Goal: Task Accomplishment & Management: Manage account settings

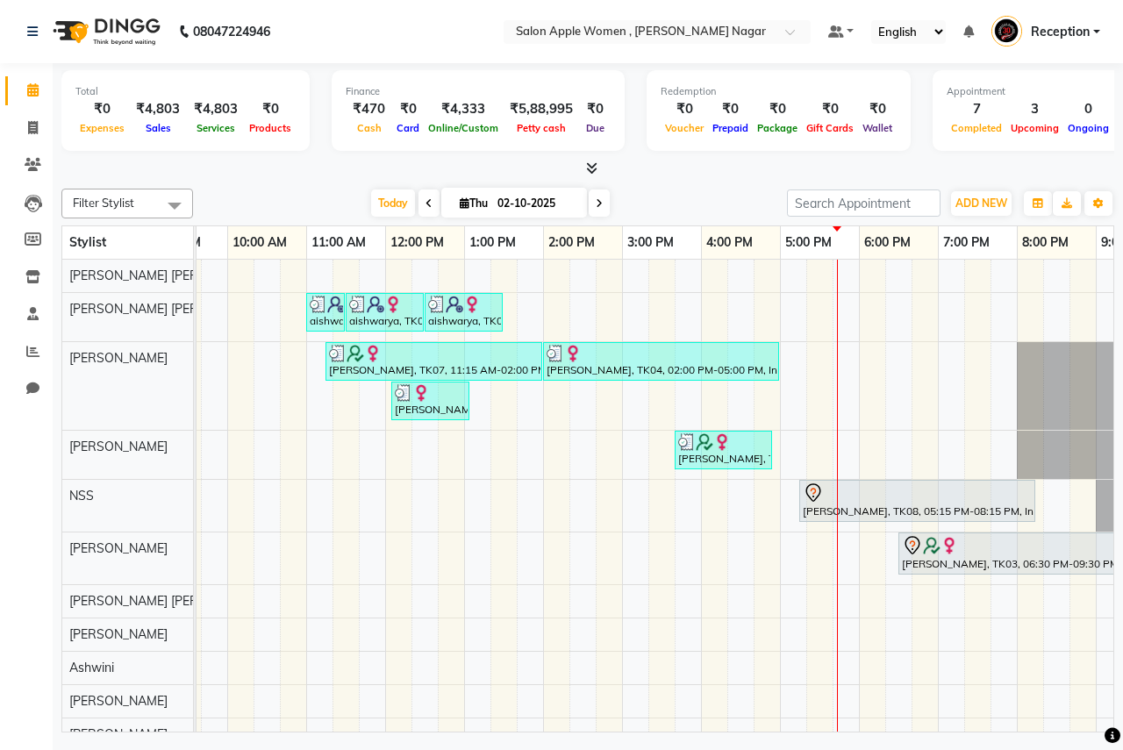
scroll to position [0, 266]
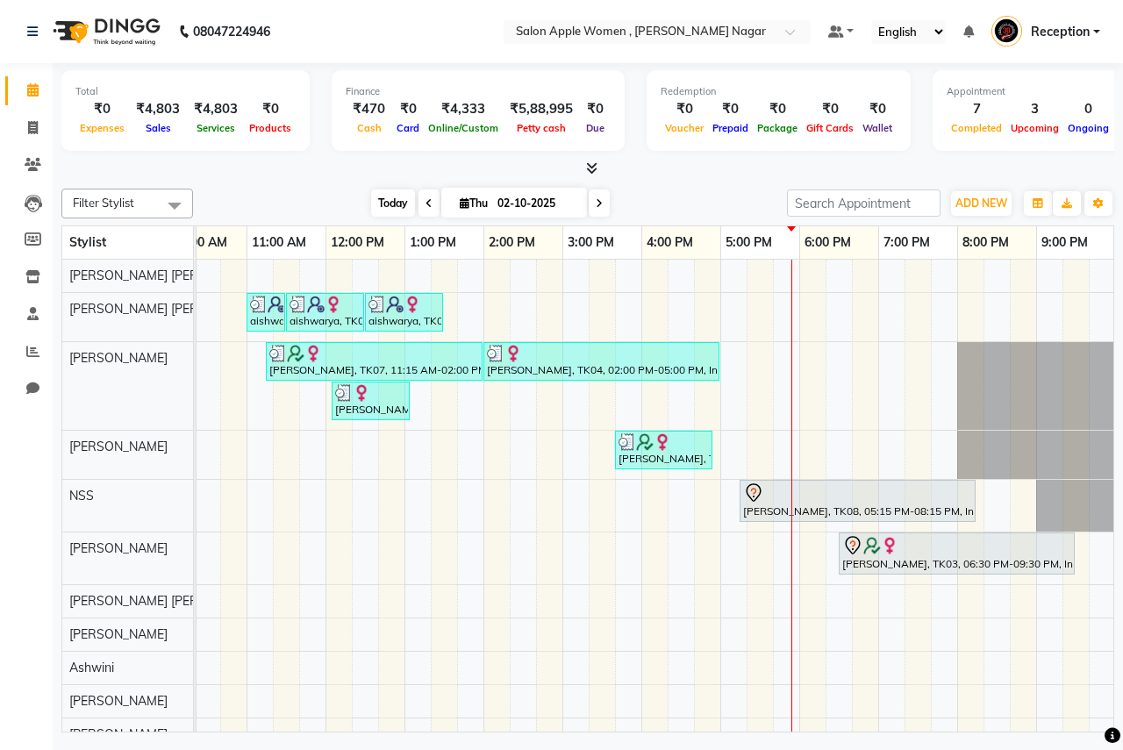
click at [392, 207] on span "Today" at bounding box center [393, 202] width 44 height 27
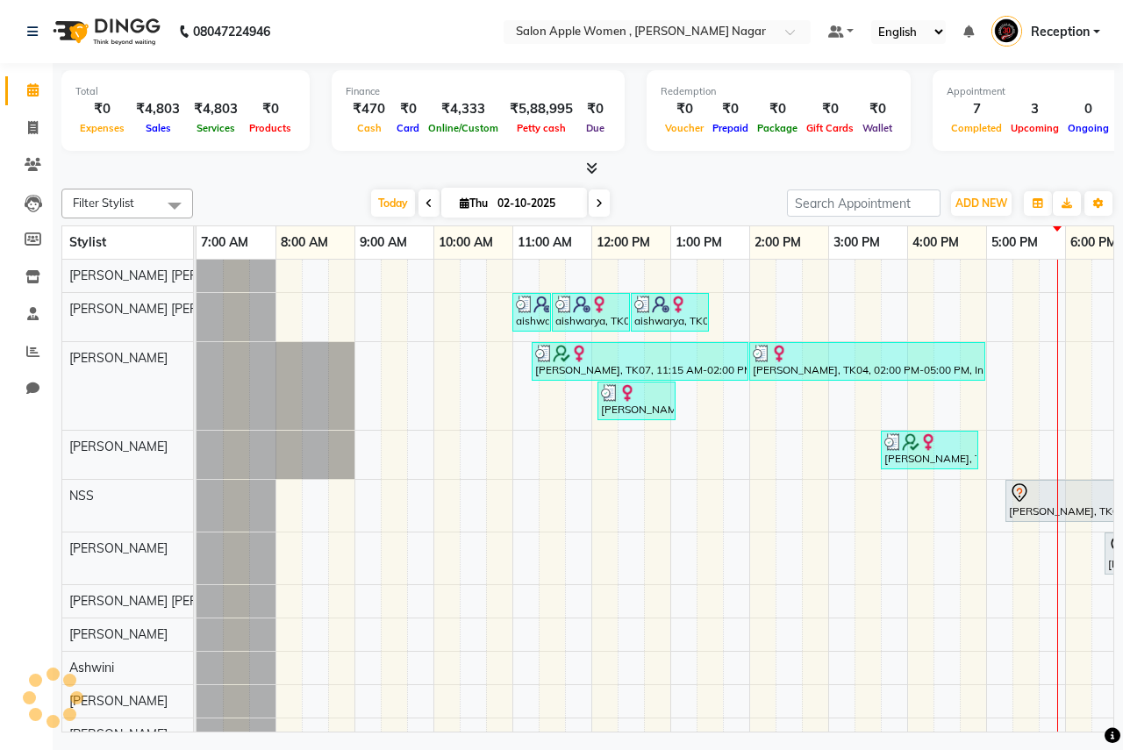
scroll to position [0, 347]
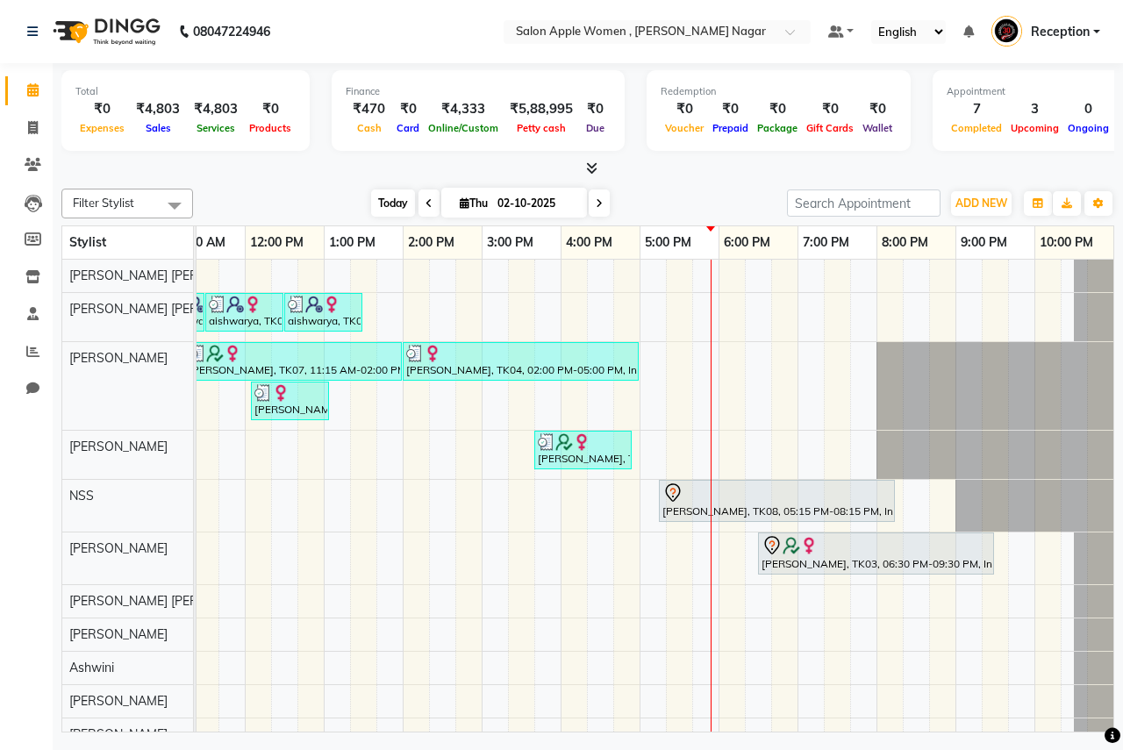
click at [379, 206] on span "Today" at bounding box center [393, 202] width 44 height 27
click at [402, 207] on span "Today" at bounding box center [393, 202] width 44 height 27
click at [460, 206] on icon at bounding box center [465, 202] width 10 height 11
select select "10"
select select "2025"
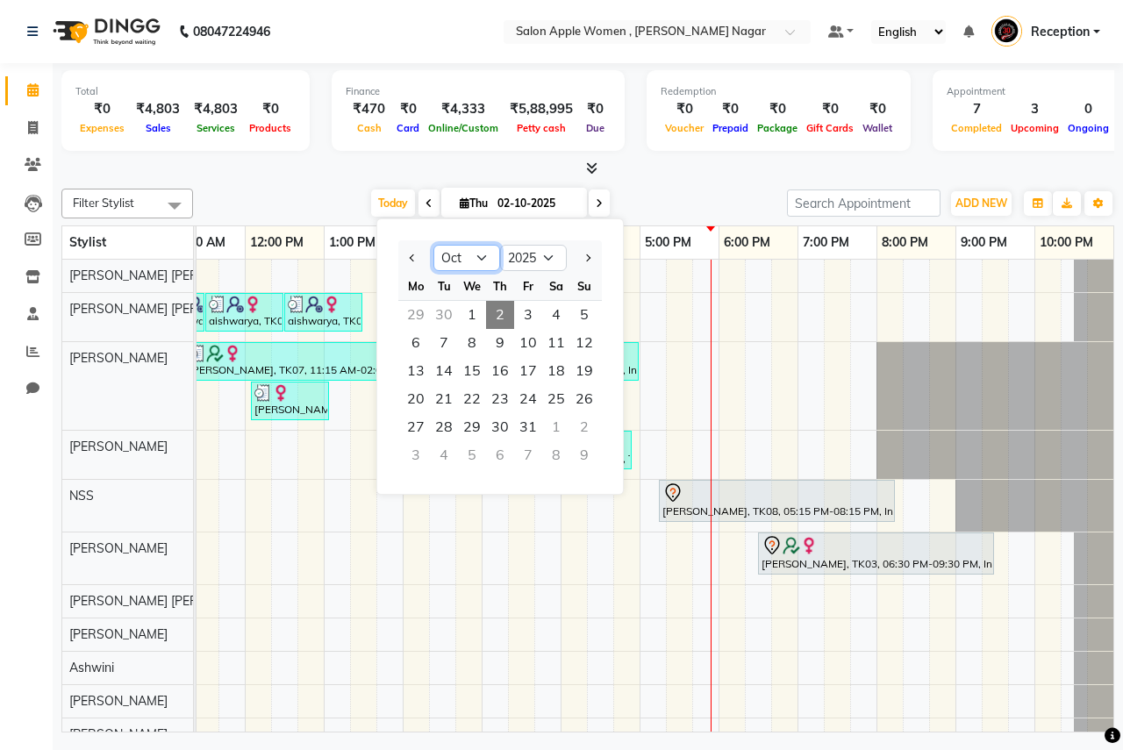
click at [481, 253] on select "Jan Feb Mar Apr May Jun [DATE] Aug Sep Oct Nov Dec" at bounding box center [466, 258] width 67 height 26
select select "9"
click at [433, 245] on select "Jan Feb Mar Apr May Jun [DATE] Aug Sep Oct Nov Dec" at bounding box center [466, 258] width 67 height 26
click at [414, 309] on span "1" at bounding box center [416, 315] width 28 height 28
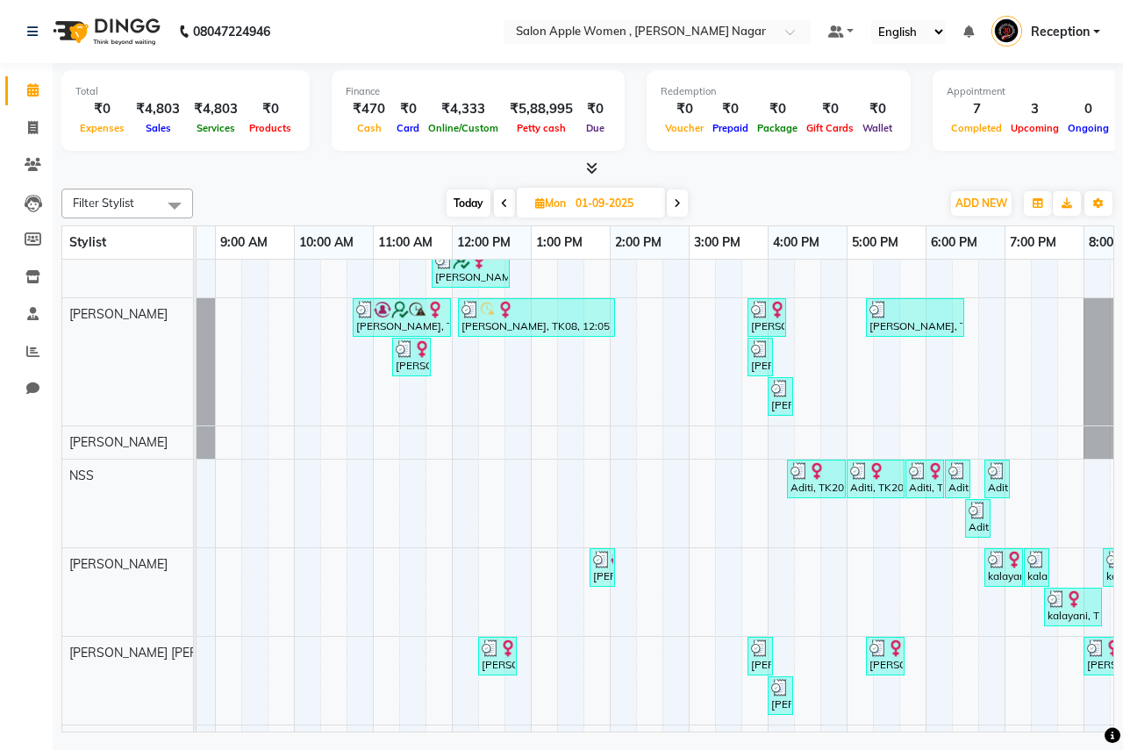
scroll to position [0, 0]
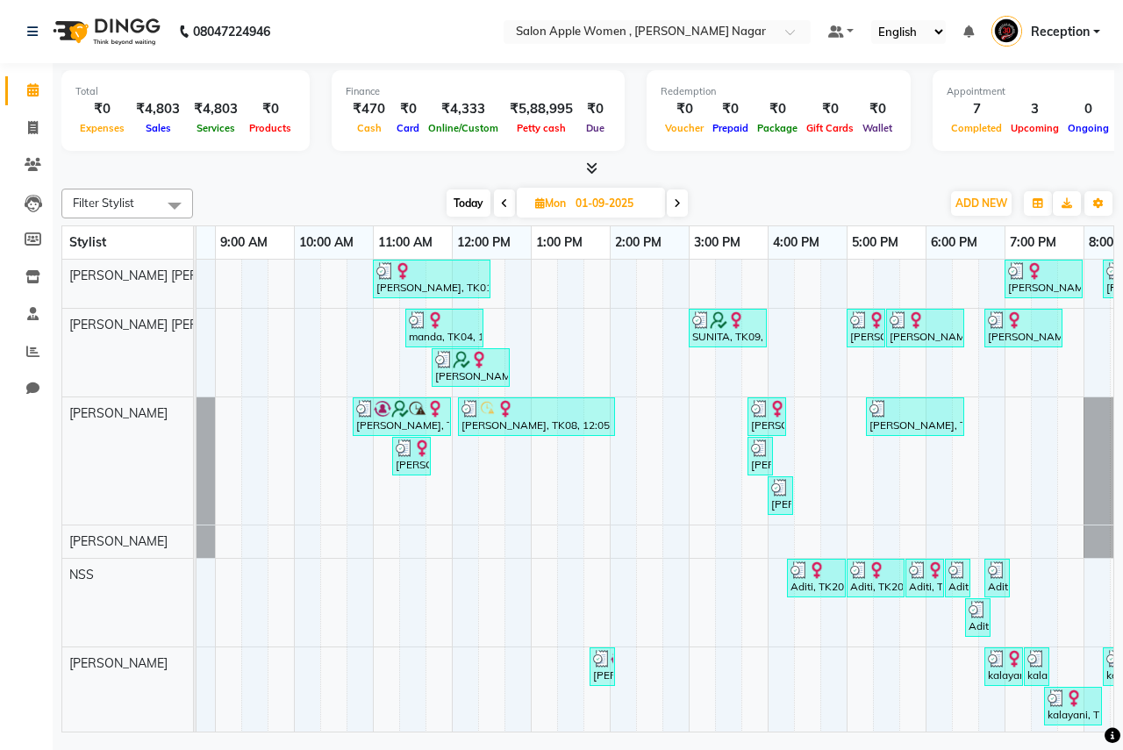
click at [682, 204] on span at bounding box center [677, 202] width 21 height 27
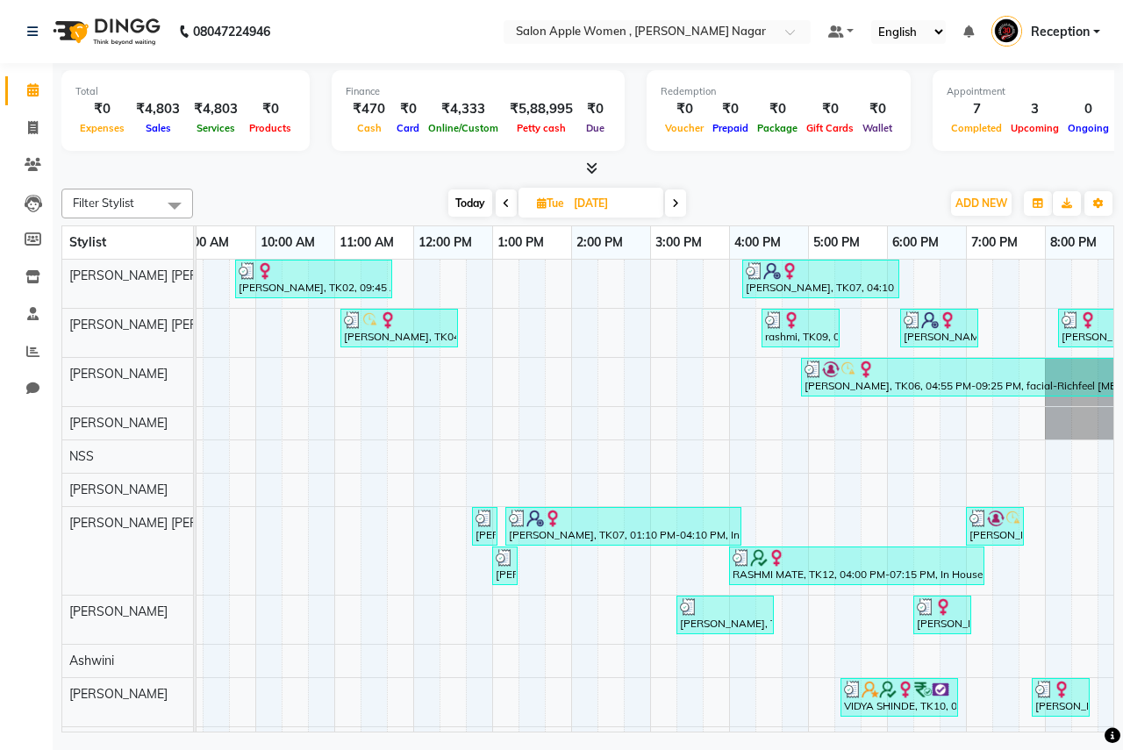
click at [677, 199] on icon at bounding box center [675, 203] width 7 height 11
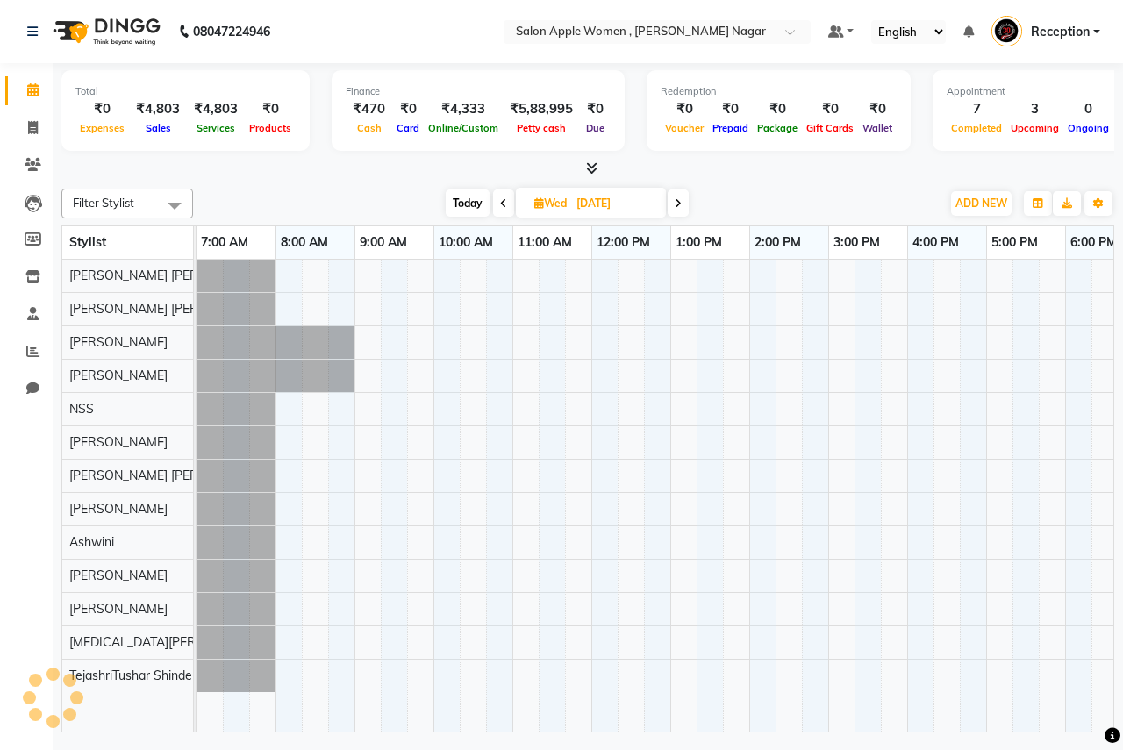
scroll to position [0, 347]
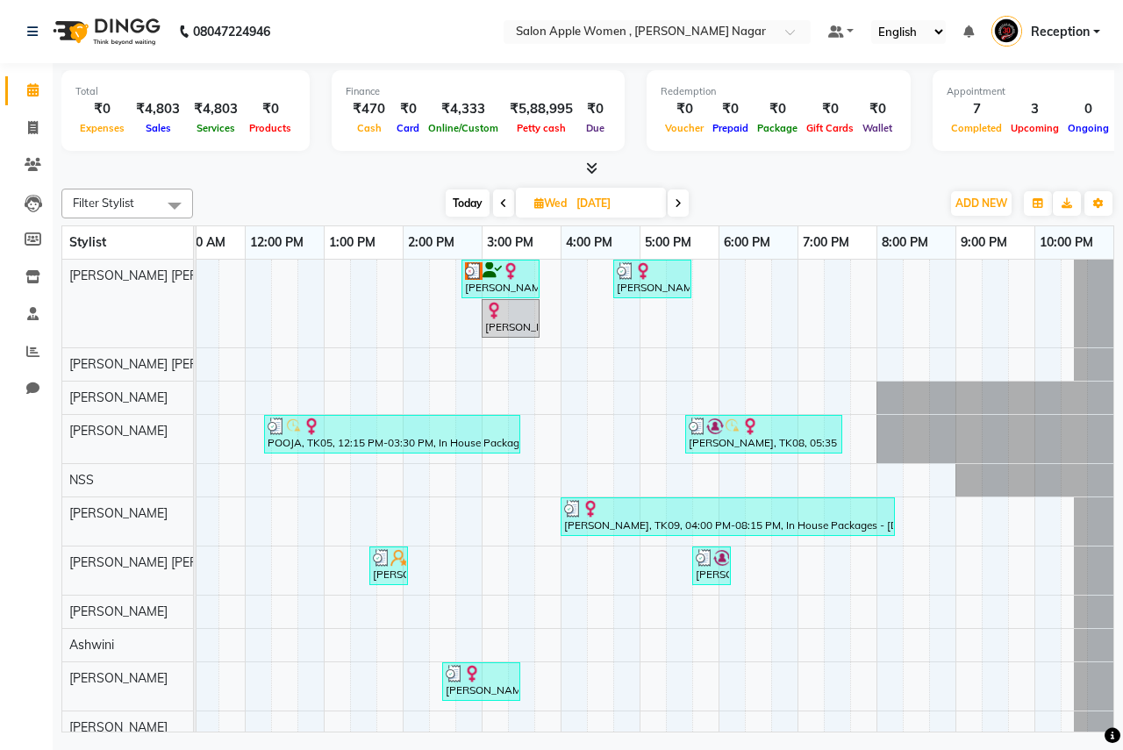
click at [665, 204] on span "[DATE]" at bounding box center [591, 203] width 150 height 30
click at [669, 203] on span at bounding box center [678, 202] width 21 height 27
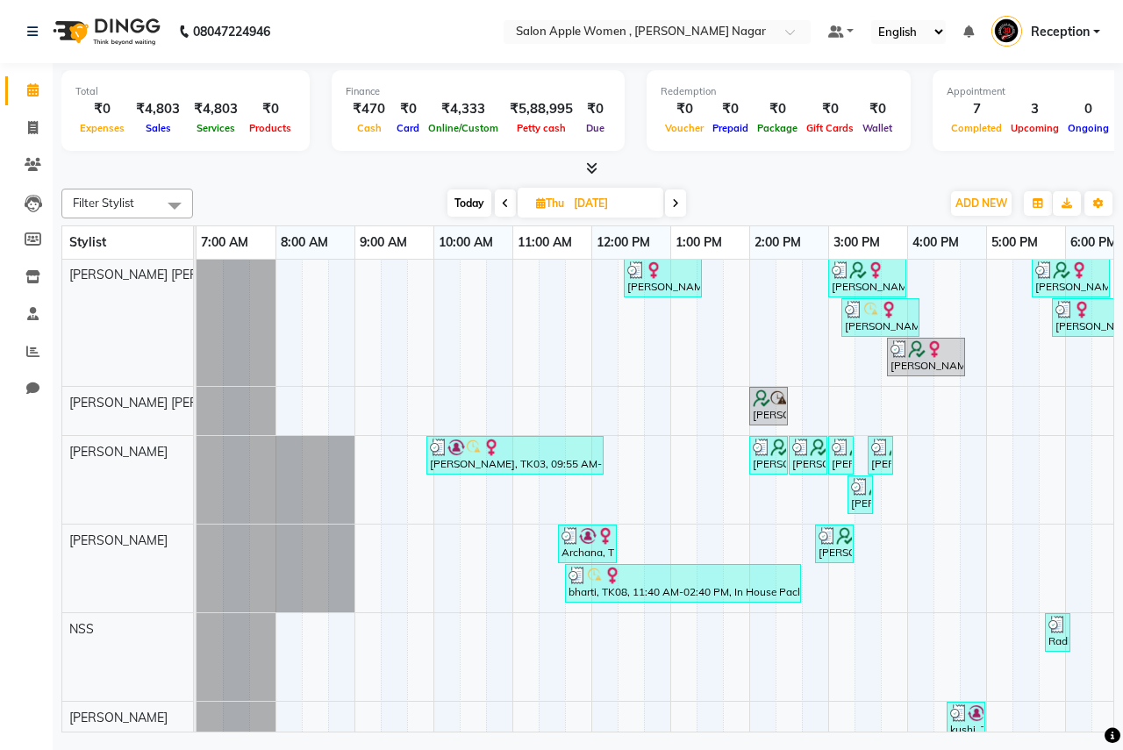
scroll to position [0, 0]
click at [670, 212] on span at bounding box center [675, 202] width 21 height 27
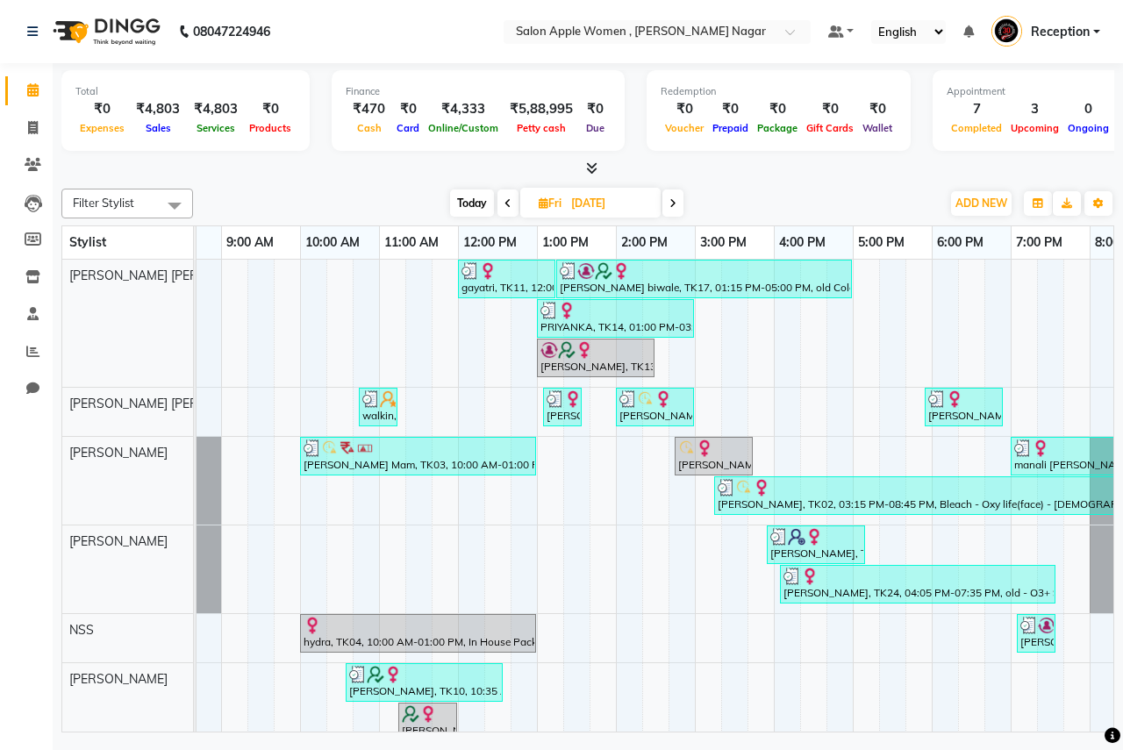
scroll to position [0, 37]
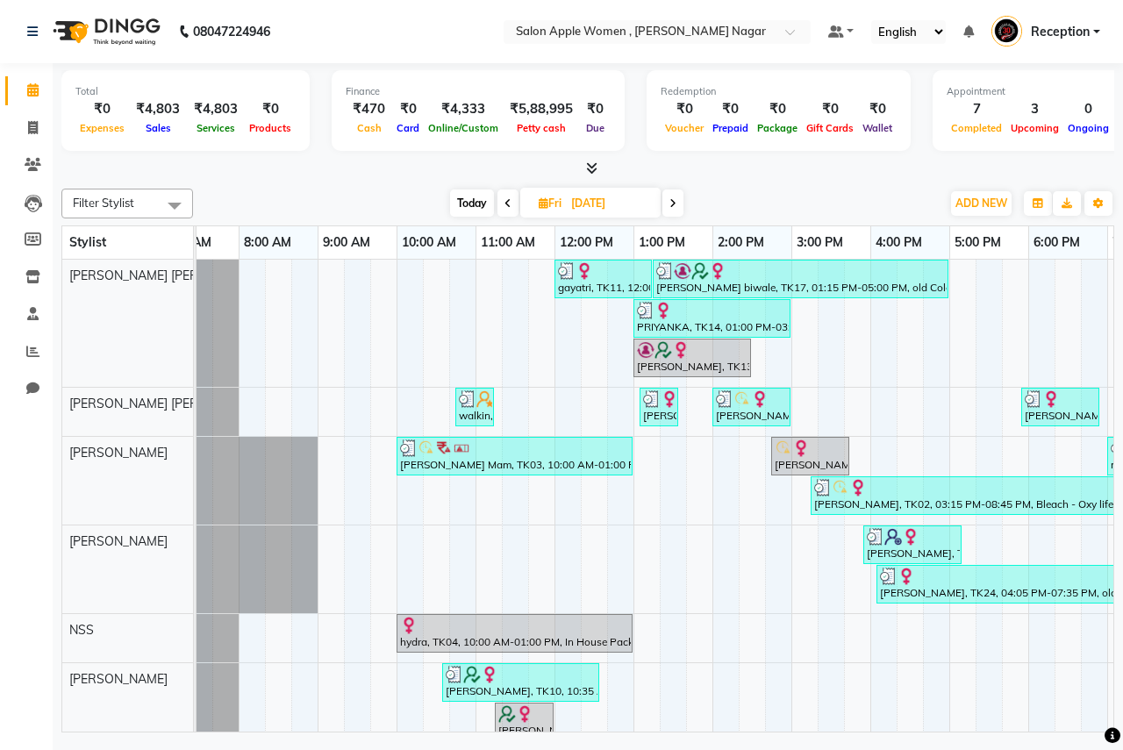
click at [671, 214] on span at bounding box center [672, 202] width 21 height 27
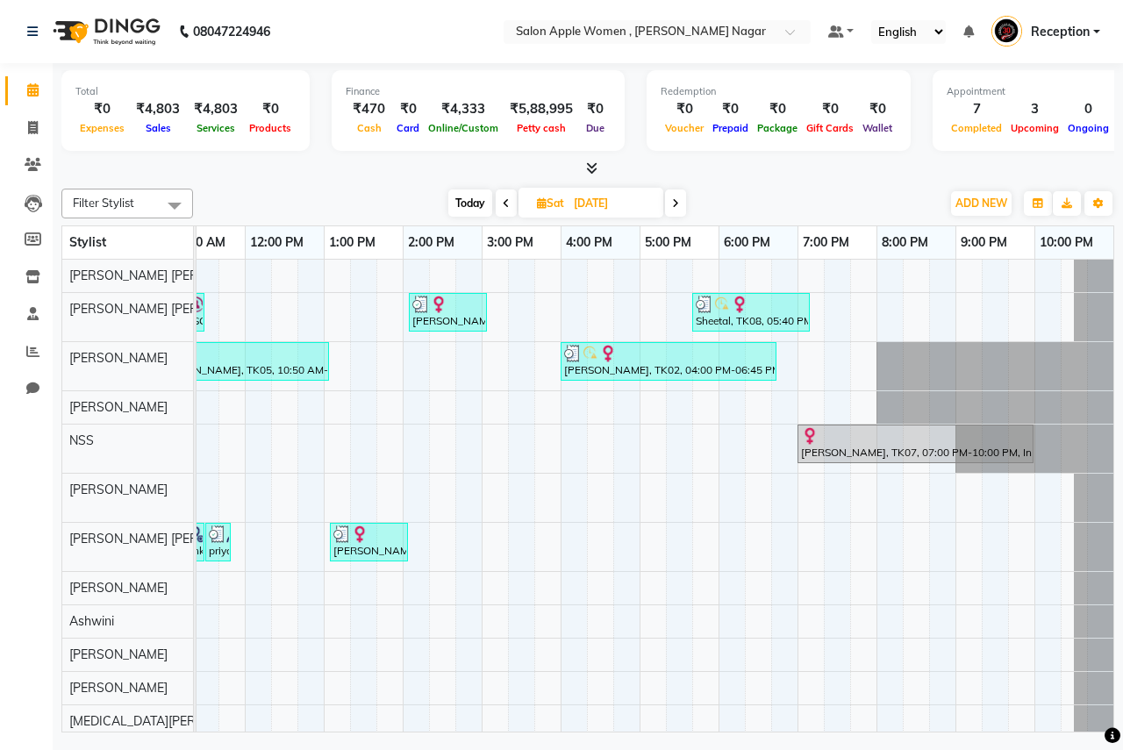
scroll to position [0, 360]
click at [466, 200] on span "Today" at bounding box center [470, 202] width 44 height 27
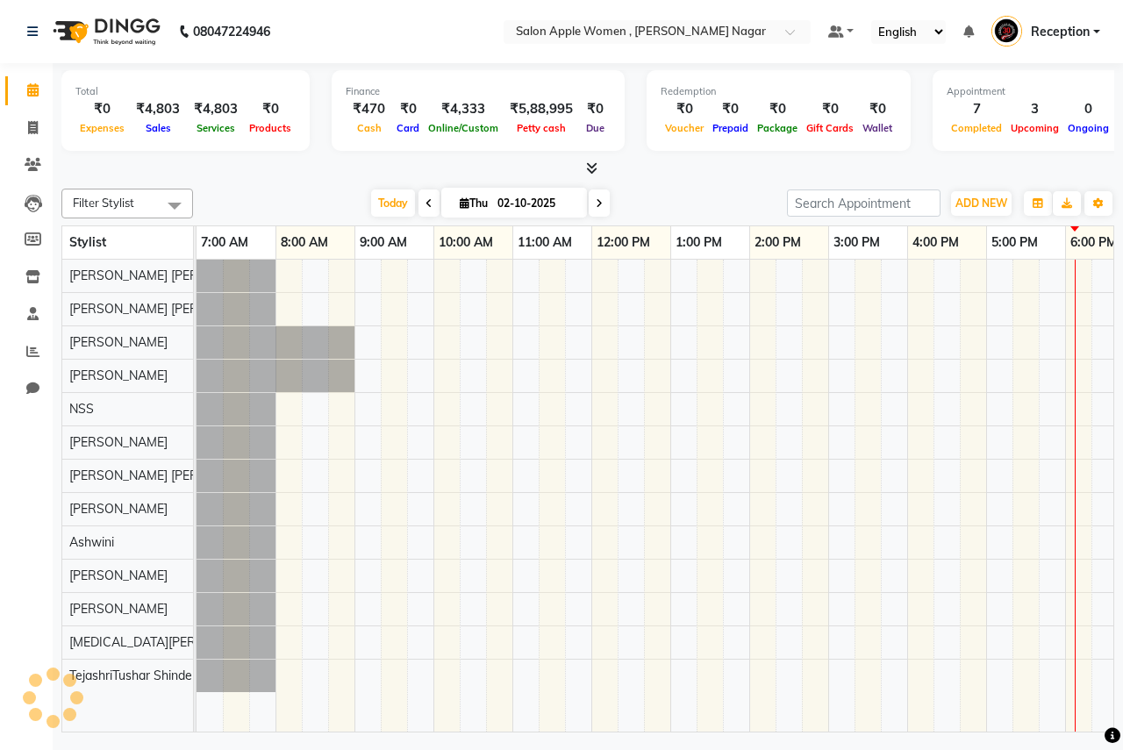
scroll to position [0, 347]
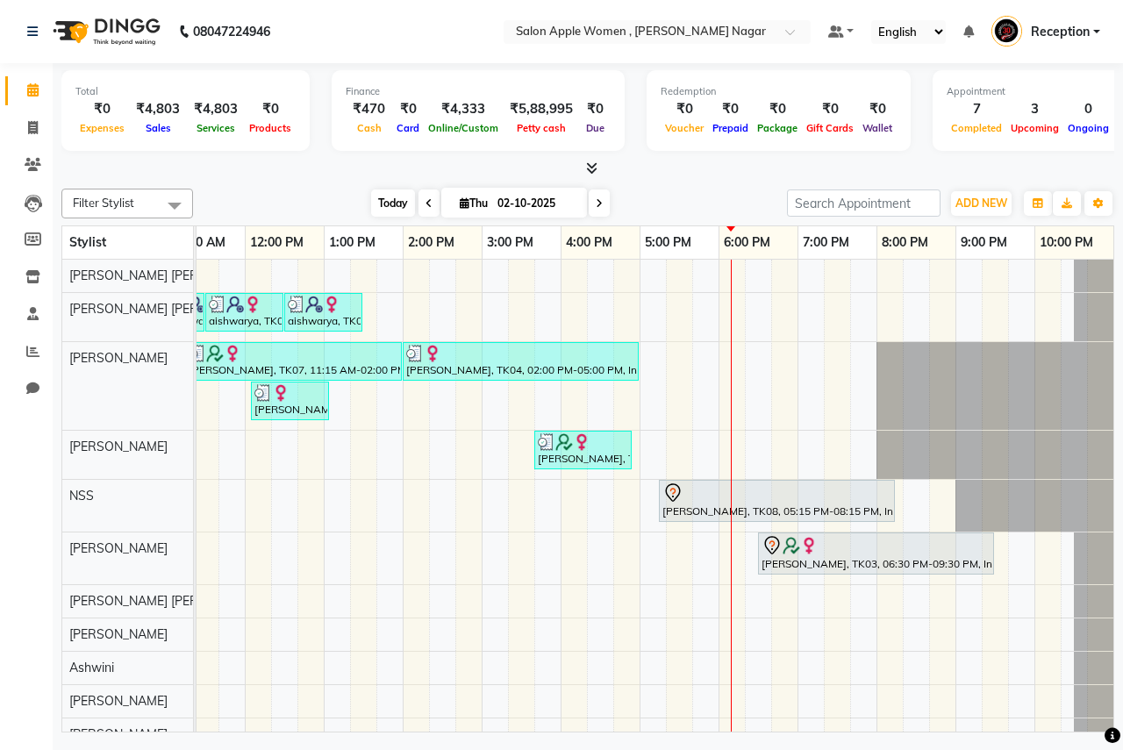
click at [398, 211] on span "Today" at bounding box center [393, 202] width 44 height 27
click at [595, 216] on span at bounding box center [599, 202] width 21 height 27
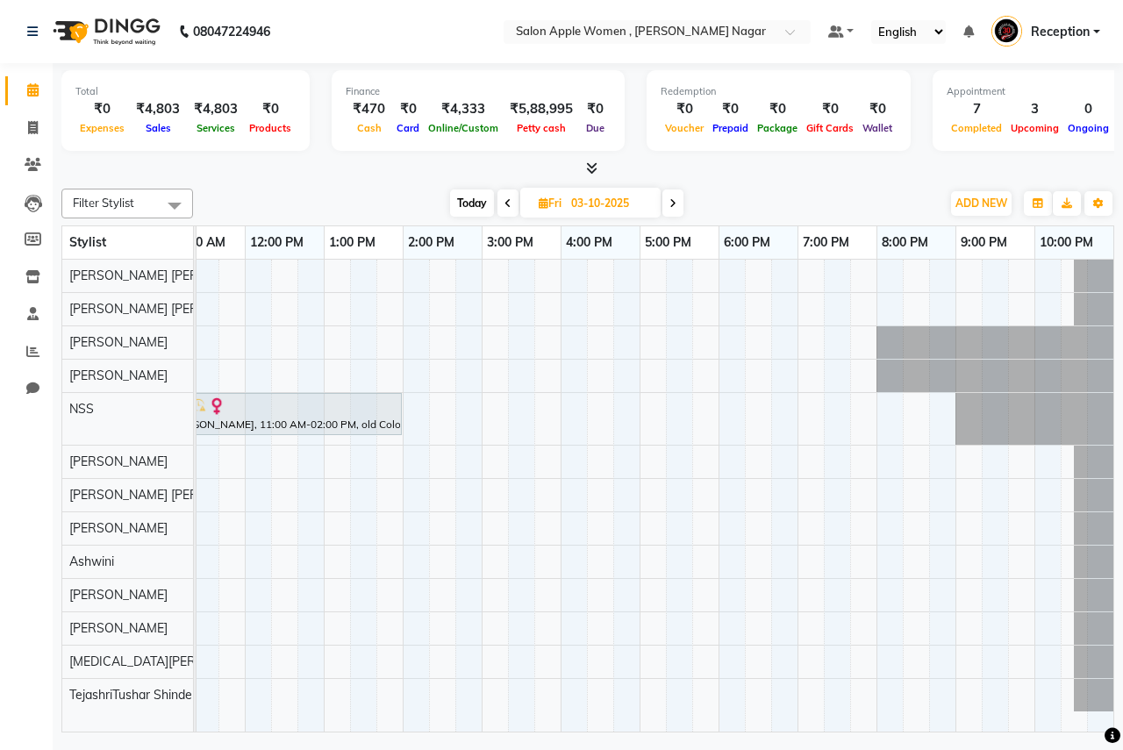
click at [678, 201] on span at bounding box center [672, 202] width 21 height 27
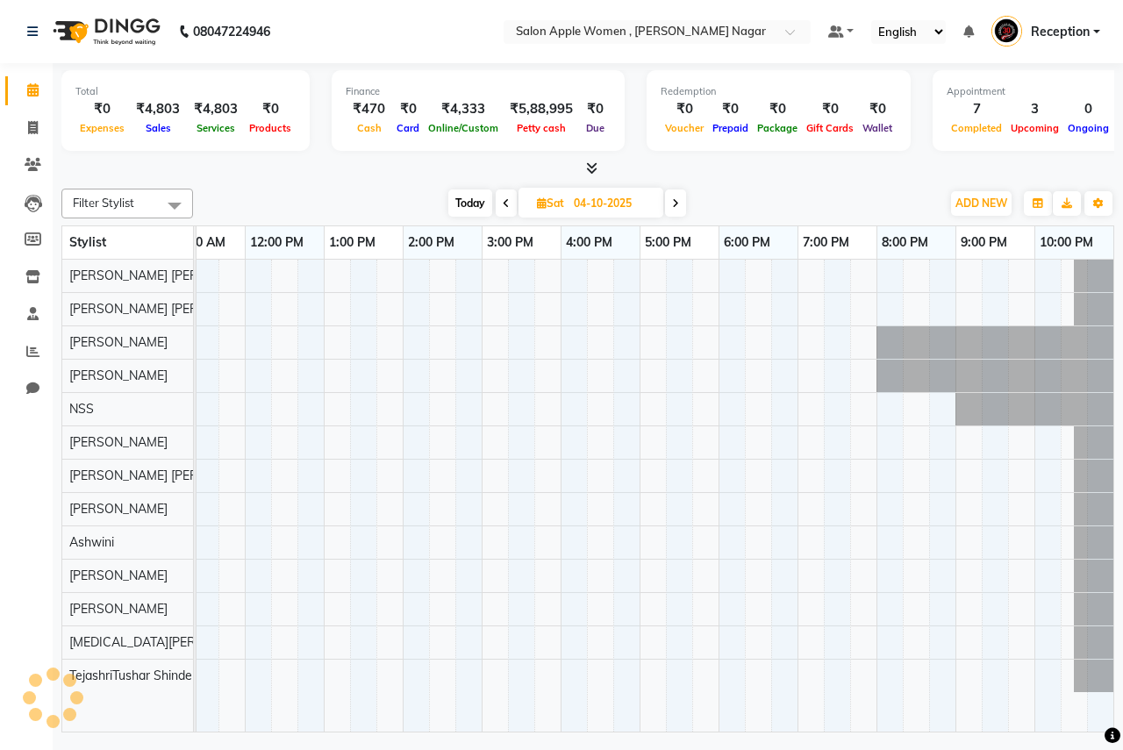
click at [678, 201] on icon at bounding box center [675, 203] width 7 height 11
click at [678, 201] on icon at bounding box center [676, 203] width 7 height 11
click at [678, 201] on icon at bounding box center [677, 203] width 7 height 11
type input "[DATE]"
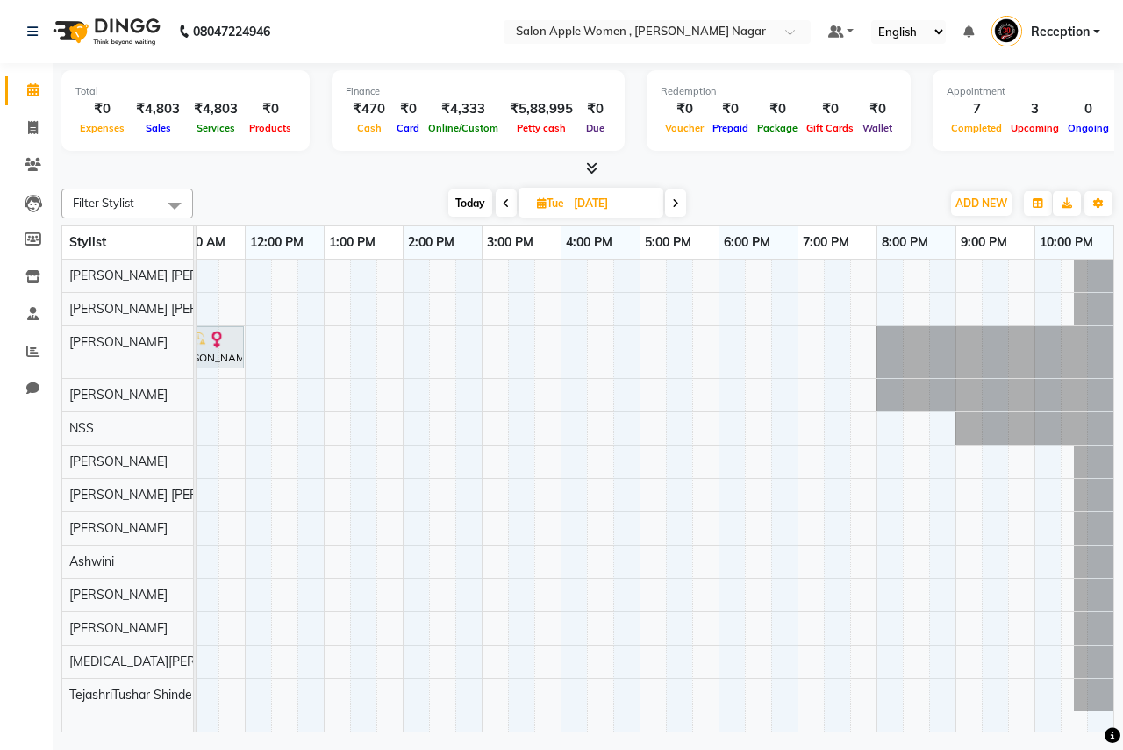
drag, startPoint x: 498, startPoint y: 718, endPoint x: 186, endPoint y: 780, distance: 318.4
click at [186, 749] on html "08047224946 Select Location × Salon Apple Women , [PERSON_NAME] Nagar Default P…" at bounding box center [561, 375] width 1123 height 750
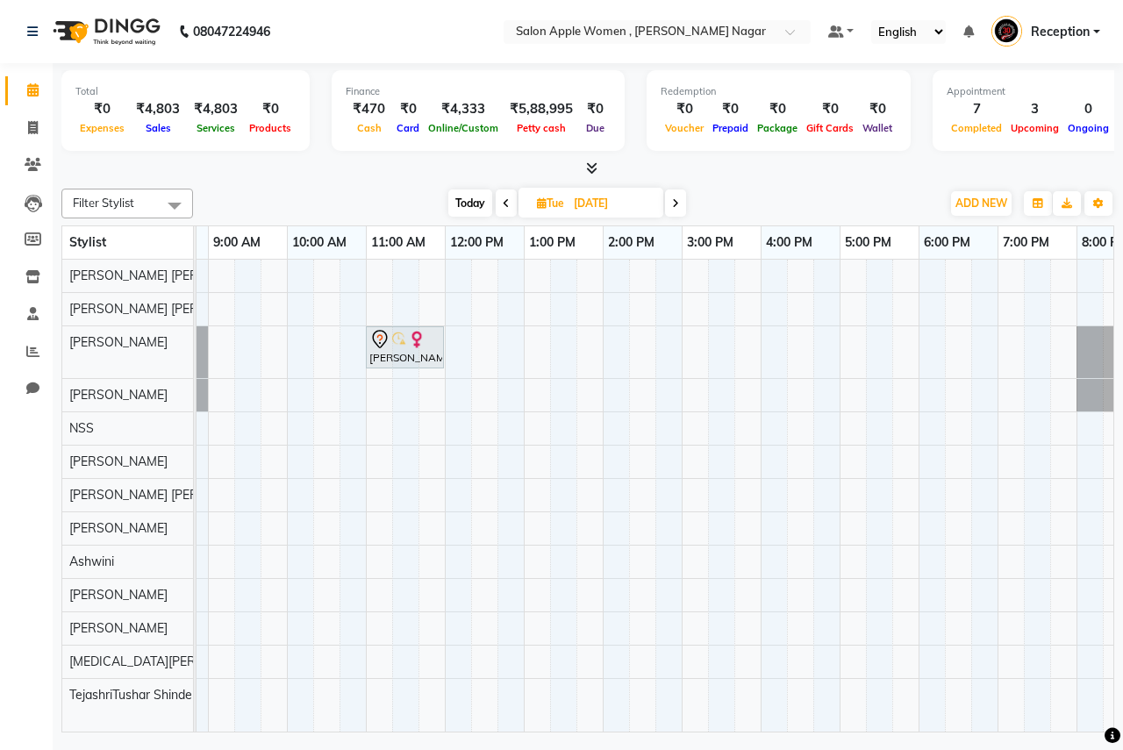
scroll to position [0, 158]
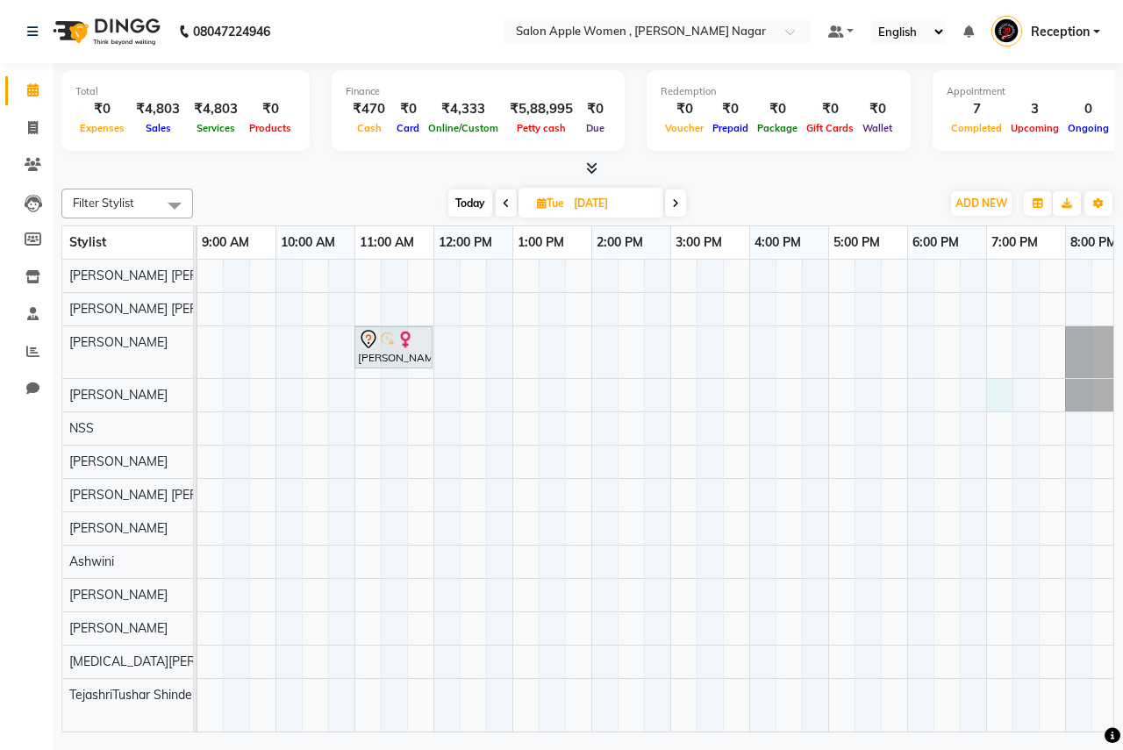
click at [998, 385] on div "[PERSON_NAME], 11:00 AM-12:00 PM, old Facial - Signature Facial Oily Skin ([DEM…" at bounding box center [670, 496] width 1263 height 472
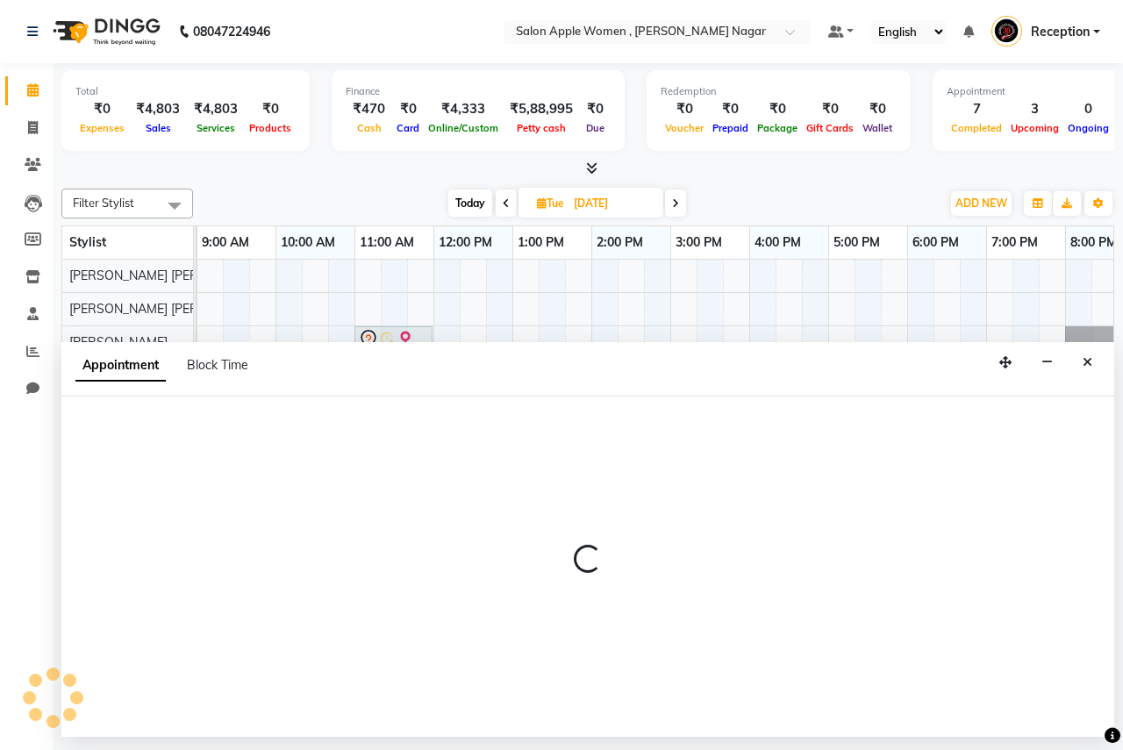
select select "3152"
select select "tentative"
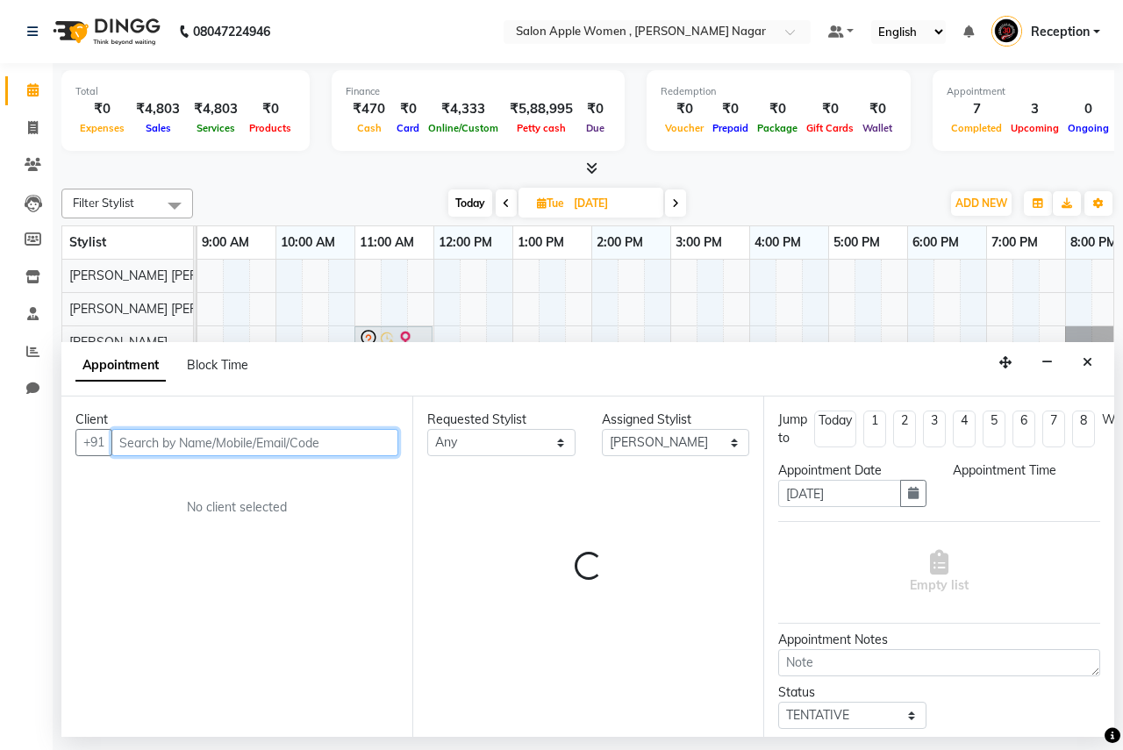
select select "1140"
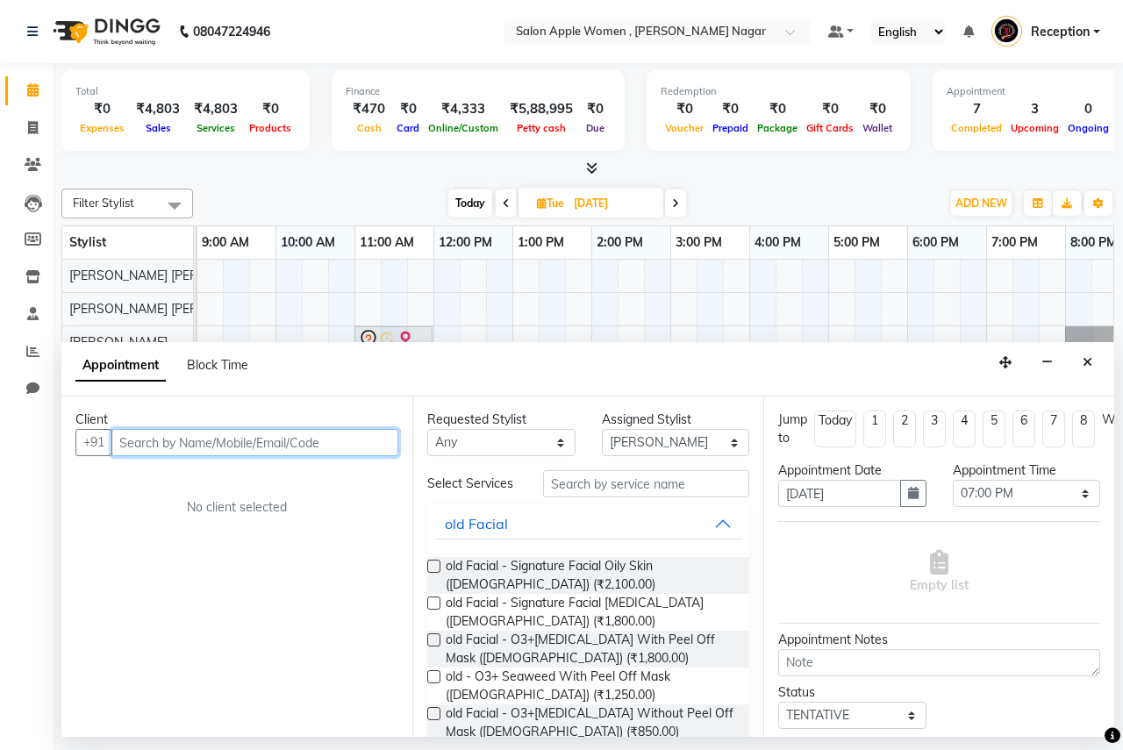
click at [336, 431] on input "text" at bounding box center [254, 442] width 287 height 27
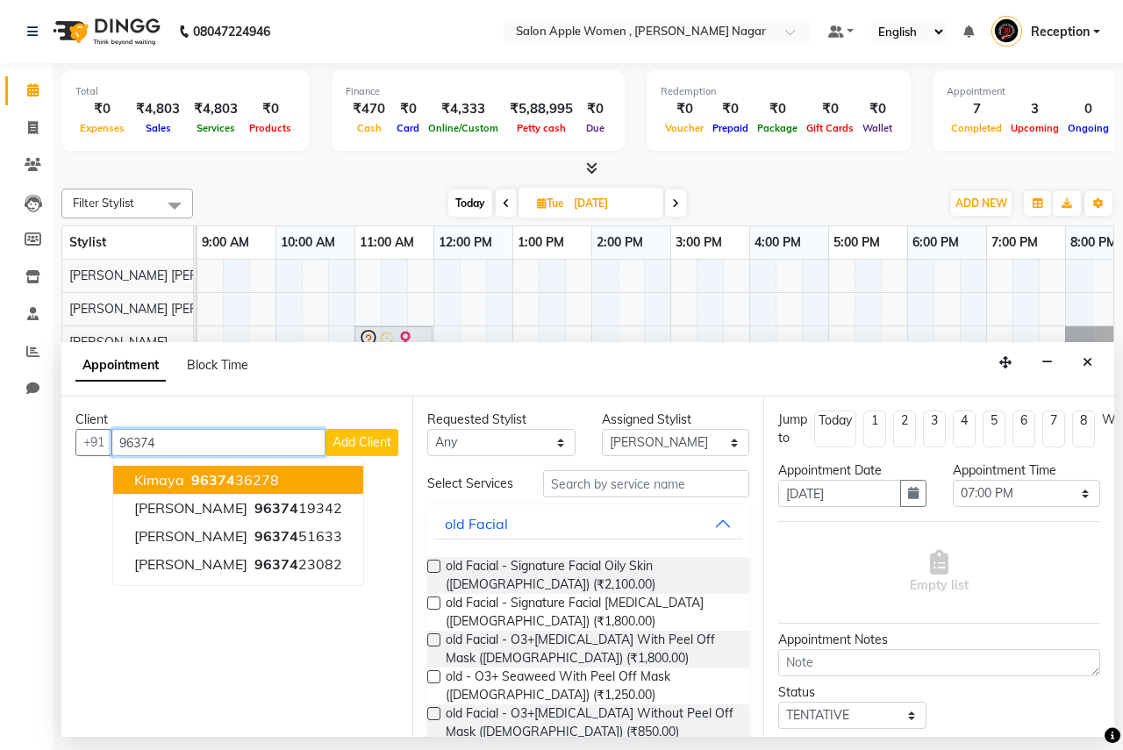
click at [329, 486] on button "Kimaya 96374 36278" at bounding box center [238, 480] width 250 height 28
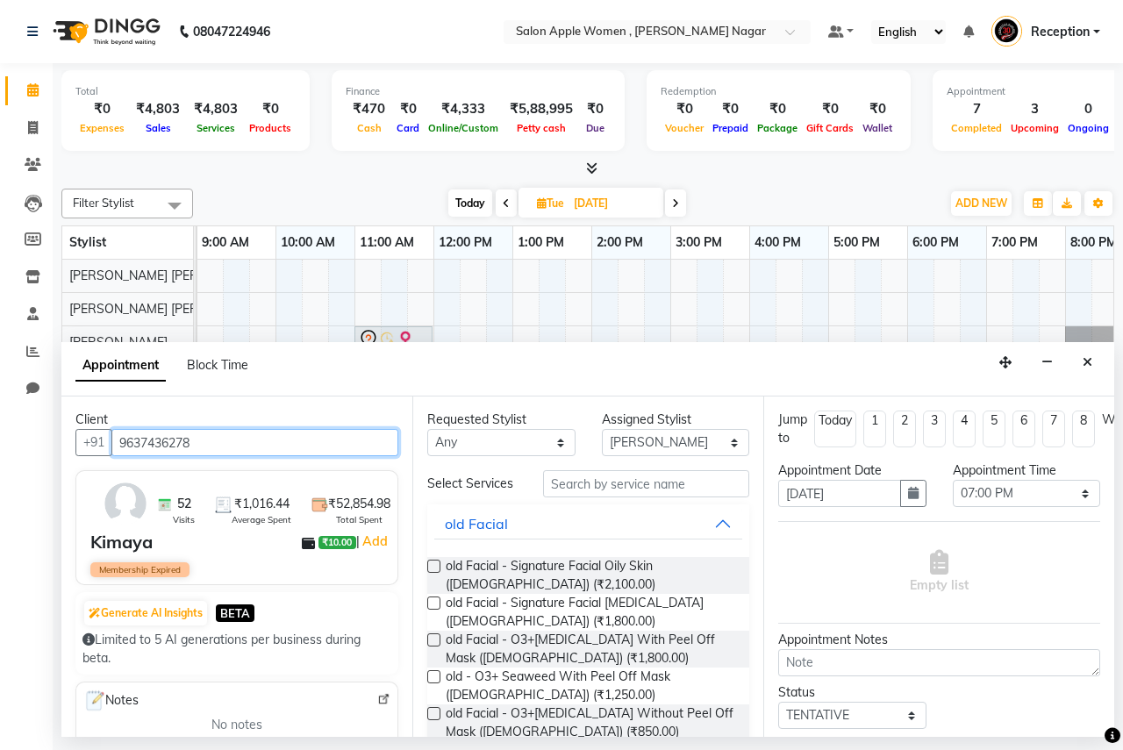
type input "9637436278"
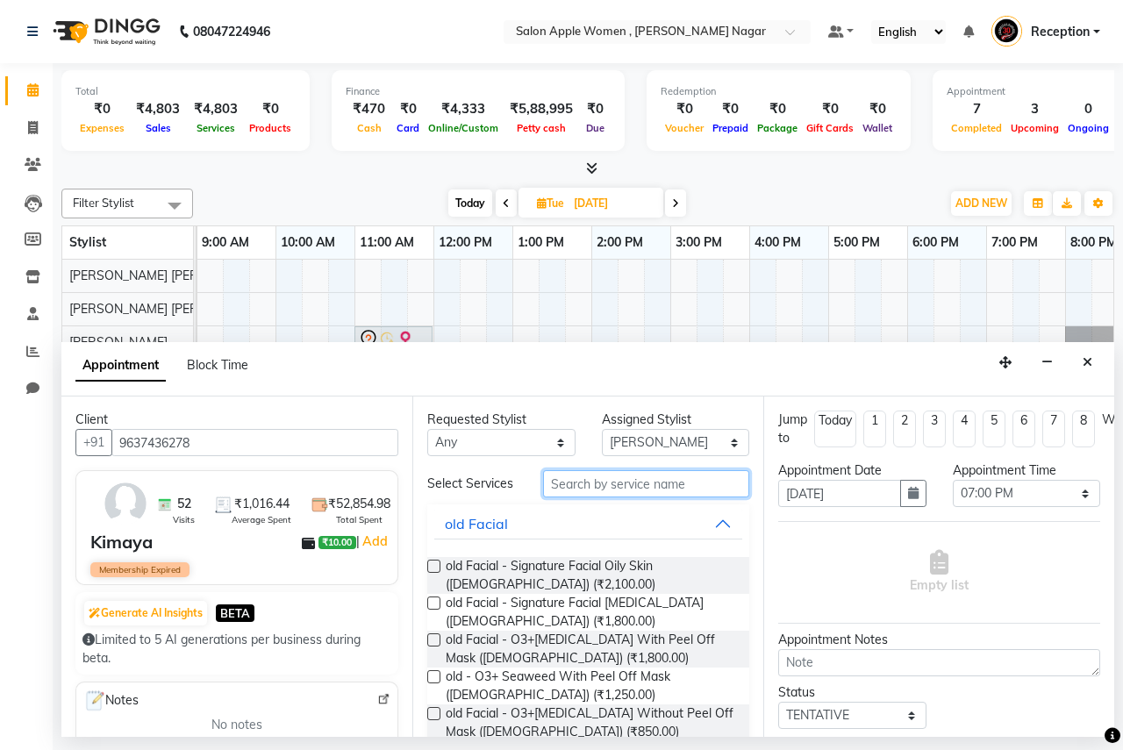
click at [575, 479] on input "text" at bounding box center [646, 483] width 206 height 27
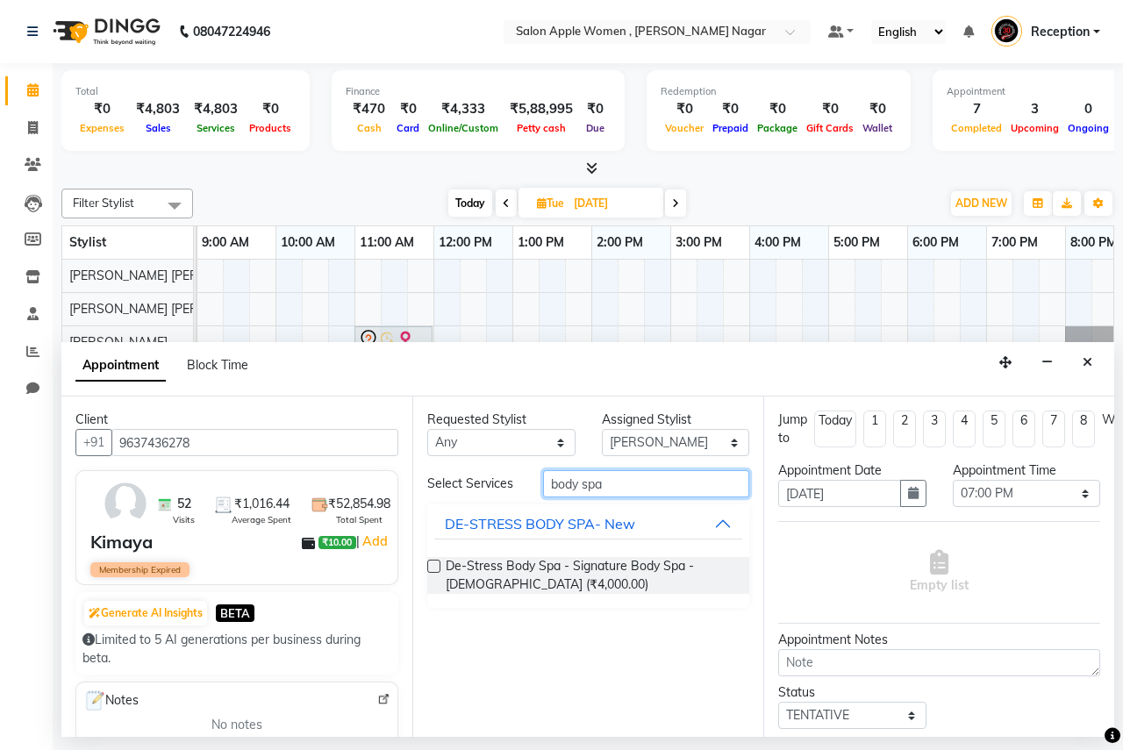
type input "body spa"
click at [432, 560] on label at bounding box center [433, 566] width 13 height 13
click at [432, 562] on input "checkbox" at bounding box center [432, 567] width 11 height 11
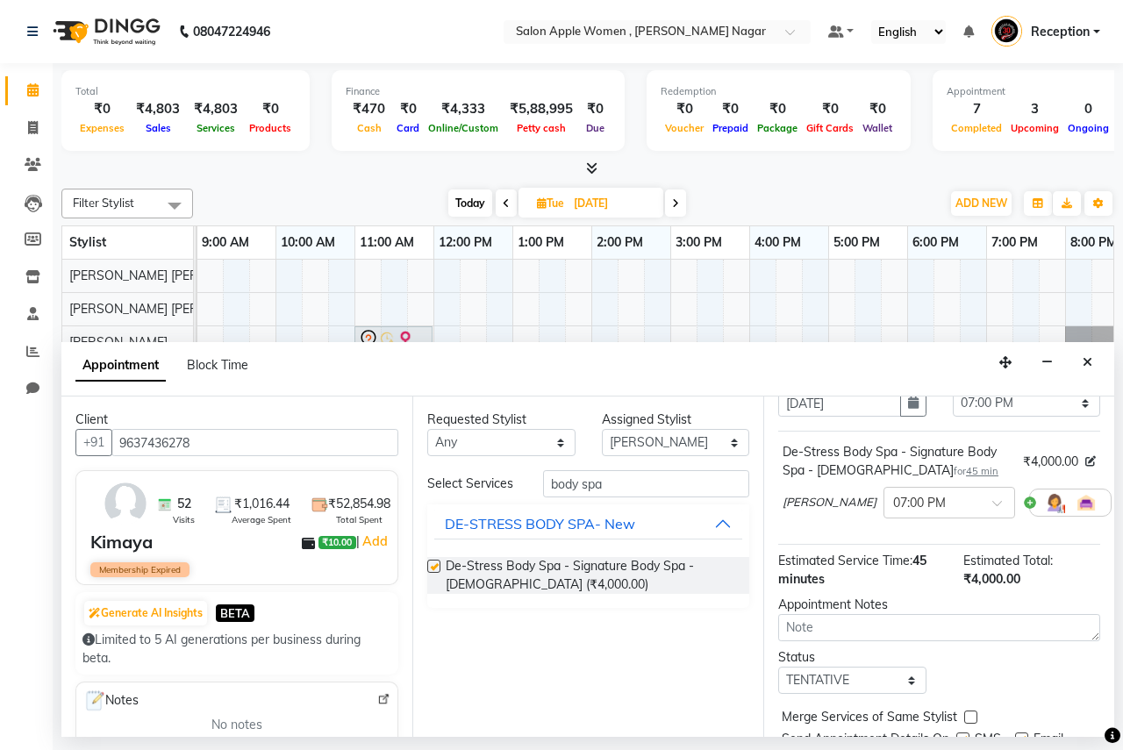
checkbox input "false"
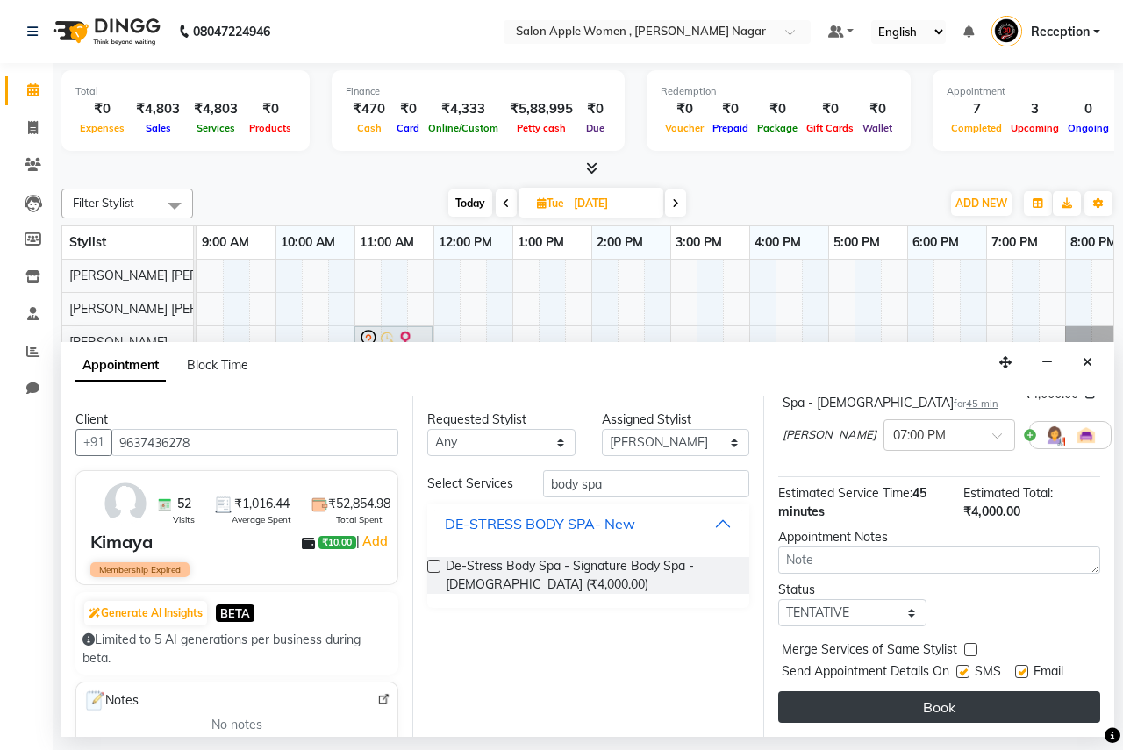
click at [968, 696] on button "Book" at bounding box center [939, 707] width 322 height 32
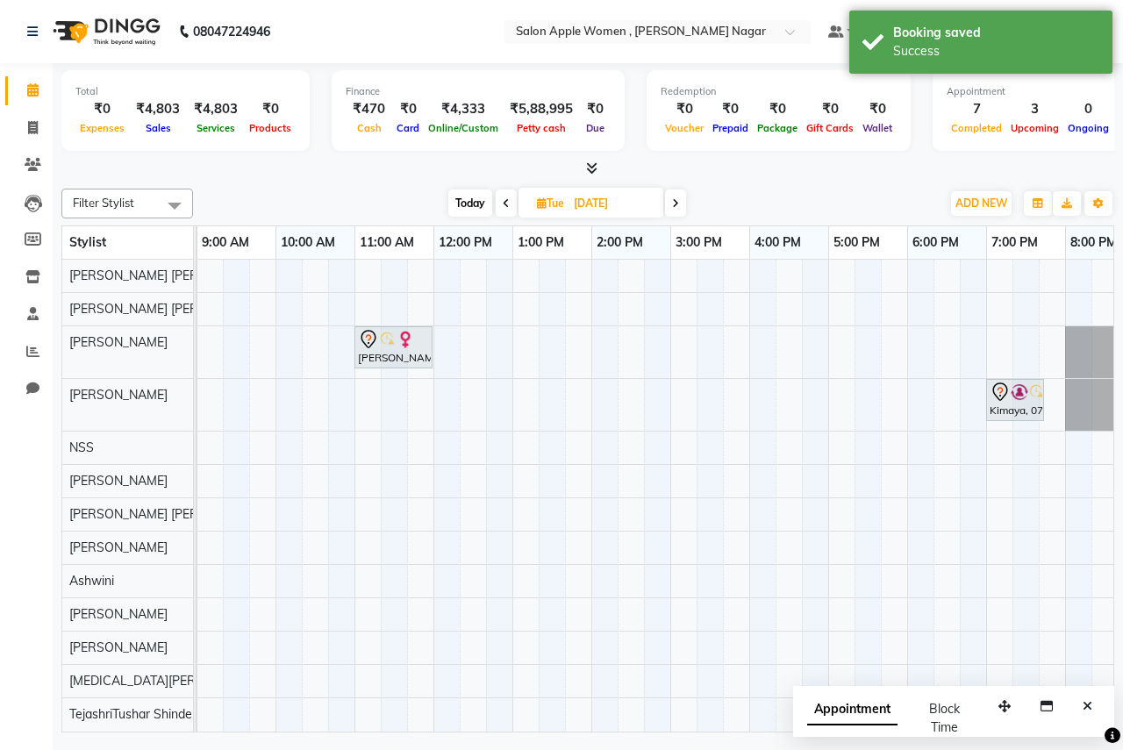
click at [462, 209] on span "Today" at bounding box center [470, 202] width 44 height 27
type input "02-10-2025"
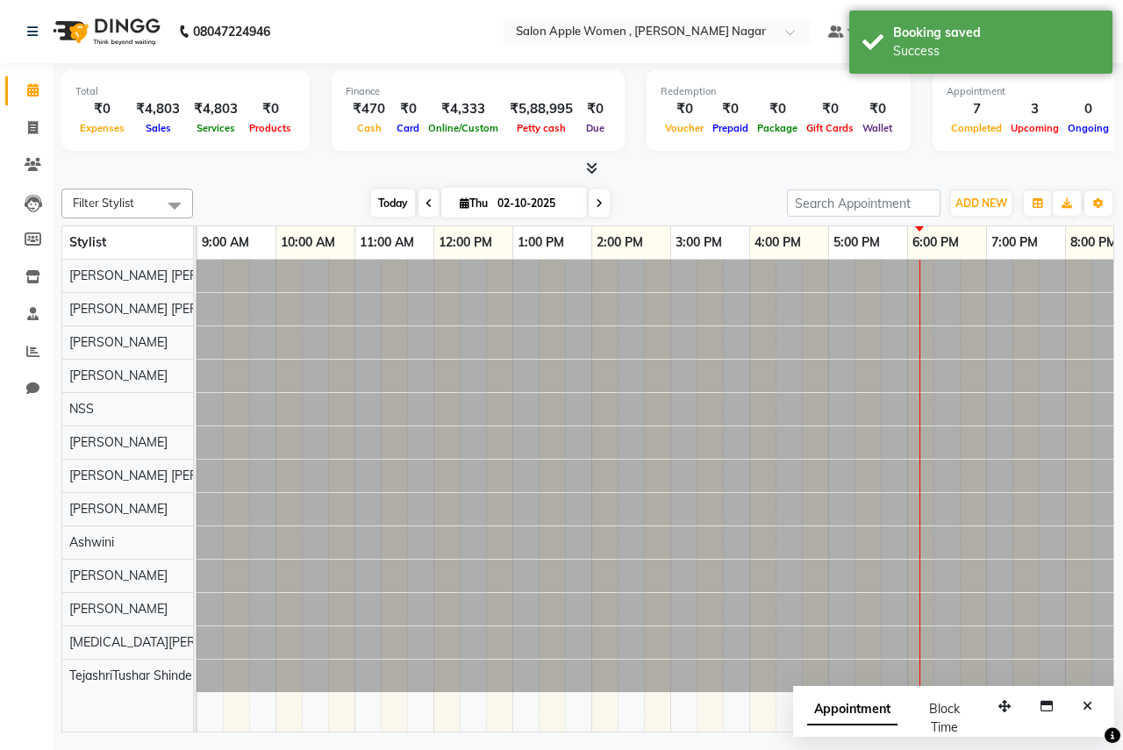
scroll to position [0, 0]
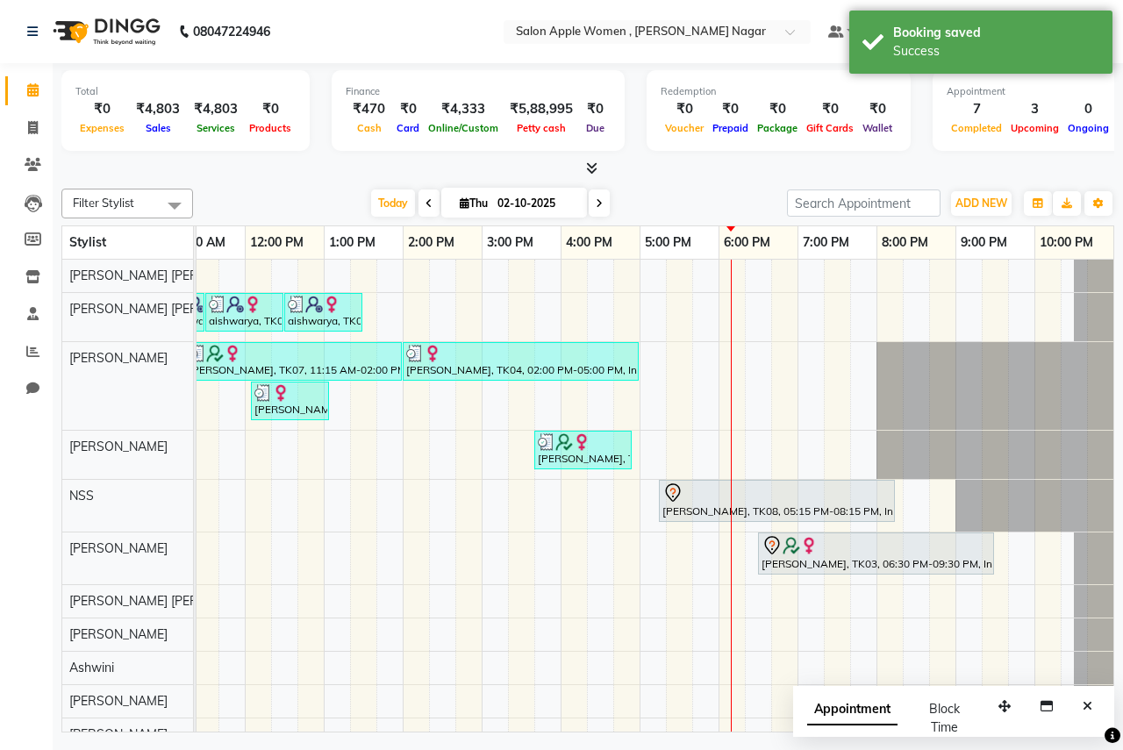
click at [460, 201] on icon at bounding box center [465, 202] width 10 height 11
select select "10"
select select "2025"
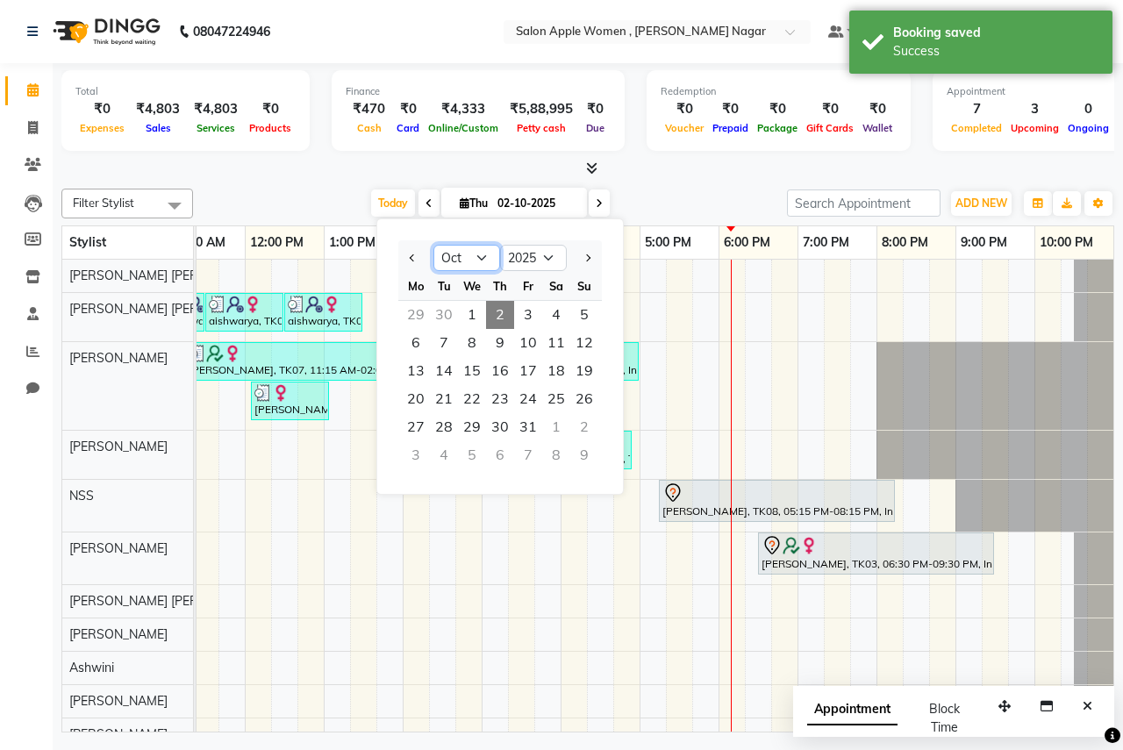
click at [486, 257] on select "Jan Feb Mar Apr May Jun [DATE] Aug Sep Oct Nov Dec" at bounding box center [466, 258] width 67 height 26
select select "9"
click at [433, 245] on select "Jan Feb Mar Apr May Jun [DATE] Aug Sep Oct Nov Dec" at bounding box center [466, 258] width 67 height 26
click at [425, 320] on span "1" at bounding box center [416, 315] width 28 height 28
type input "01-09-2025"
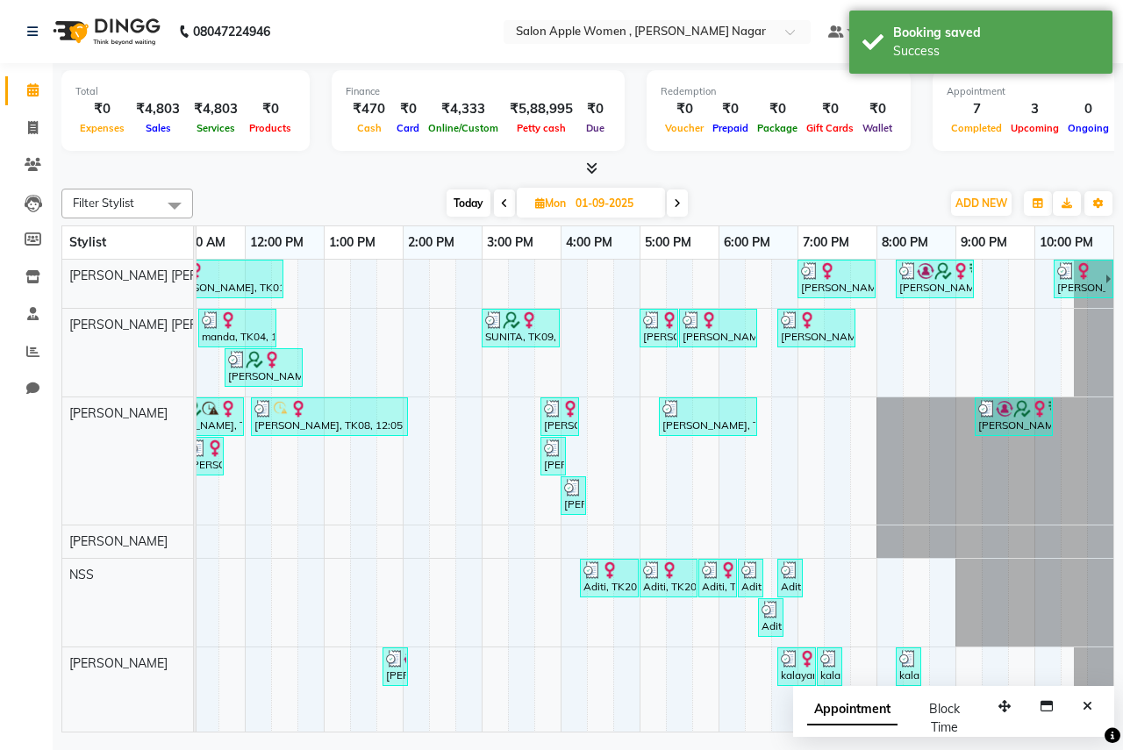
click at [541, 207] on icon at bounding box center [540, 202] width 10 height 11
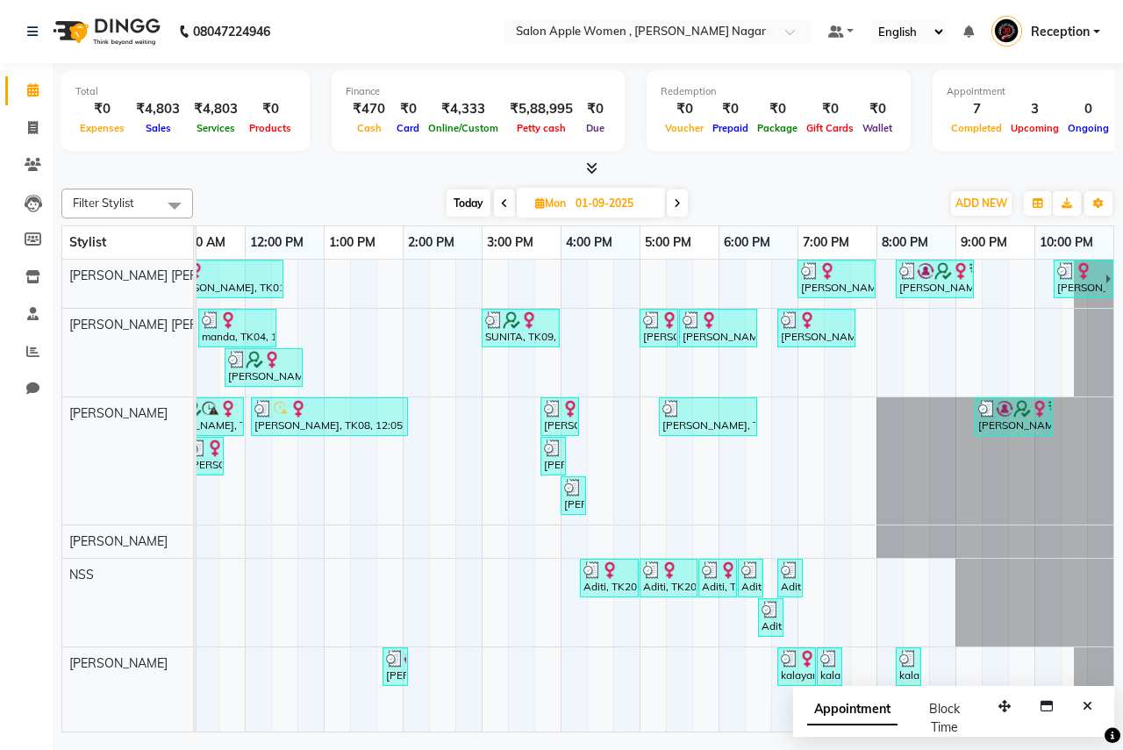
select select "9"
select select "2025"
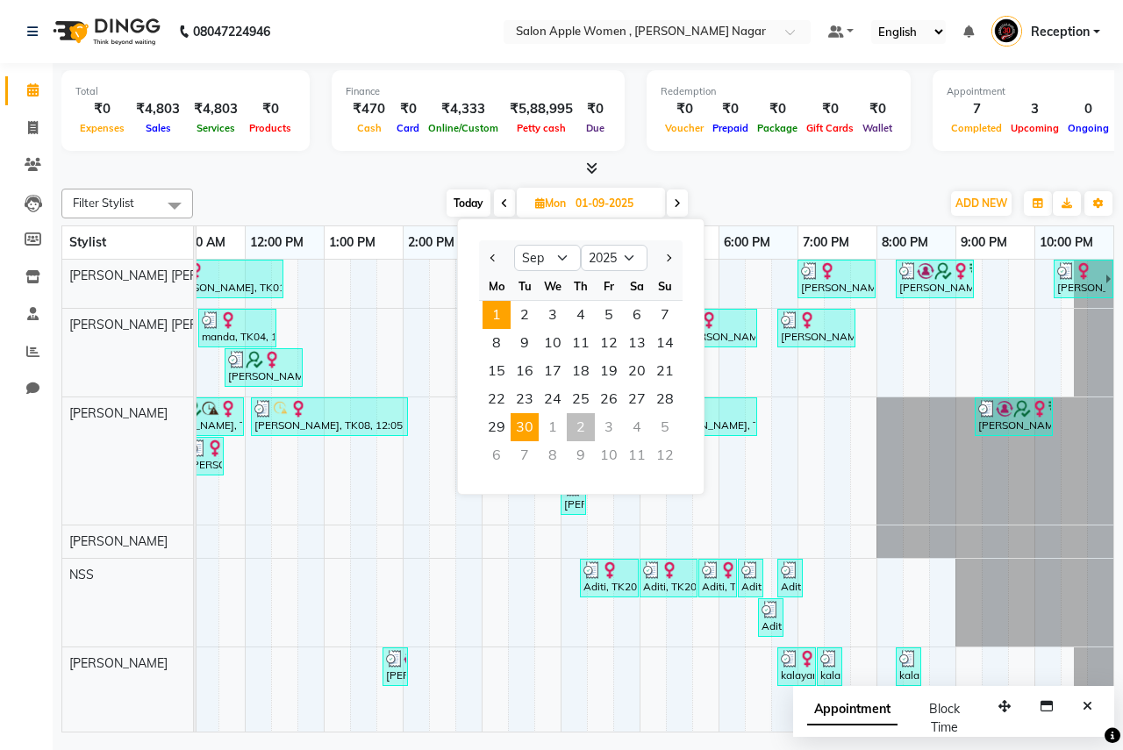
click at [524, 437] on span "30" at bounding box center [525, 427] width 28 height 28
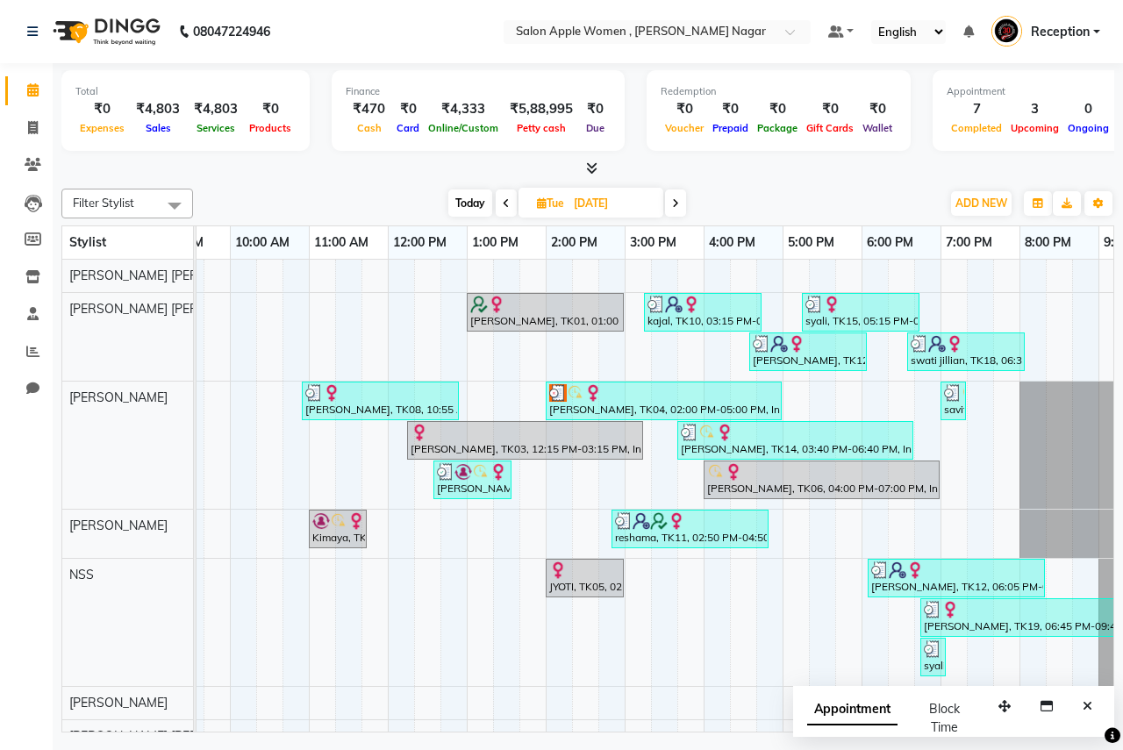
click at [511, 210] on span at bounding box center [506, 202] width 21 height 27
type input "29-09-2025"
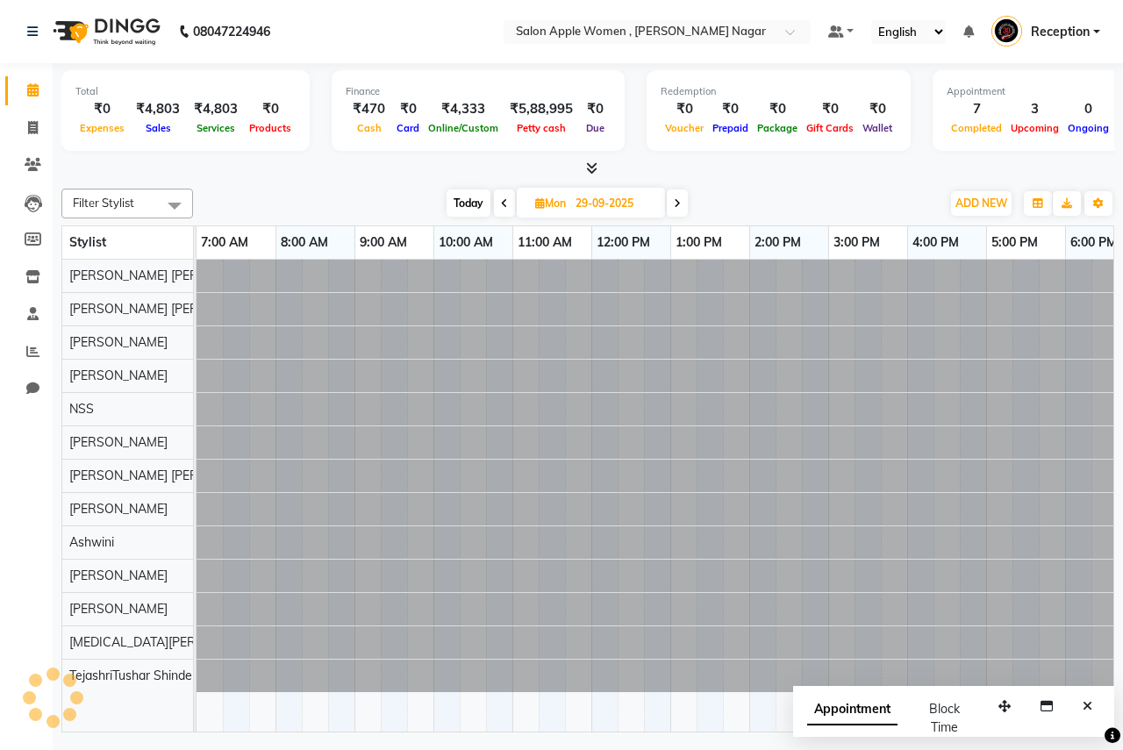
scroll to position [0, 347]
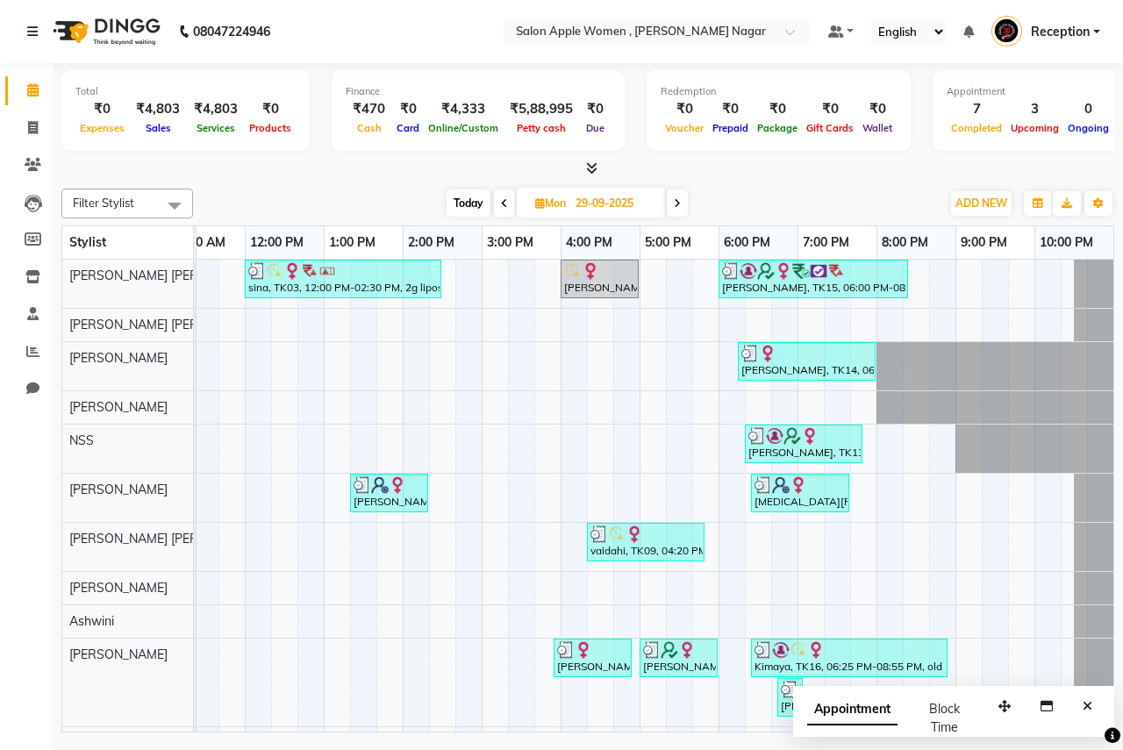
click at [535, 205] on icon at bounding box center [540, 202] width 10 height 11
select select "9"
select select "2025"
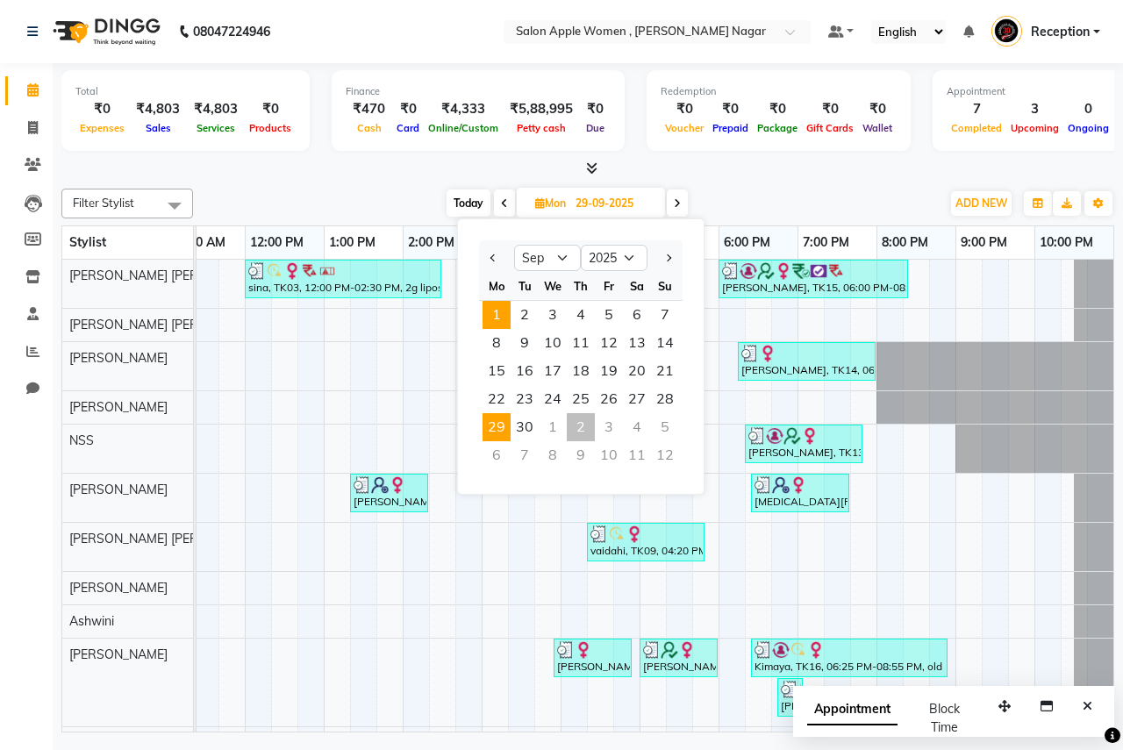
click at [496, 326] on span "1" at bounding box center [496, 315] width 28 height 28
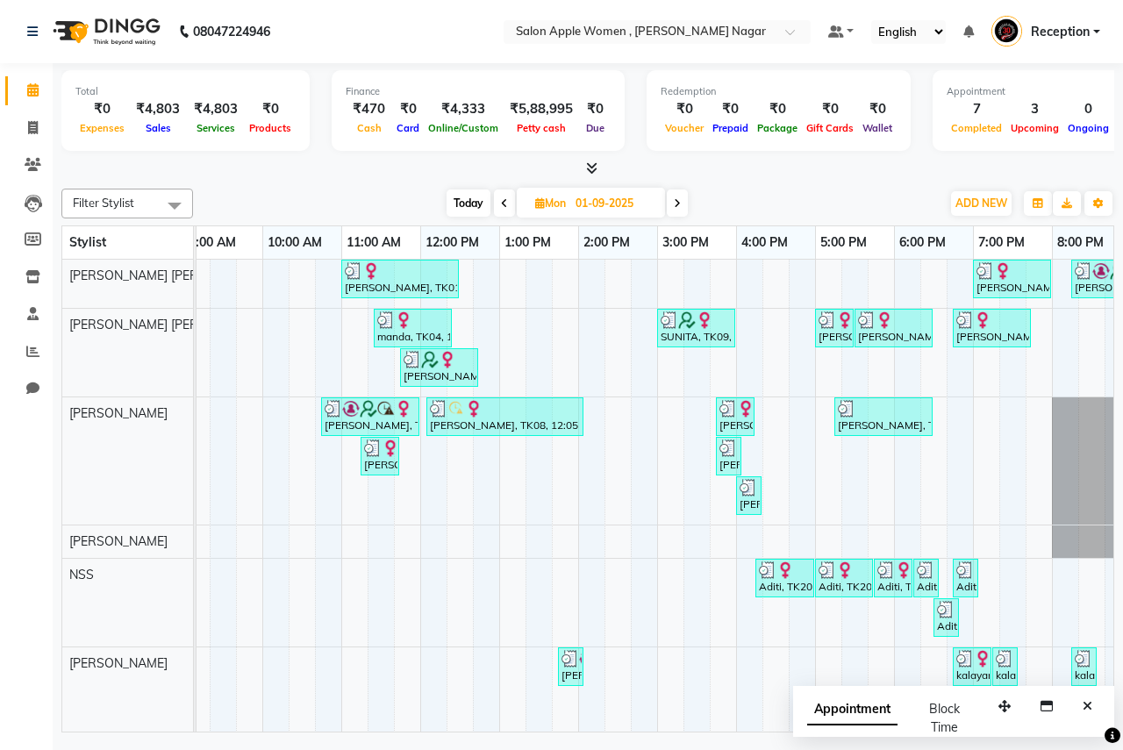
scroll to position [0, 14]
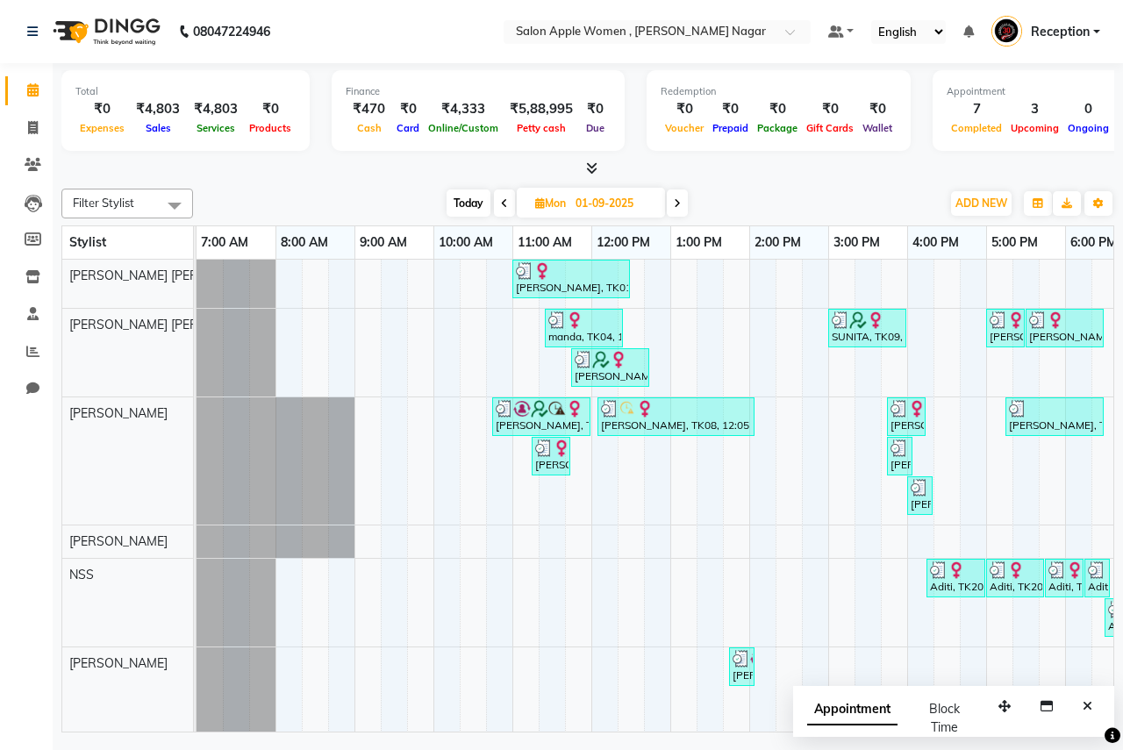
click at [685, 206] on span at bounding box center [677, 202] width 21 height 27
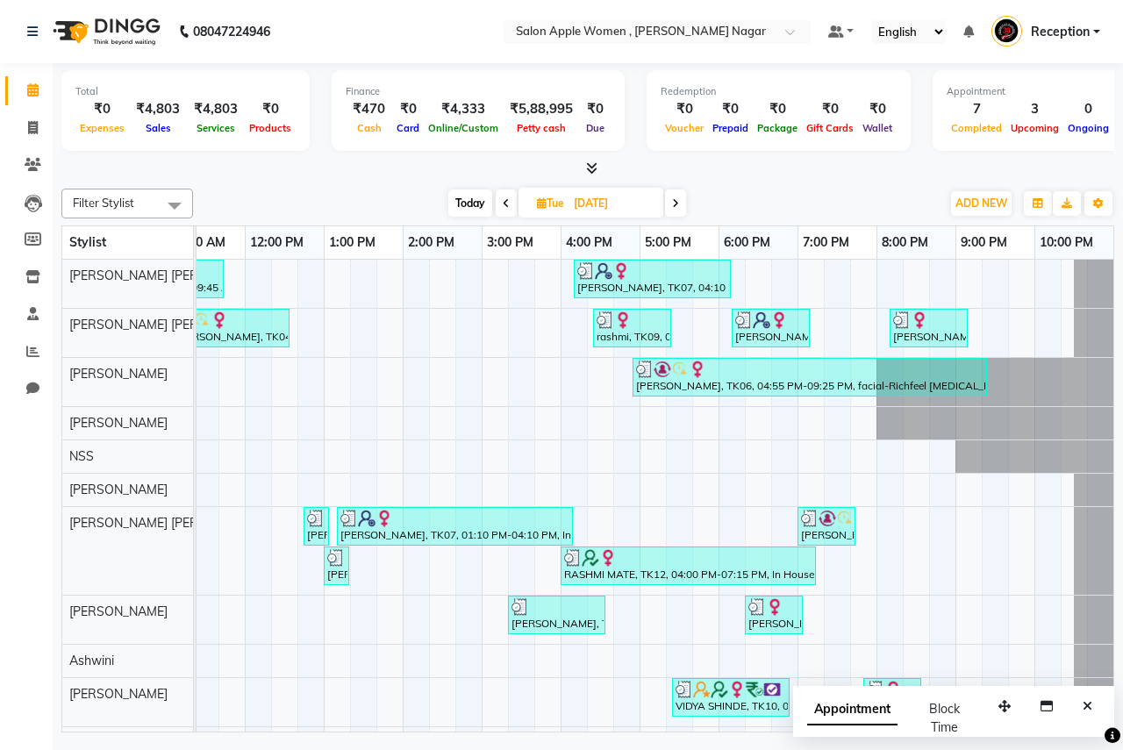
click at [461, 212] on span "Today" at bounding box center [470, 202] width 44 height 27
type input "02-10-2025"
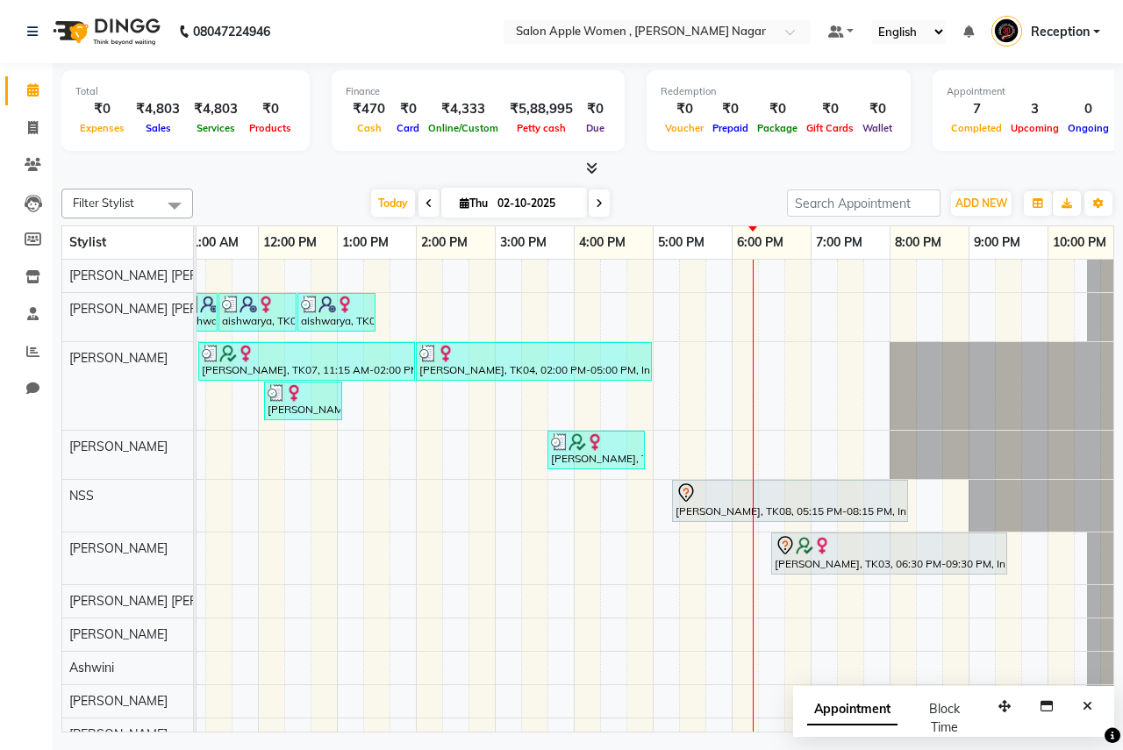
scroll to position [0, 347]
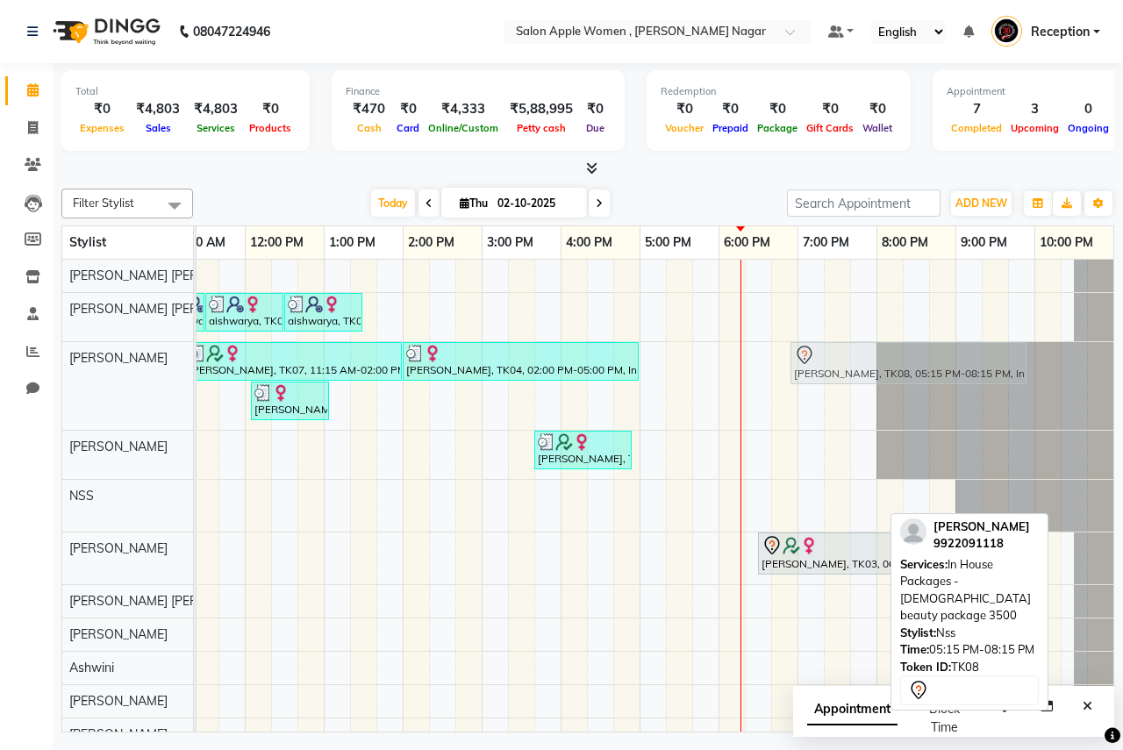
drag, startPoint x: 700, startPoint y: 504, endPoint x: 840, endPoint y: 379, distance: 188.2
click at [840, 379] on tbody "aishwarya, TK05, 11:00 AM-11:30 AM, Hair Wash - Wella - [DEMOGRAPHIC_DATA] aish…" at bounding box center [481, 548] width 1263 height 577
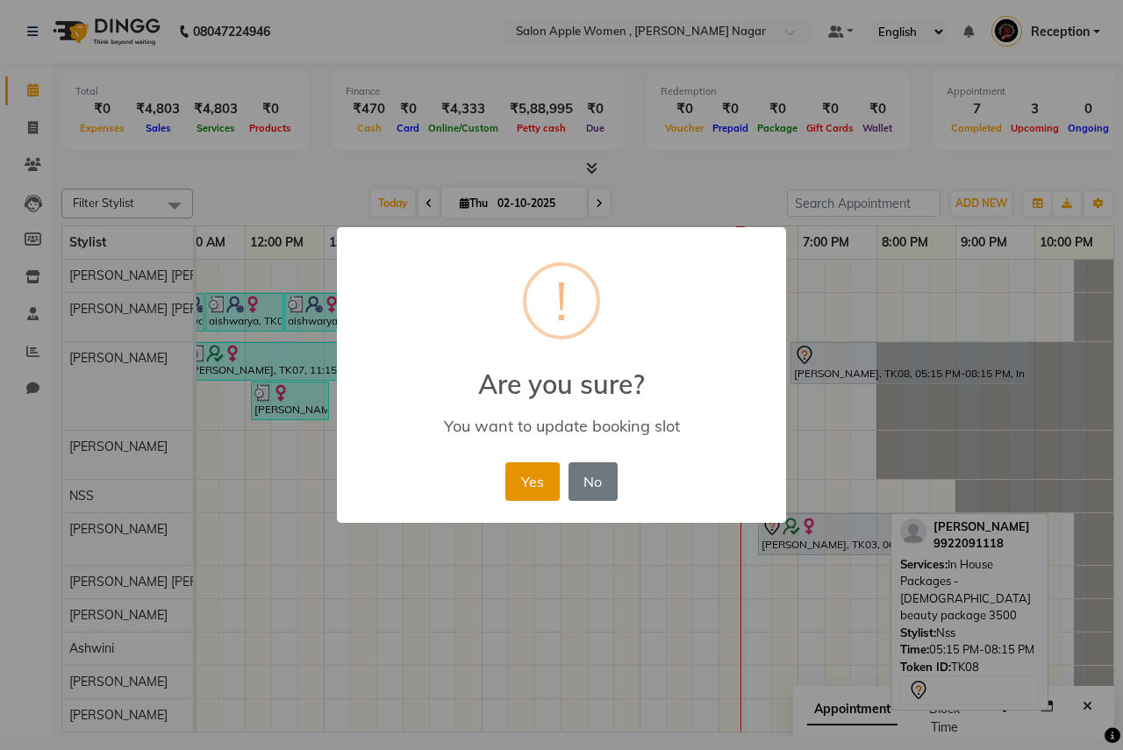
click at [528, 476] on button "Yes" at bounding box center [532, 481] width 54 height 39
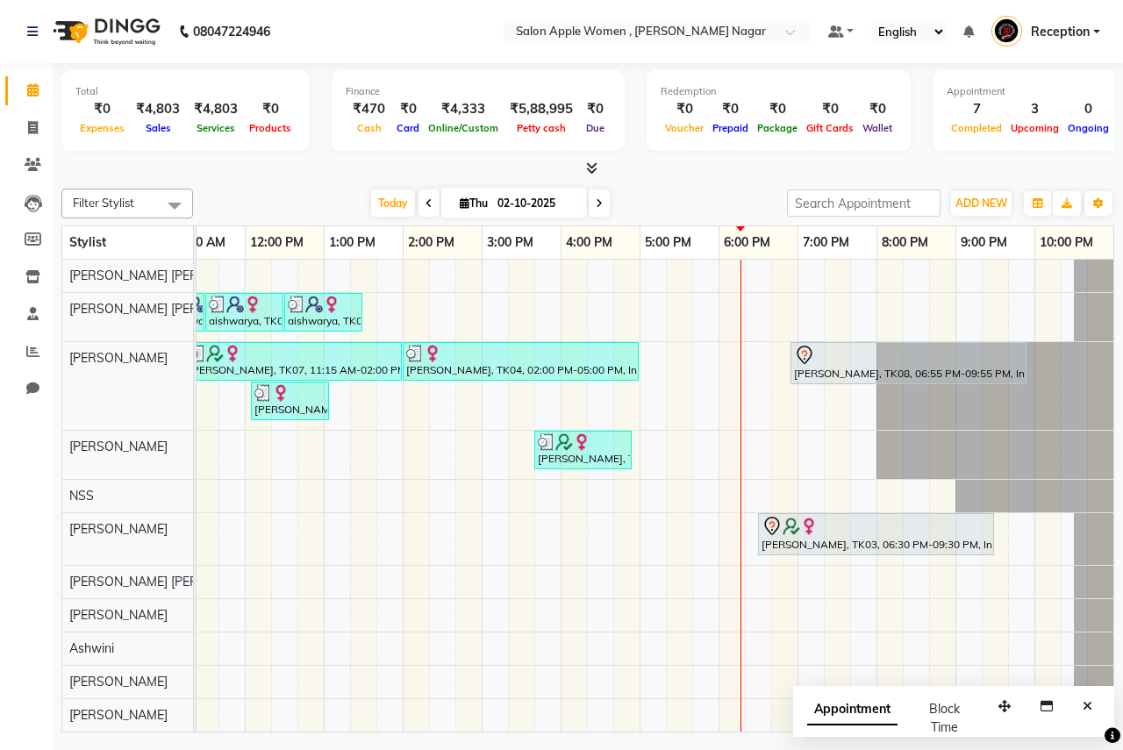
click at [463, 203] on icon at bounding box center [465, 202] width 10 height 11
select select "10"
select select "2025"
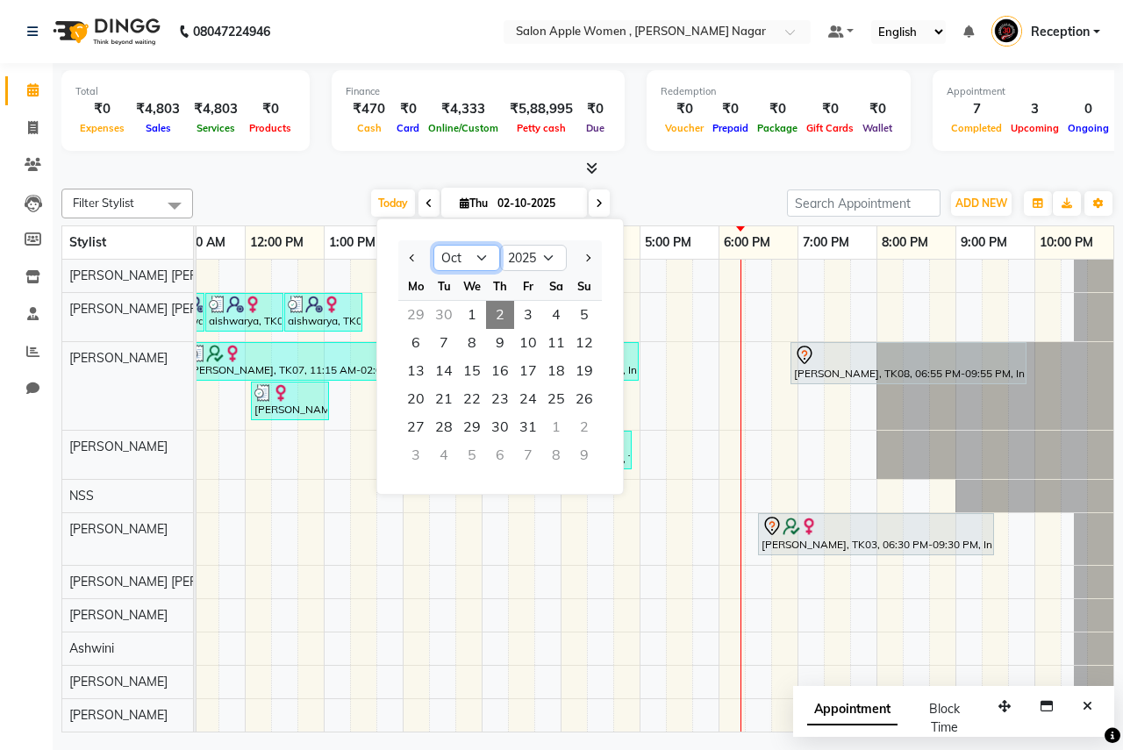
click at [481, 255] on select "Jan Feb Mar Apr May Jun [DATE] Aug Sep Oct Nov Dec" at bounding box center [466, 258] width 67 height 26
select select "9"
click at [433, 245] on select "Jan Feb Mar Apr May Jun [DATE] Aug Sep Oct Nov Dec" at bounding box center [466, 258] width 67 height 26
click at [426, 311] on span "1" at bounding box center [416, 315] width 28 height 28
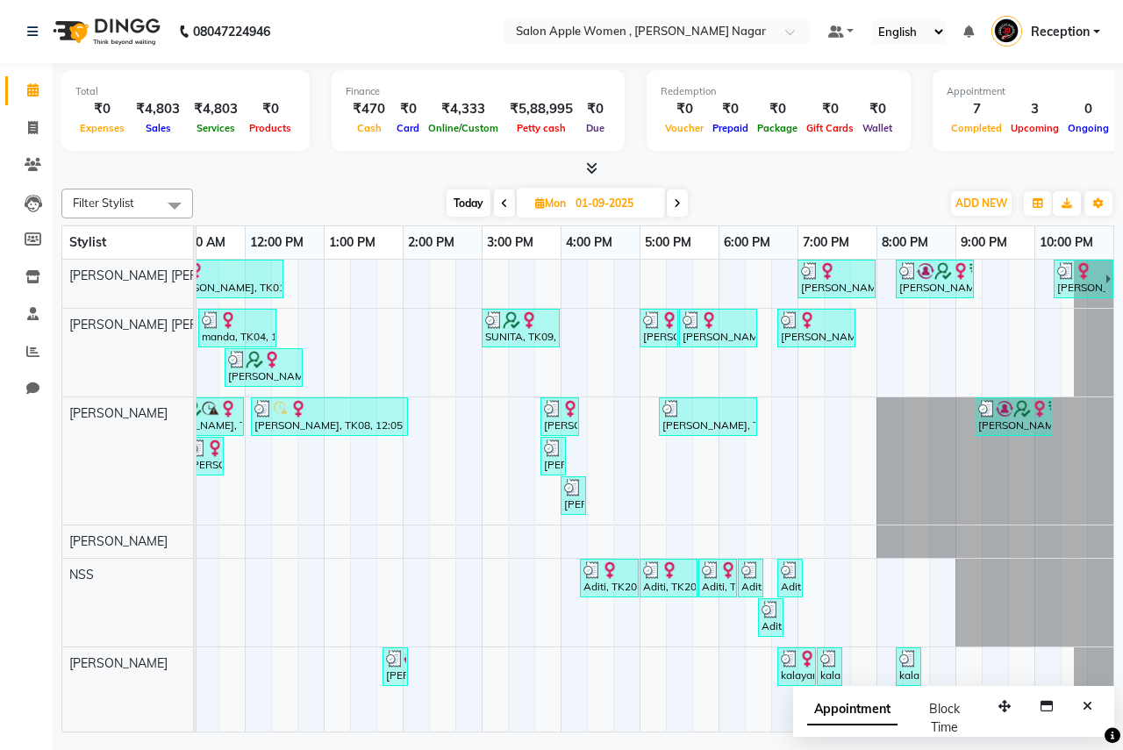
click at [677, 211] on span at bounding box center [677, 202] width 21 height 27
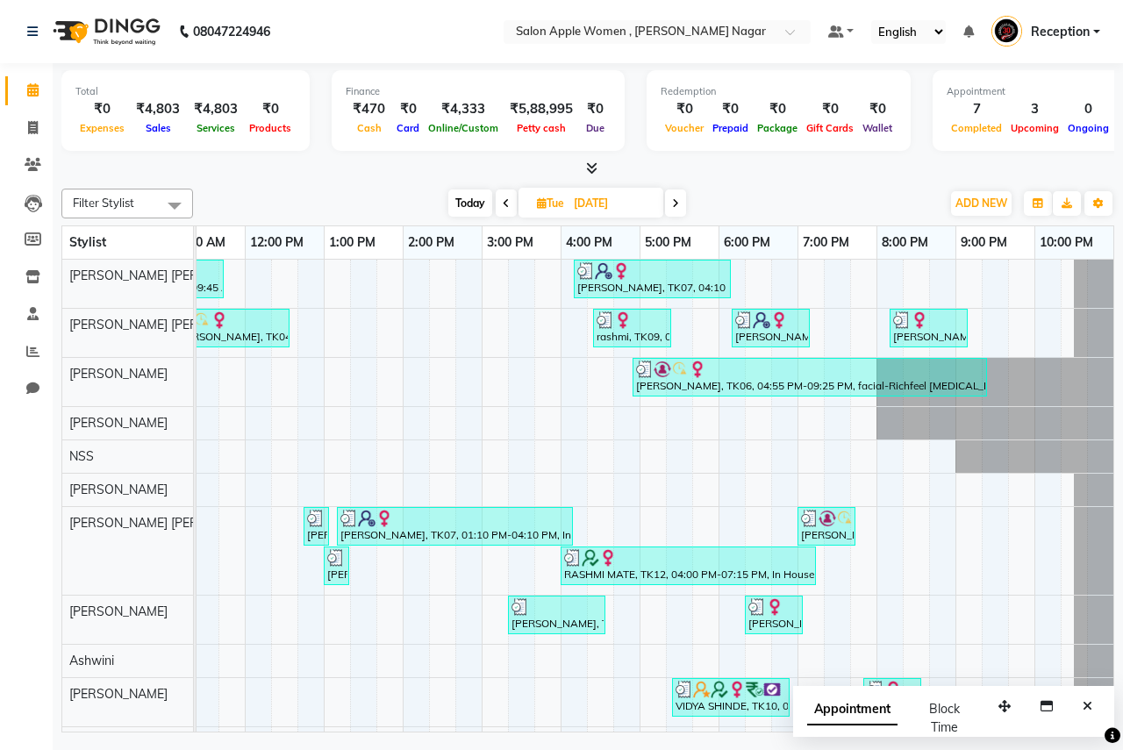
click at [677, 203] on icon at bounding box center [675, 203] width 7 height 11
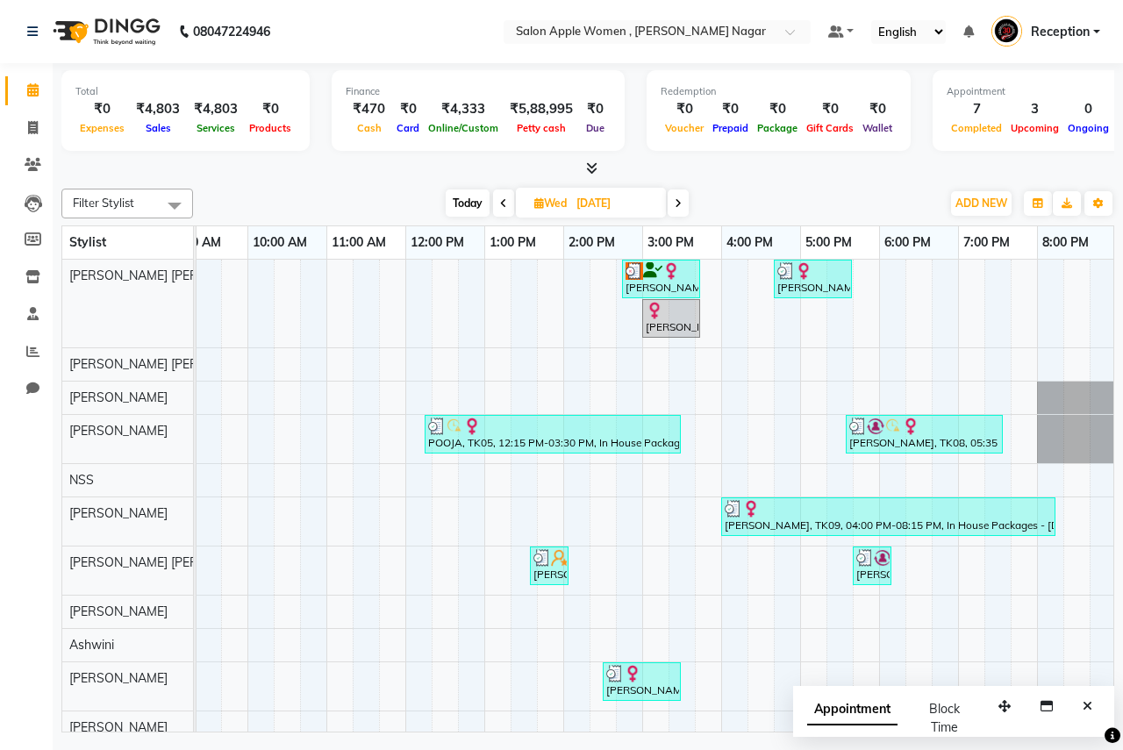
scroll to position [0, 23]
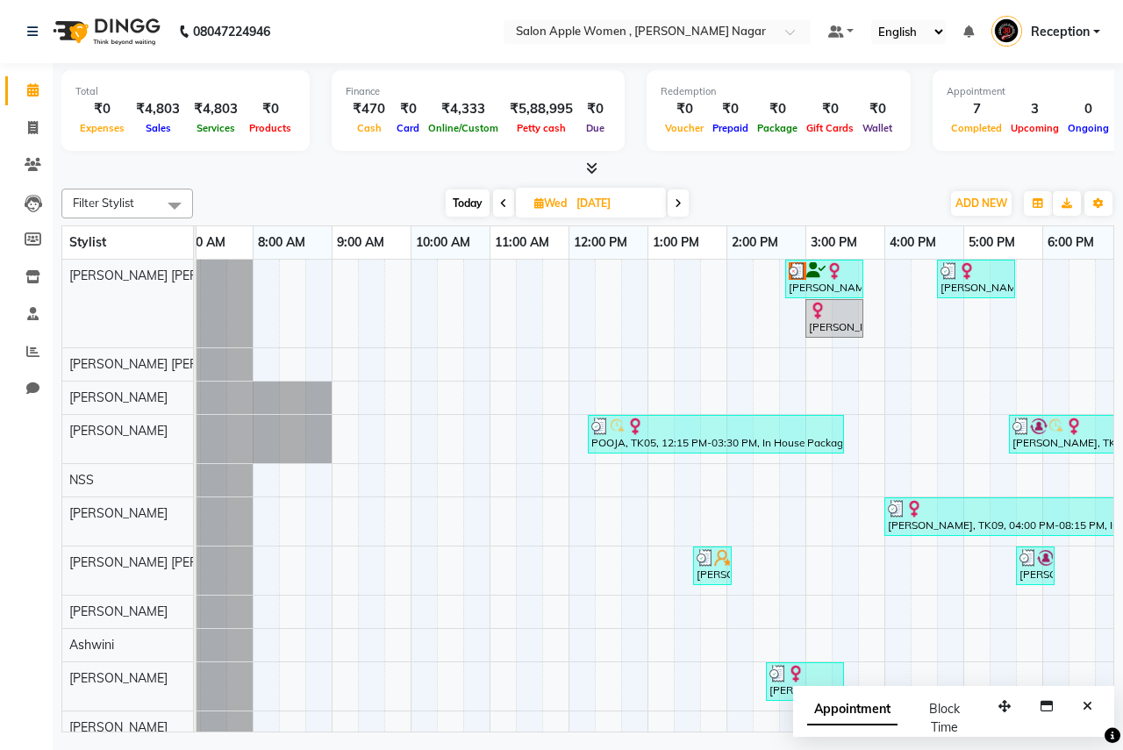
click at [680, 201] on icon at bounding box center [678, 203] width 7 height 11
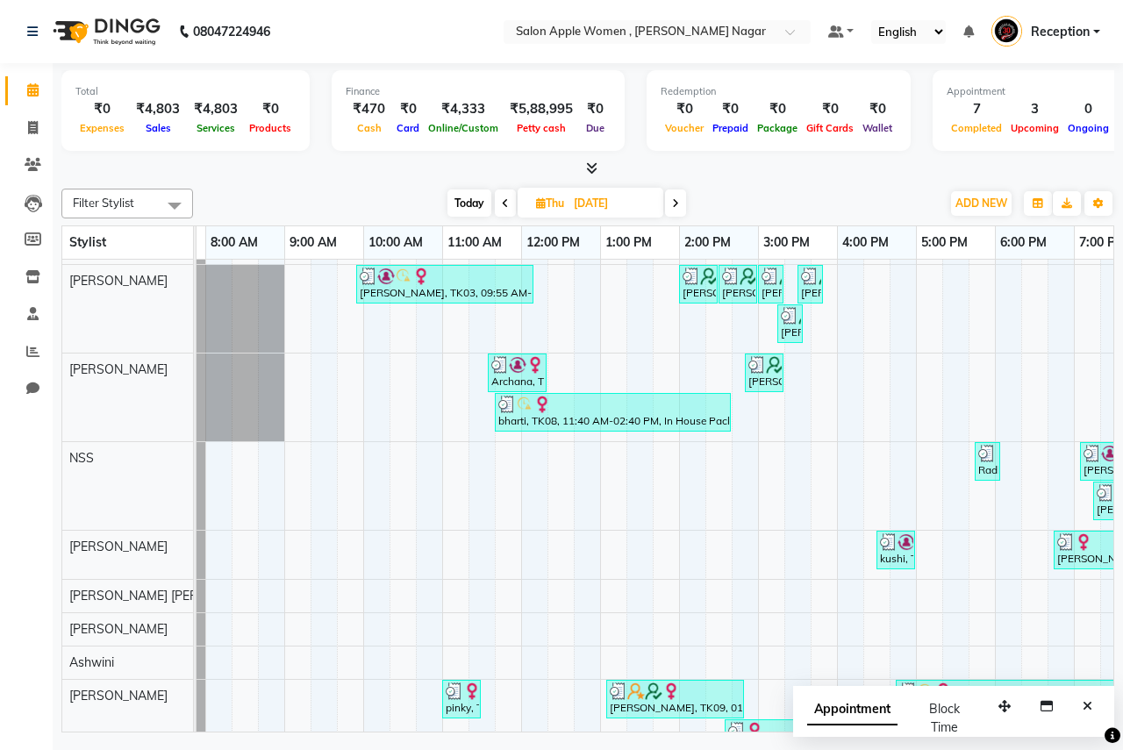
scroll to position [321, 0]
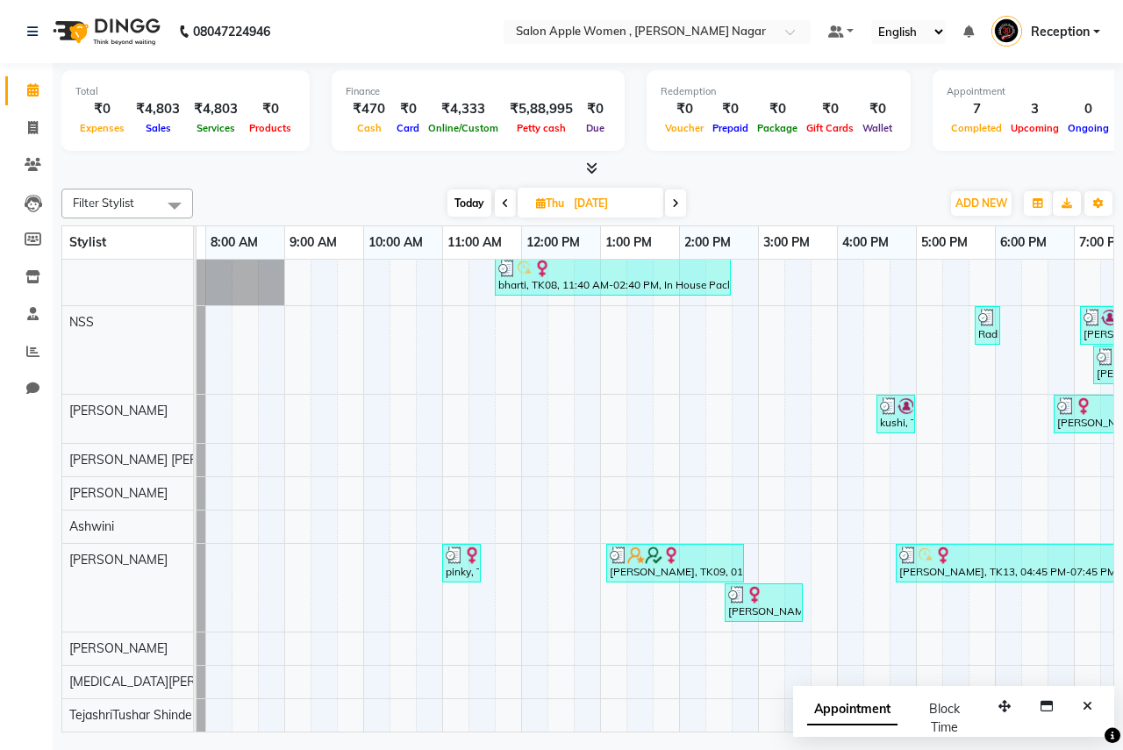
click at [672, 204] on span at bounding box center [675, 202] width 21 height 27
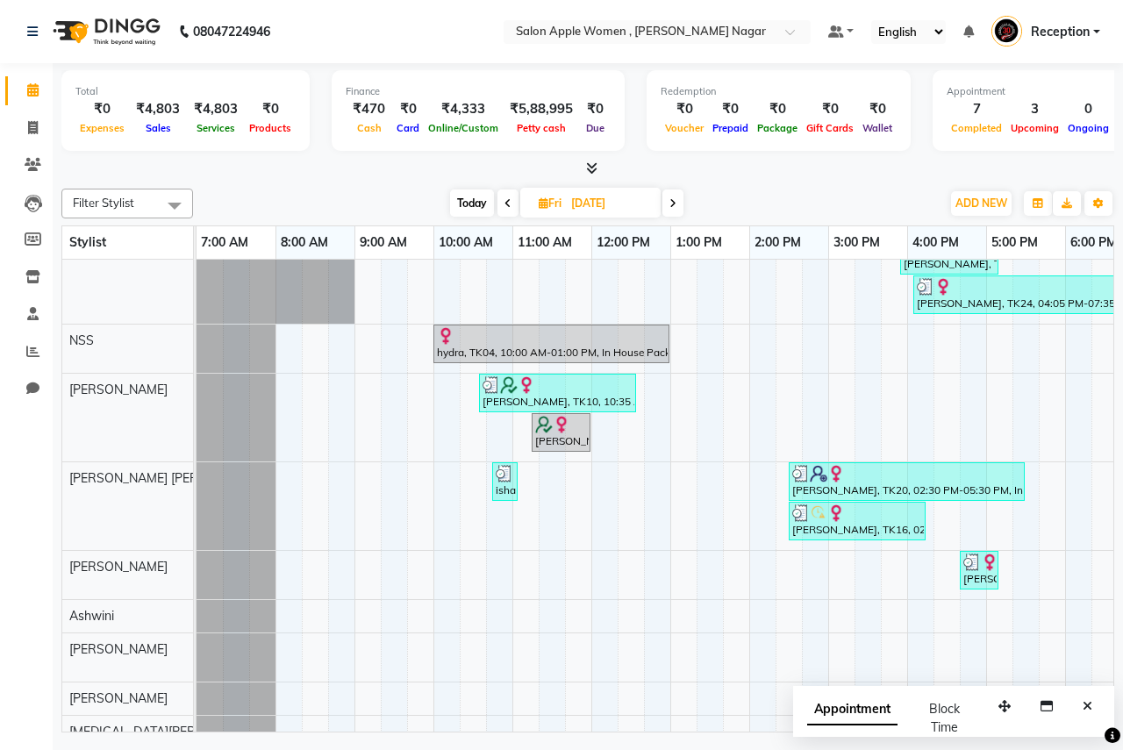
scroll to position [265, 0]
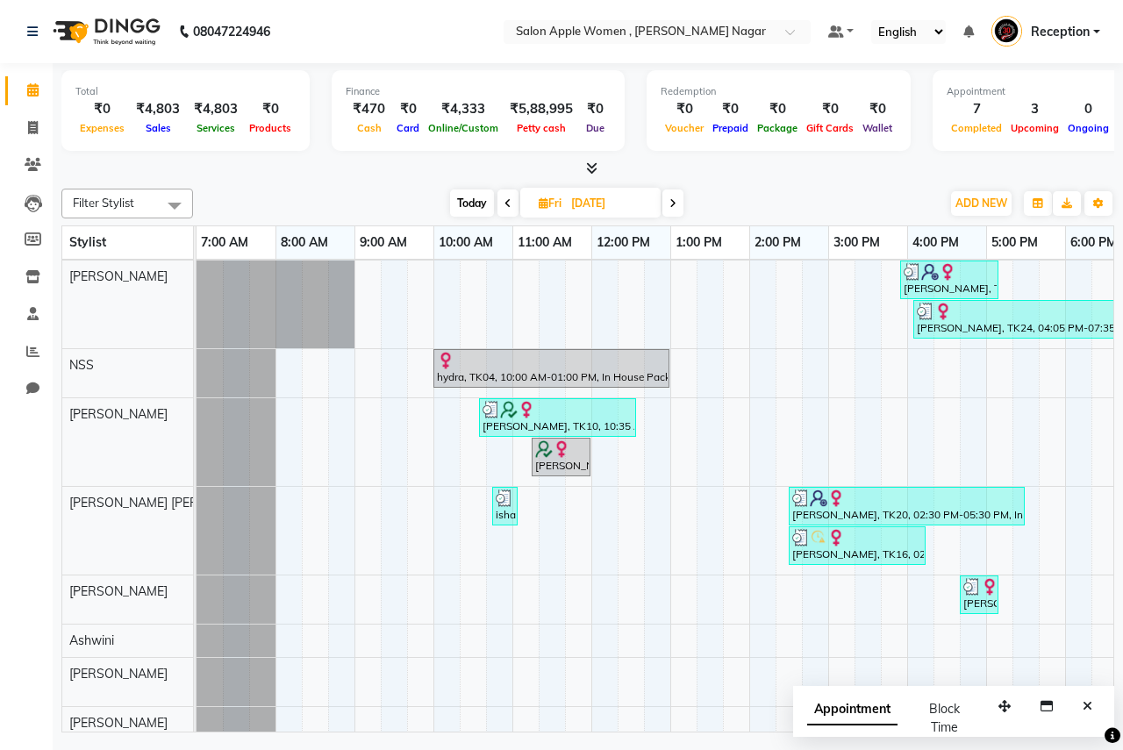
click at [667, 204] on span at bounding box center [672, 202] width 21 height 27
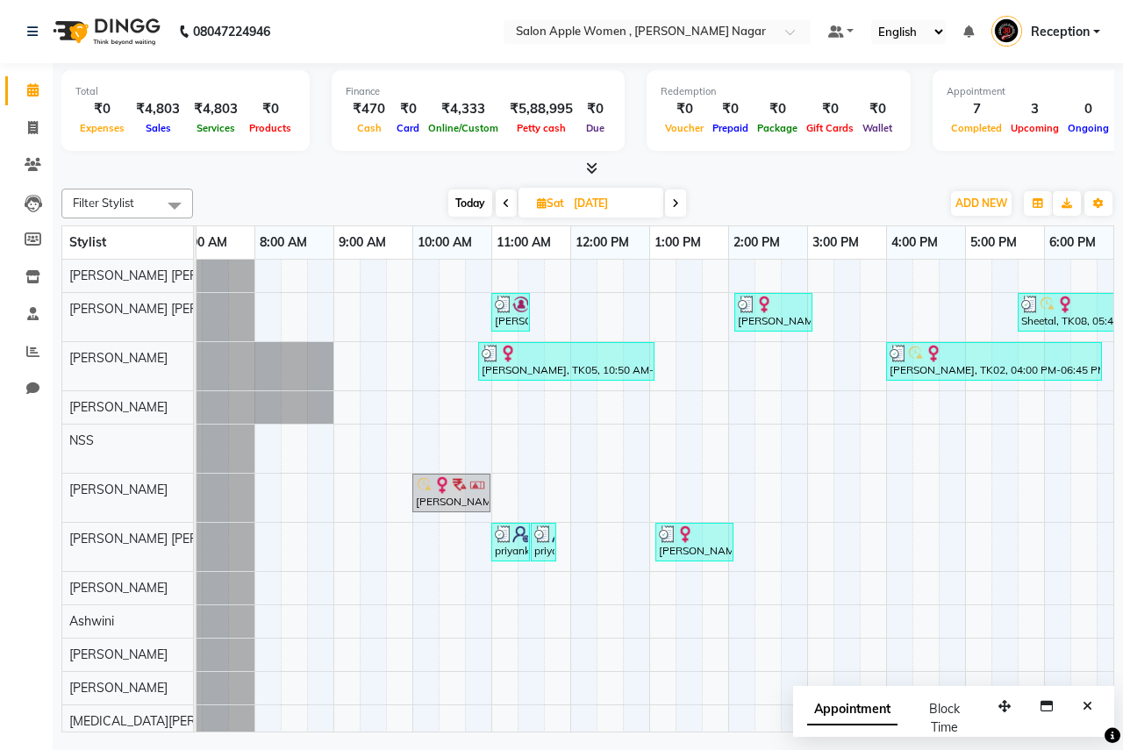
scroll to position [0, 0]
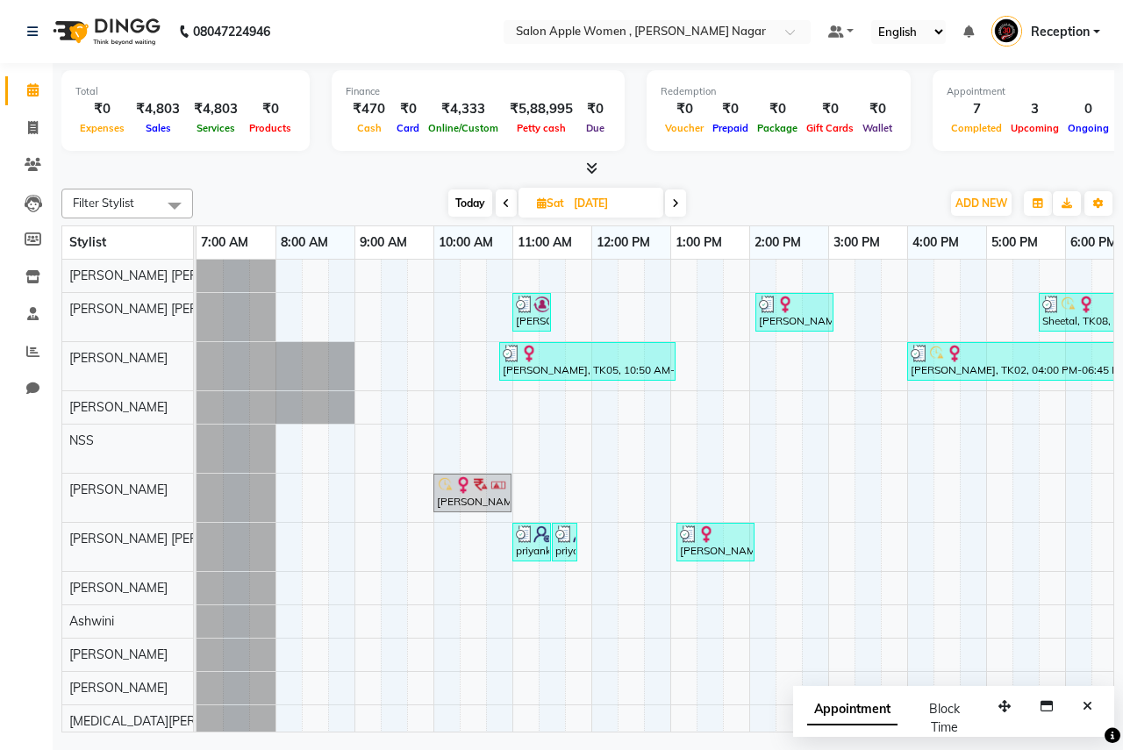
click at [666, 204] on span at bounding box center [675, 202] width 21 height 27
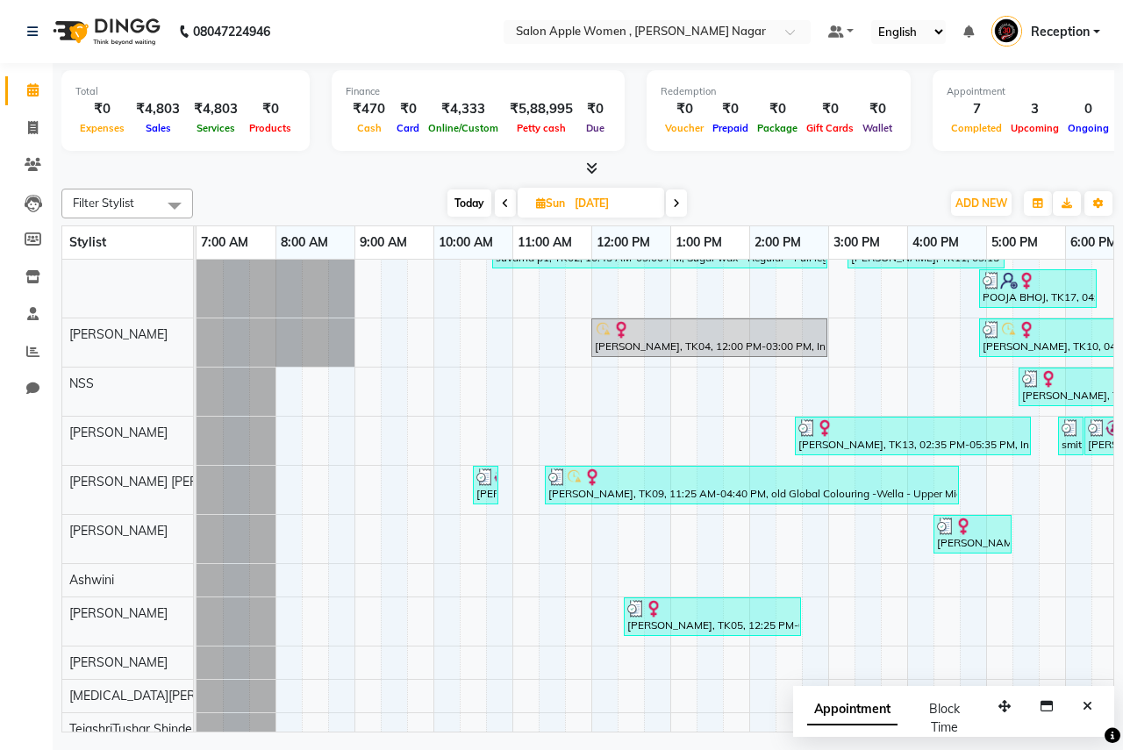
scroll to position [258, 0]
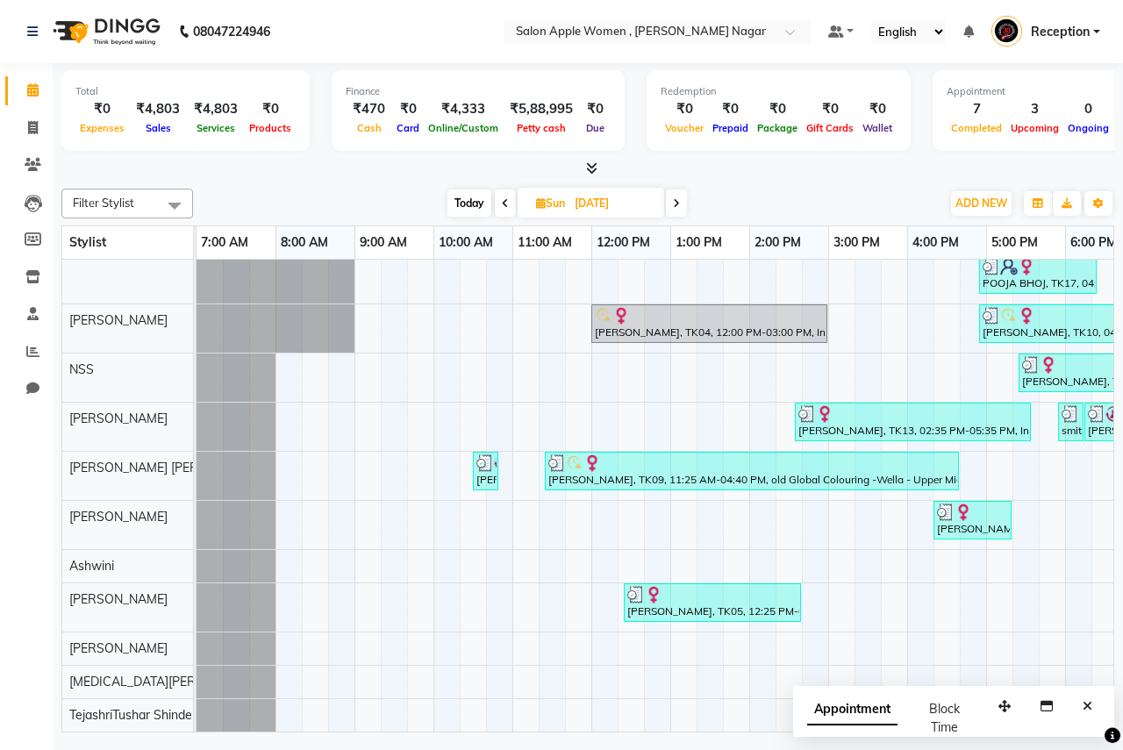
click at [680, 207] on icon at bounding box center [676, 203] width 7 height 11
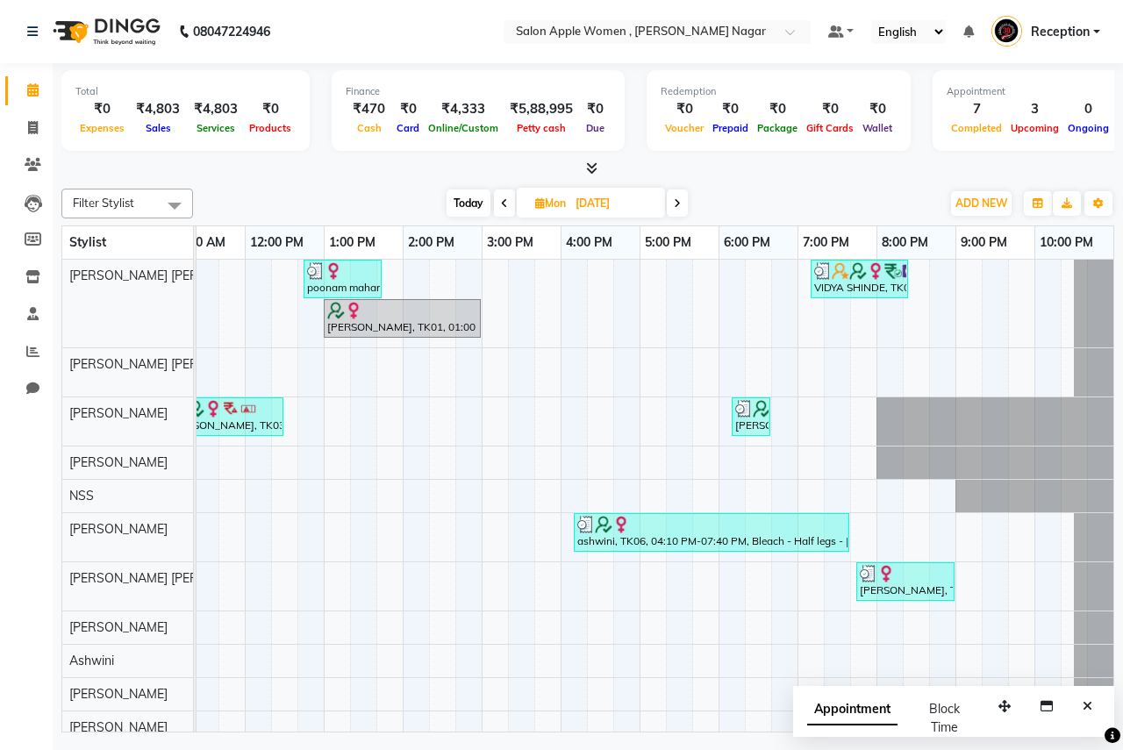
scroll to position [0, 347]
click at [685, 205] on span at bounding box center [677, 202] width 21 height 27
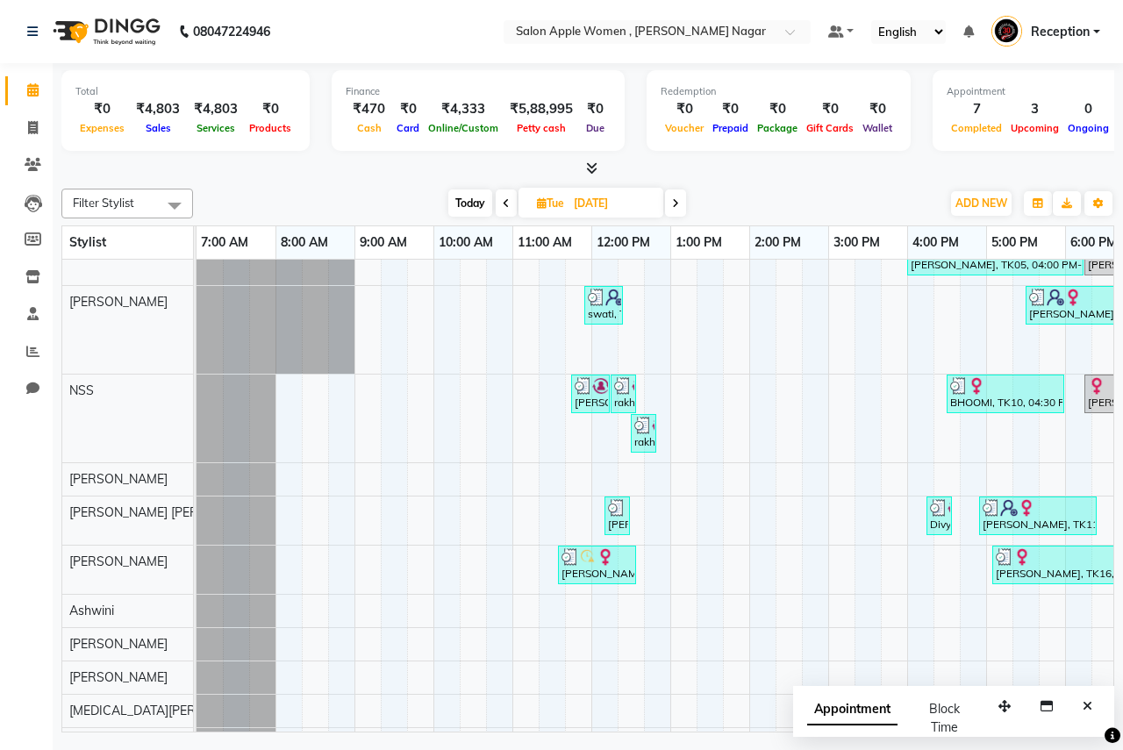
scroll to position [291, 0]
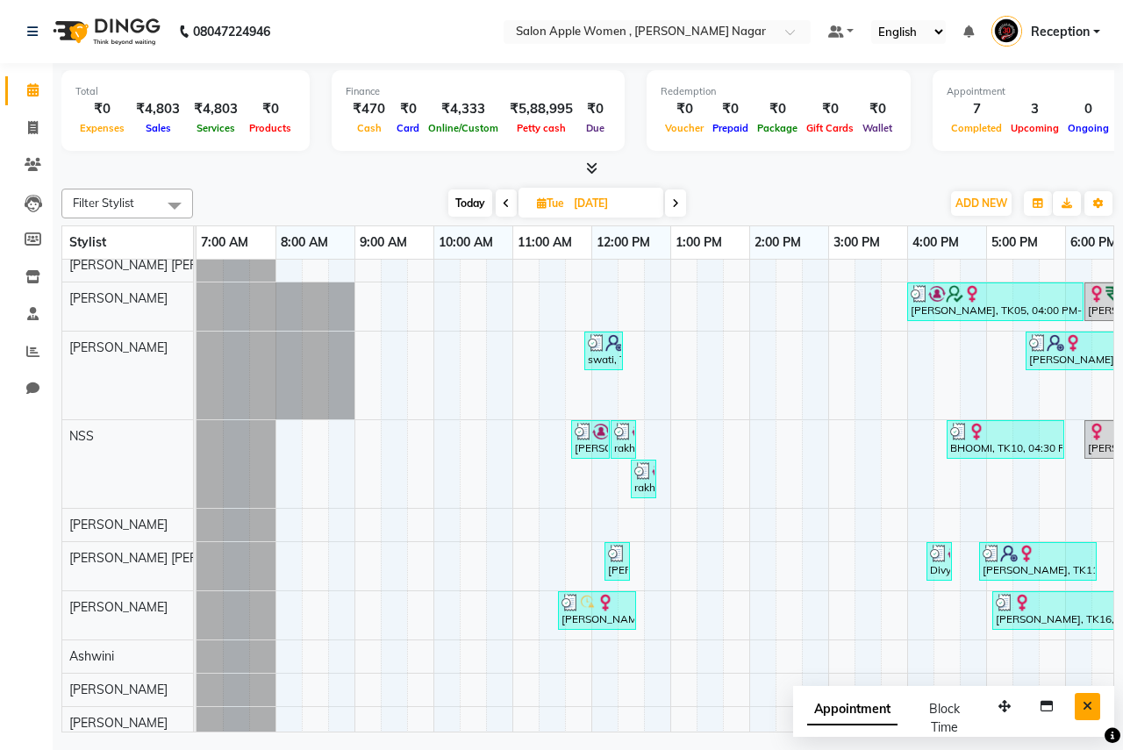
click at [1084, 705] on icon "Close" at bounding box center [1088, 706] width 10 height 12
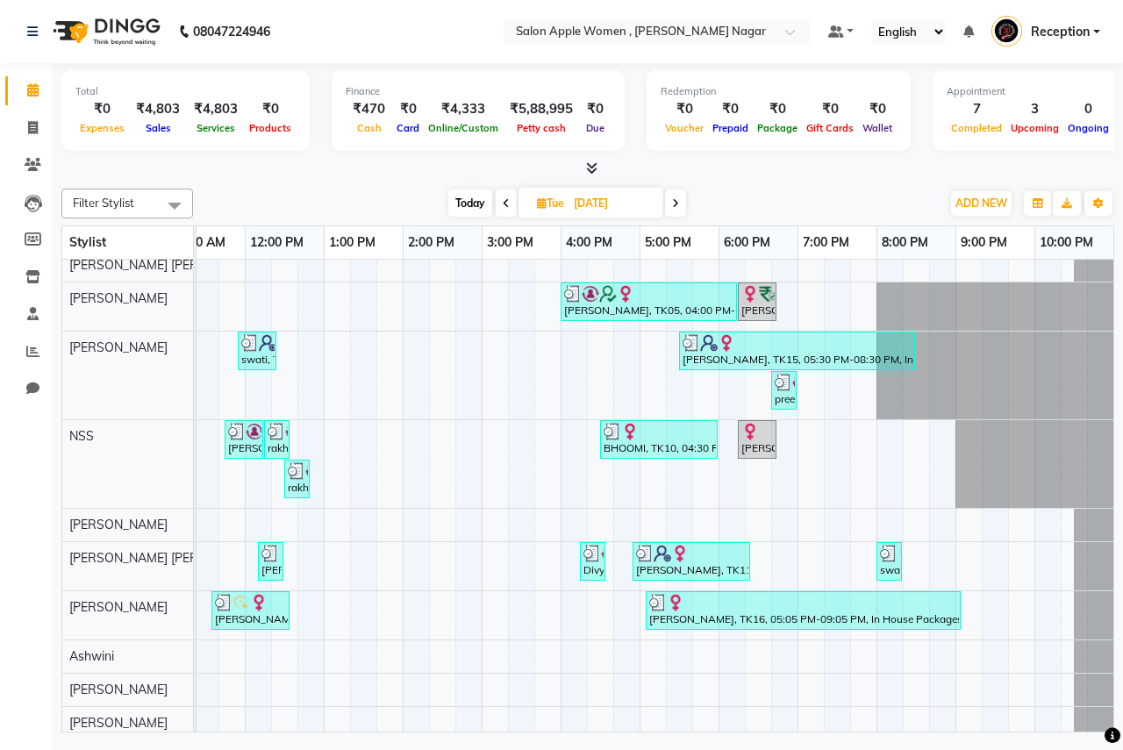
click at [670, 215] on span at bounding box center [675, 202] width 21 height 27
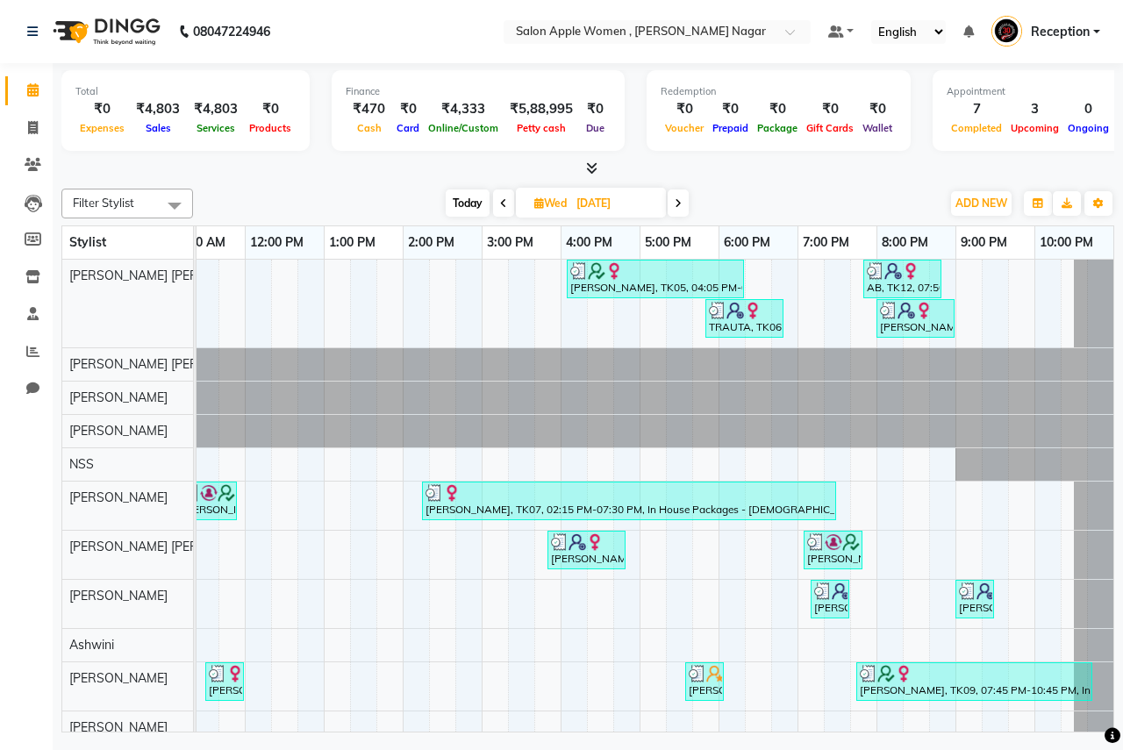
scroll to position [0, 39]
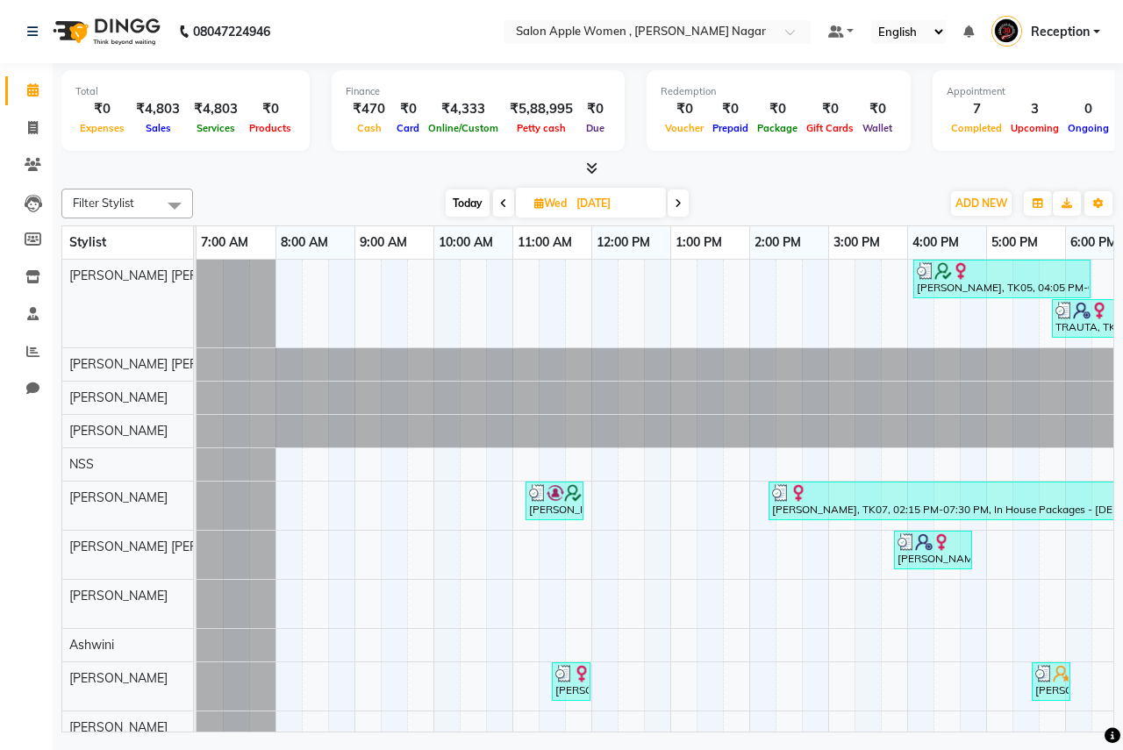
click at [675, 209] on span at bounding box center [678, 202] width 21 height 27
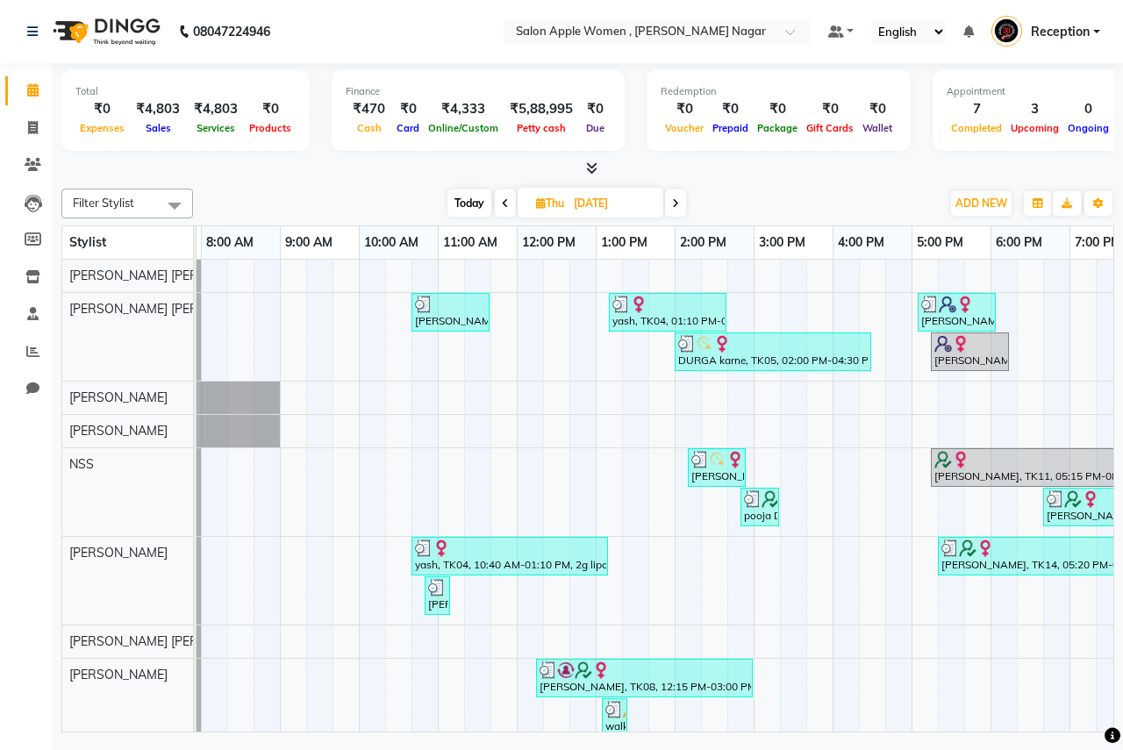
scroll to position [175, 0]
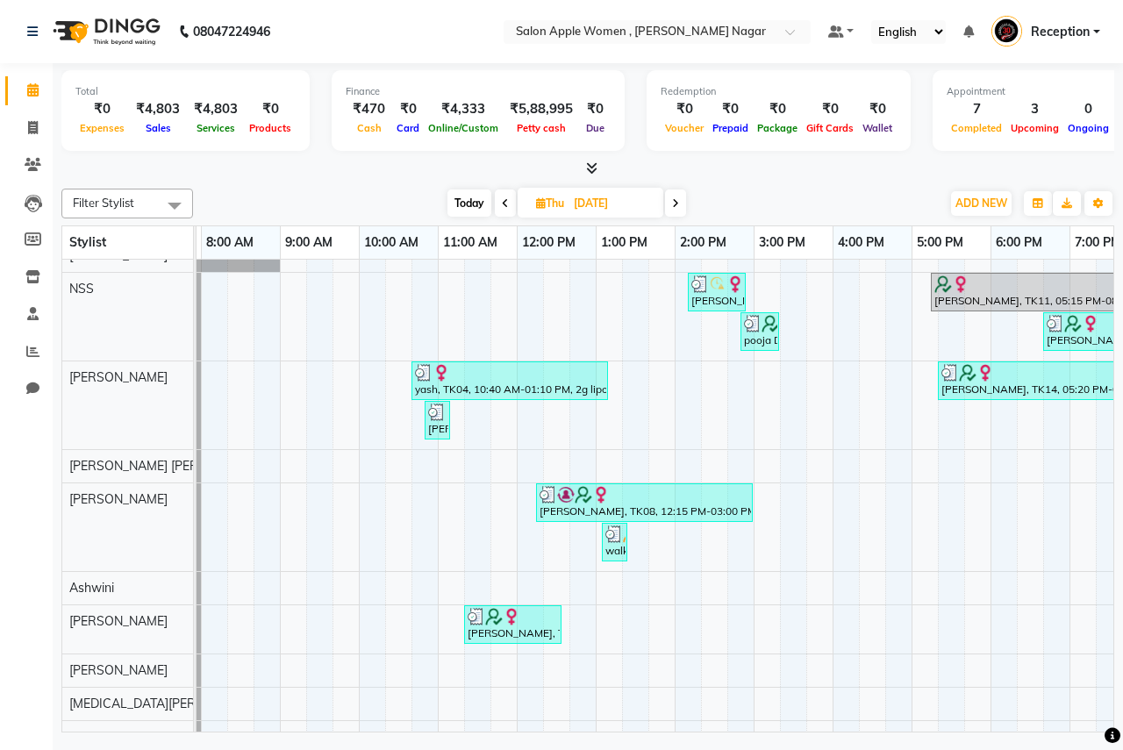
click at [677, 198] on icon at bounding box center [675, 203] width 7 height 11
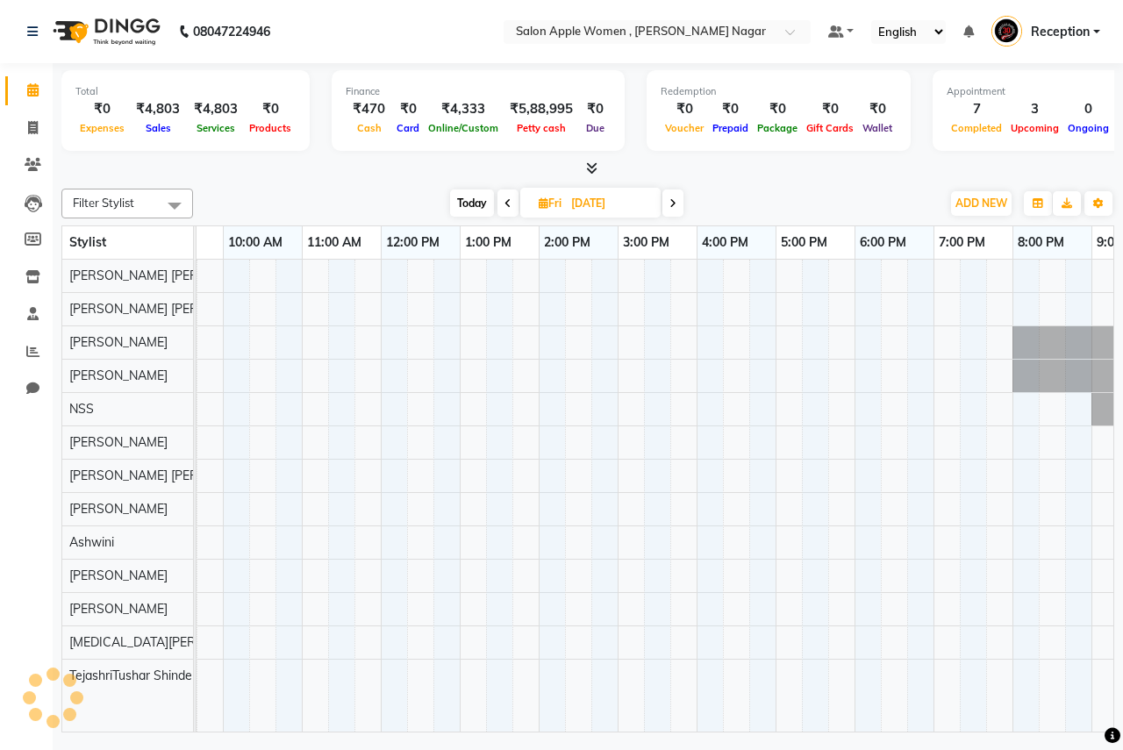
scroll to position [0, 0]
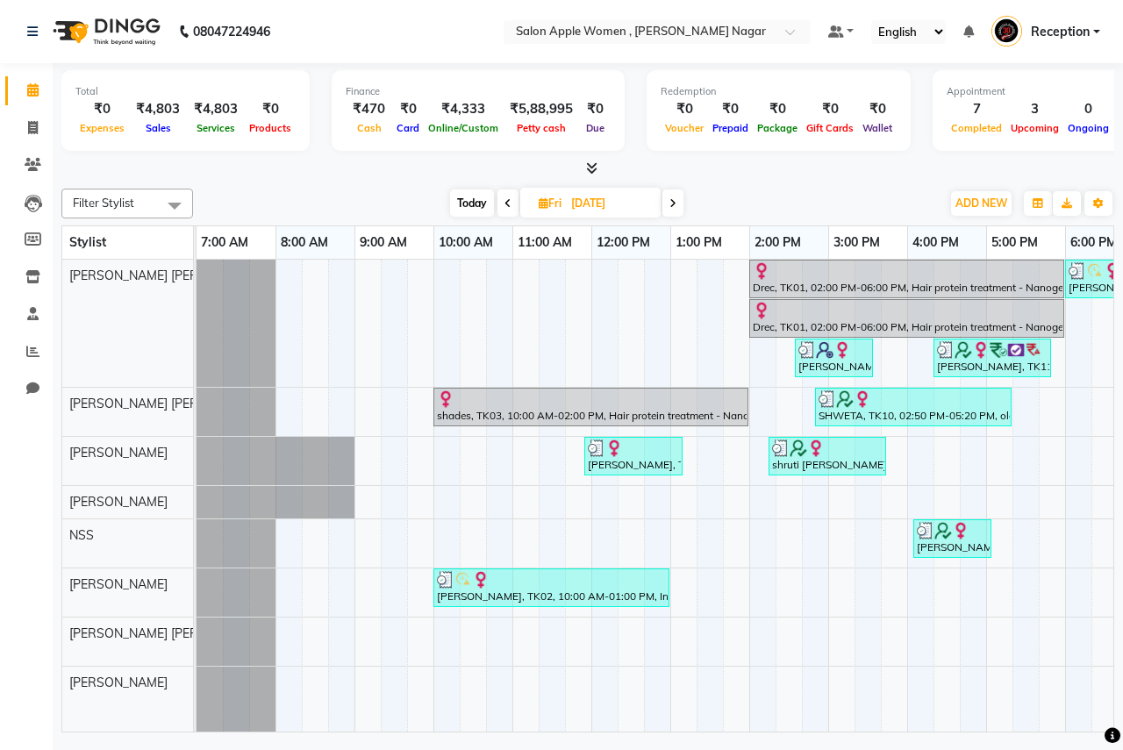
click at [469, 211] on span "Today" at bounding box center [472, 202] width 44 height 27
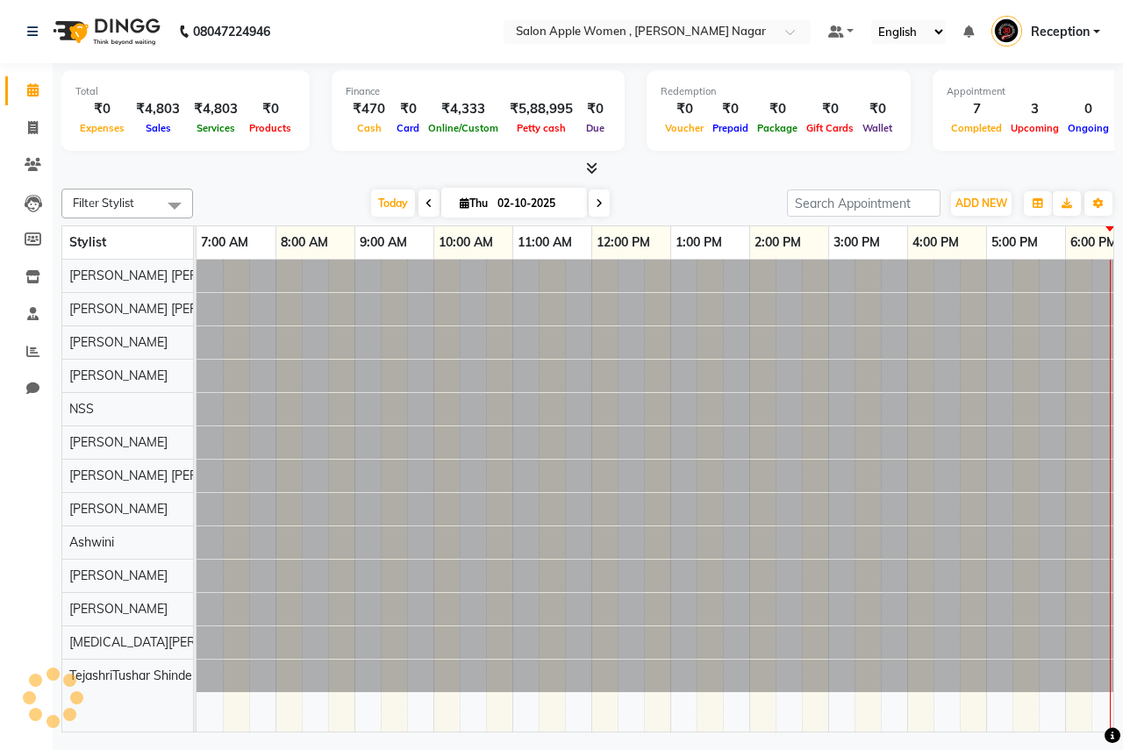
scroll to position [0, 347]
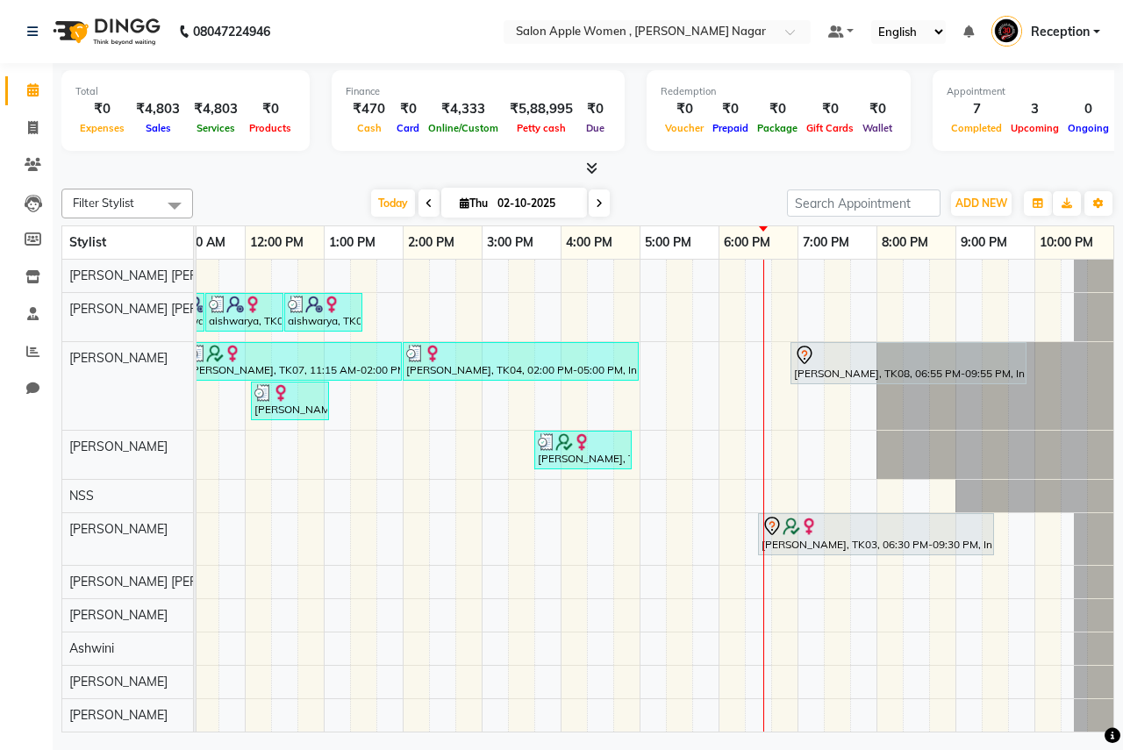
click at [603, 201] on span at bounding box center [599, 202] width 21 height 27
type input "03-10-2025"
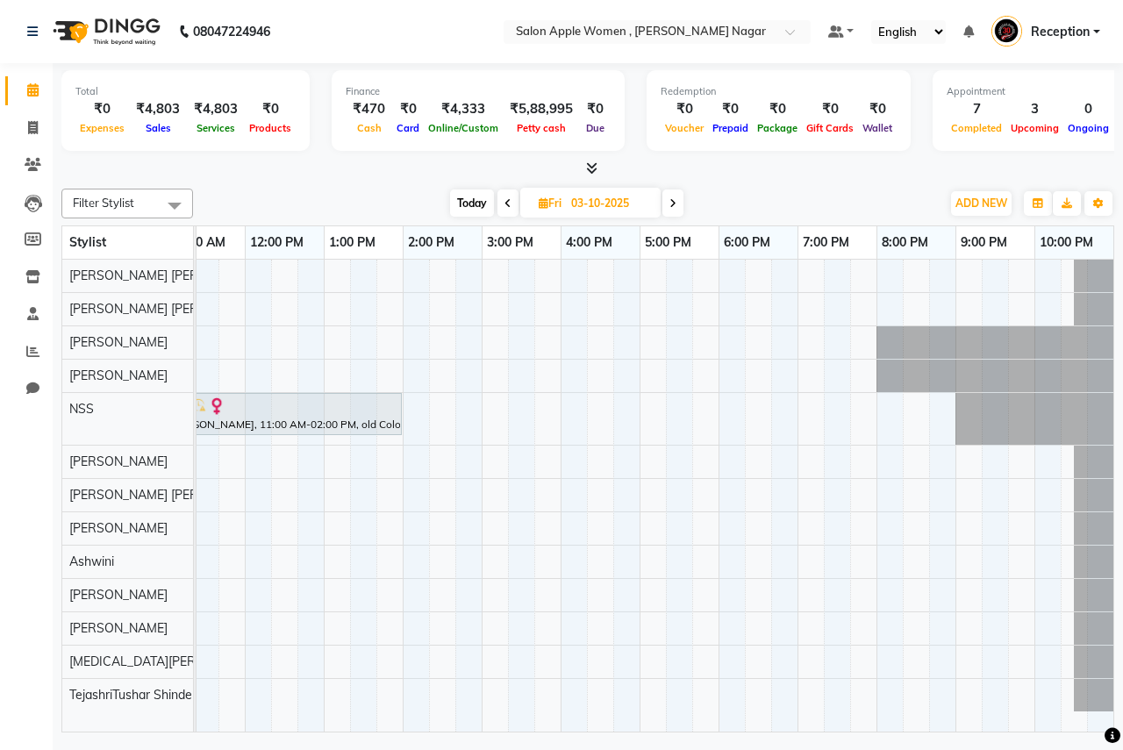
drag, startPoint x: 503, startPoint y: 715, endPoint x: 277, endPoint y: 708, distance: 225.6
click at [279, 711] on tr at bounding box center [481, 496] width 1263 height 472
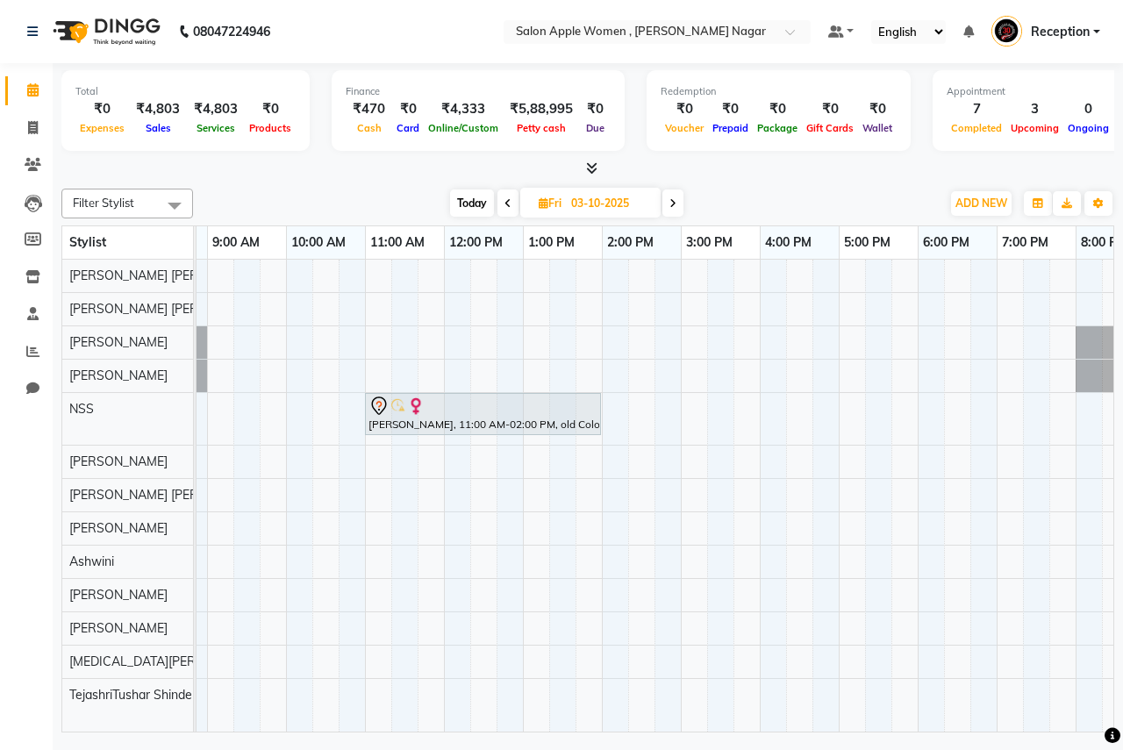
scroll to position [0, 0]
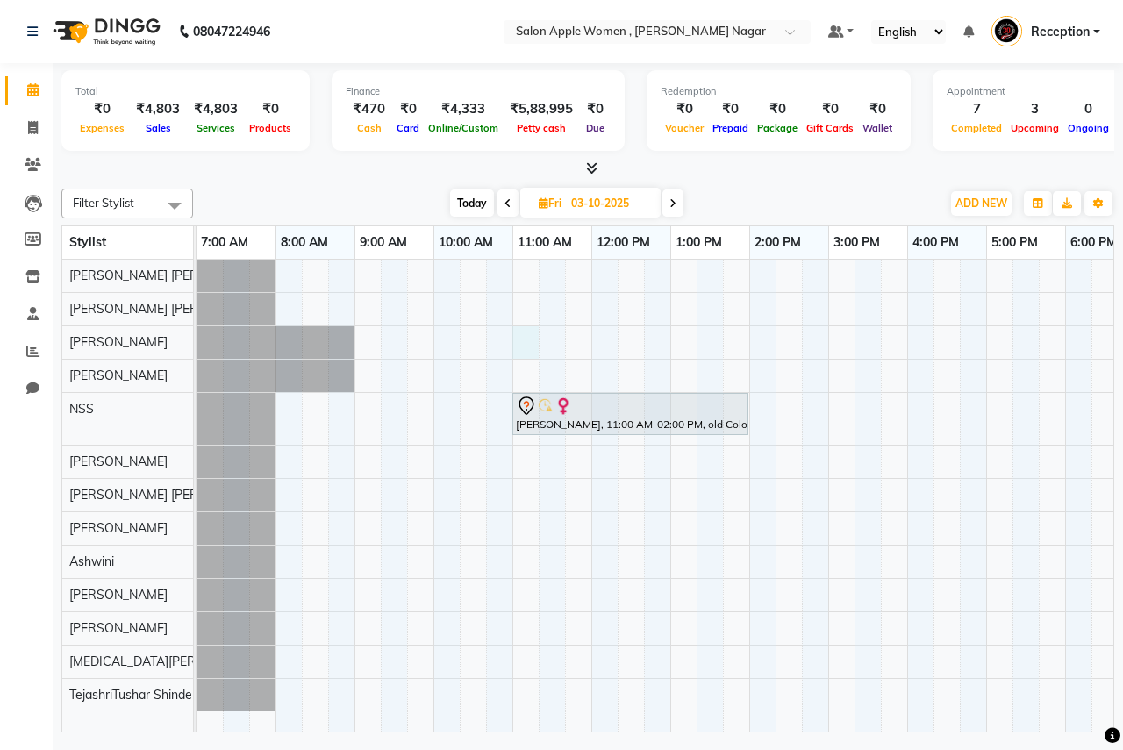
click at [523, 354] on div "[PERSON_NAME], 11:00 AM-02:00 PM, old Colour Highlights/ Fashion Colour - Neck …" at bounding box center [827, 496] width 1263 height 472
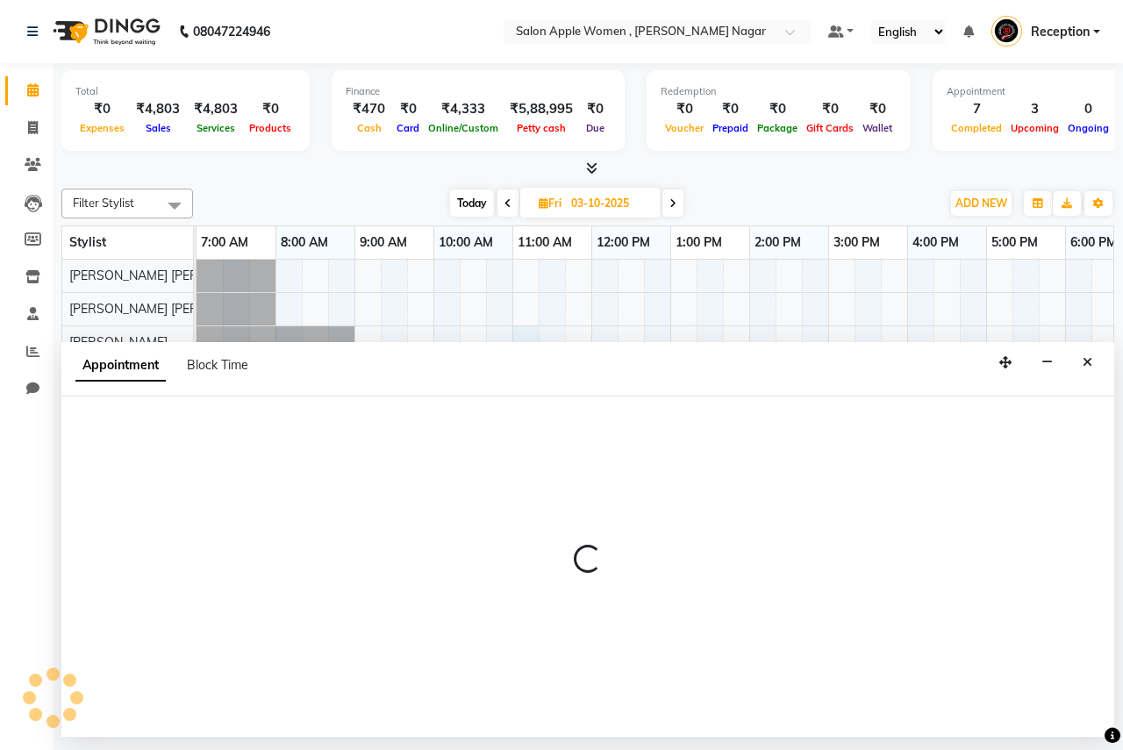
select select "3151"
select select "660"
select select "tentative"
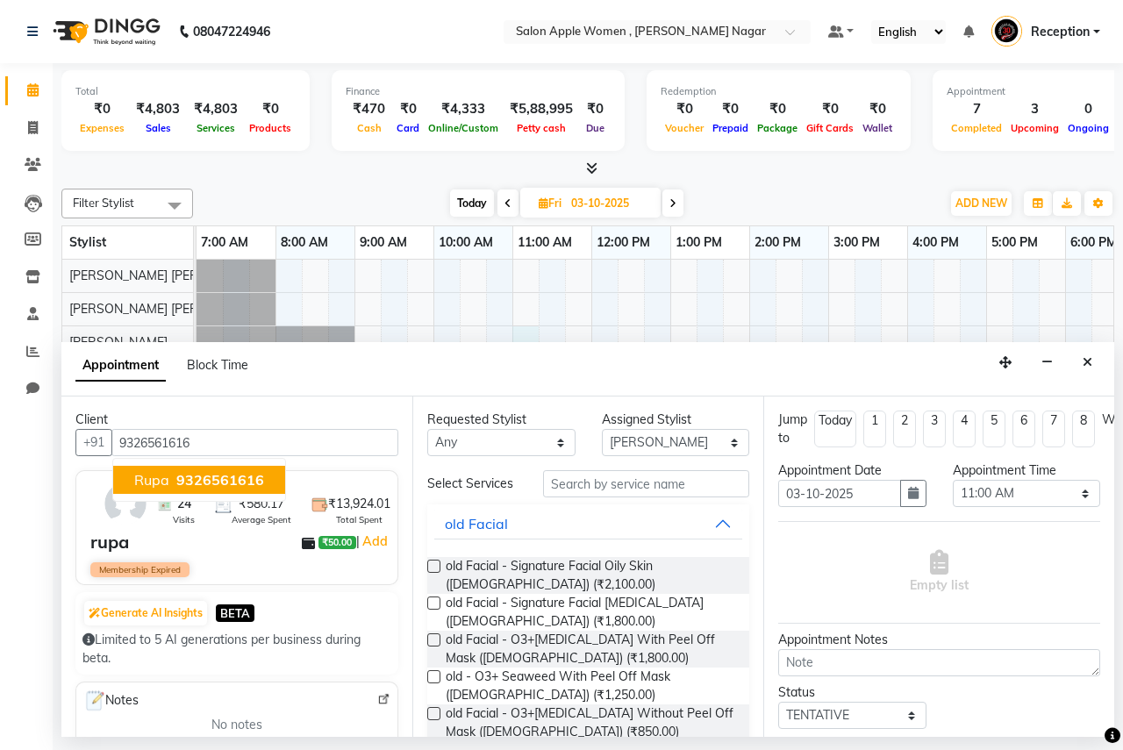
click at [246, 476] on span "9326561616" at bounding box center [220, 480] width 88 height 18
type input "9326561616"
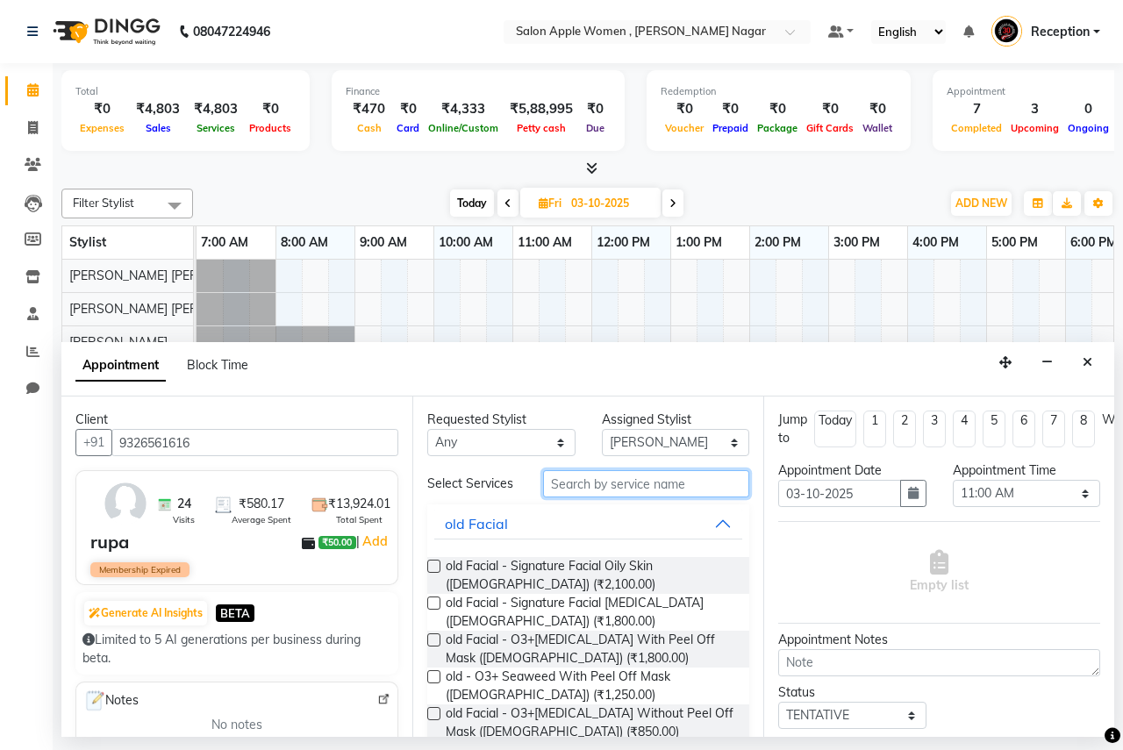
click at [609, 484] on input "text" at bounding box center [646, 483] width 206 height 27
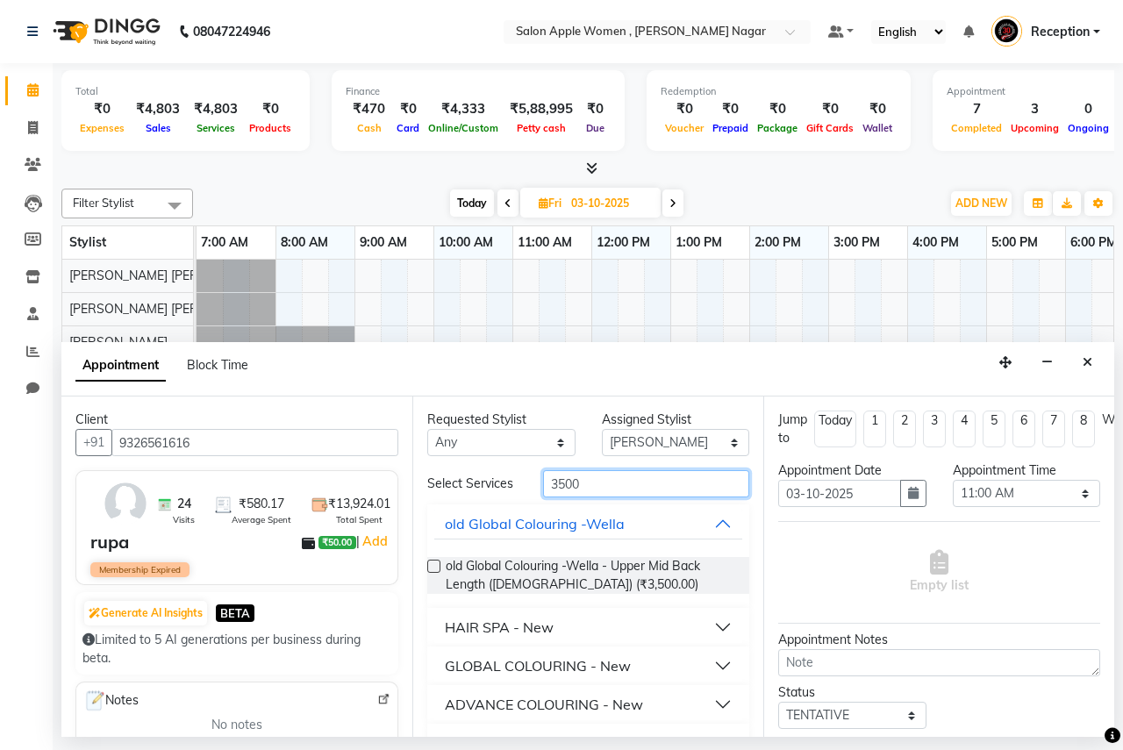
scroll to position [39, 0]
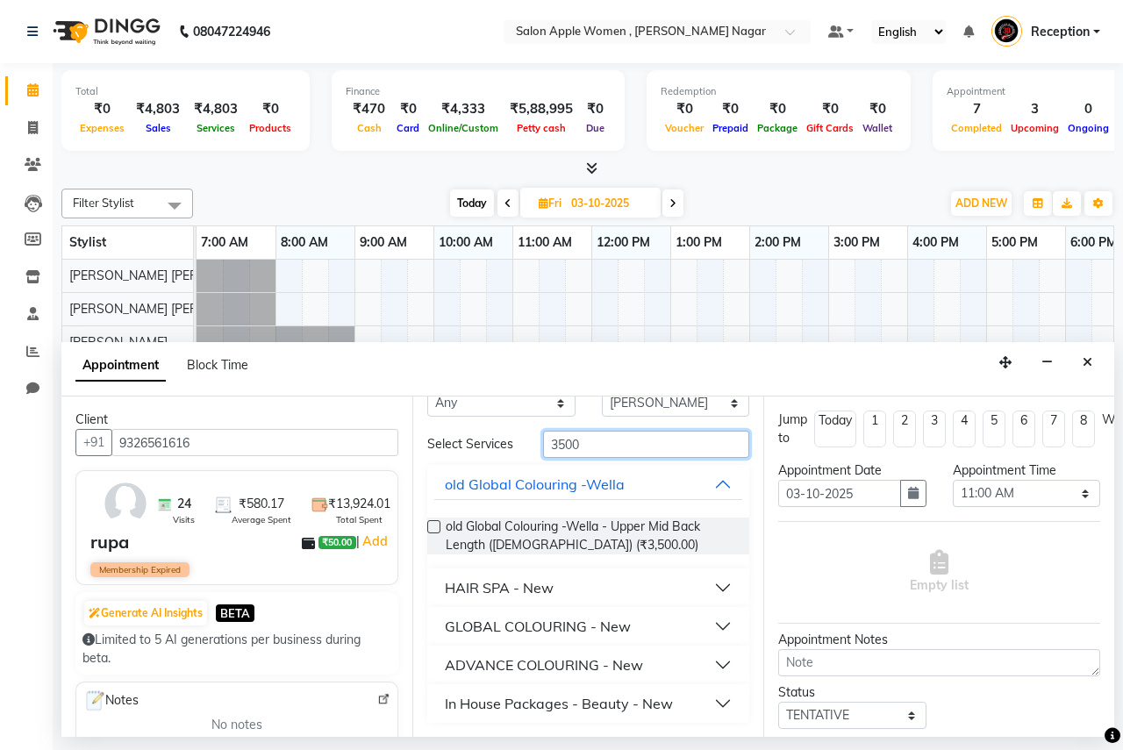
type input "3500"
click at [574, 700] on div "In House Packages - Beauty - New" at bounding box center [559, 703] width 228 height 21
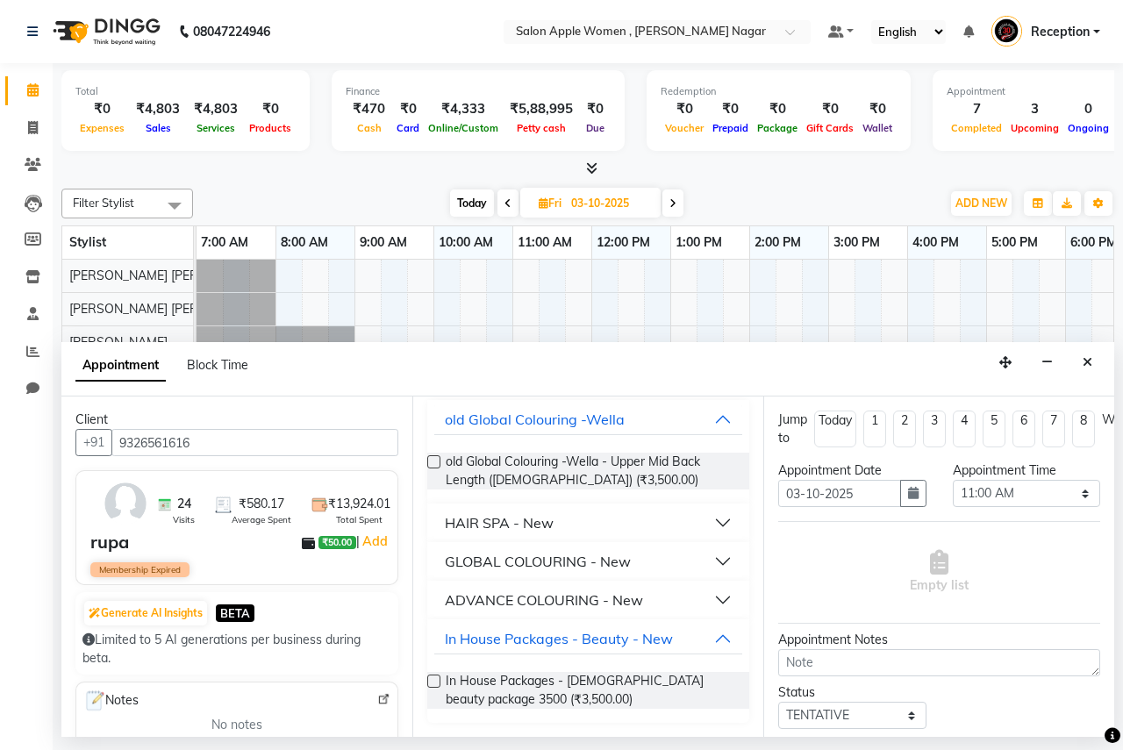
click at [429, 682] on label at bounding box center [433, 681] width 13 height 13
click at [429, 682] on input "checkbox" at bounding box center [432, 682] width 11 height 11
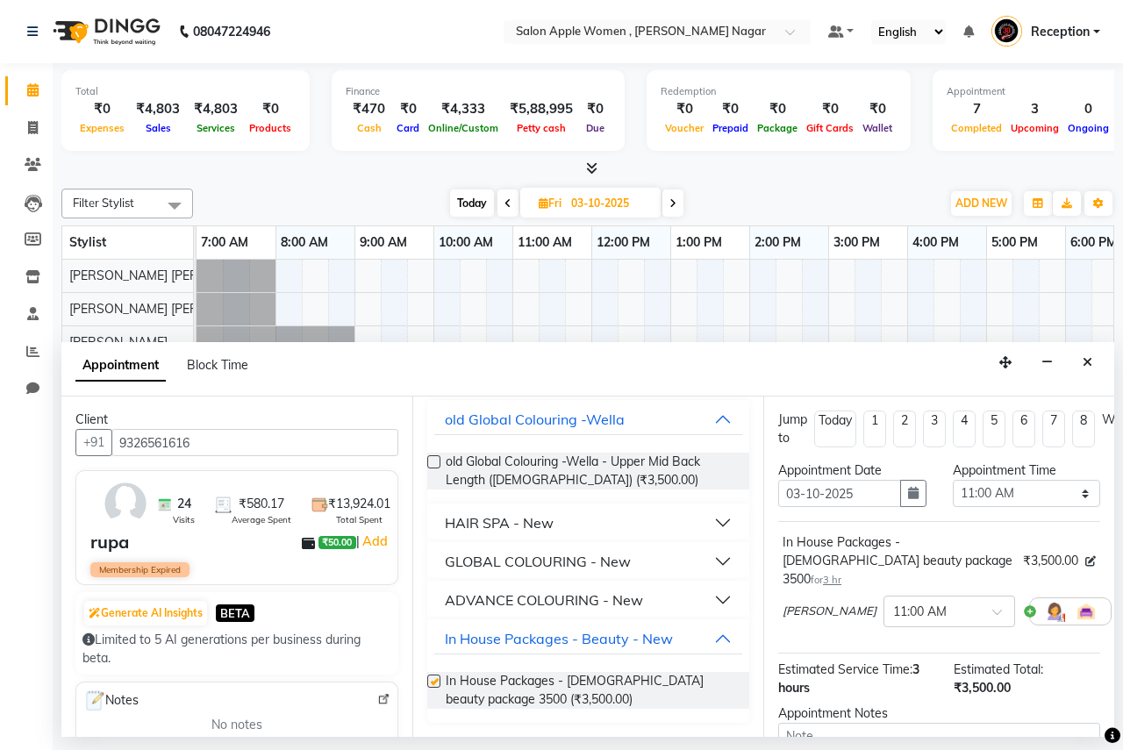
checkbox input "false"
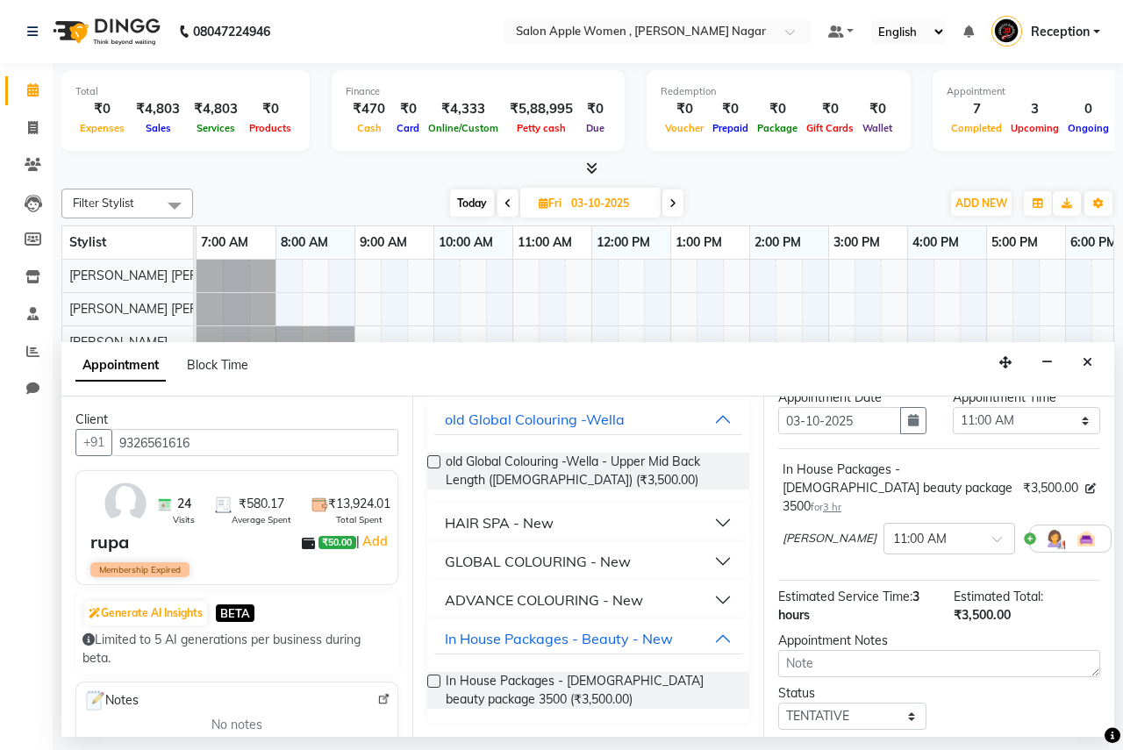
scroll to position [191, 0]
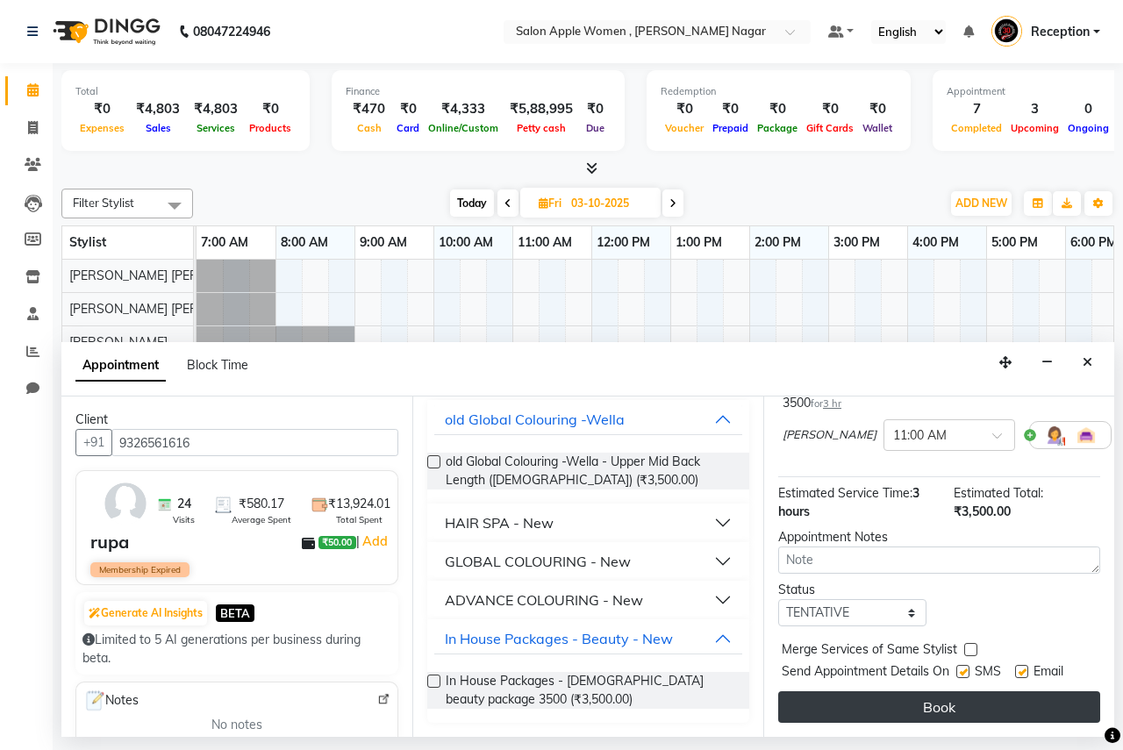
click at [895, 691] on button "Book" at bounding box center [939, 707] width 322 height 32
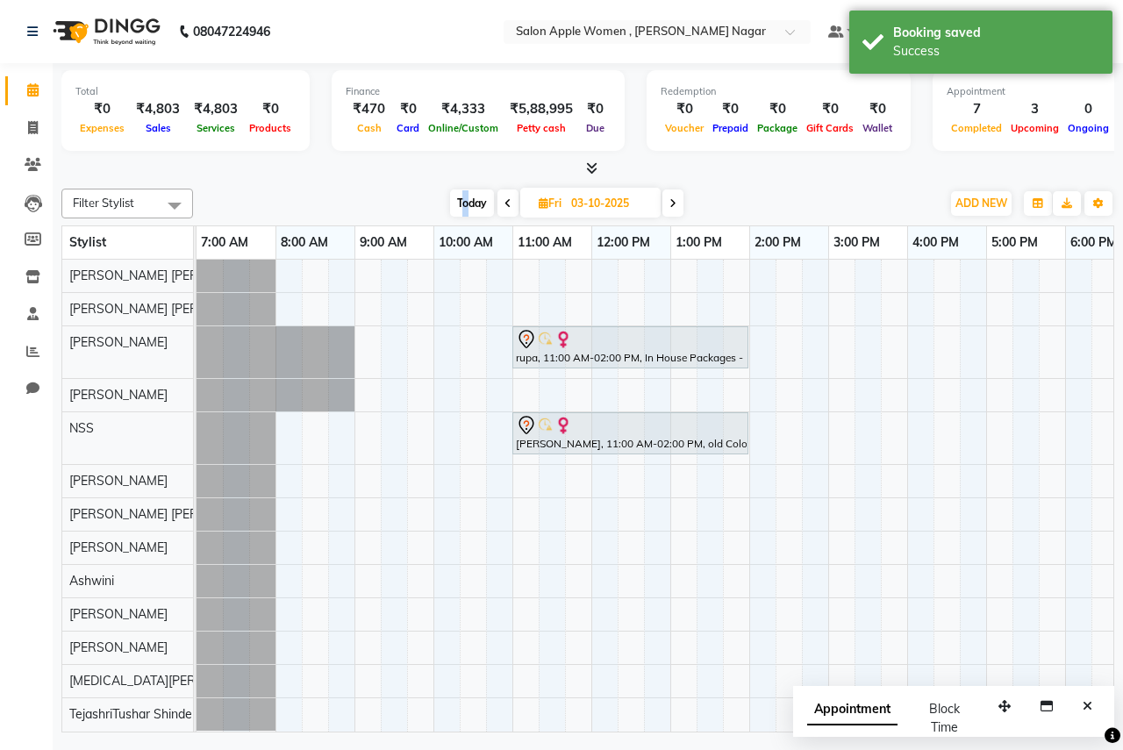
click at [466, 204] on span "Today" at bounding box center [472, 202] width 44 height 27
type input "02-10-2025"
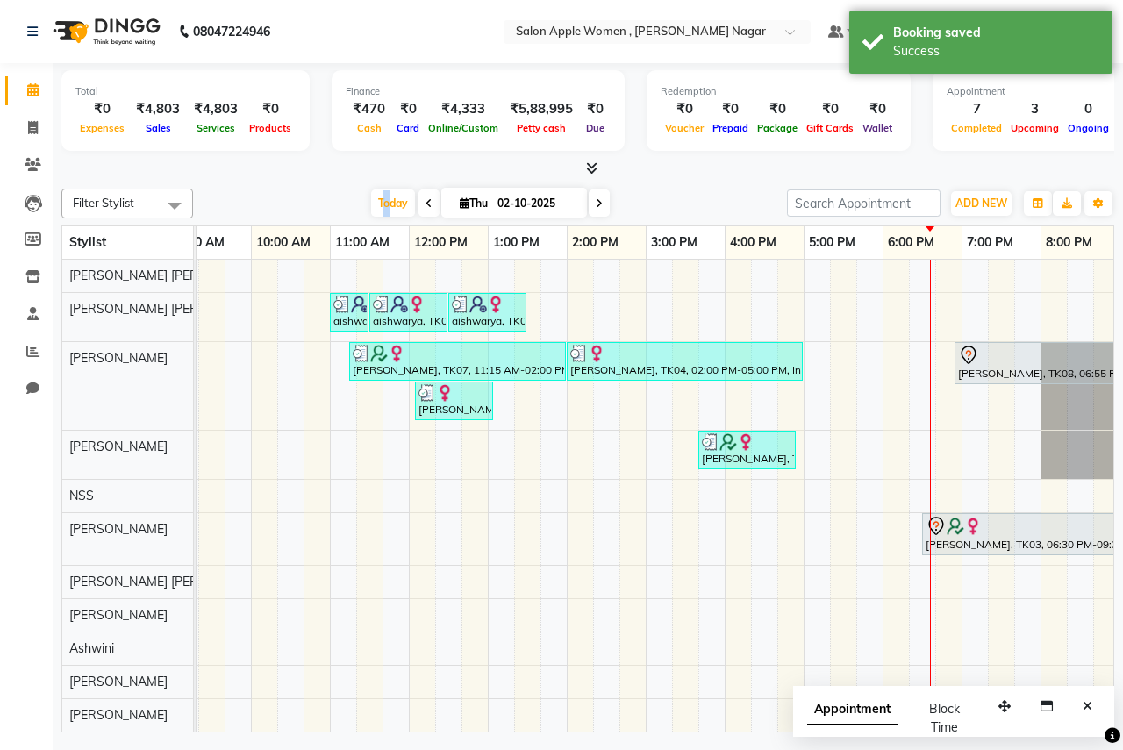
scroll to position [0, 0]
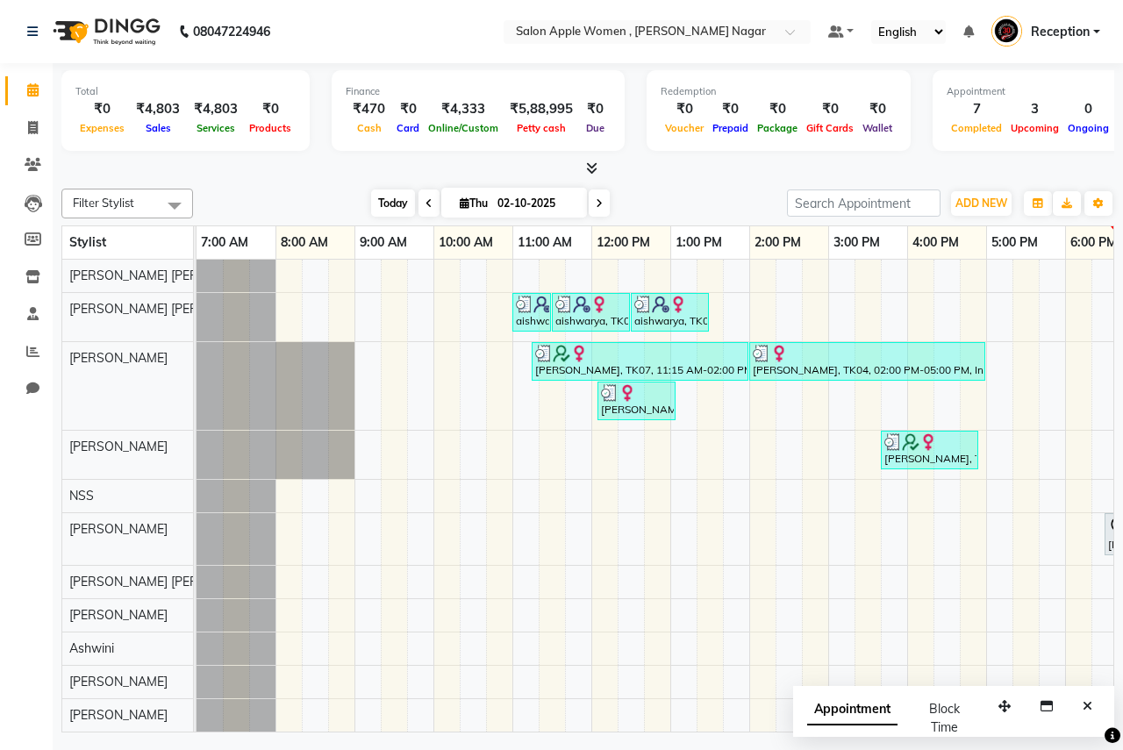
drag, startPoint x: 390, startPoint y: 190, endPoint x: 401, endPoint y: 192, distance: 10.7
click at [390, 190] on span "Today" at bounding box center [393, 202] width 44 height 27
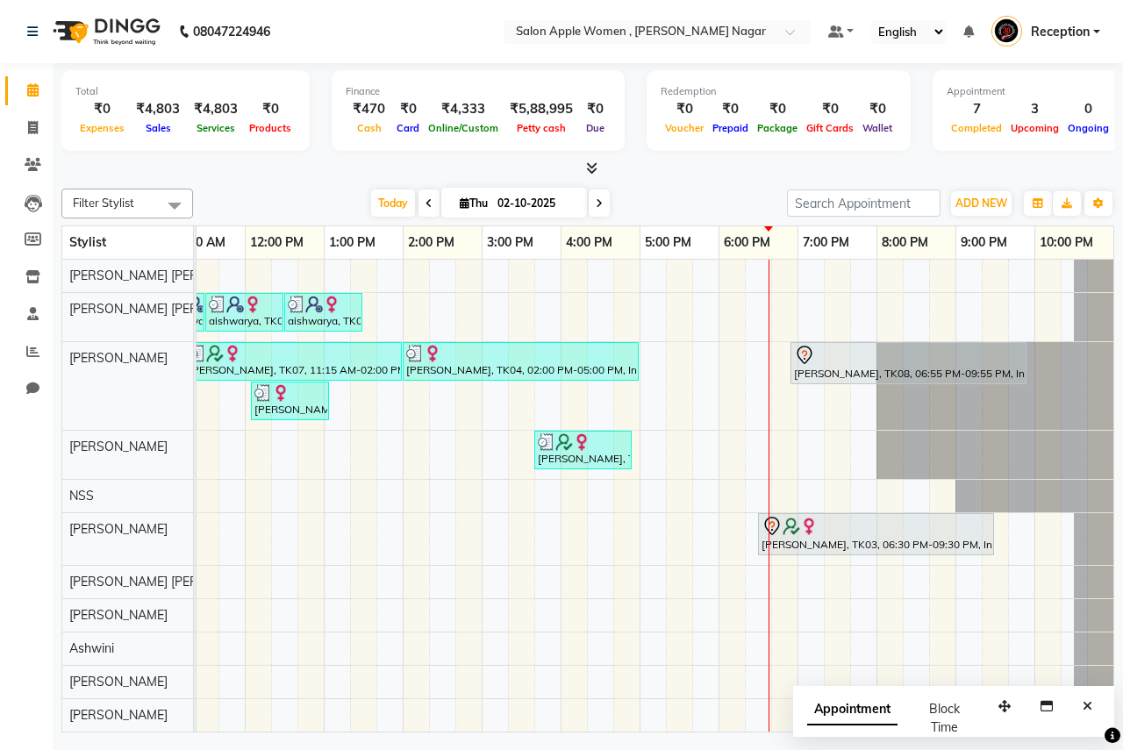
click at [460, 203] on icon at bounding box center [465, 202] width 10 height 11
select select "10"
select select "2025"
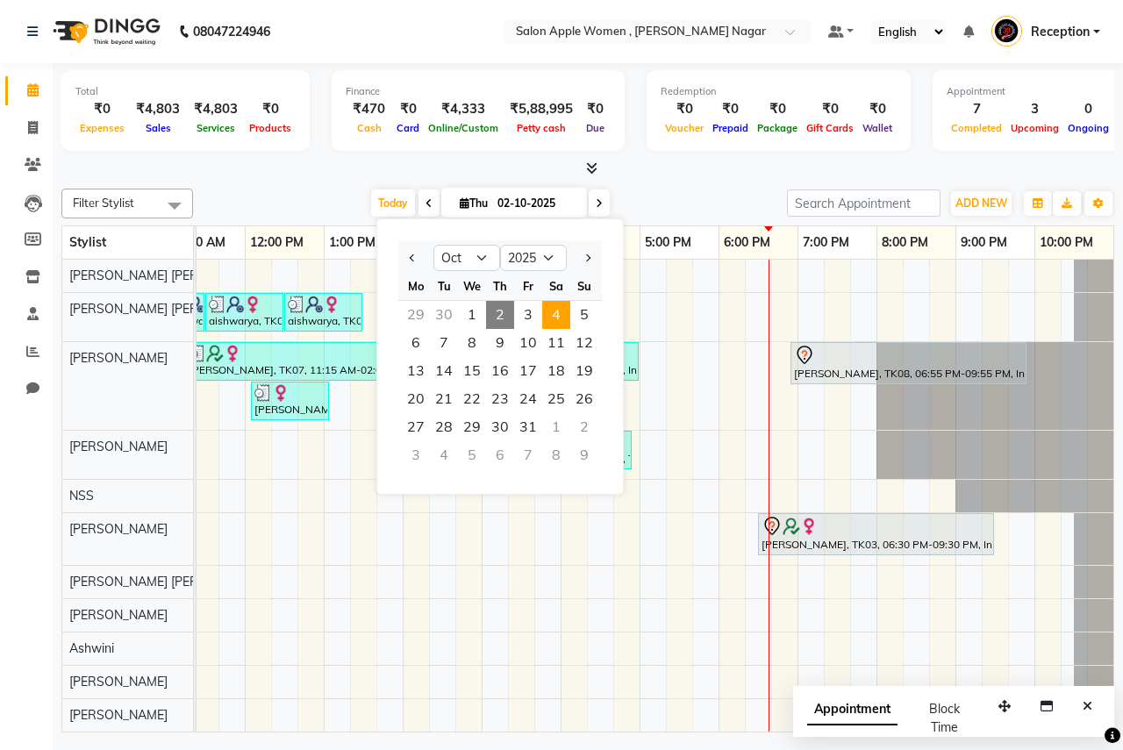
click at [563, 316] on span "4" at bounding box center [556, 315] width 28 height 28
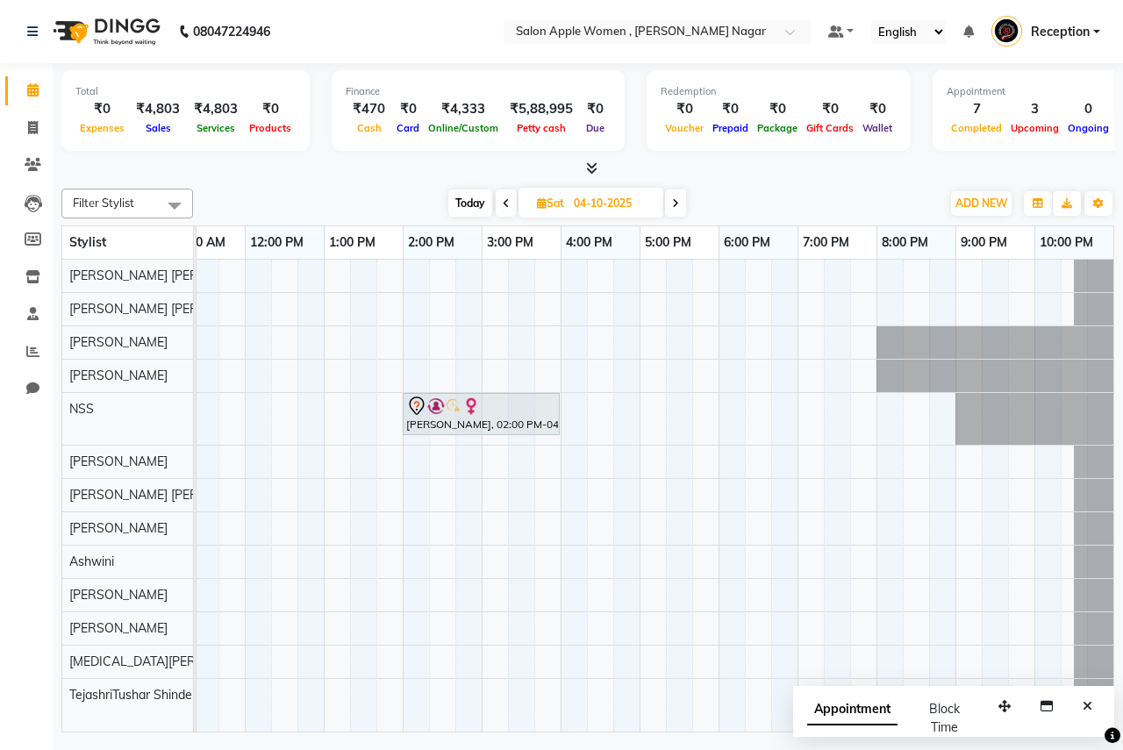
click at [471, 199] on span "Today" at bounding box center [470, 202] width 44 height 27
type input "02-10-2025"
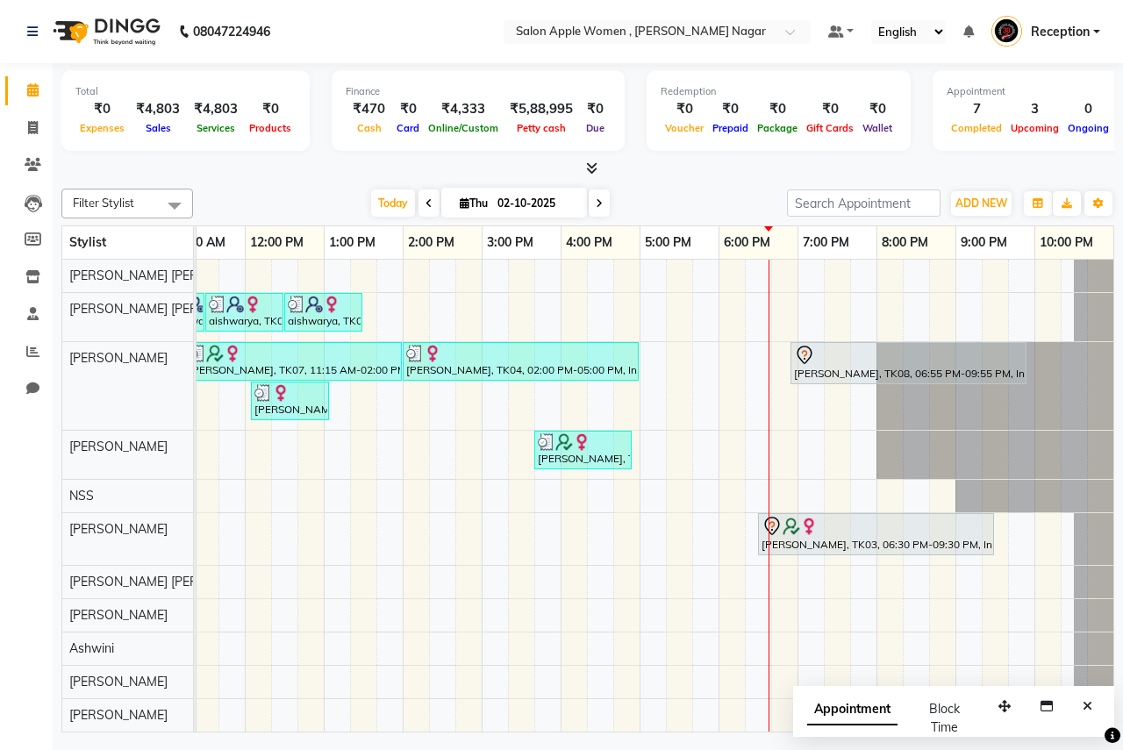
click at [464, 203] on span "Thu" at bounding box center [473, 202] width 37 height 13
select select "10"
select select "2025"
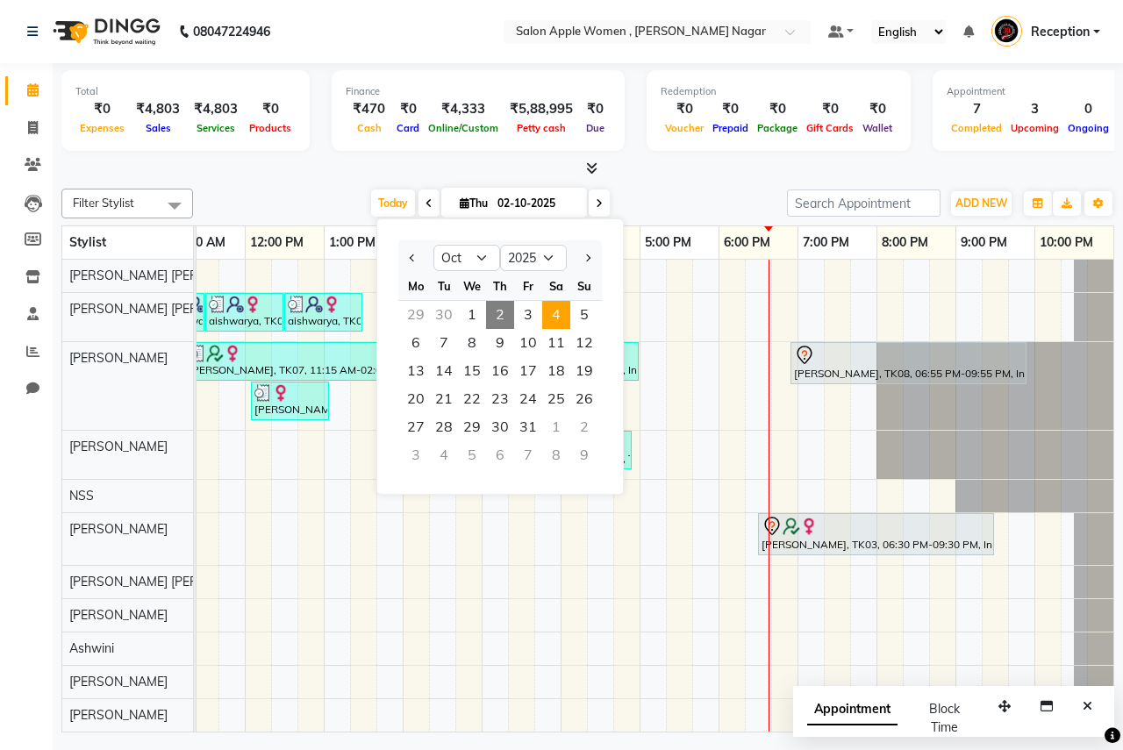
click at [562, 320] on span "4" at bounding box center [556, 315] width 28 height 28
type input "04-10-2025"
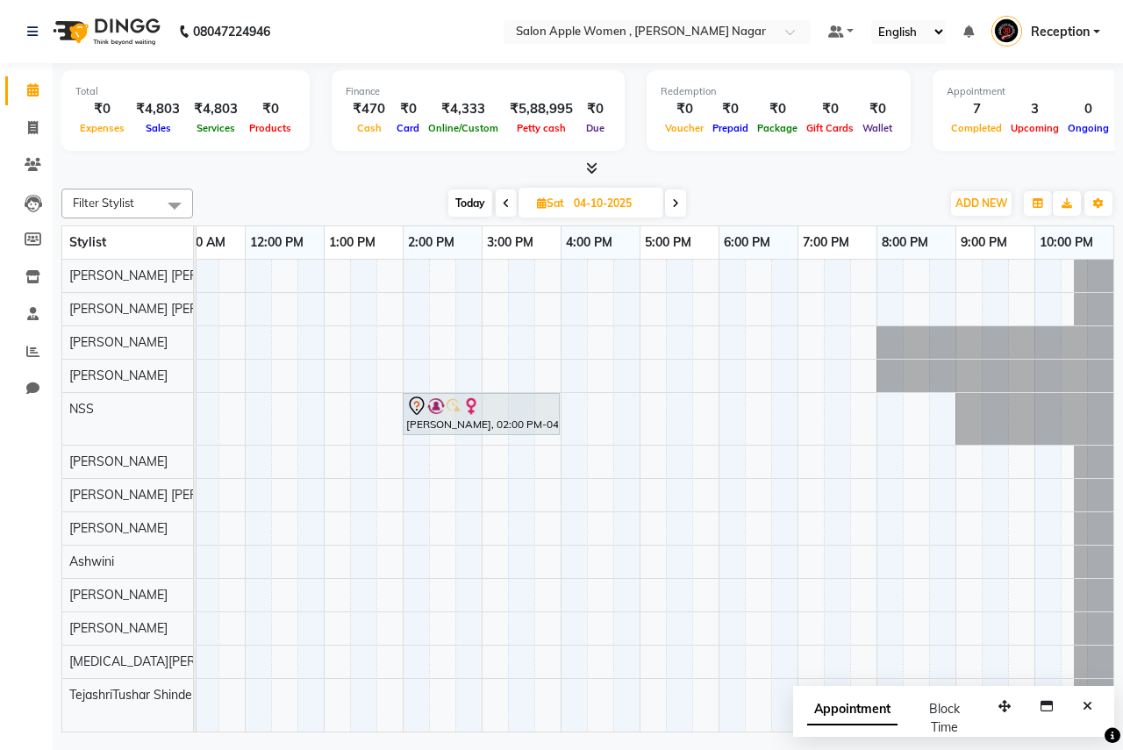
click at [529, 200] on span "[DATE]" at bounding box center [590, 203] width 145 height 30
click at [544, 205] on icon at bounding box center [542, 202] width 10 height 11
select select "10"
select select "2025"
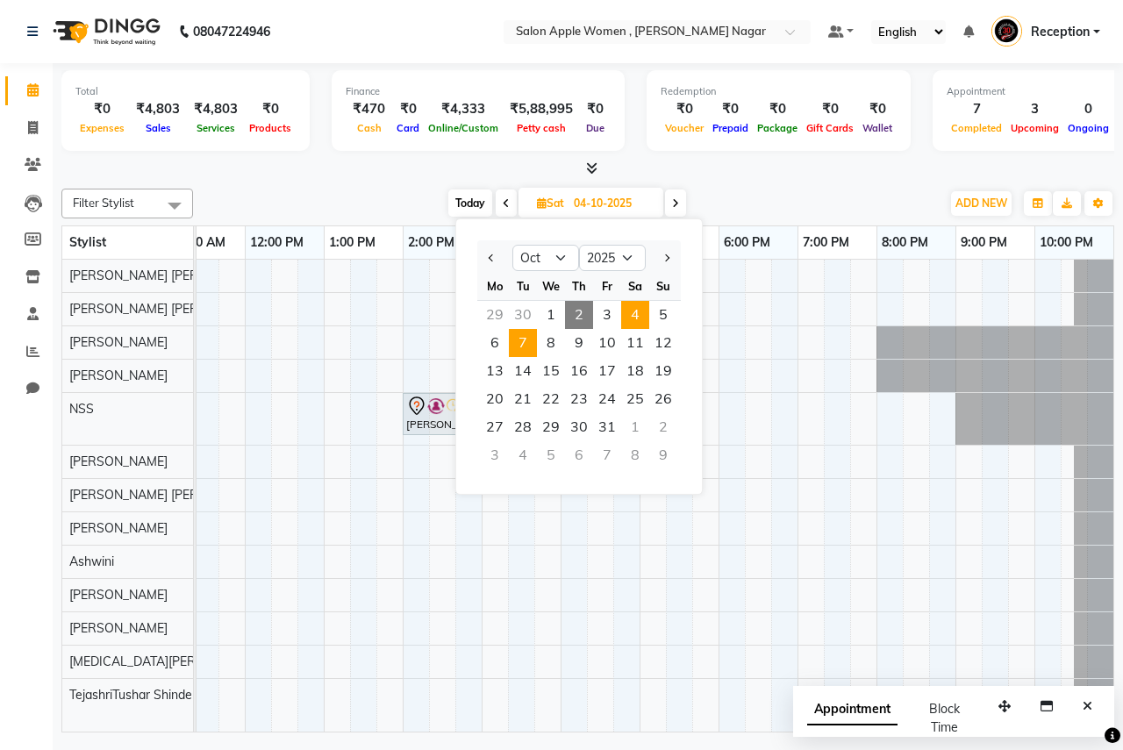
click at [525, 352] on span "7" at bounding box center [523, 343] width 28 height 28
type input "[DATE]"
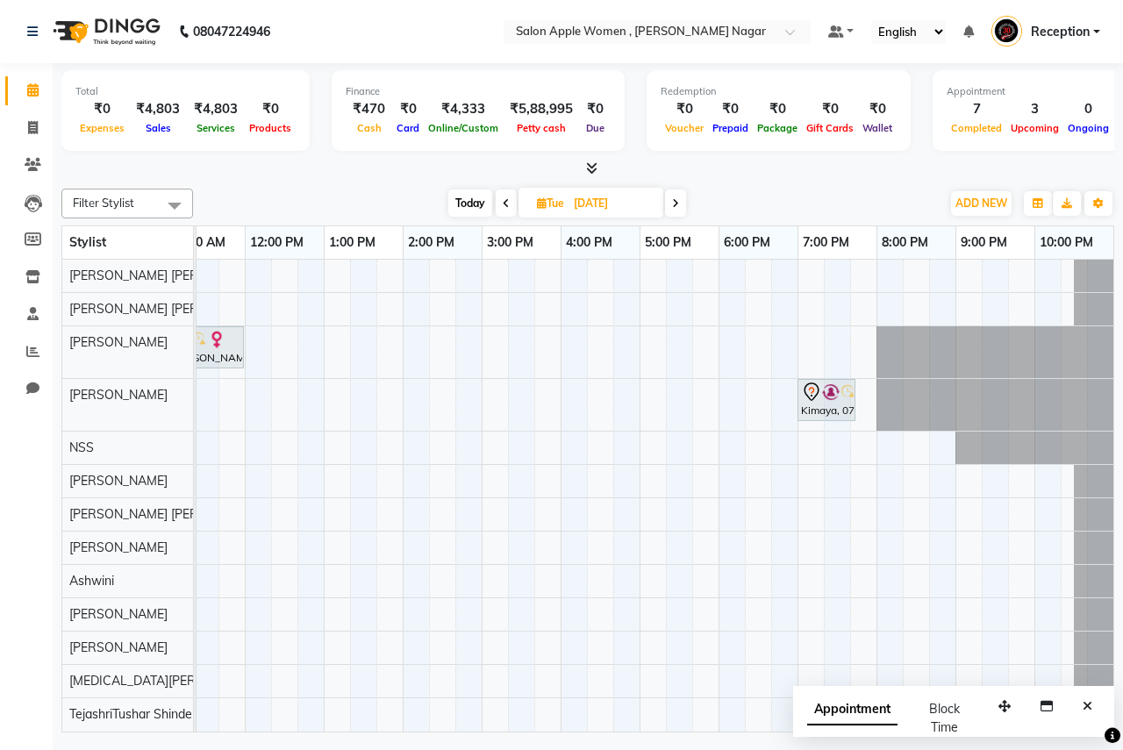
scroll to position [0, 0]
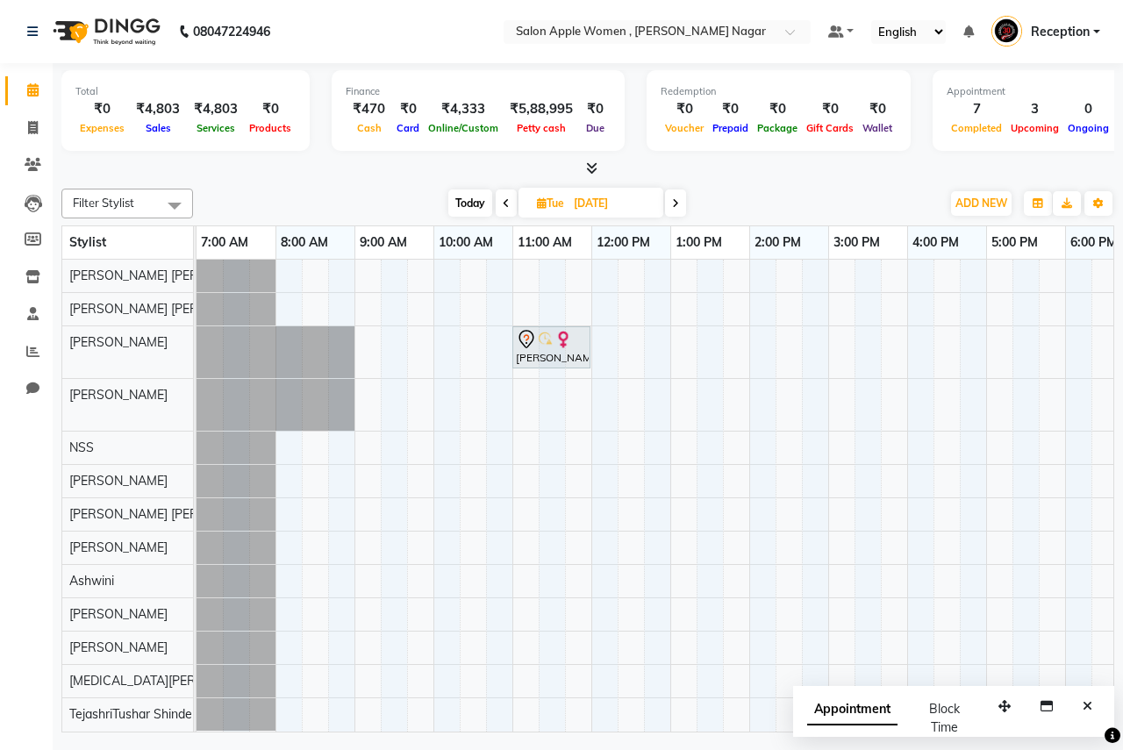
click at [547, 205] on span "Tue" at bounding box center [550, 202] width 36 height 13
select select "10"
select select "2025"
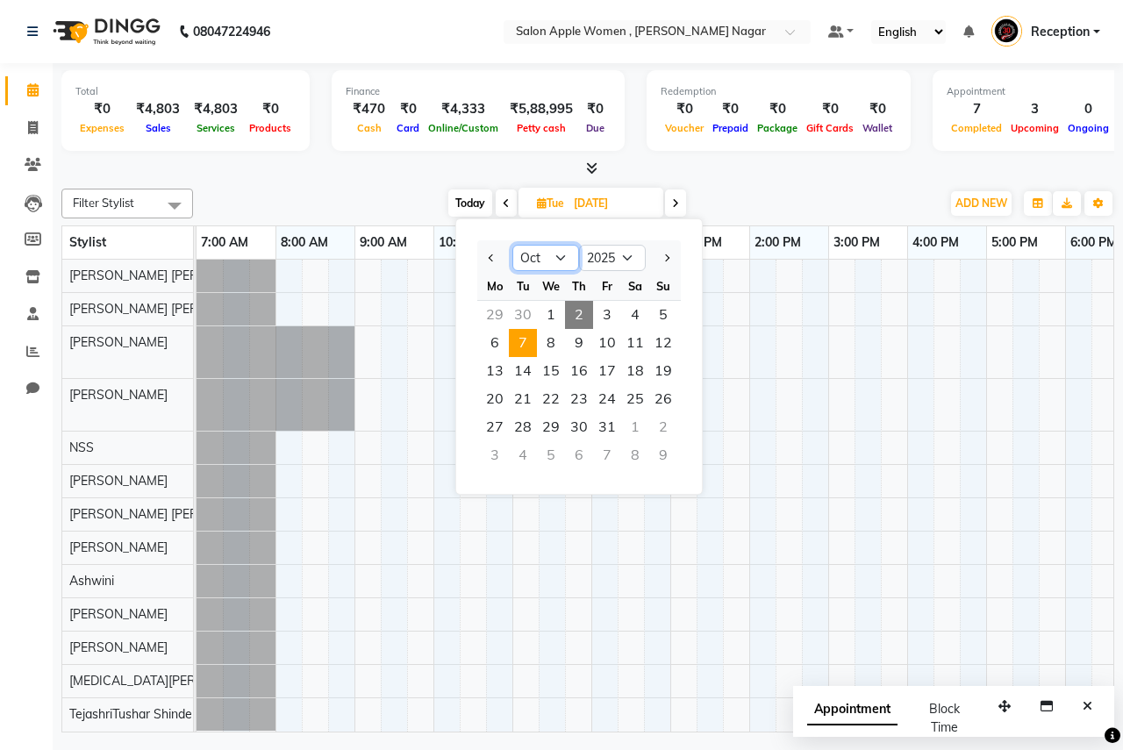
click at [561, 255] on select "Jan Feb Mar Apr May Jun [DATE] Aug Sep Oct Nov Dec" at bounding box center [545, 258] width 67 height 26
select select "9"
click at [512, 245] on select "Jan Feb Mar Apr May Jun [DATE] Aug Sep Oct Nov Dec" at bounding box center [545, 258] width 67 height 26
click at [506, 325] on span "1" at bounding box center [495, 315] width 28 height 28
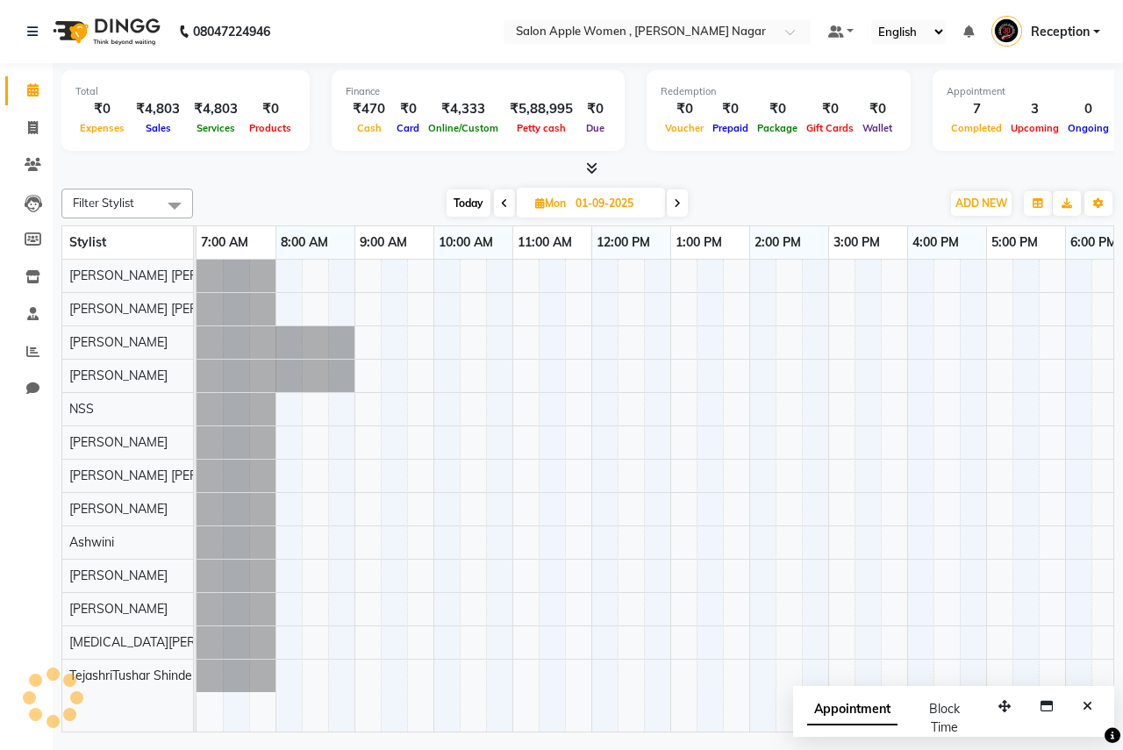
scroll to position [0, 347]
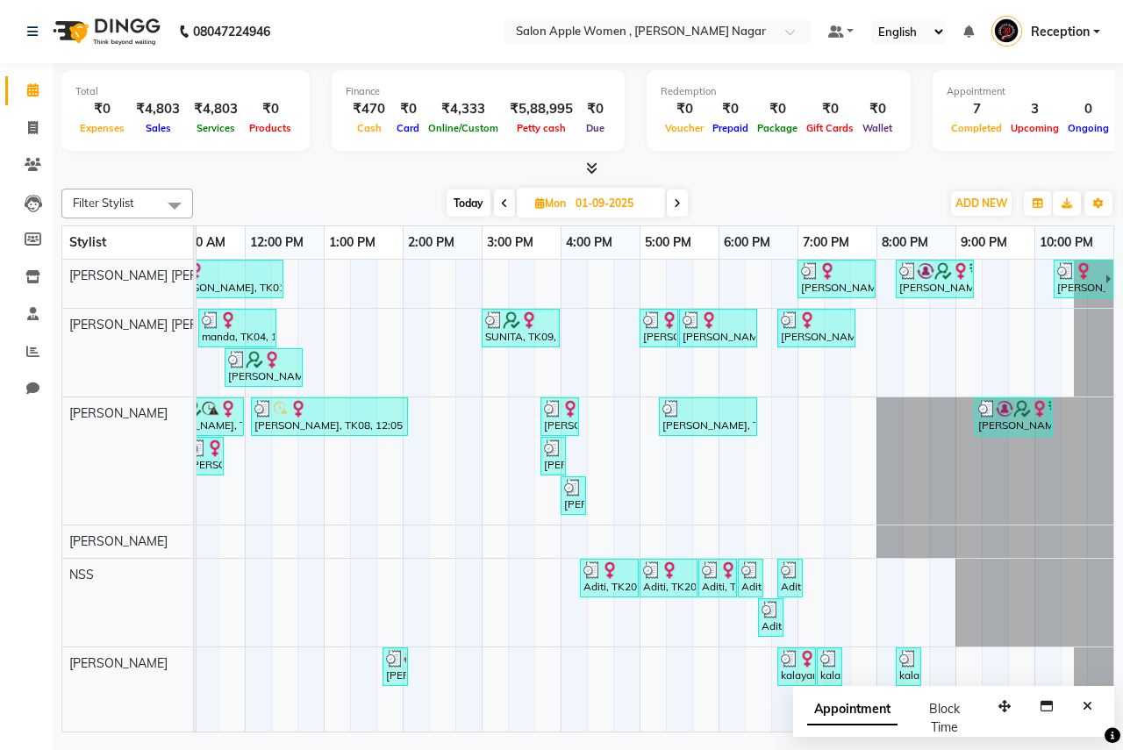
click at [675, 202] on icon at bounding box center [677, 203] width 7 height 11
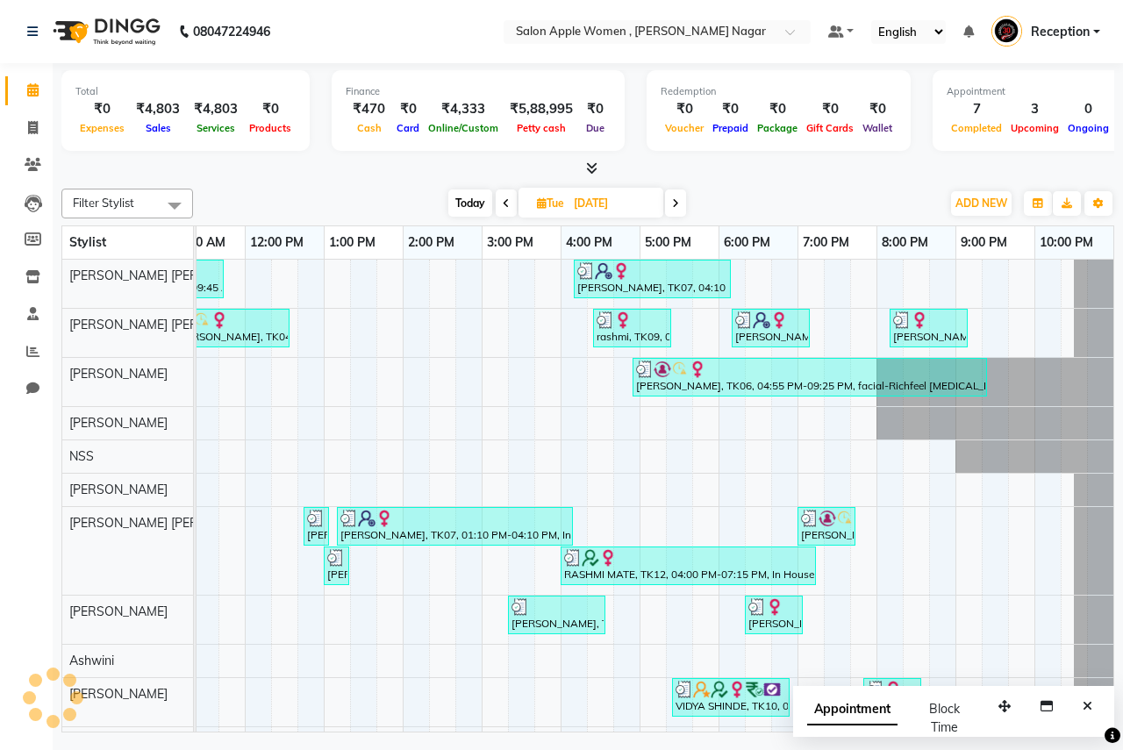
click at [675, 202] on icon at bounding box center [675, 203] width 7 height 11
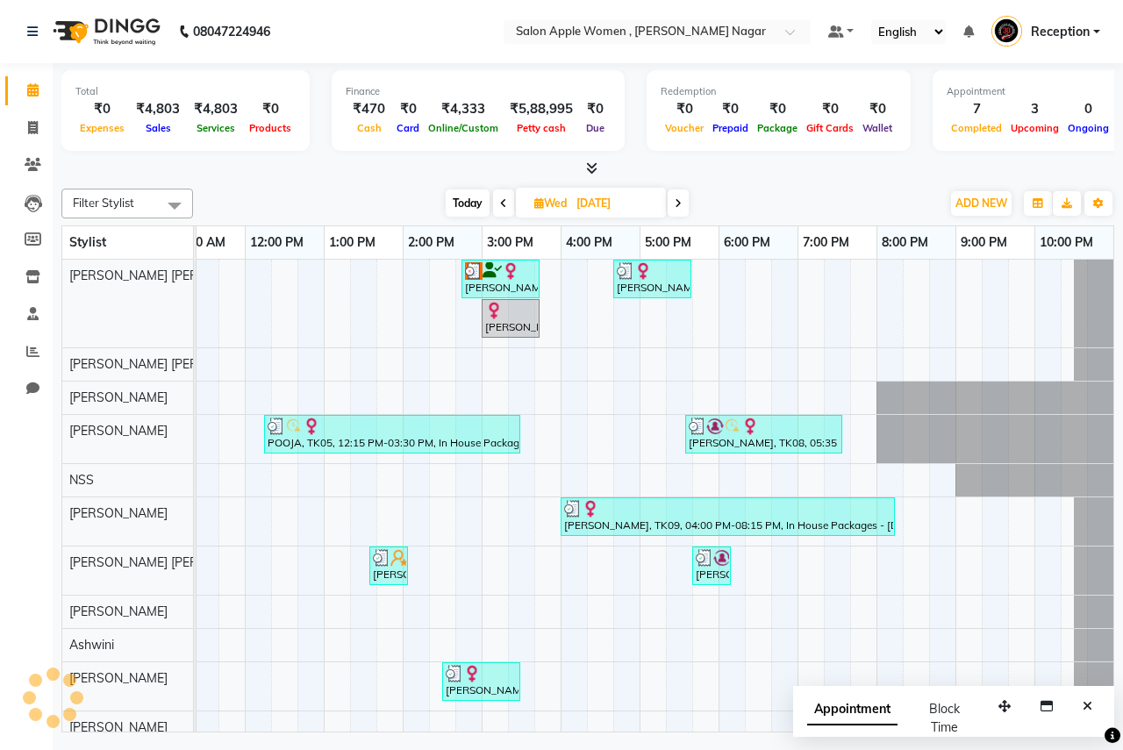
click at [675, 202] on icon at bounding box center [678, 203] width 7 height 11
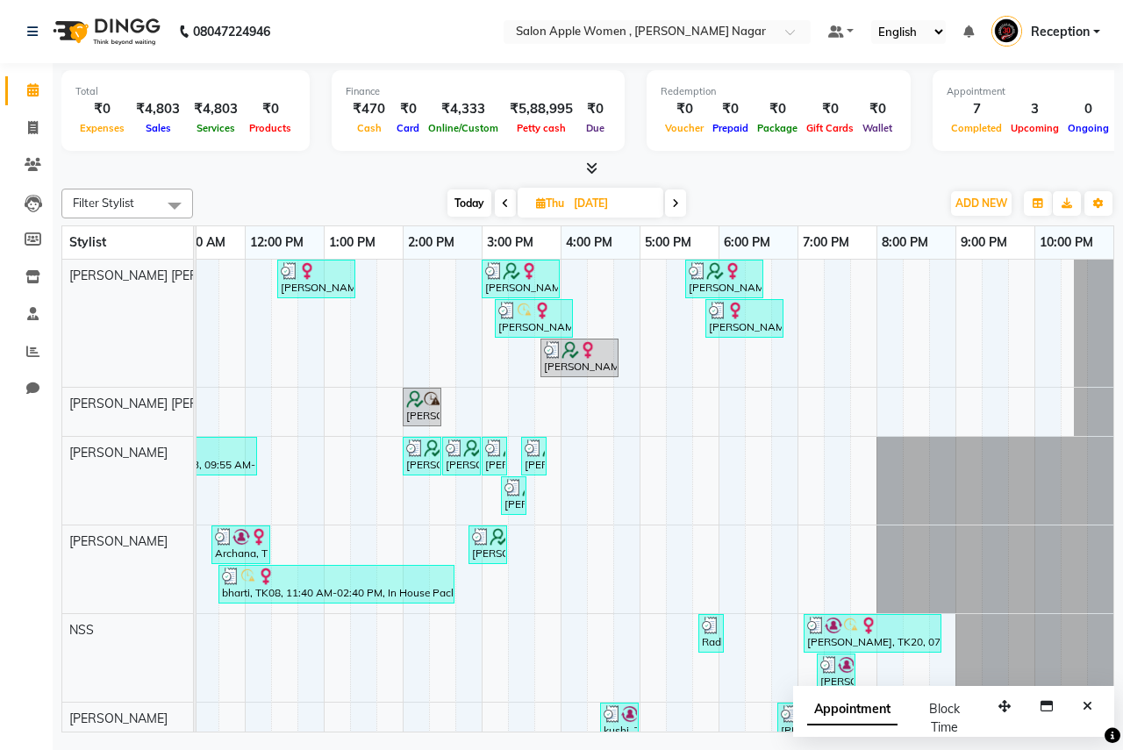
click at [675, 202] on icon at bounding box center [675, 203] width 7 height 11
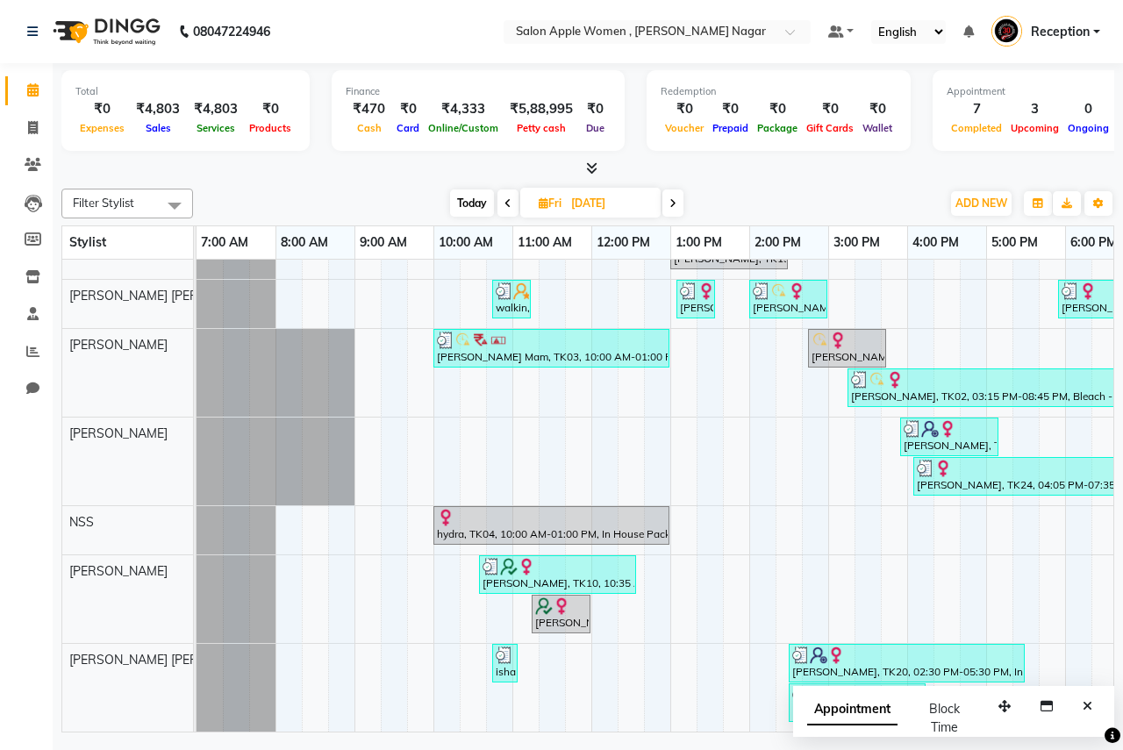
scroll to position [263, 0]
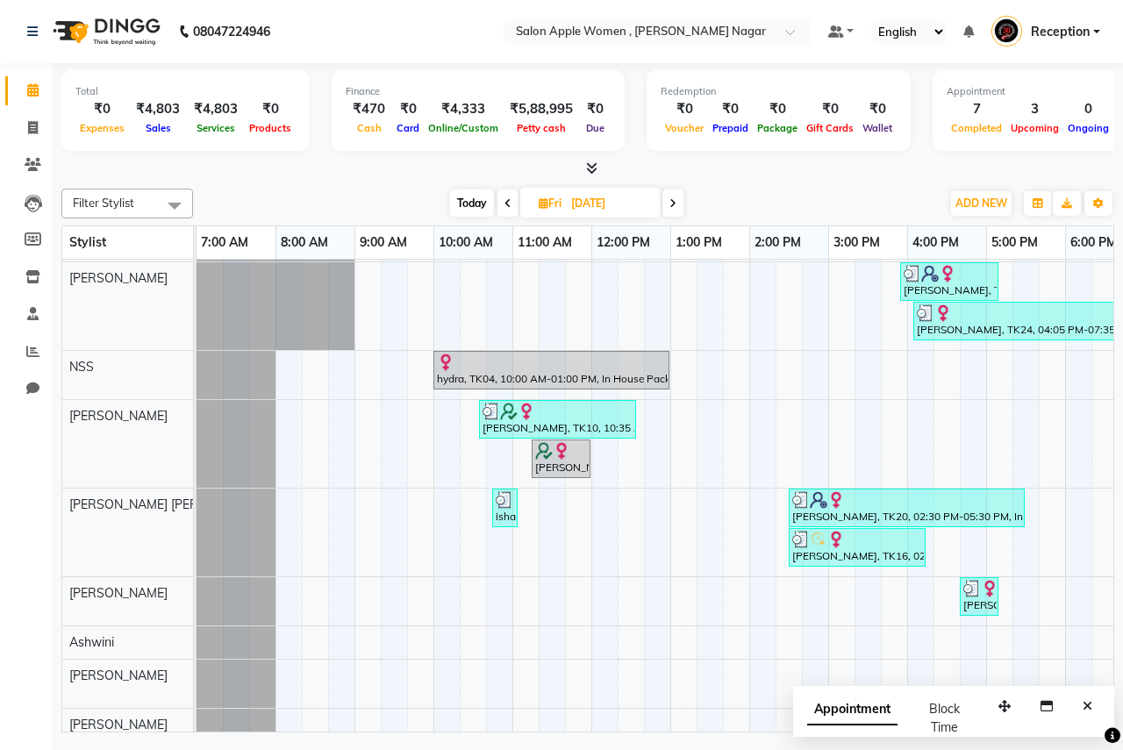
click at [675, 211] on span at bounding box center [672, 202] width 21 height 27
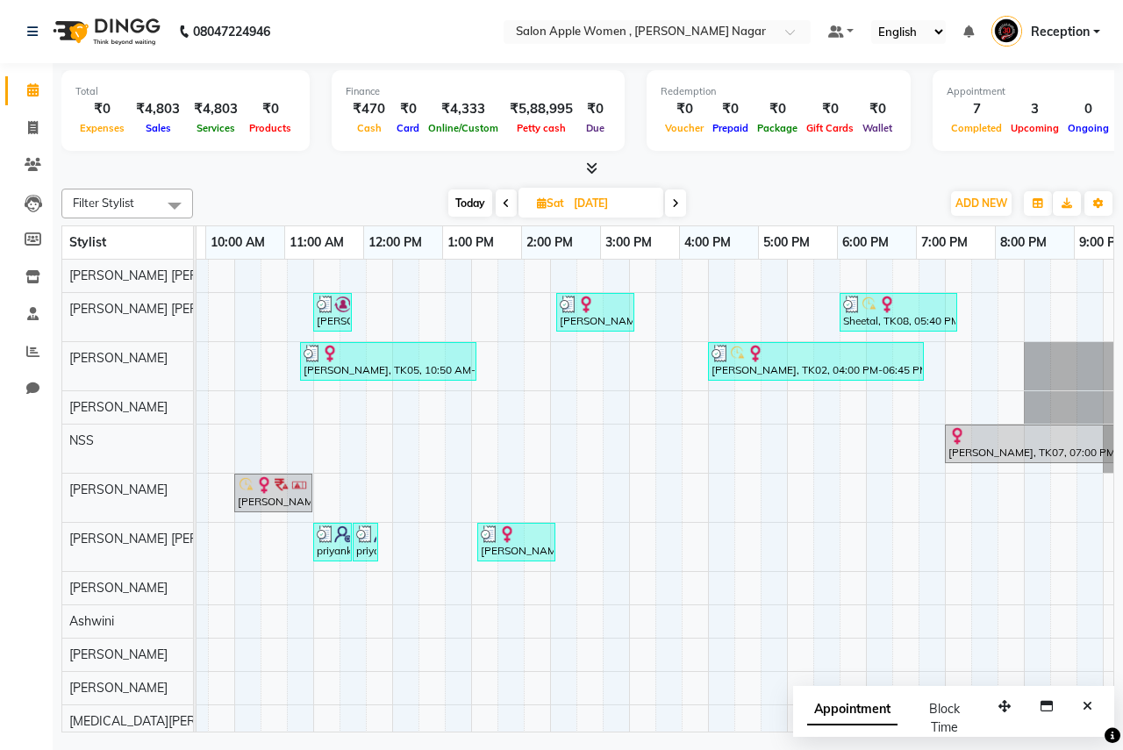
scroll to position [0, 199]
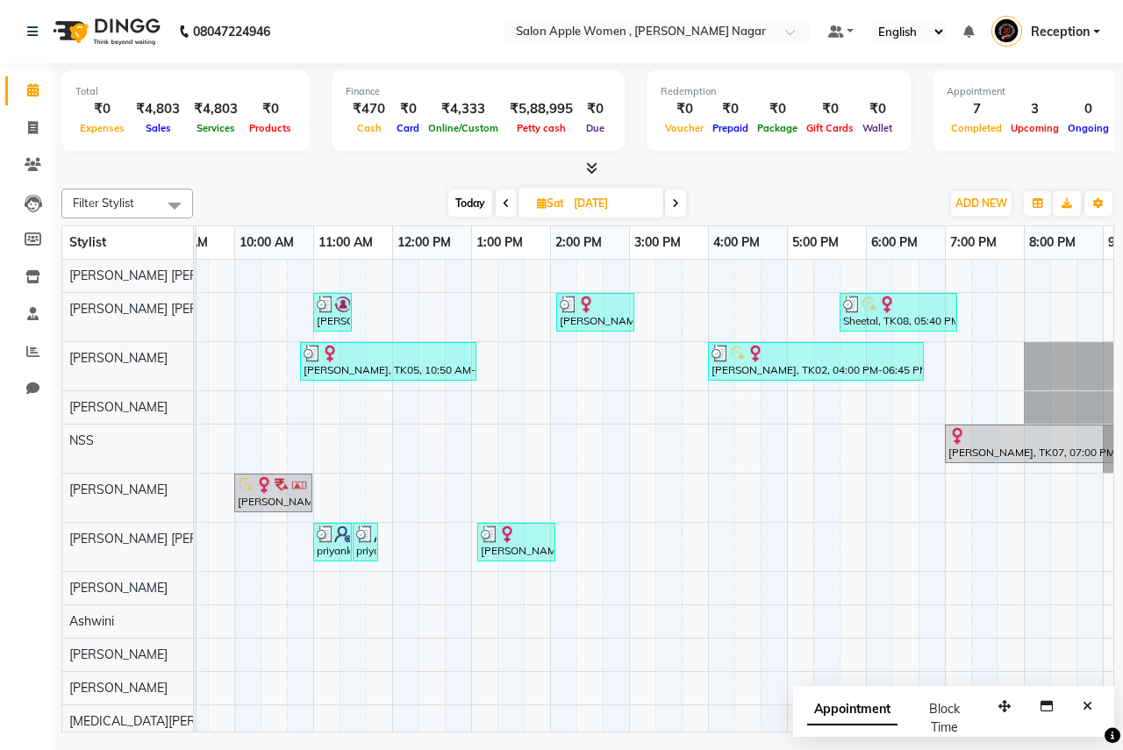
click at [682, 211] on span at bounding box center [675, 202] width 21 height 27
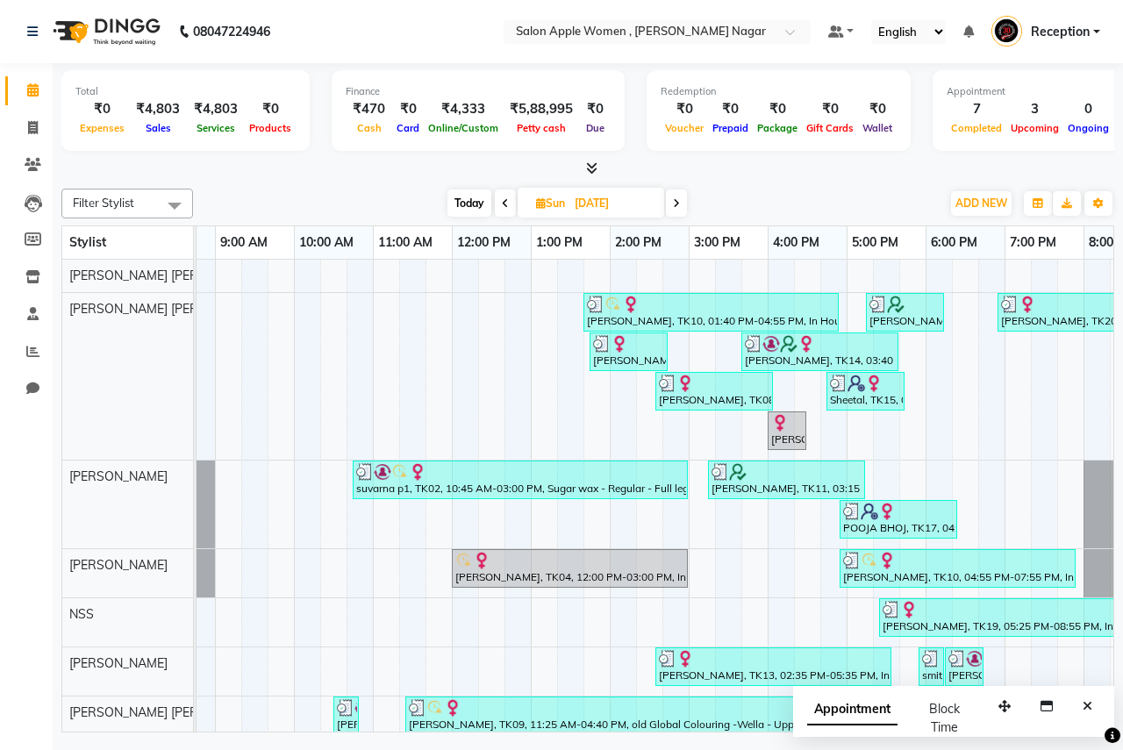
scroll to position [0, 144]
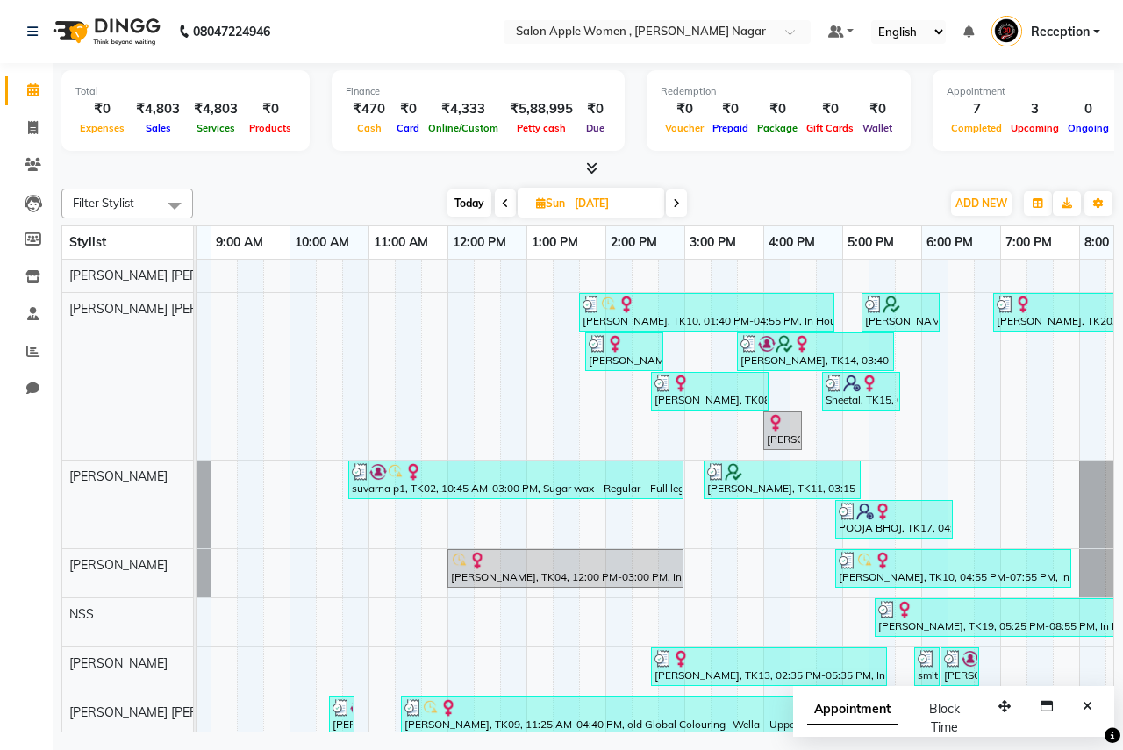
click at [669, 195] on span at bounding box center [676, 202] width 21 height 27
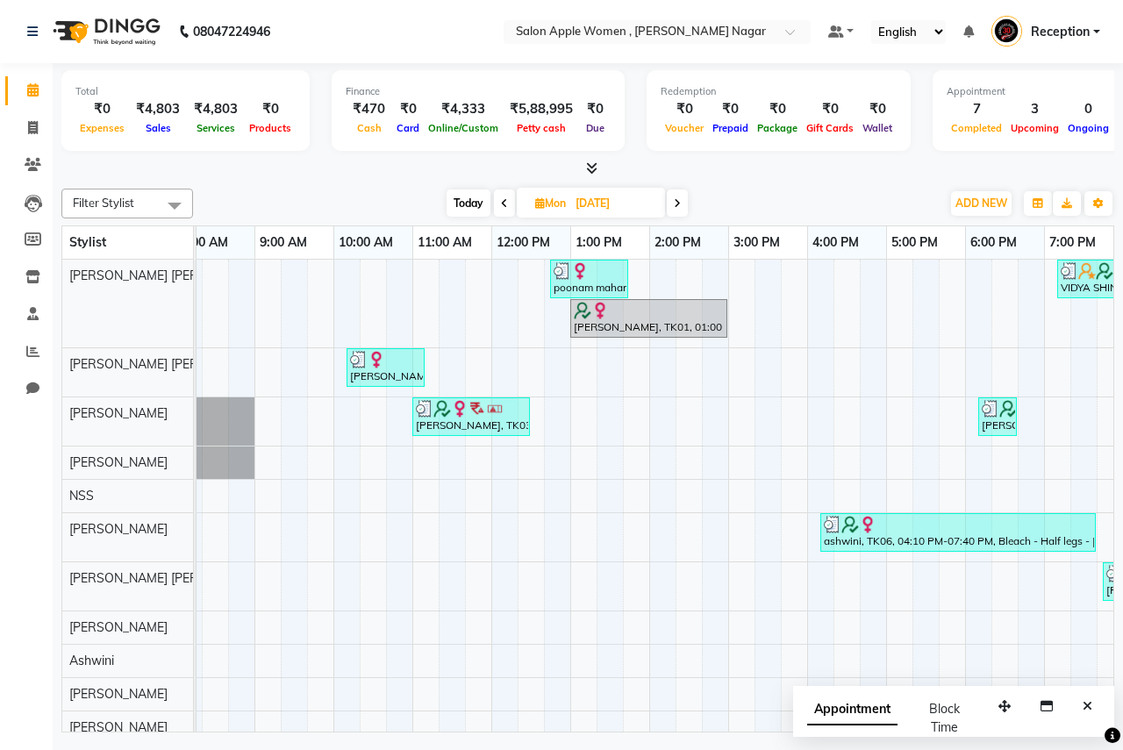
scroll to position [0, 186]
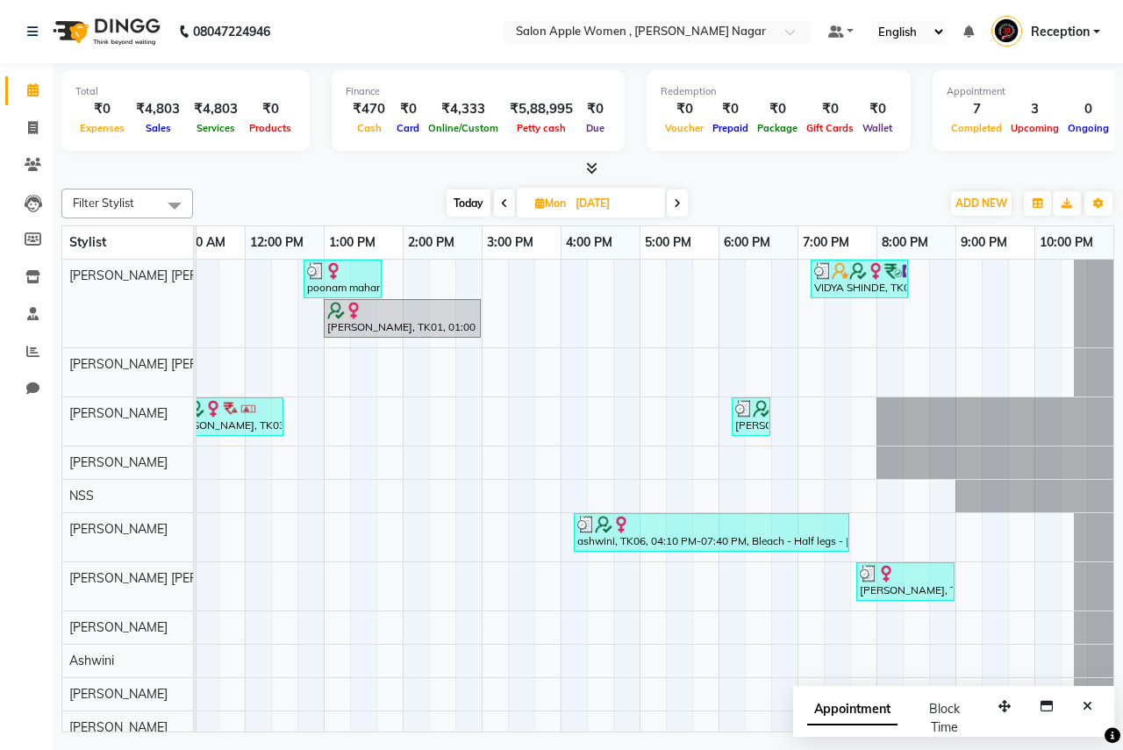
click at [684, 191] on span at bounding box center [677, 202] width 21 height 27
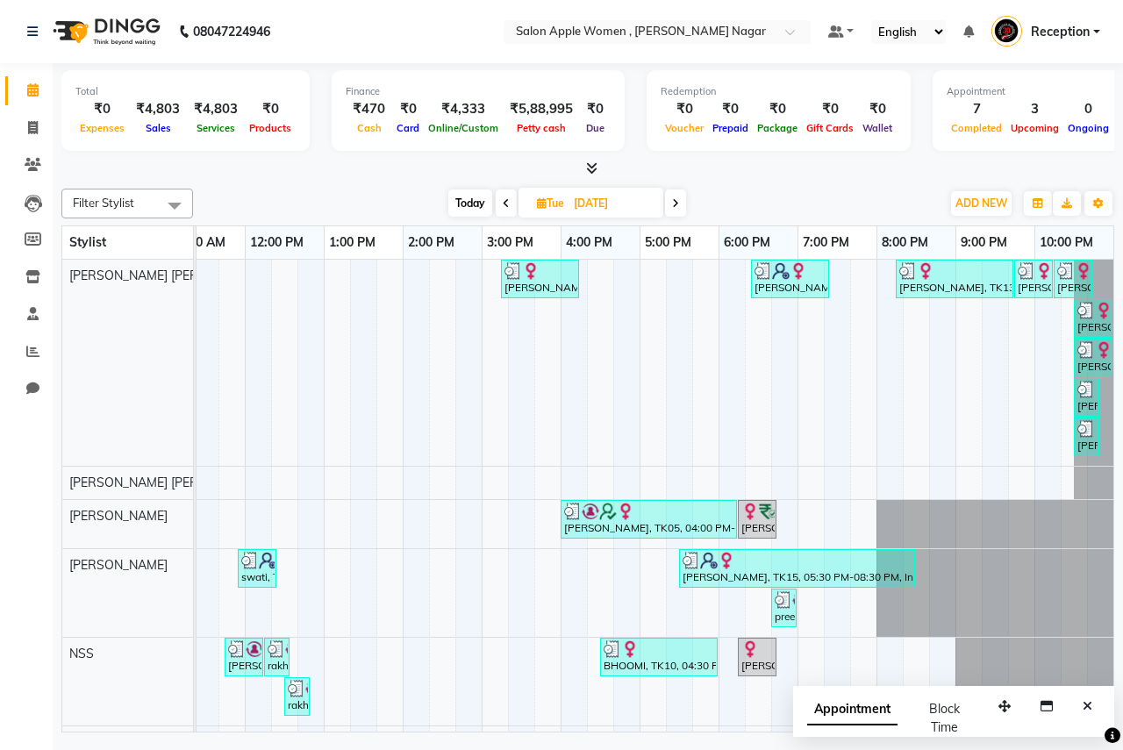
scroll to position [263, 0]
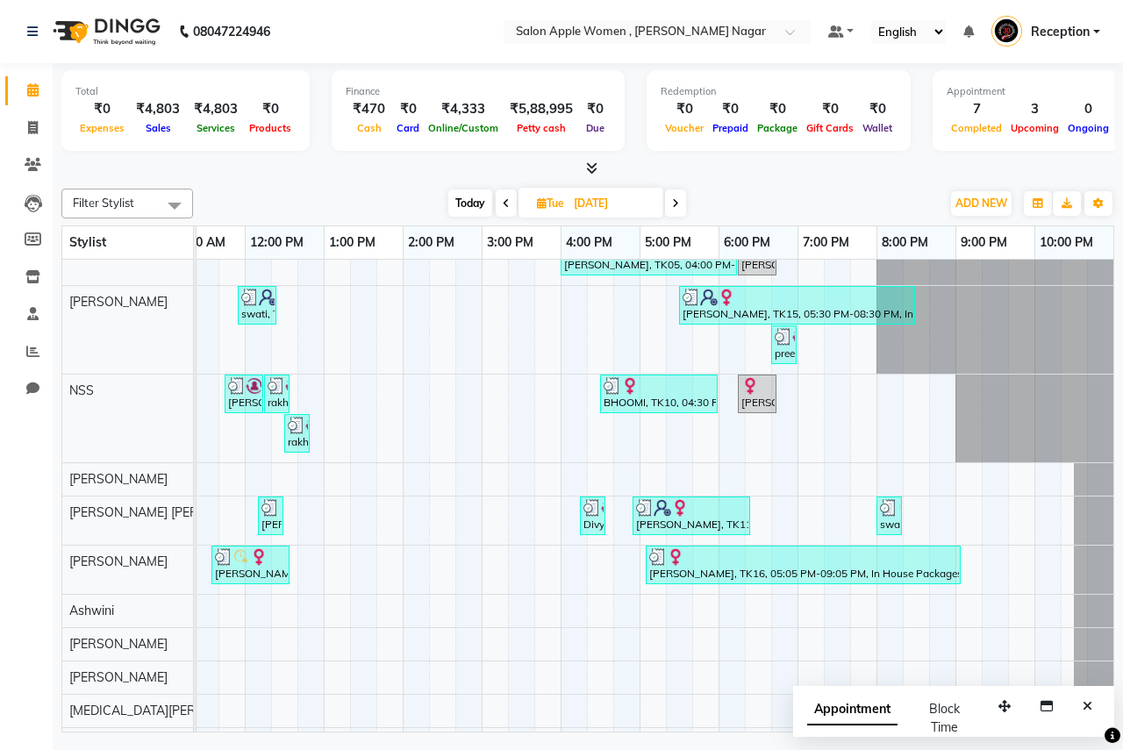
click at [679, 208] on icon at bounding box center [675, 203] width 7 height 11
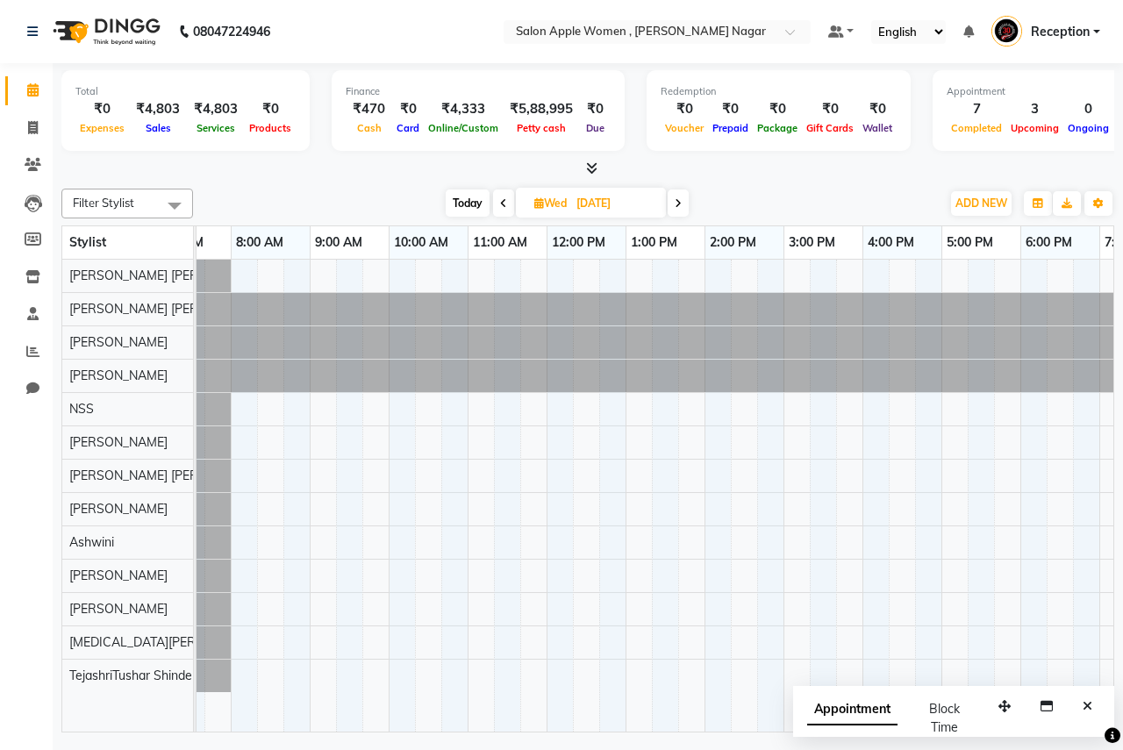
scroll to position [0, 0]
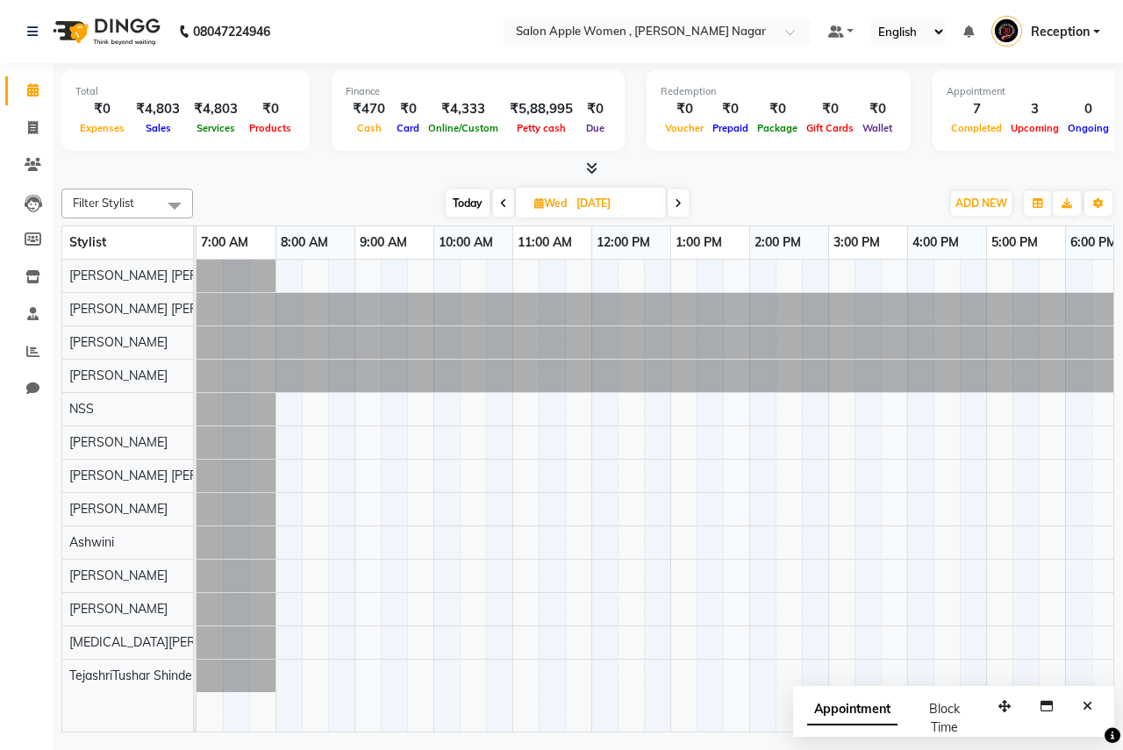
click at [677, 205] on icon at bounding box center [678, 203] width 7 height 11
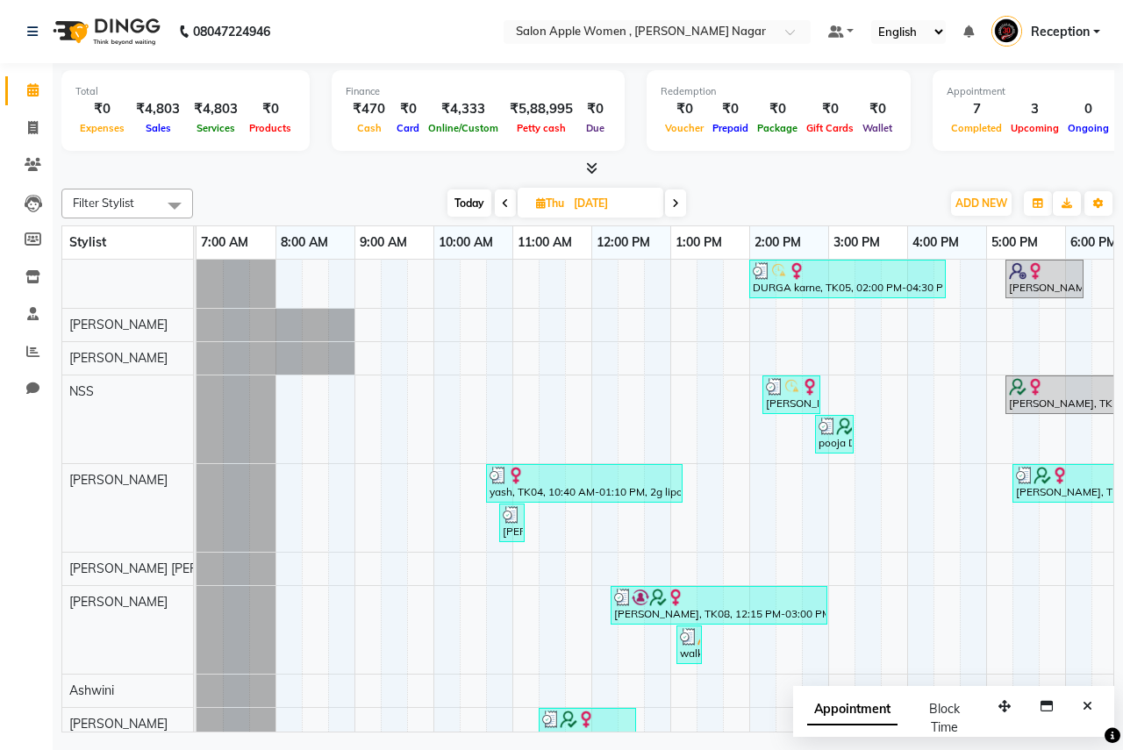
scroll to position [211, 0]
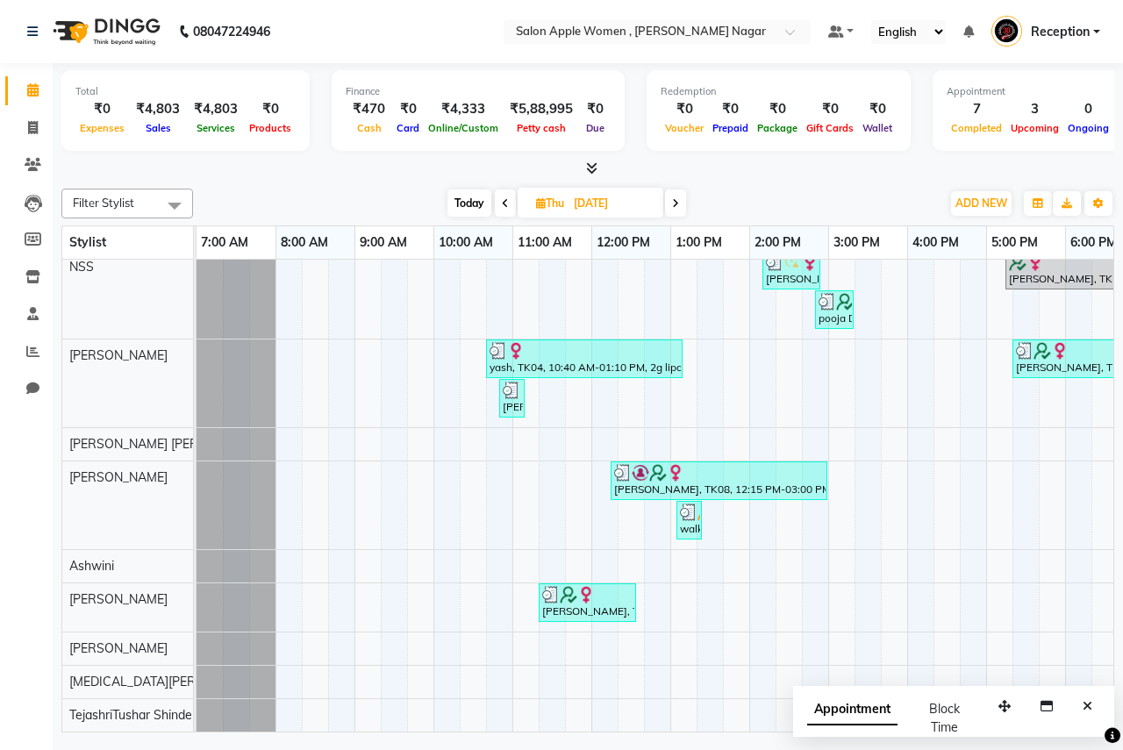
click at [677, 205] on icon at bounding box center [675, 203] width 7 height 11
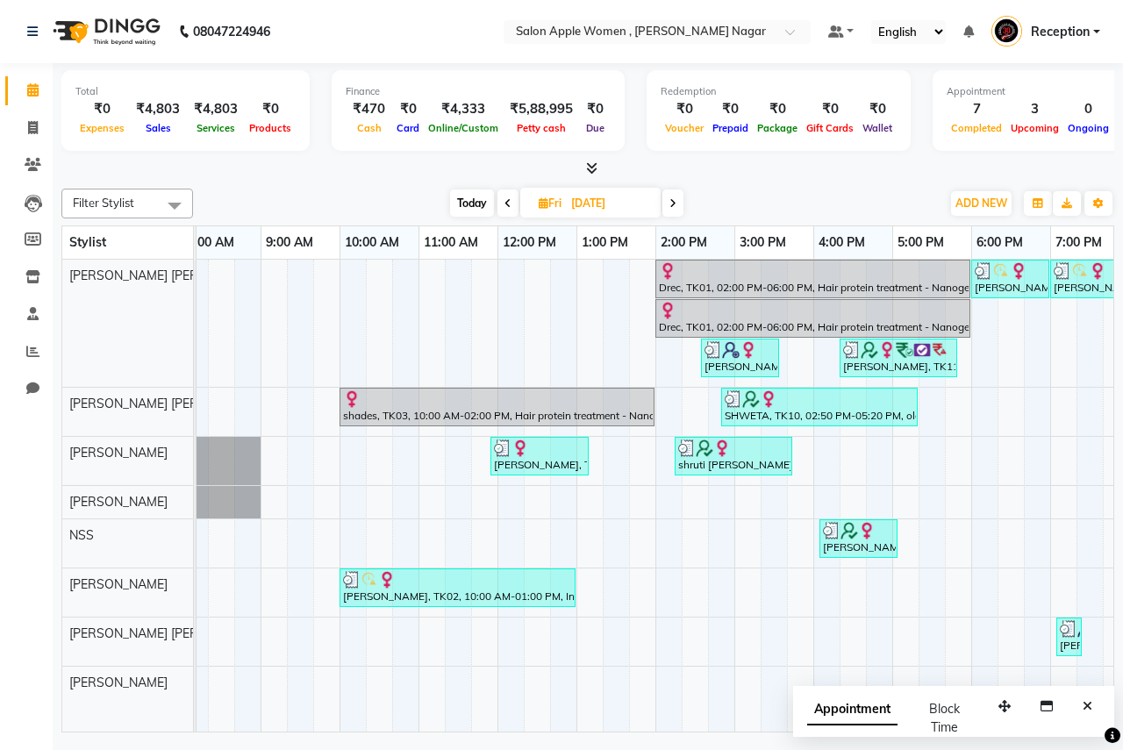
scroll to position [0, 0]
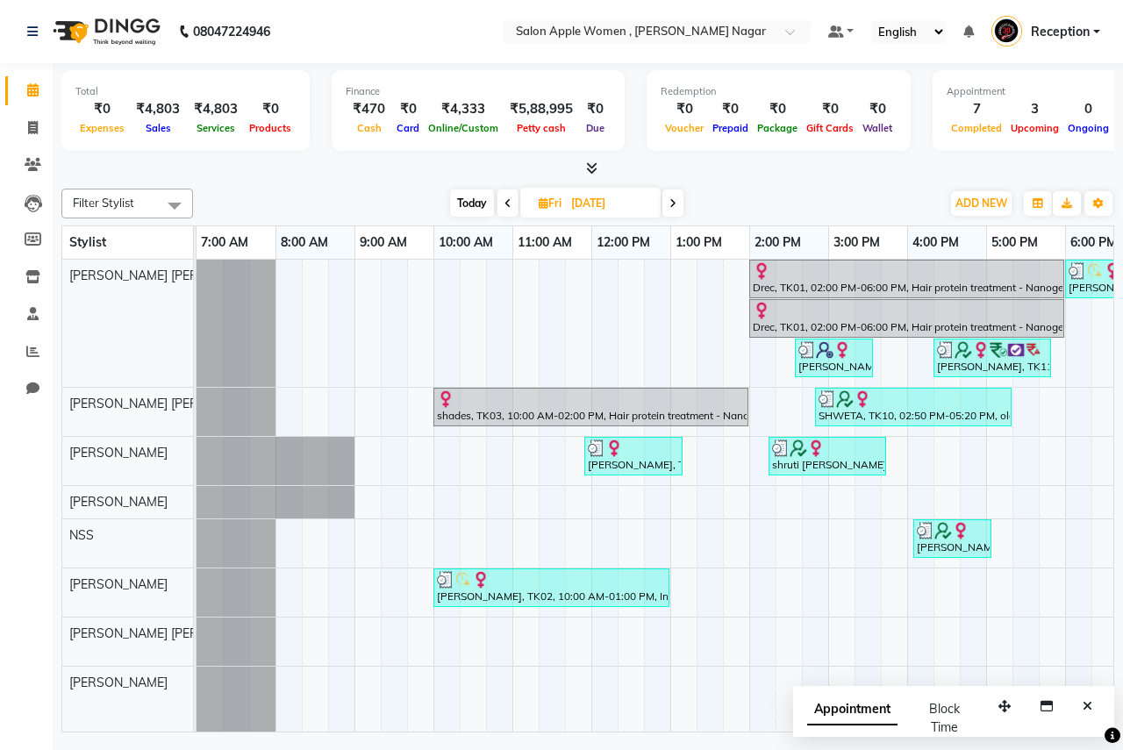
click at [679, 211] on span at bounding box center [672, 202] width 21 height 27
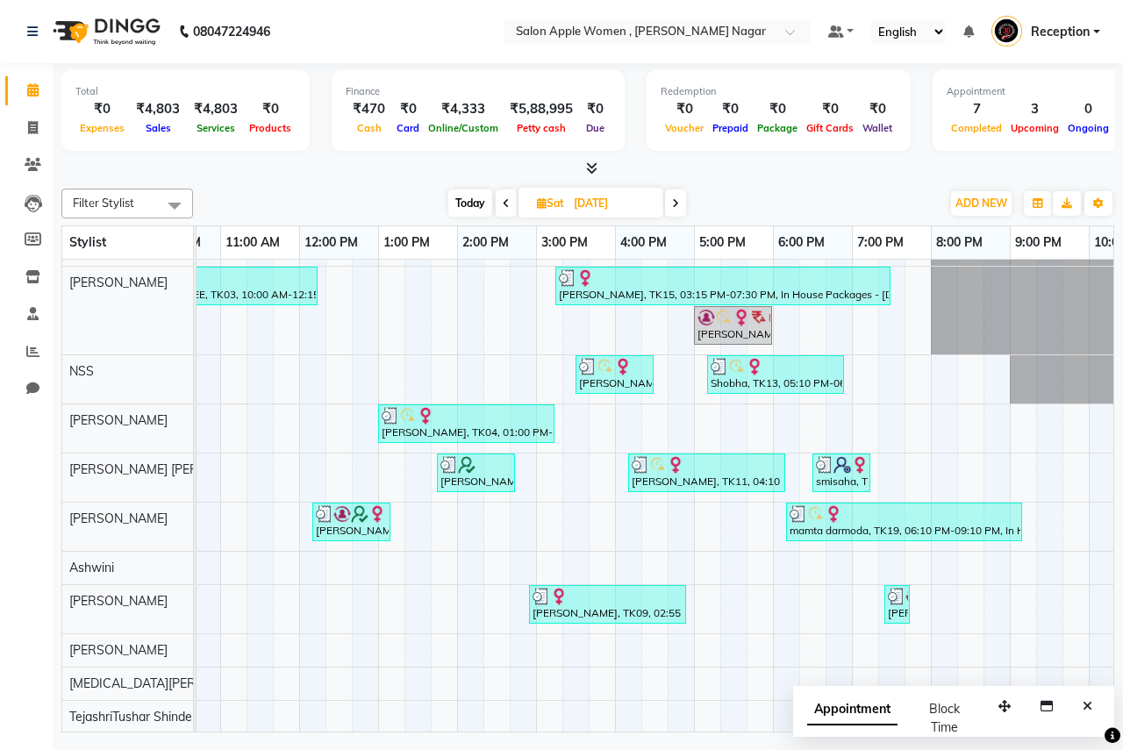
scroll to position [218, 0]
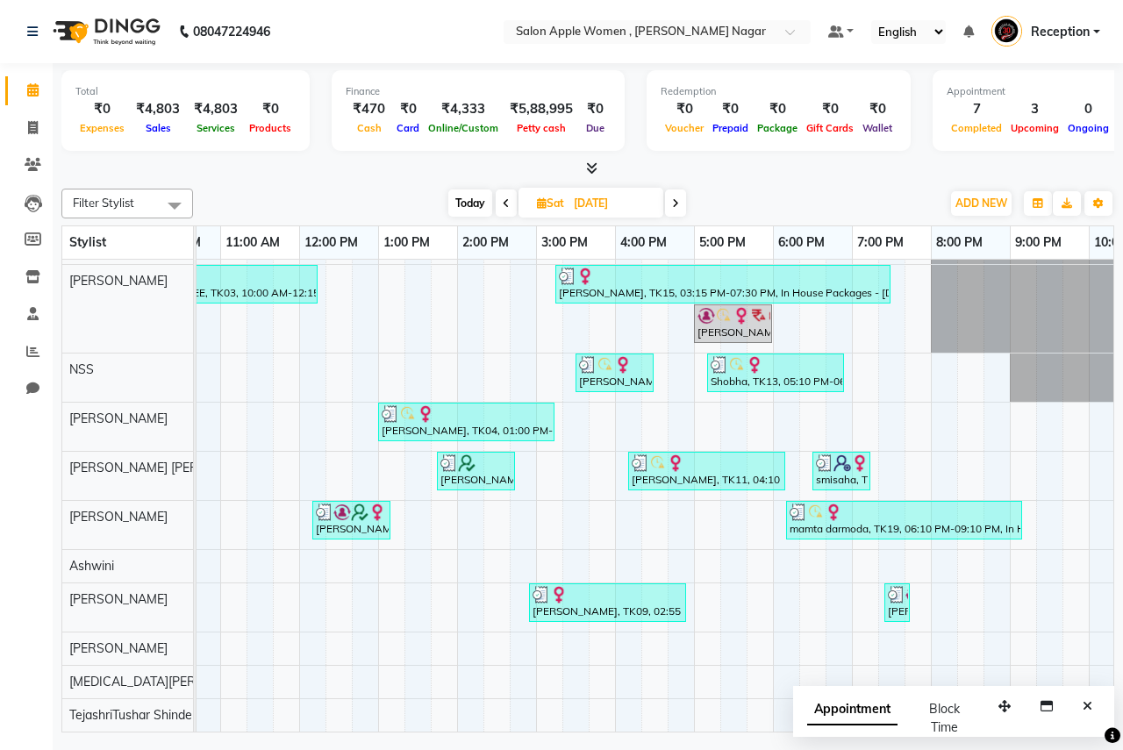
click at [681, 196] on span at bounding box center [675, 202] width 21 height 27
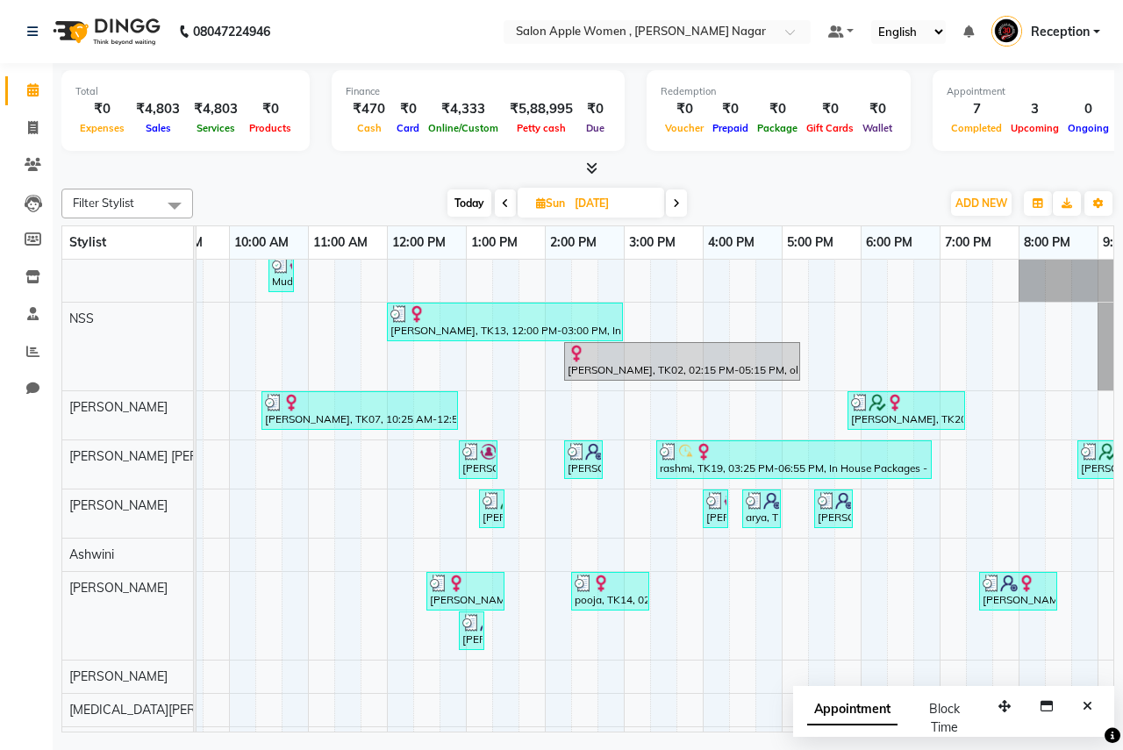
scroll to position [369, 204]
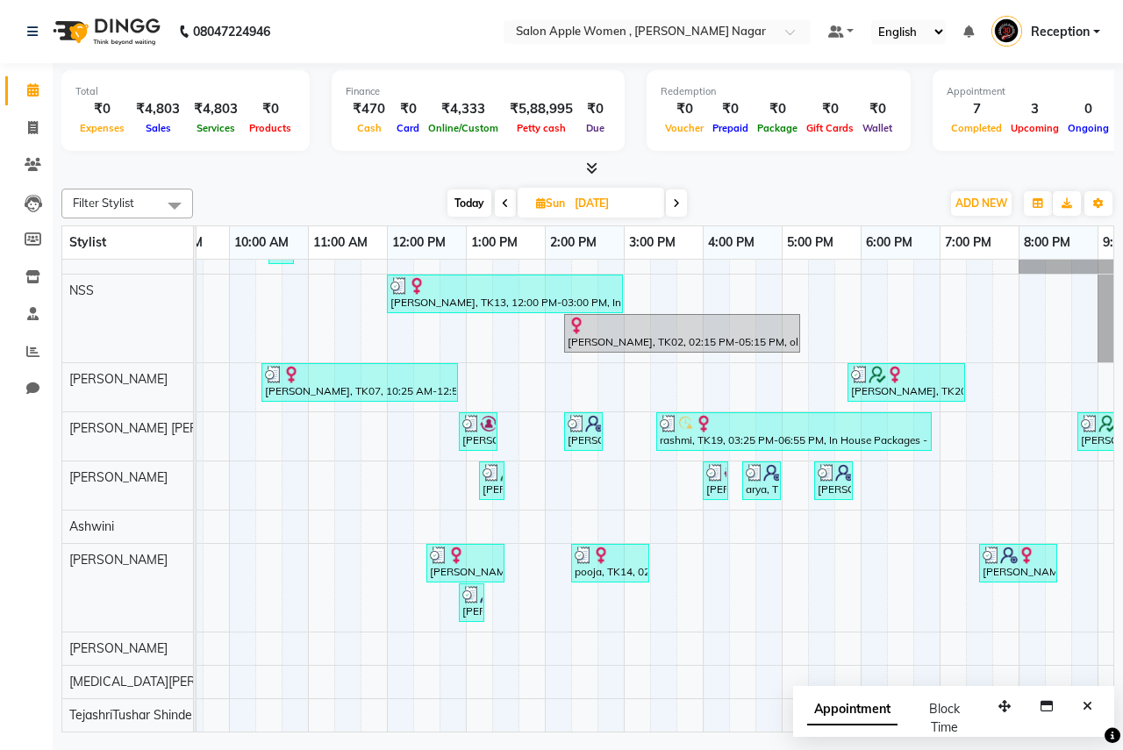
click at [683, 202] on span at bounding box center [676, 202] width 21 height 27
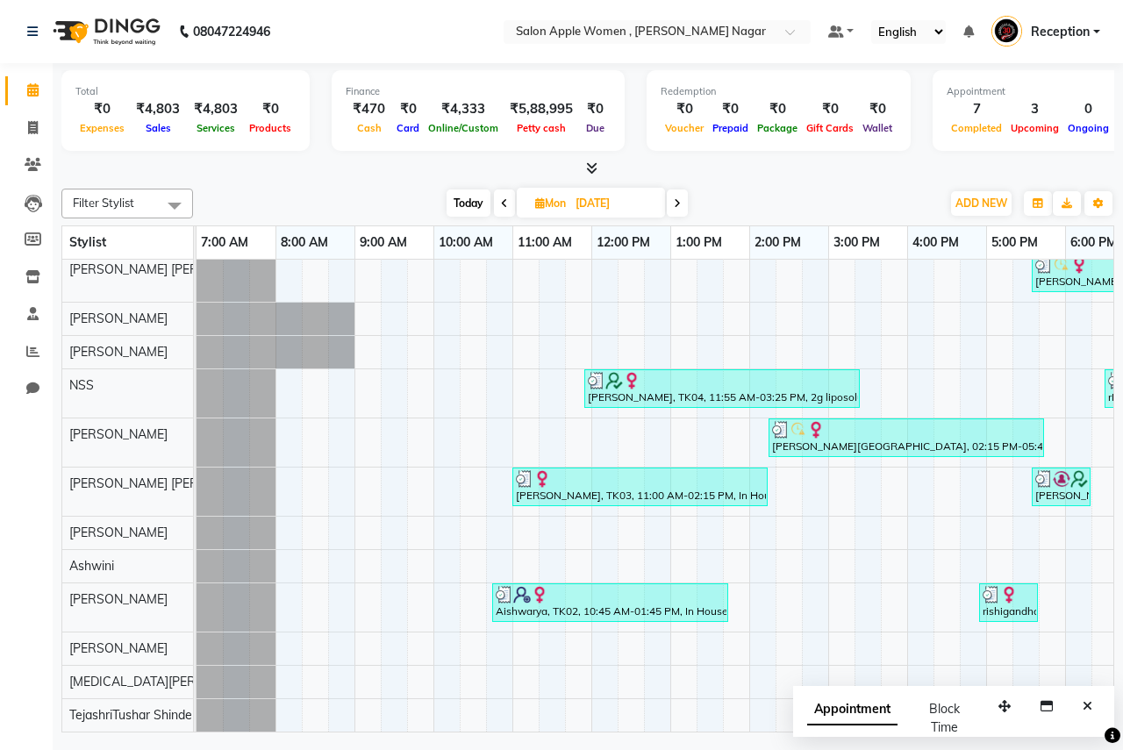
scroll to position [53, 0]
click at [679, 204] on icon at bounding box center [677, 203] width 7 height 11
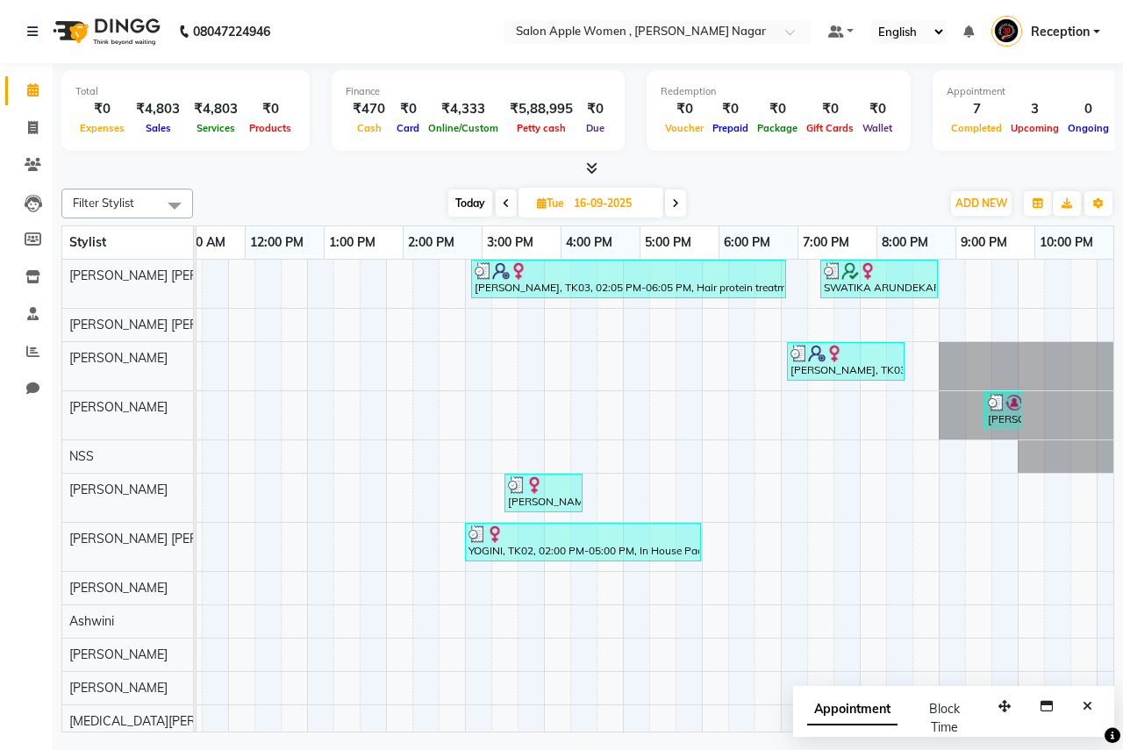
scroll to position [0, 103]
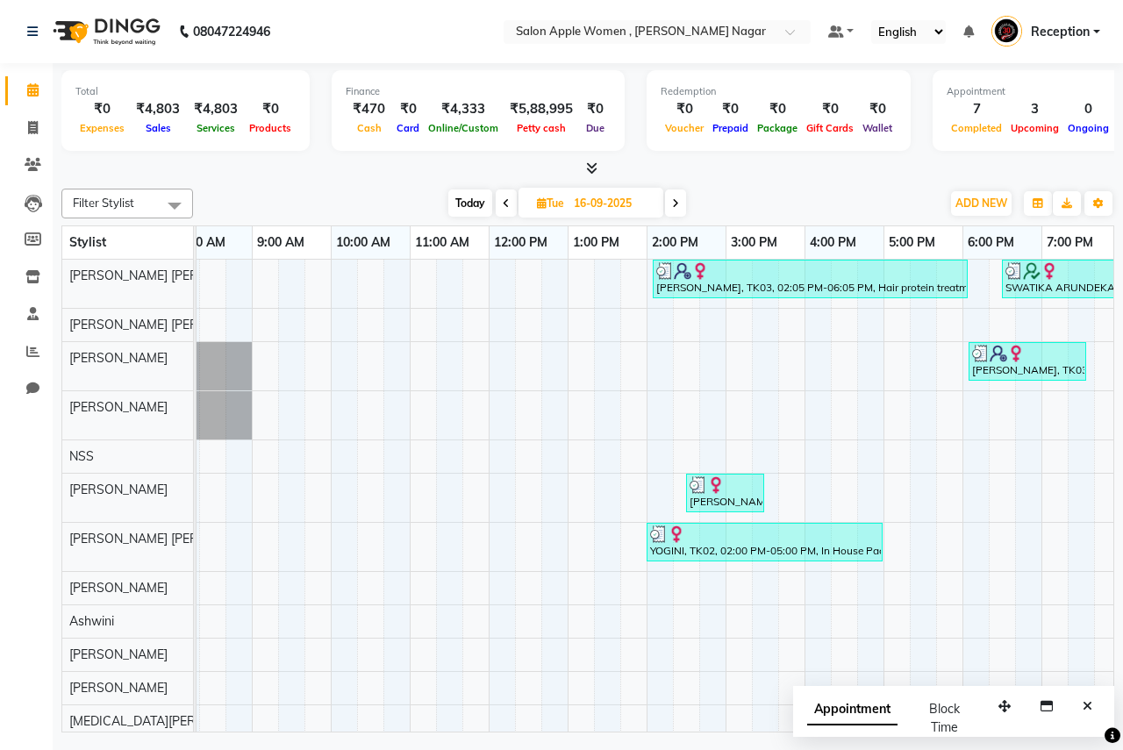
click at [682, 194] on span at bounding box center [675, 202] width 21 height 27
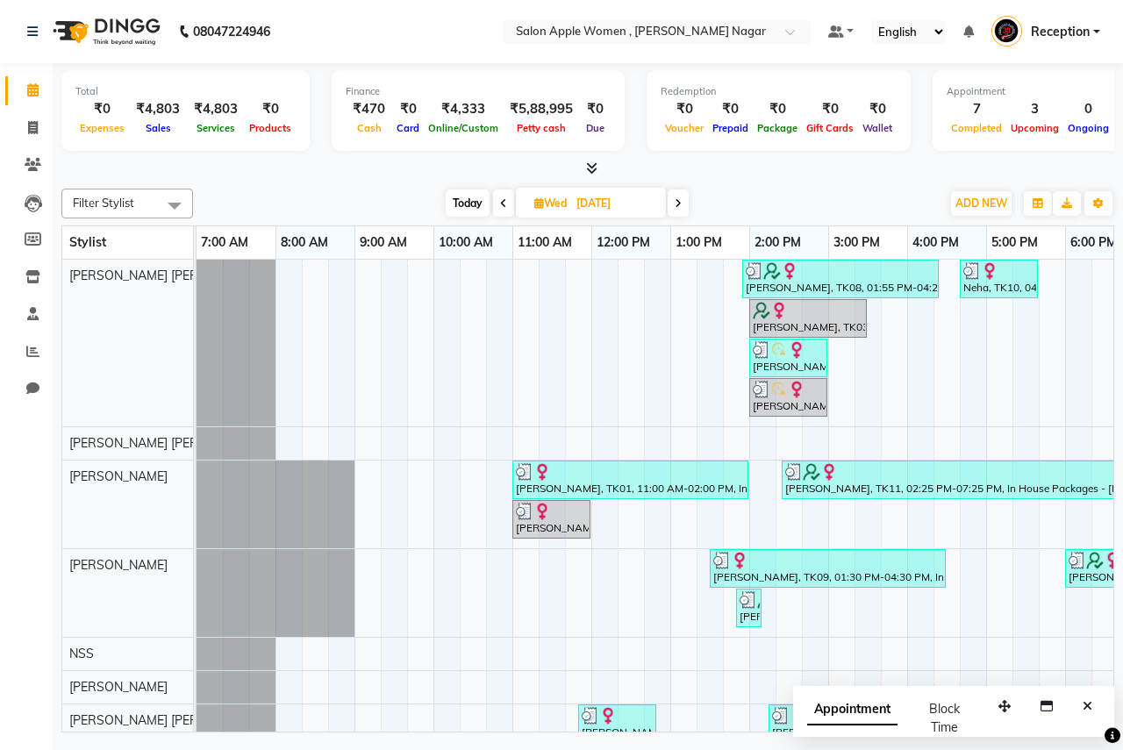
scroll to position [234, 0]
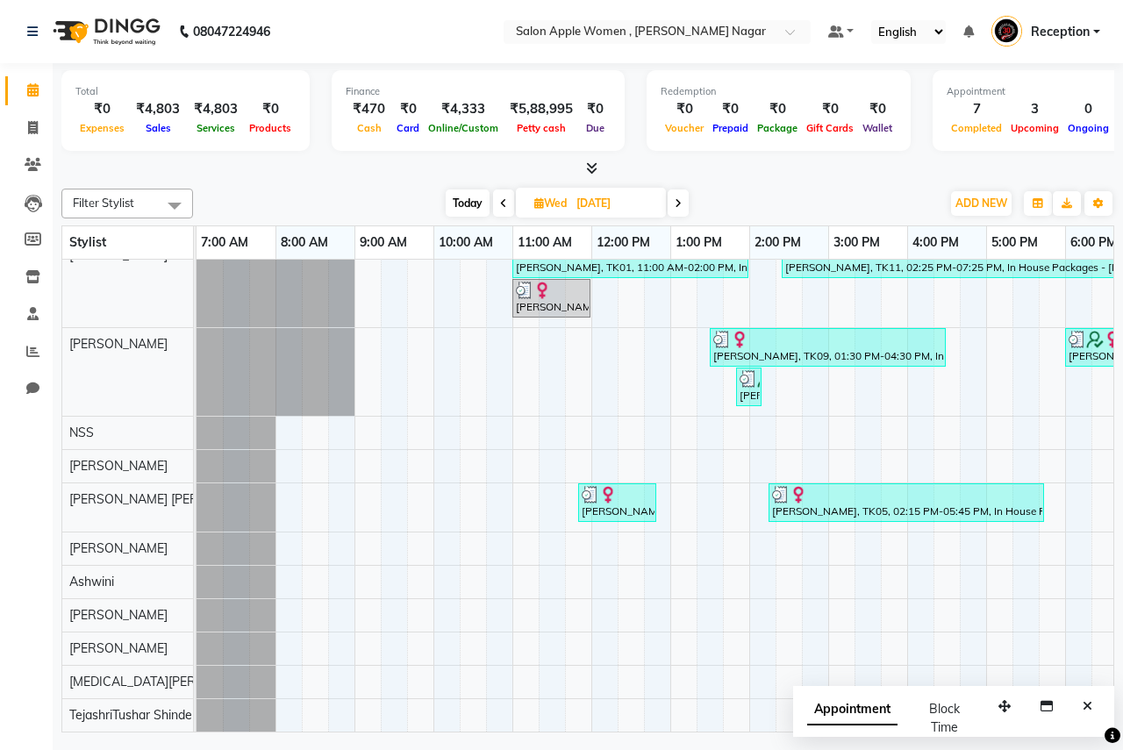
click at [686, 211] on span at bounding box center [678, 202] width 21 height 27
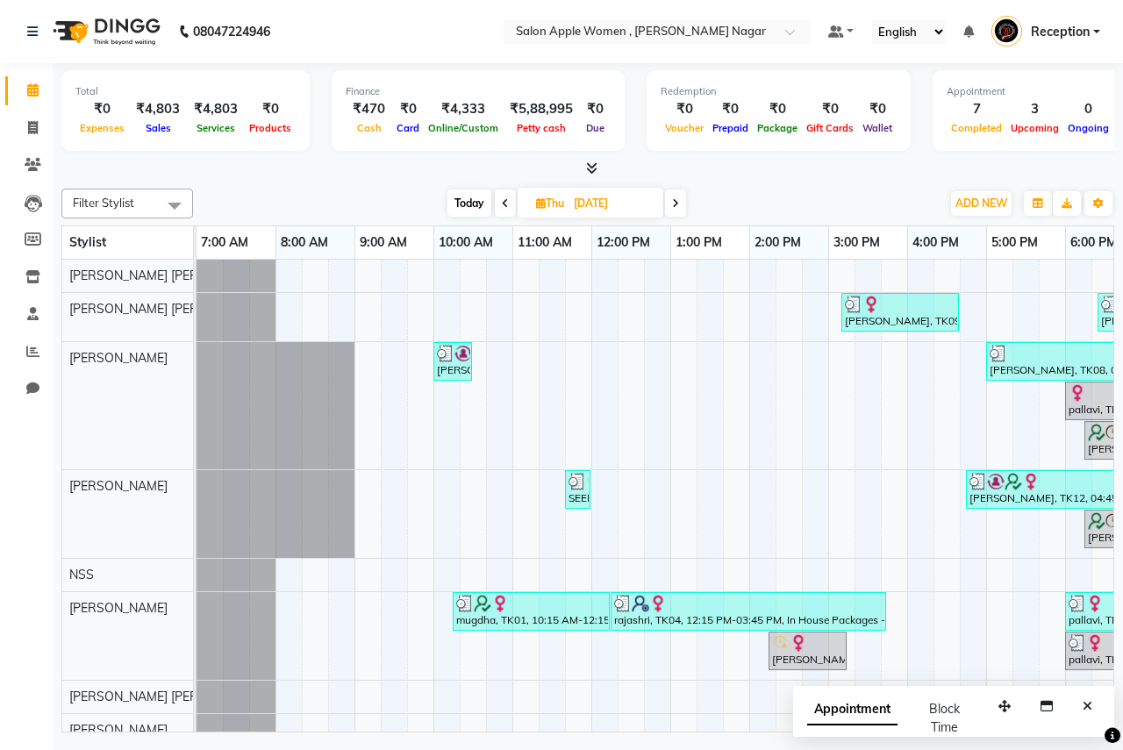
scroll to position [250, 0]
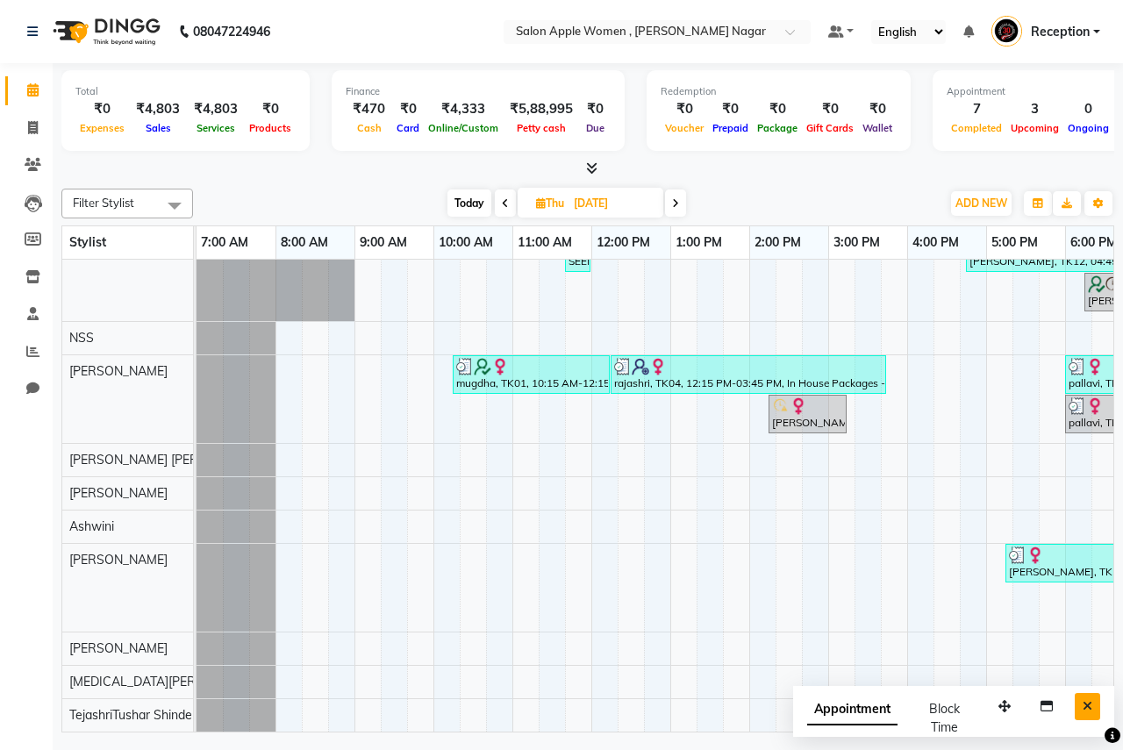
click at [1082, 702] on button "Close" at bounding box center [1087, 706] width 25 height 27
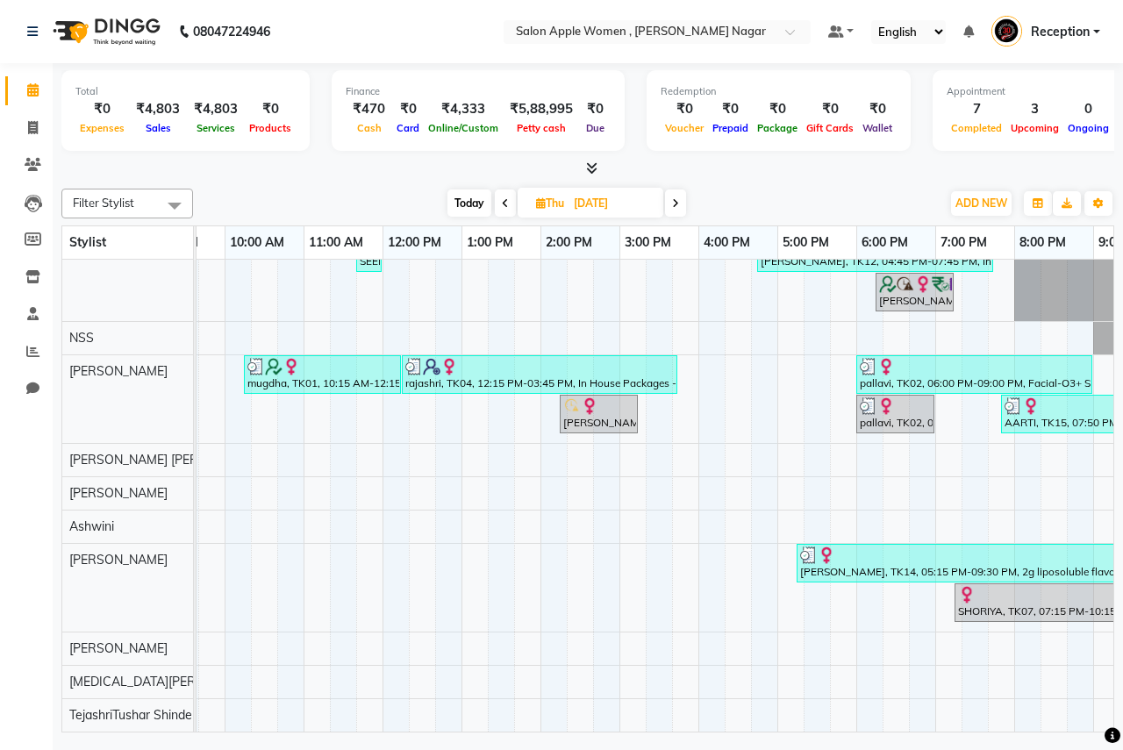
scroll to position [0, 347]
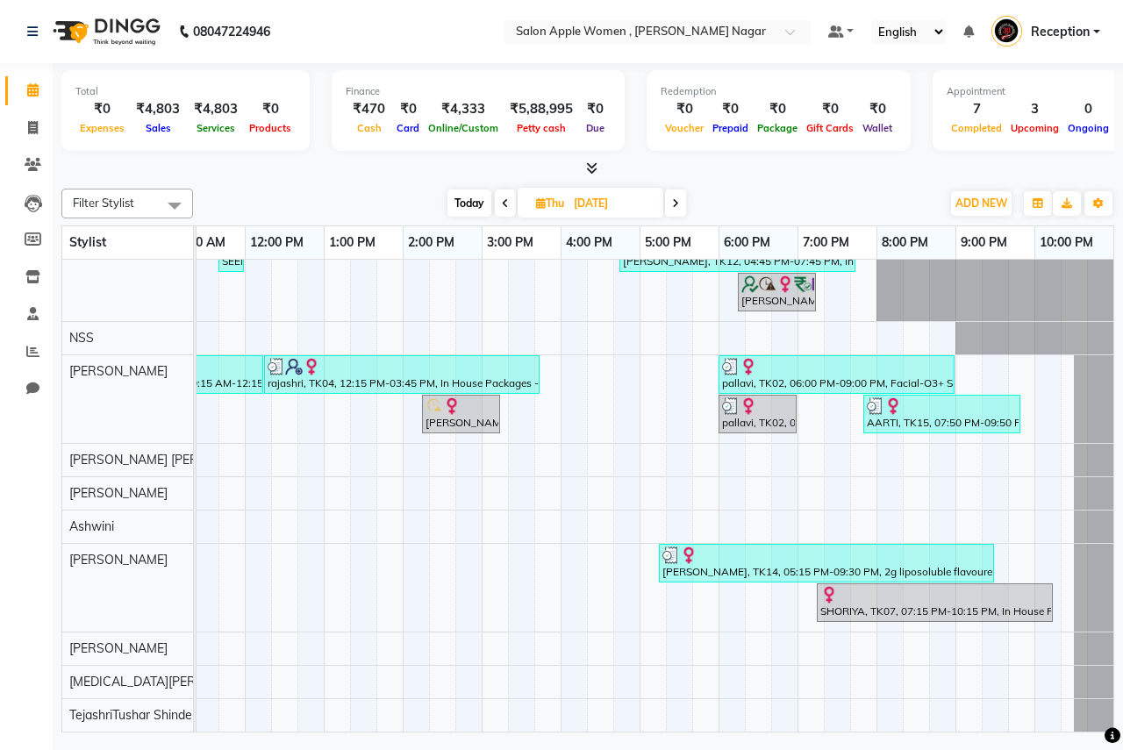
click at [675, 204] on icon at bounding box center [675, 203] width 7 height 11
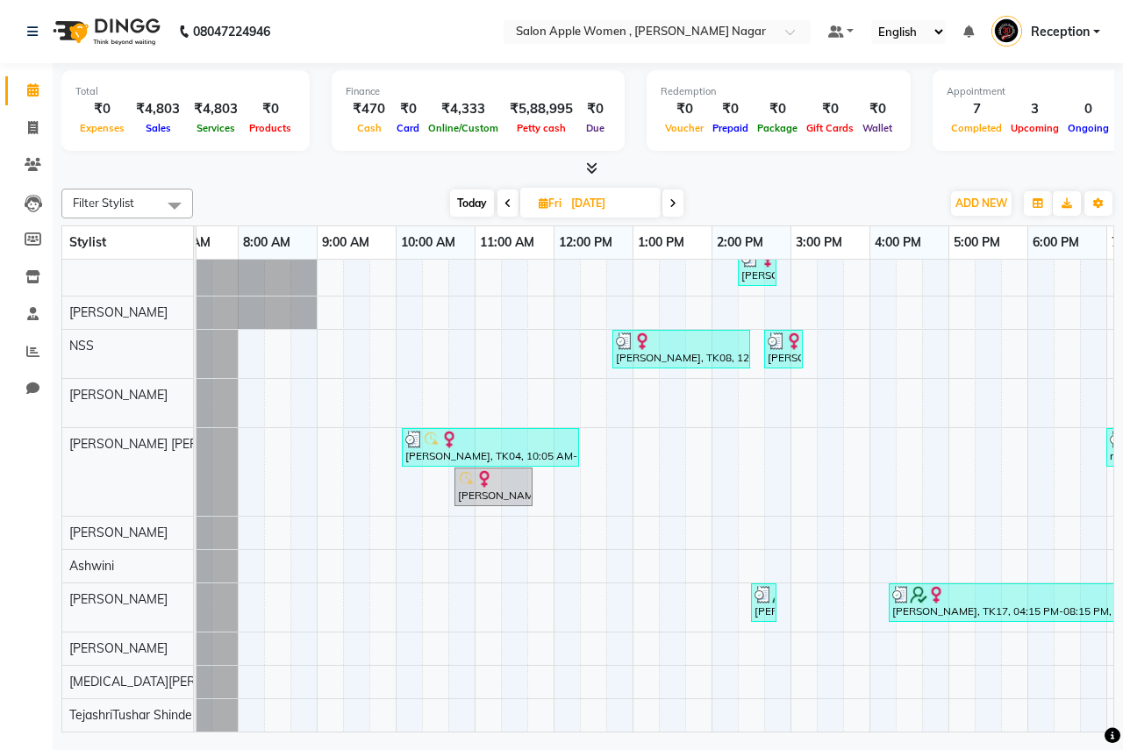
scroll to position [226, 0]
click at [468, 213] on span "Today" at bounding box center [472, 202] width 44 height 27
type input "02-10-2025"
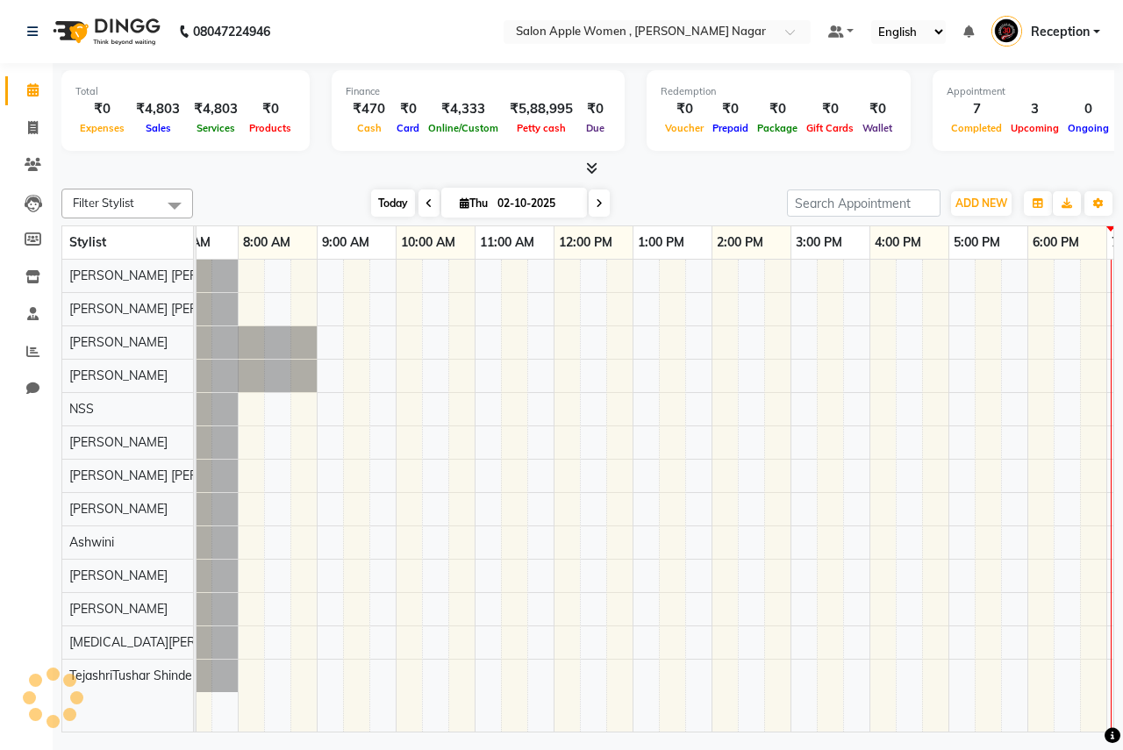
scroll to position [0, 0]
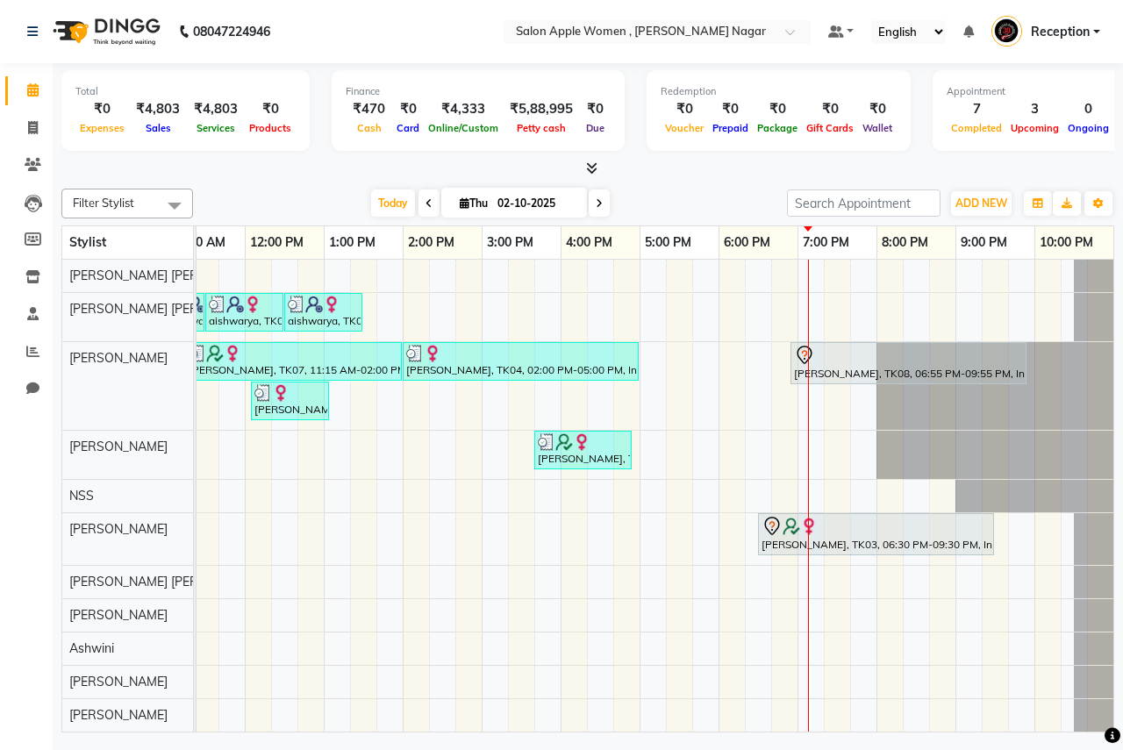
click at [460, 197] on icon at bounding box center [465, 202] width 10 height 11
select select "10"
select select "2025"
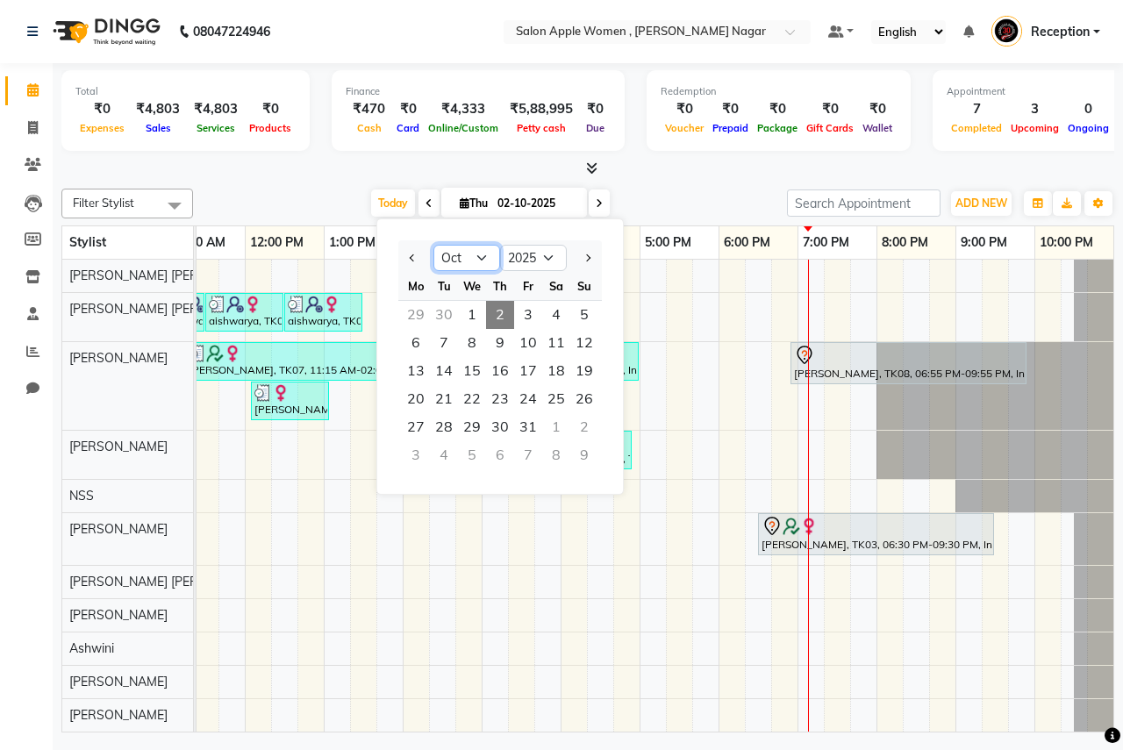
click at [489, 254] on select "Jan Feb Mar Apr May Jun [DATE] Aug Sep Oct Nov Dec" at bounding box center [466, 258] width 67 height 26
select select "9"
click at [433, 245] on select "Jan Feb Mar Apr May Jun [DATE] Aug Sep Oct Nov Dec" at bounding box center [466, 258] width 67 height 26
click at [528, 393] on span "26" at bounding box center [528, 399] width 28 height 28
type input "26-09-2025"
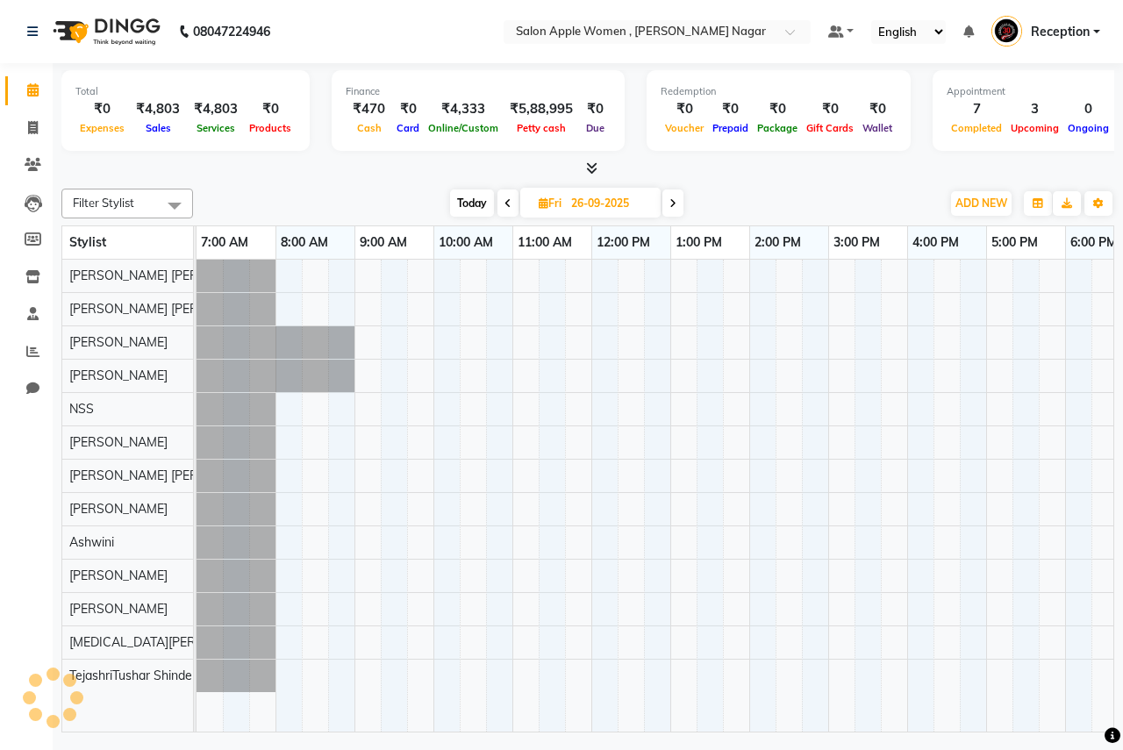
scroll to position [0, 347]
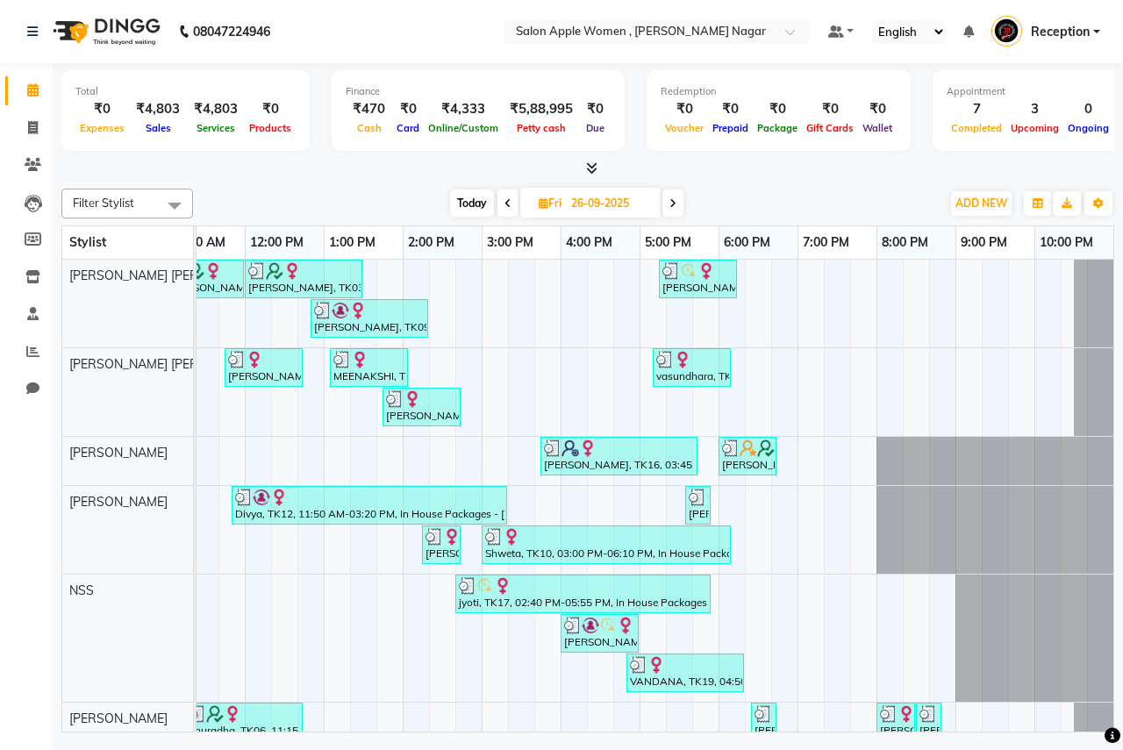
click at [541, 200] on icon at bounding box center [544, 202] width 10 height 11
select select "9"
select select "2025"
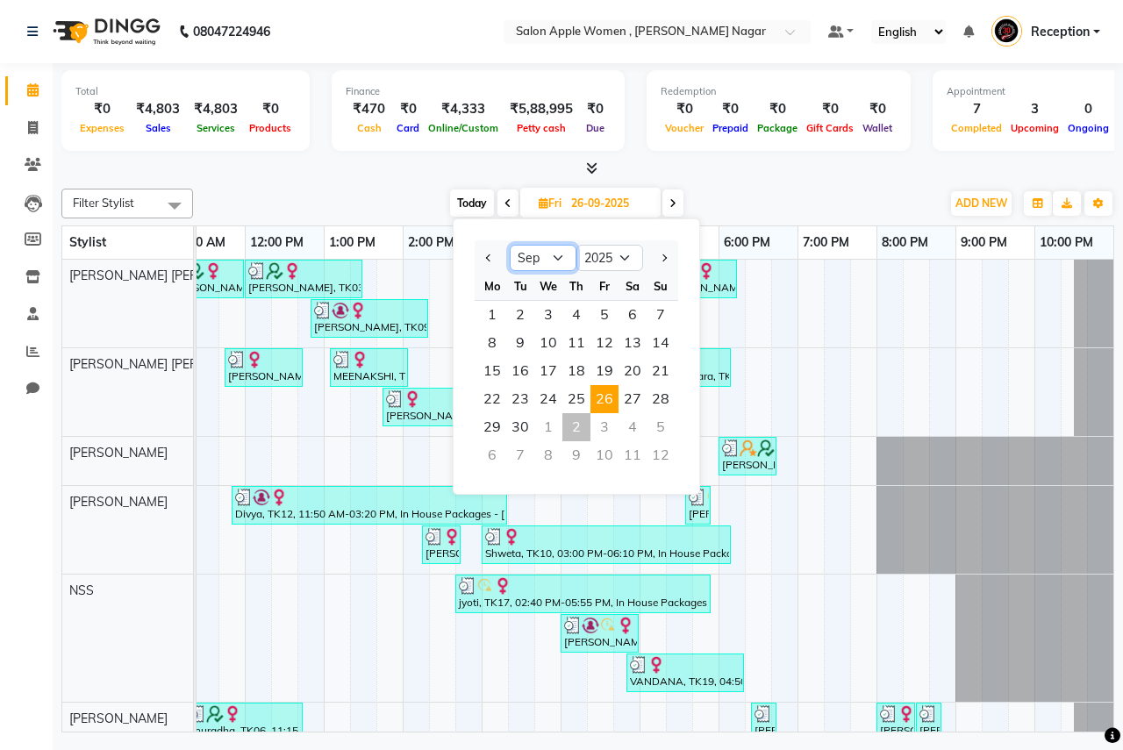
click at [551, 263] on select "Jan Feb Mar Apr May Jun [DATE] Aug Sep Oct Nov Dec" at bounding box center [543, 258] width 67 height 26
select select "8"
click at [510, 245] on select "Jan Feb Mar Apr May Jun [DATE] Aug Sep Oct Nov Dec" at bounding box center [543, 258] width 67 height 26
click at [599, 320] on span "1" at bounding box center [604, 315] width 28 height 28
type input "[DATE]"
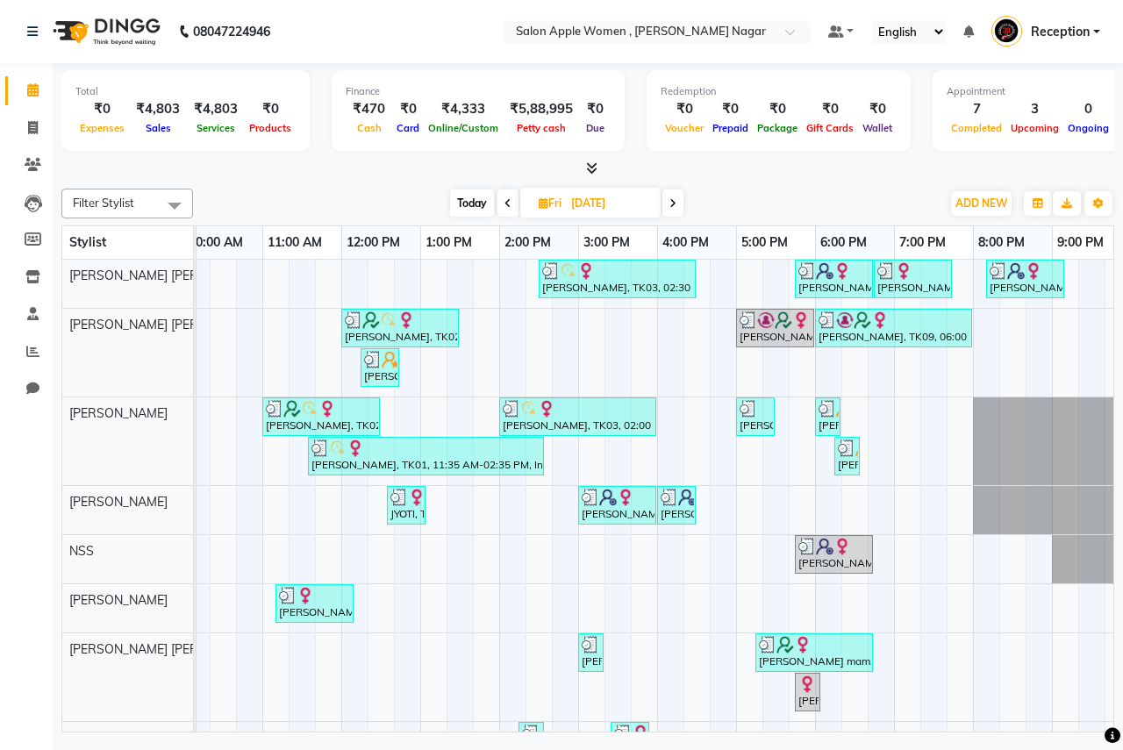
scroll to position [0, 266]
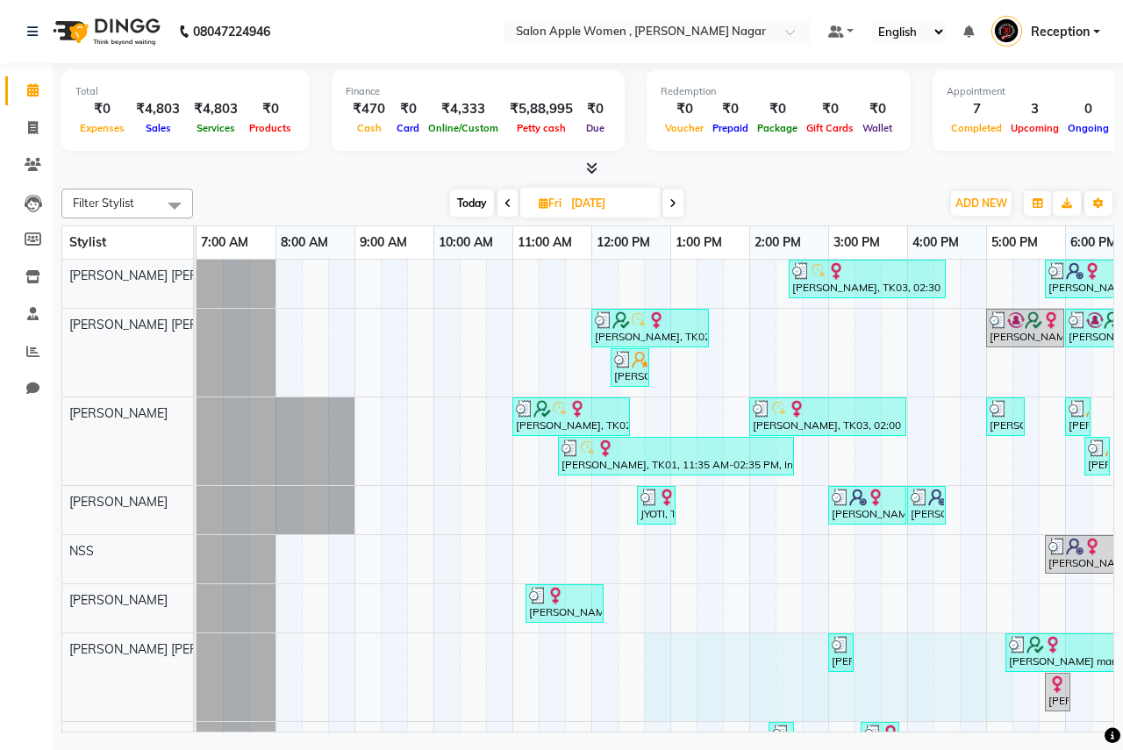
drag, startPoint x: 657, startPoint y: 718, endPoint x: 990, endPoint y: 658, distance: 337.8
click at [996, 658] on div "[PERSON_NAME], TK03, 02:30 PM-04:30 PM, Hair Styling - Blow dry - [DEMOGRAPHIC_…" at bounding box center [827, 614] width 1263 height 709
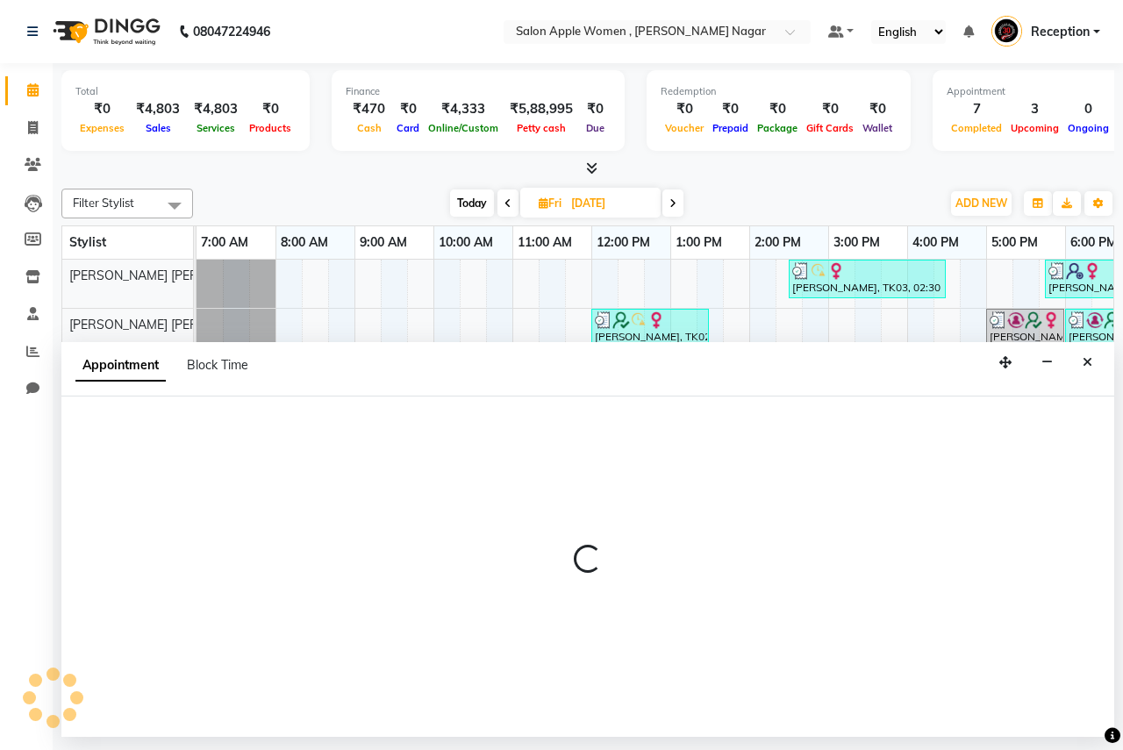
select select "21394"
select select "765"
select select "tentative"
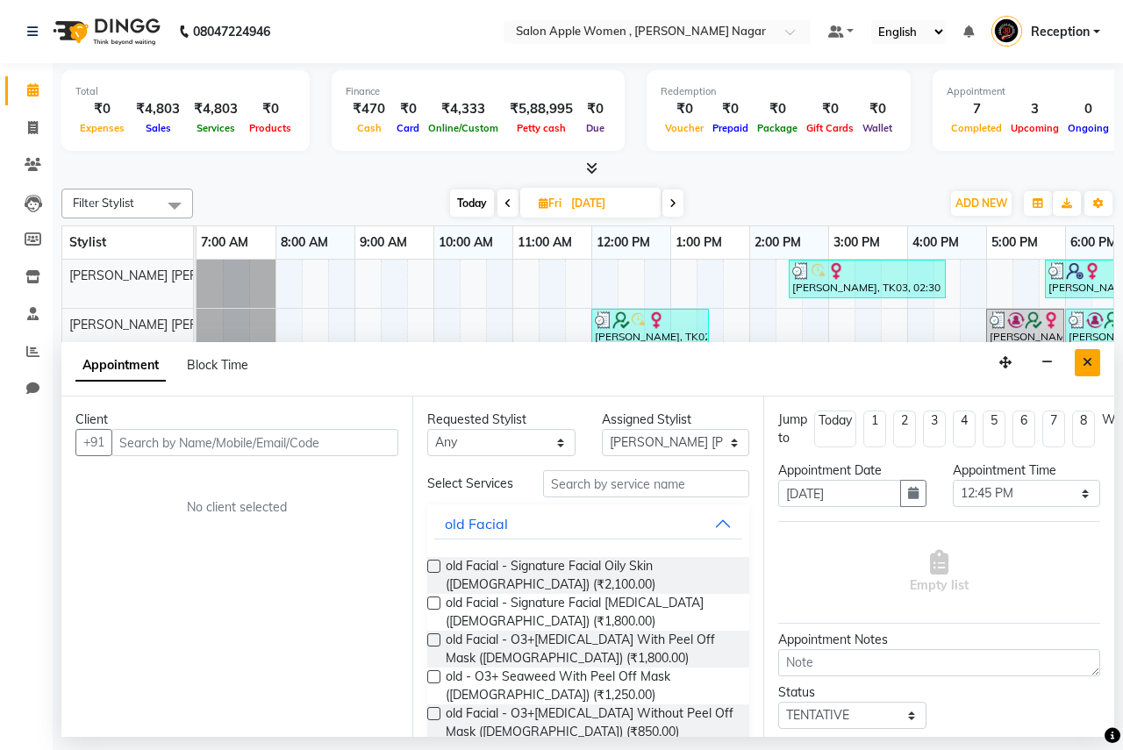
click at [1087, 374] on button "Close" at bounding box center [1087, 362] width 25 height 27
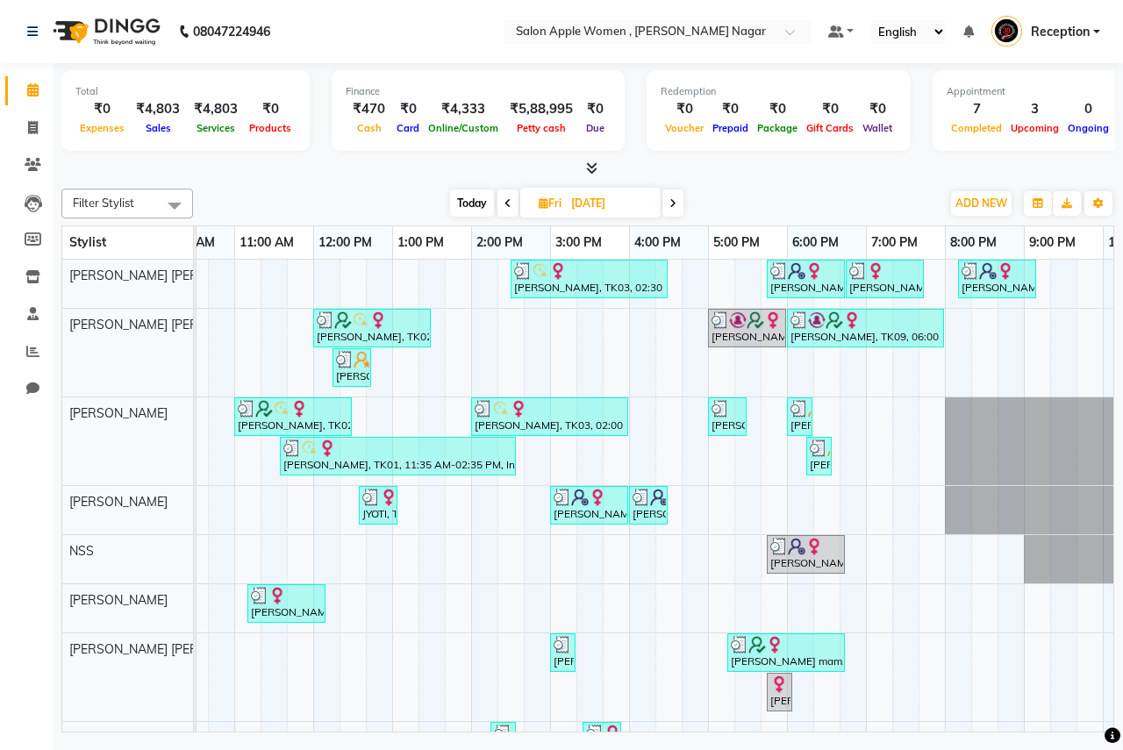
click at [671, 203] on icon at bounding box center [672, 203] width 7 height 11
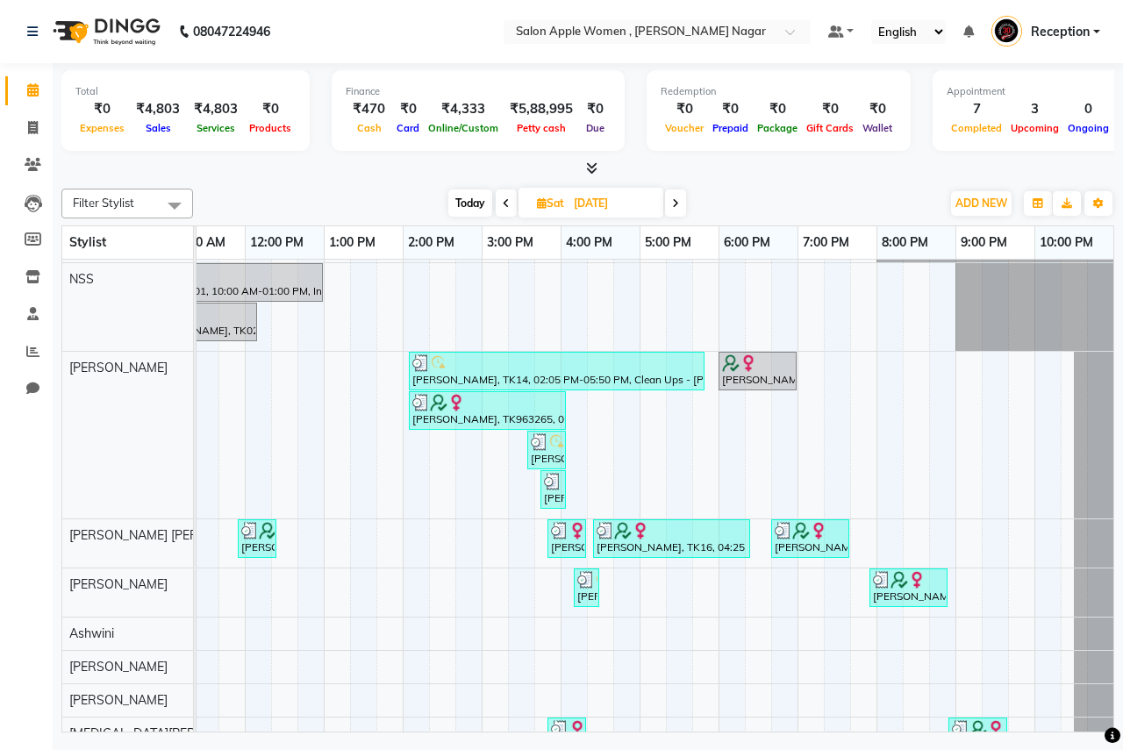
click at [683, 202] on span at bounding box center [675, 202] width 21 height 27
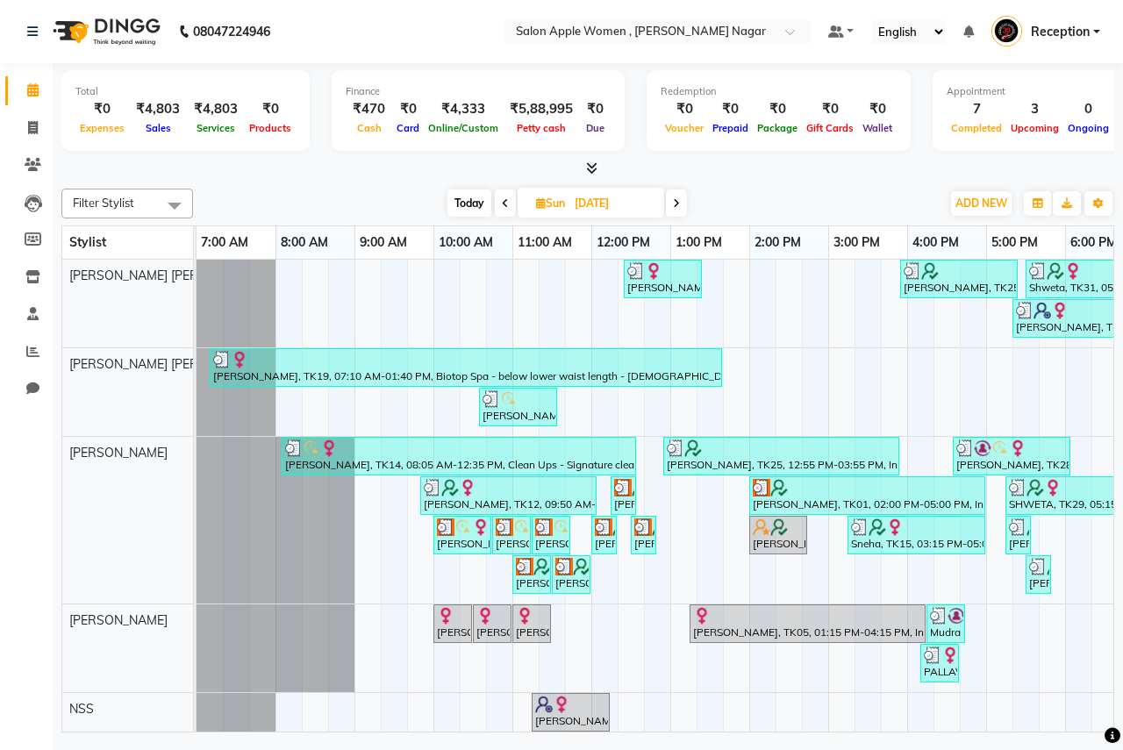
click at [457, 196] on span "Today" at bounding box center [469, 202] width 44 height 27
type input "02-10-2025"
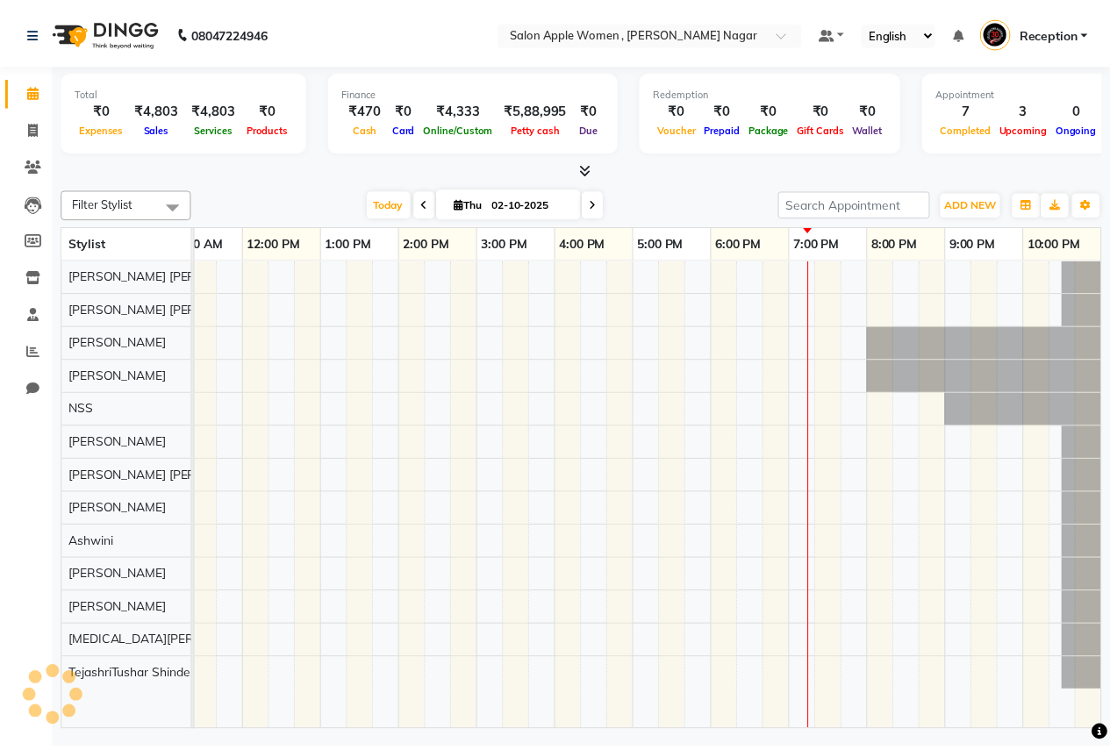
scroll to position [0, 0]
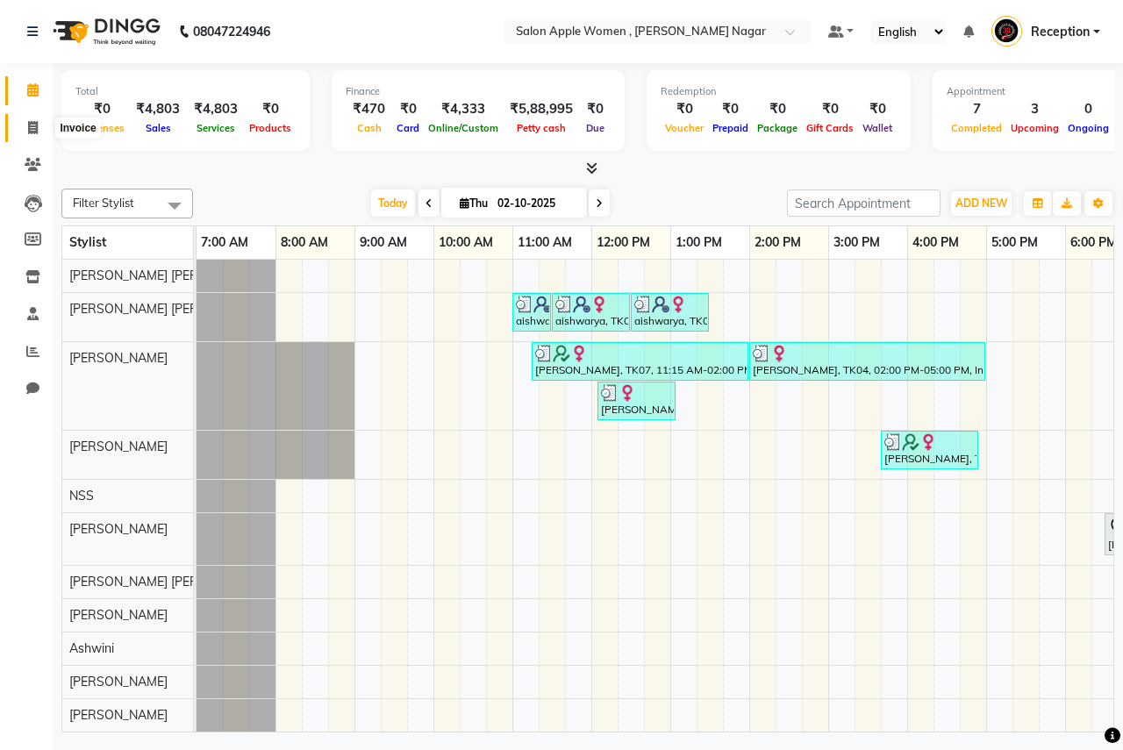
click at [28, 130] on icon at bounding box center [33, 127] width 10 height 13
select select "service"
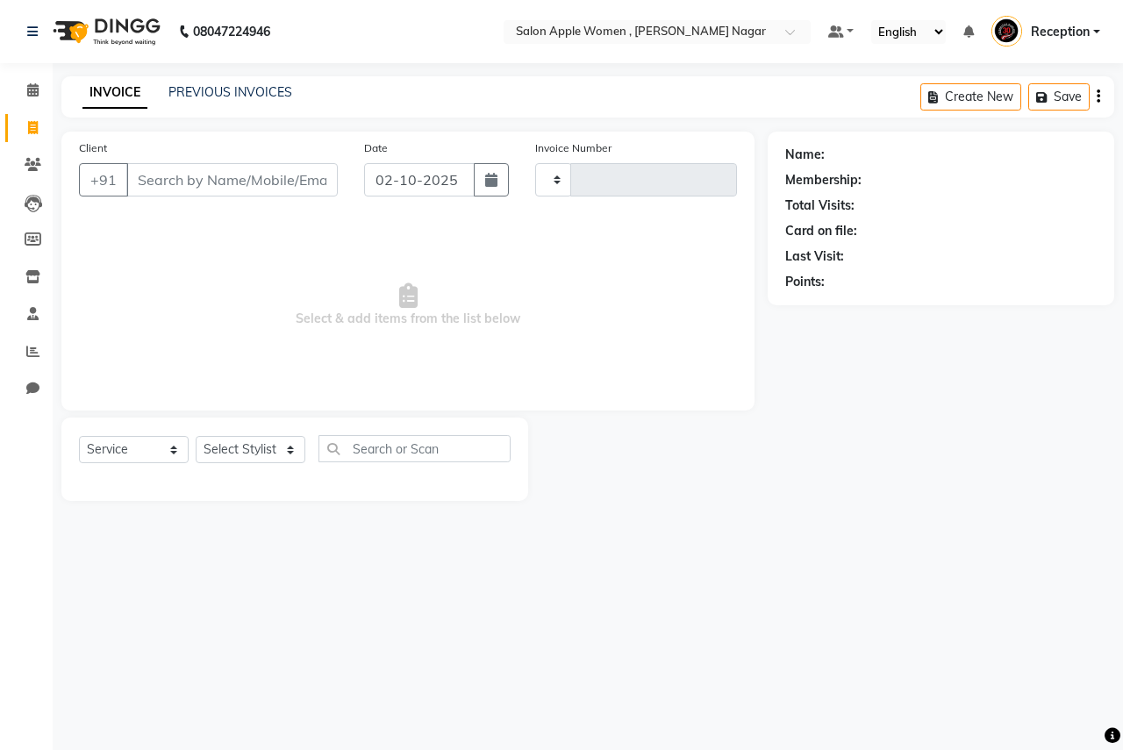
type input "2940"
select select "96"
click at [194, 191] on input "Client" at bounding box center [231, 179] width 211 height 33
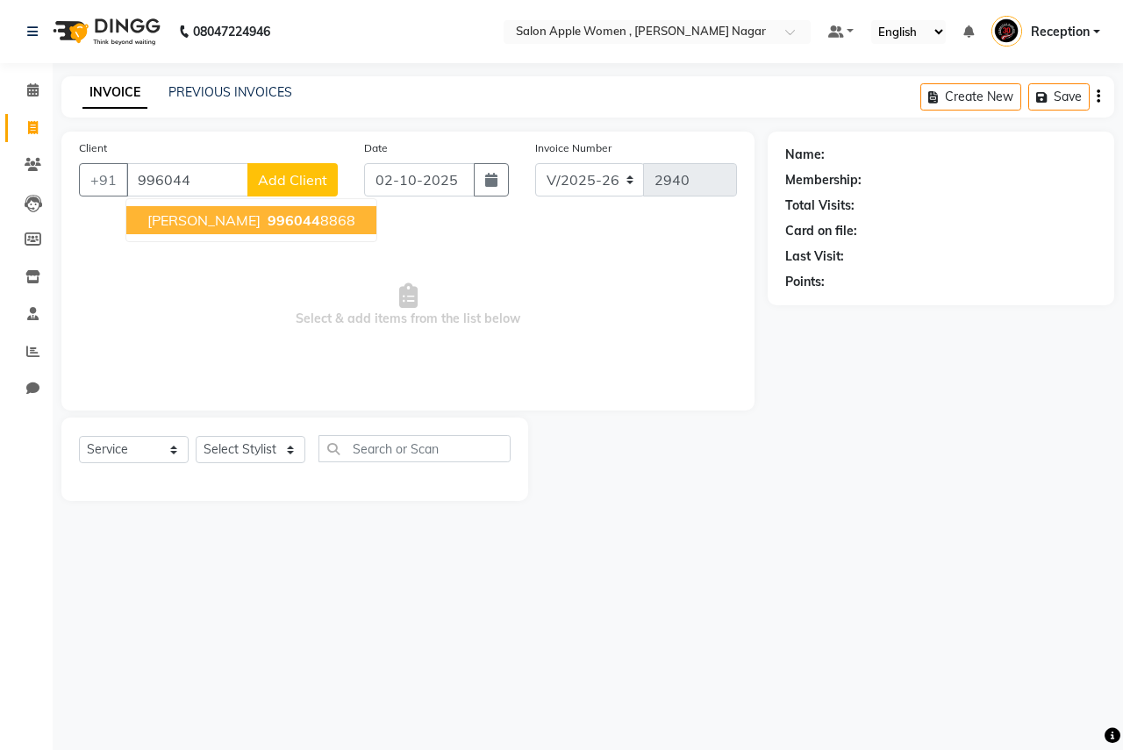
click at [276, 224] on span "996044" at bounding box center [294, 220] width 53 height 18
type input "9960448868"
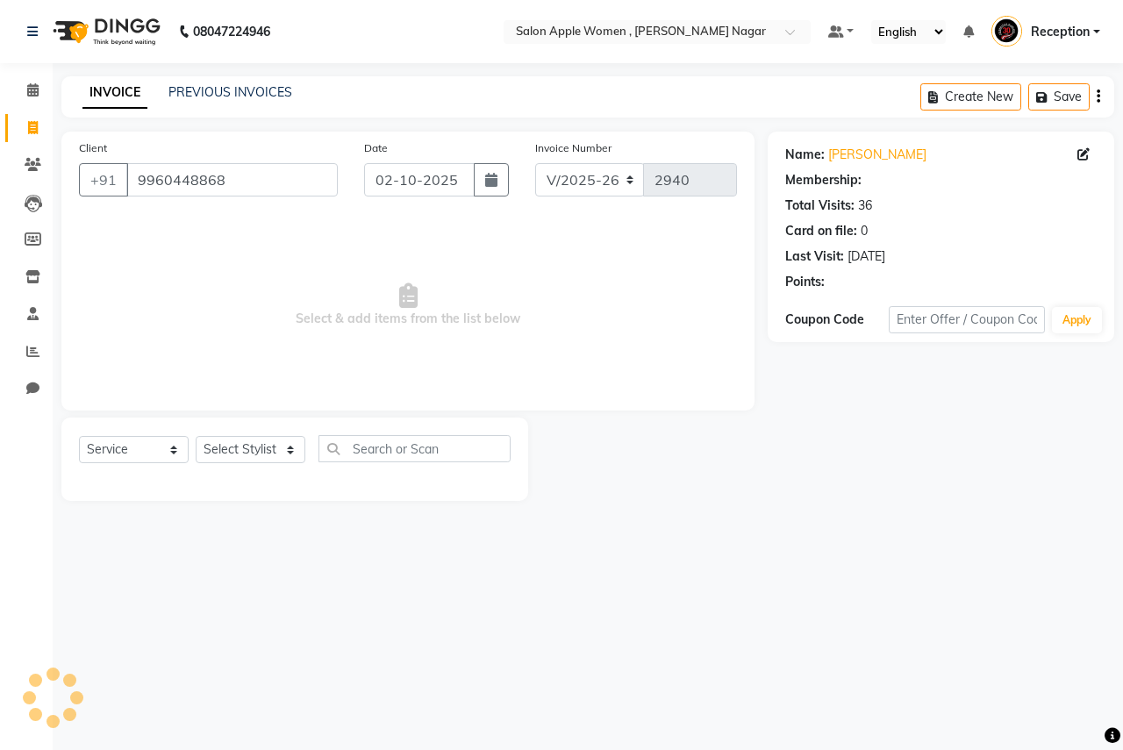
click at [273, 467] on div "Select Service Product Membership Package Voucher Prepaid Gift Card Select Styl…" at bounding box center [295, 455] width 432 height 41
click at [282, 453] on select "Select Stylist [PERSON_NAME] [PERSON_NAME] [PERSON_NAME] [PERSON_NAME] Jyoti Ra…" at bounding box center [251, 449] width 110 height 27
select select "3151"
click at [196, 436] on select "Select Stylist [PERSON_NAME] [PERSON_NAME] [PERSON_NAME] [PERSON_NAME] Jyoti Ra…" at bounding box center [251, 449] width 110 height 27
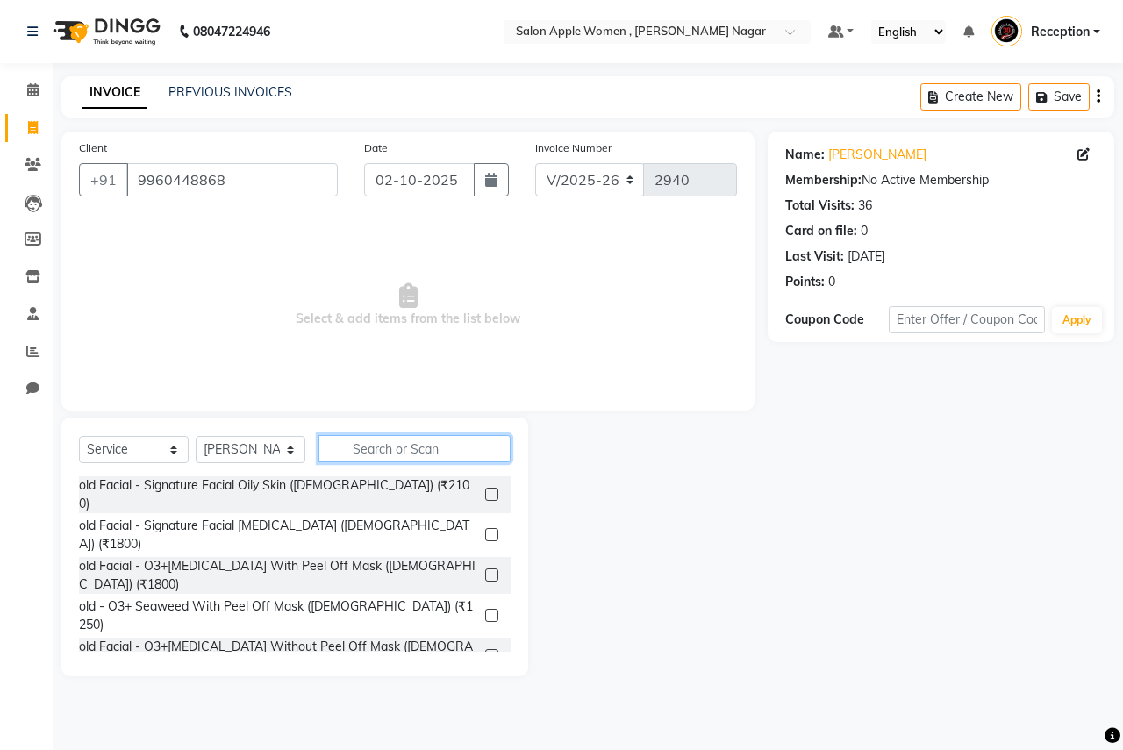
click at [368, 440] on input "text" at bounding box center [414, 448] width 192 height 27
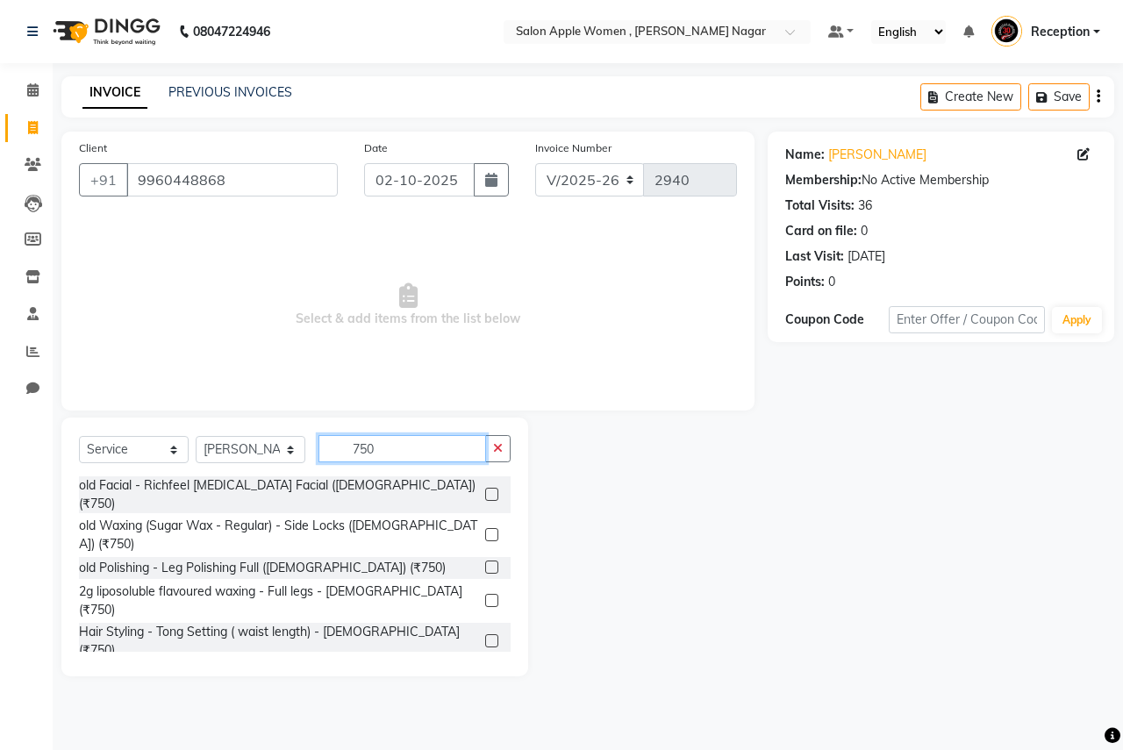
type input "750"
click at [485, 594] on label at bounding box center [491, 600] width 13 height 13
click at [485, 596] on input "checkbox" at bounding box center [490, 601] width 11 height 11
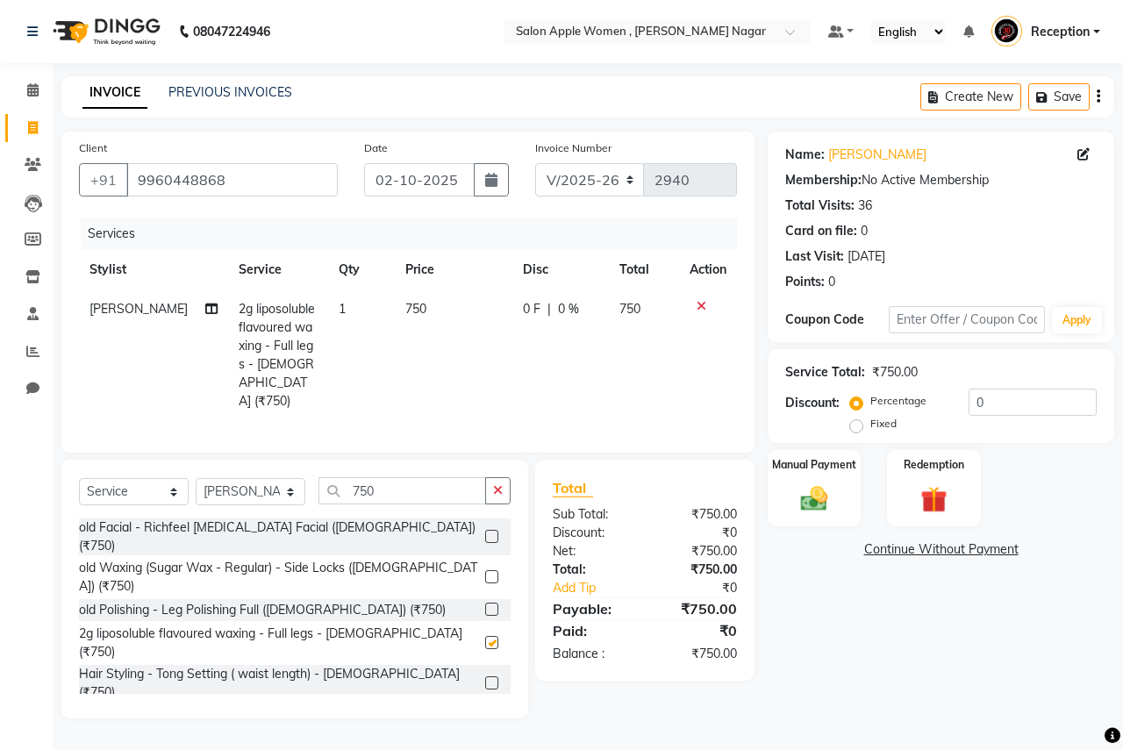
checkbox input "false"
click at [426, 489] on input "750" at bounding box center [402, 490] width 168 height 27
type input "7"
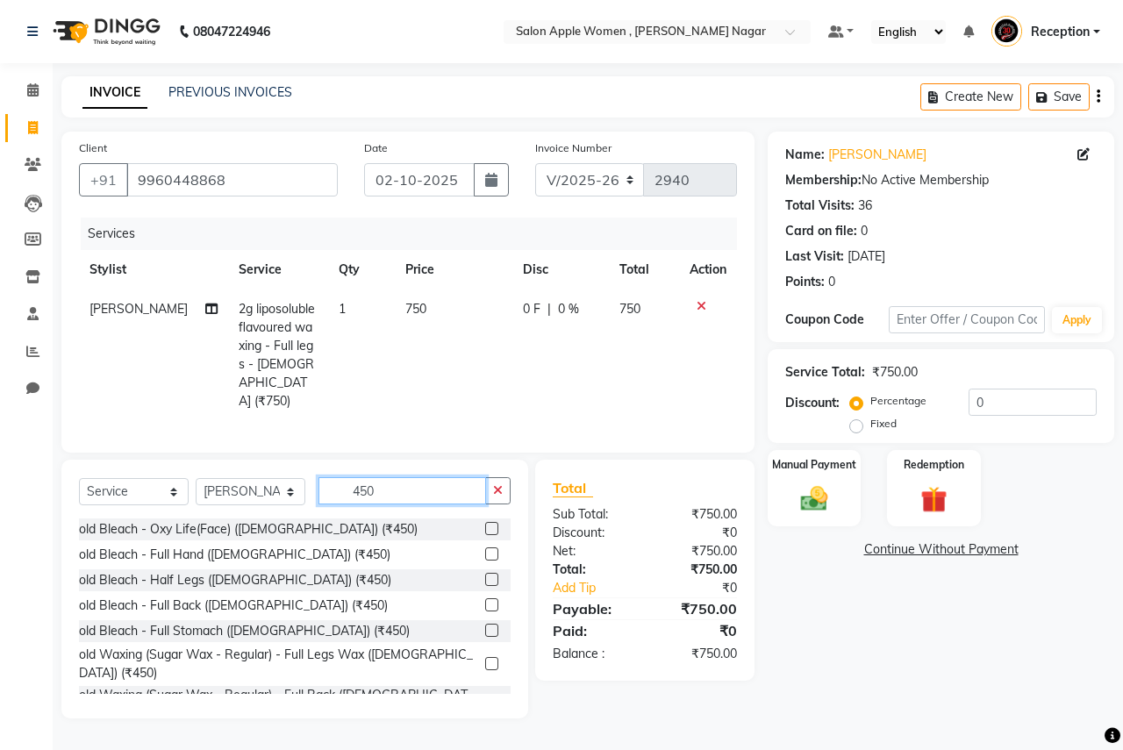
type input "450"
click at [485, 547] on label at bounding box center [491, 553] width 13 height 13
click at [485, 549] on input "checkbox" at bounding box center [490, 554] width 11 height 11
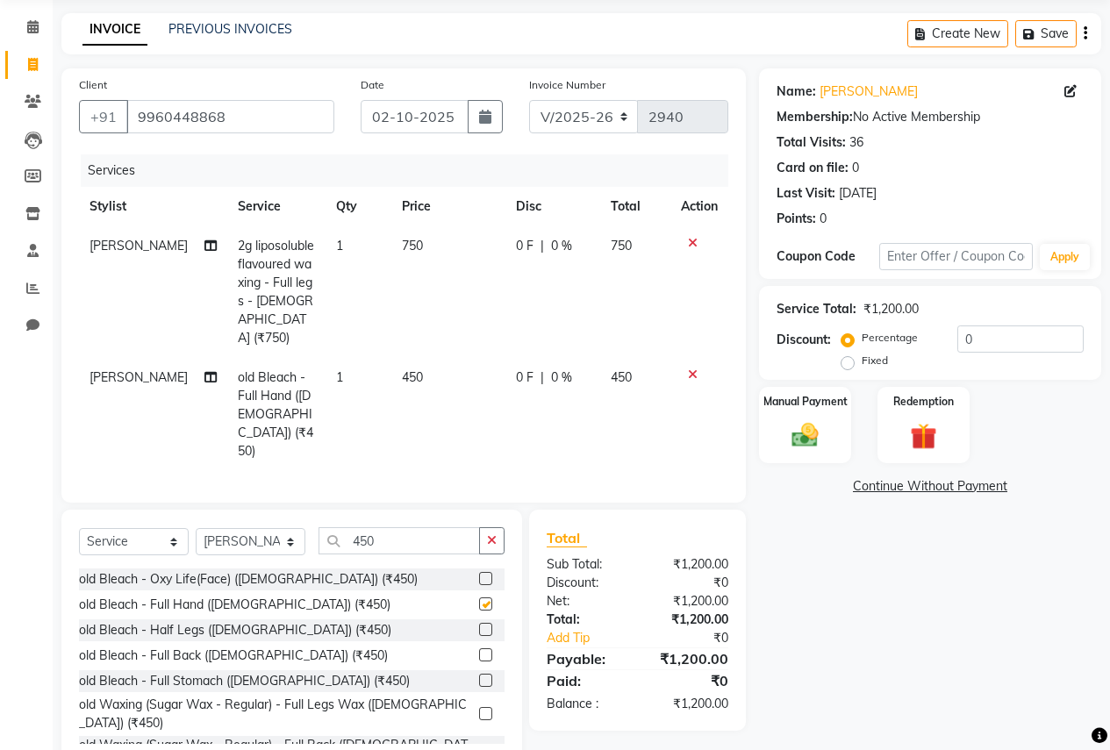
checkbox input "false"
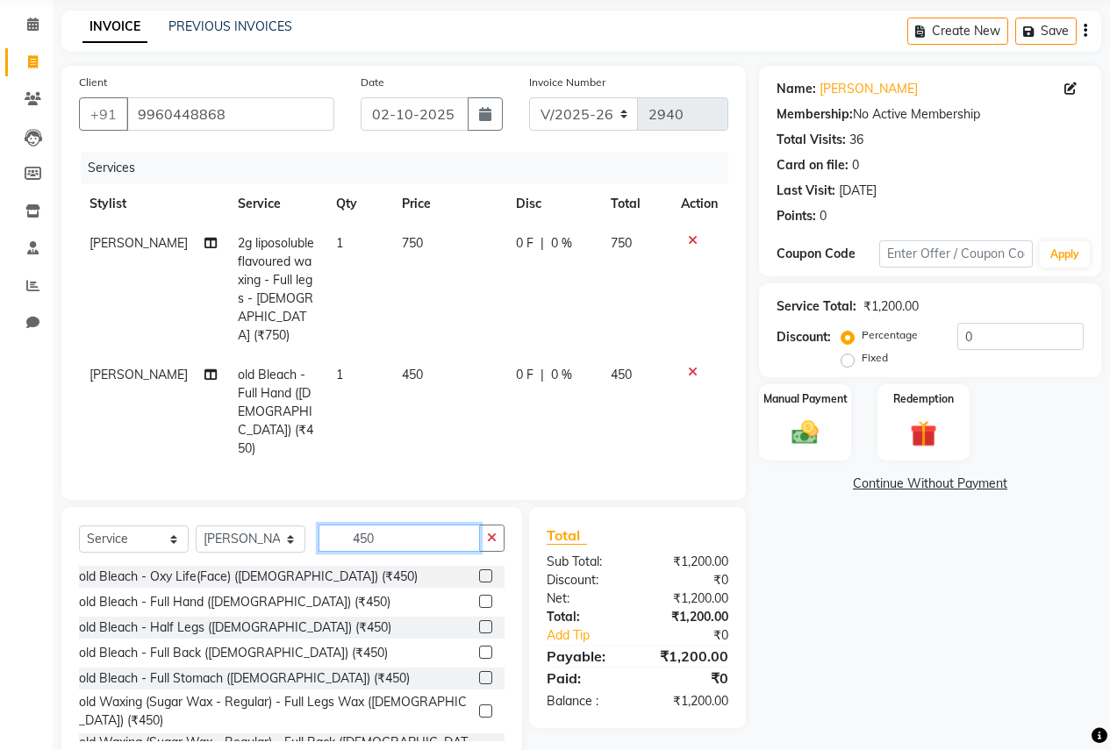
click at [407, 525] on input "450" at bounding box center [398, 538] width 161 height 27
type input "4"
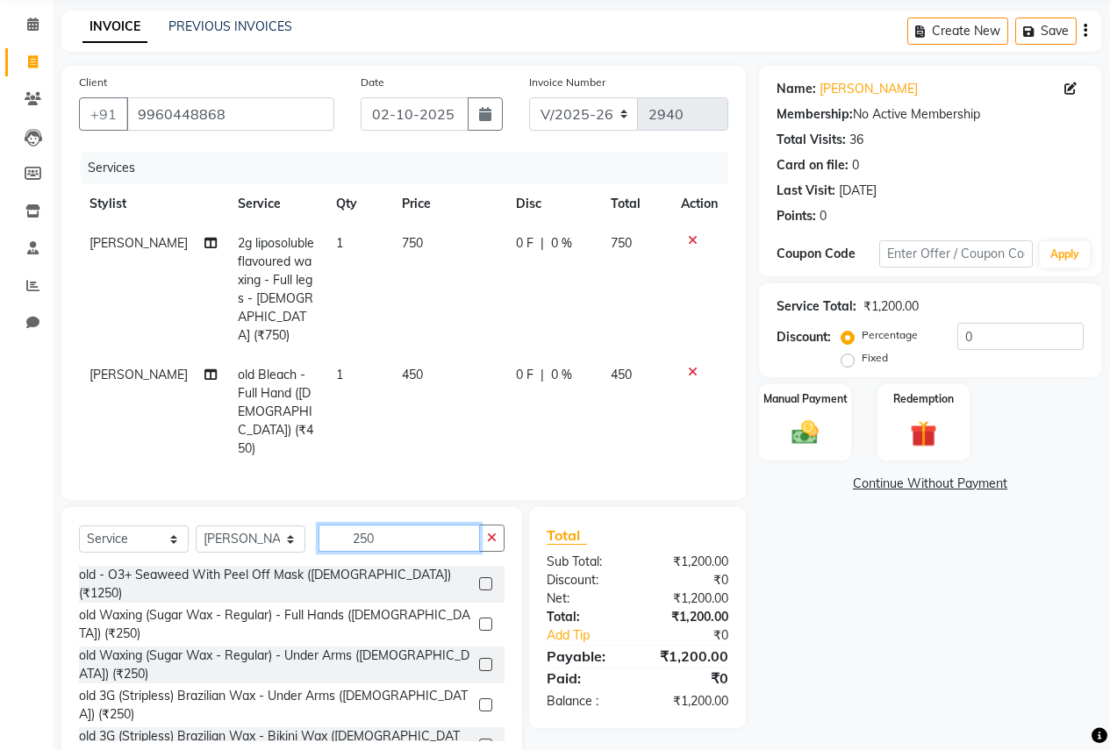
type input "250"
click at [479, 654] on div at bounding box center [491, 665] width 25 height 22
click at [462, 647] on div "old Waxing (Sugar Wax - Regular) - Under Arms ([DEMOGRAPHIC_DATA]) (₹250)" at bounding box center [291, 665] width 425 height 37
click at [479, 658] on label at bounding box center [485, 664] width 13 height 13
click at [479, 660] on input "checkbox" at bounding box center [484, 665] width 11 height 11
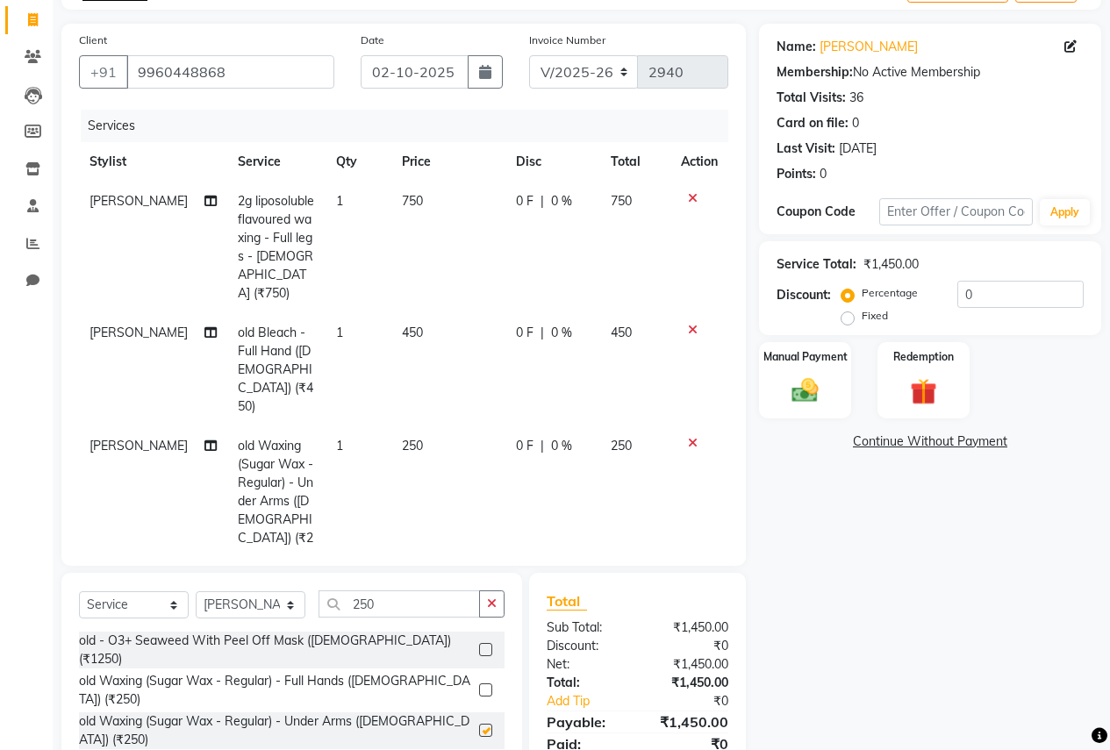
checkbox input "false"
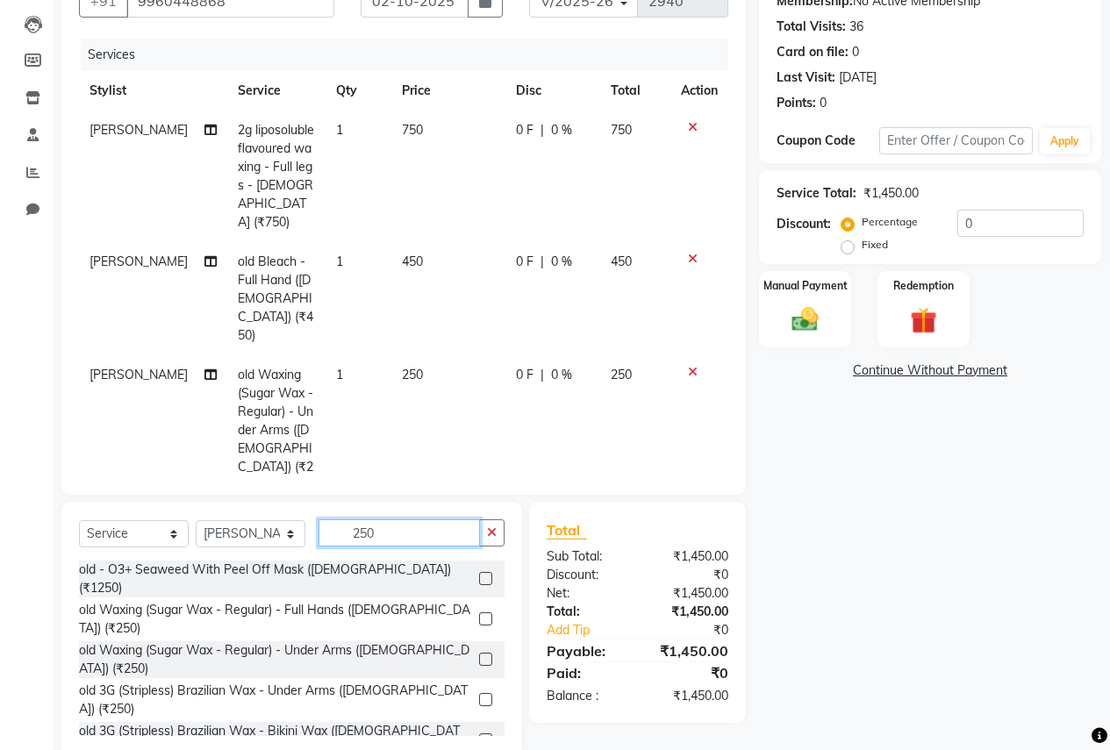
click at [451, 519] on input "250" at bounding box center [398, 532] width 161 height 27
type input "2"
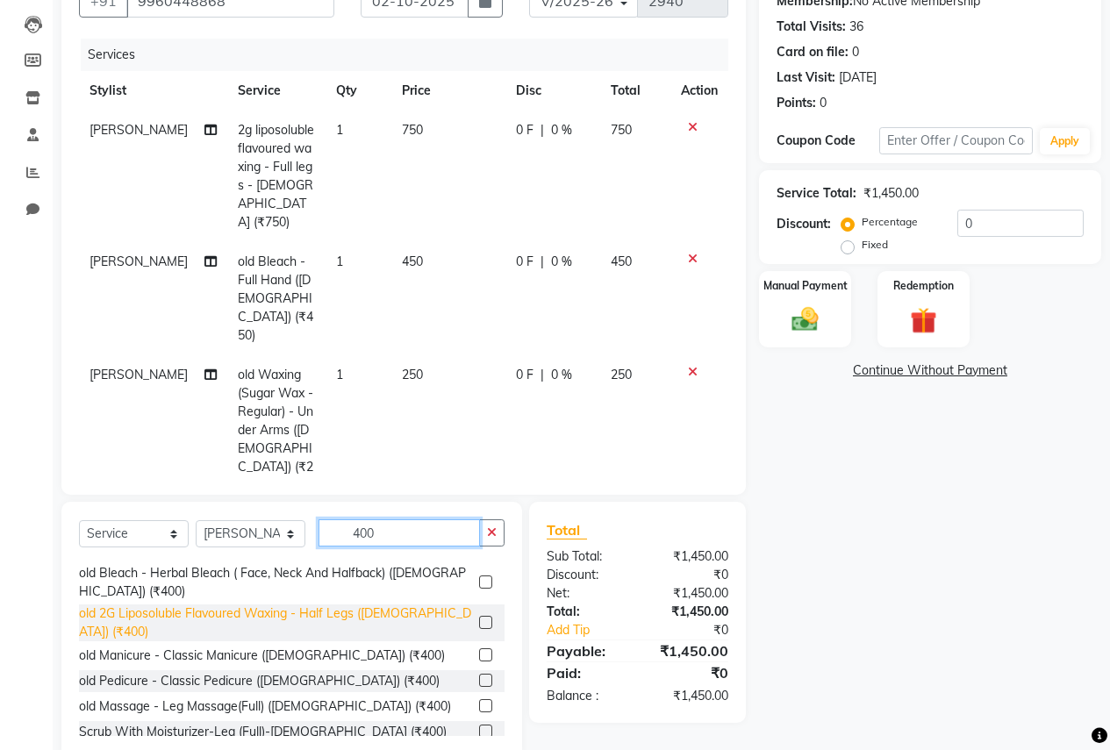
scroll to position [175, 0]
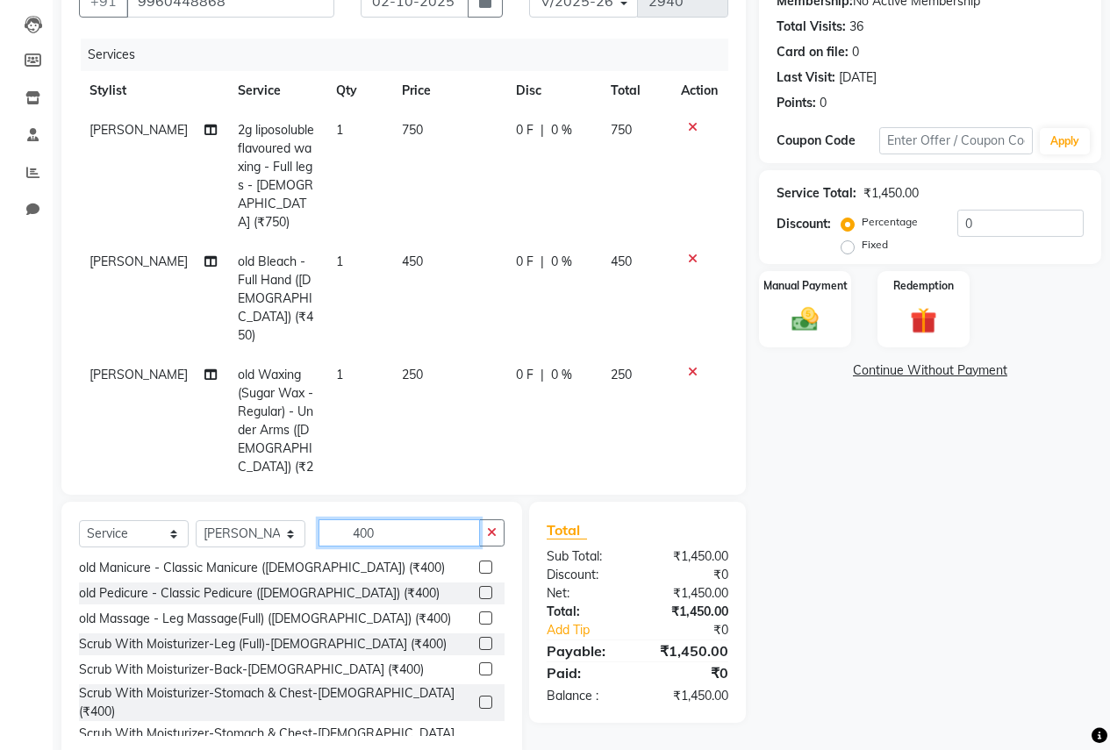
type input "400"
click at [479, 696] on label at bounding box center [485, 702] width 13 height 13
click at [479, 697] on input "checkbox" at bounding box center [484, 702] width 11 height 11
checkbox input "false"
click at [816, 317] on img at bounding box center [804, 320] width 45 height 32
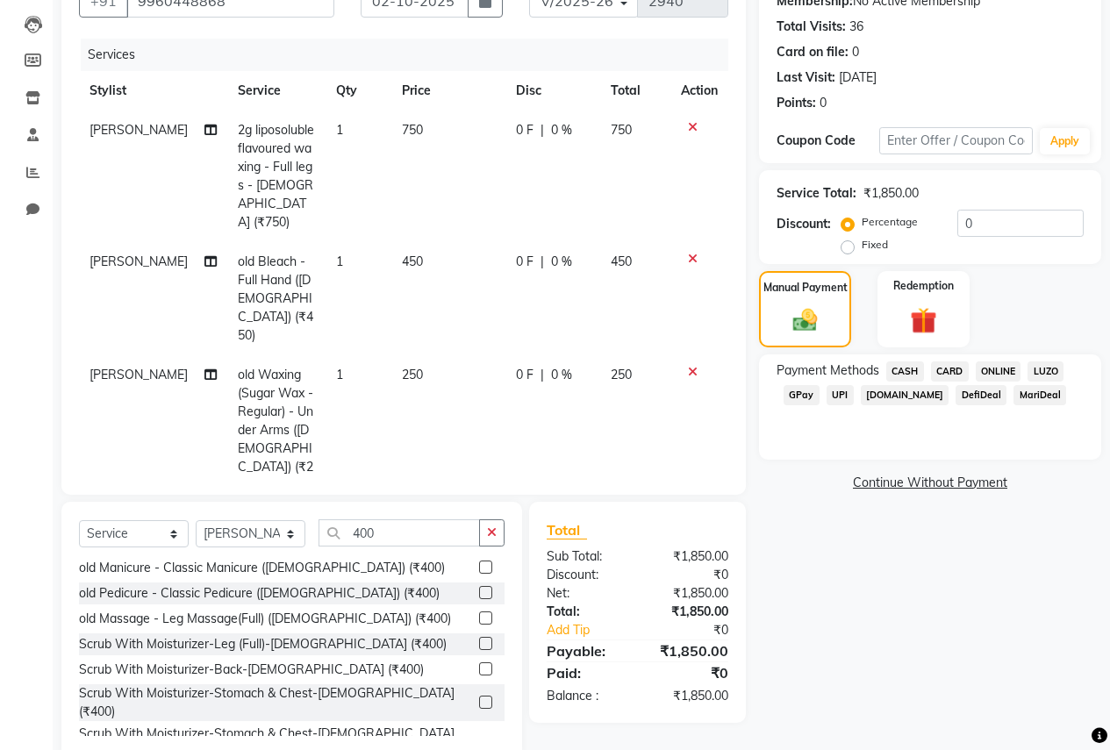
click at [986, 373] on span "ONLINE" at bounding box center [998, 371] width 46 height 20
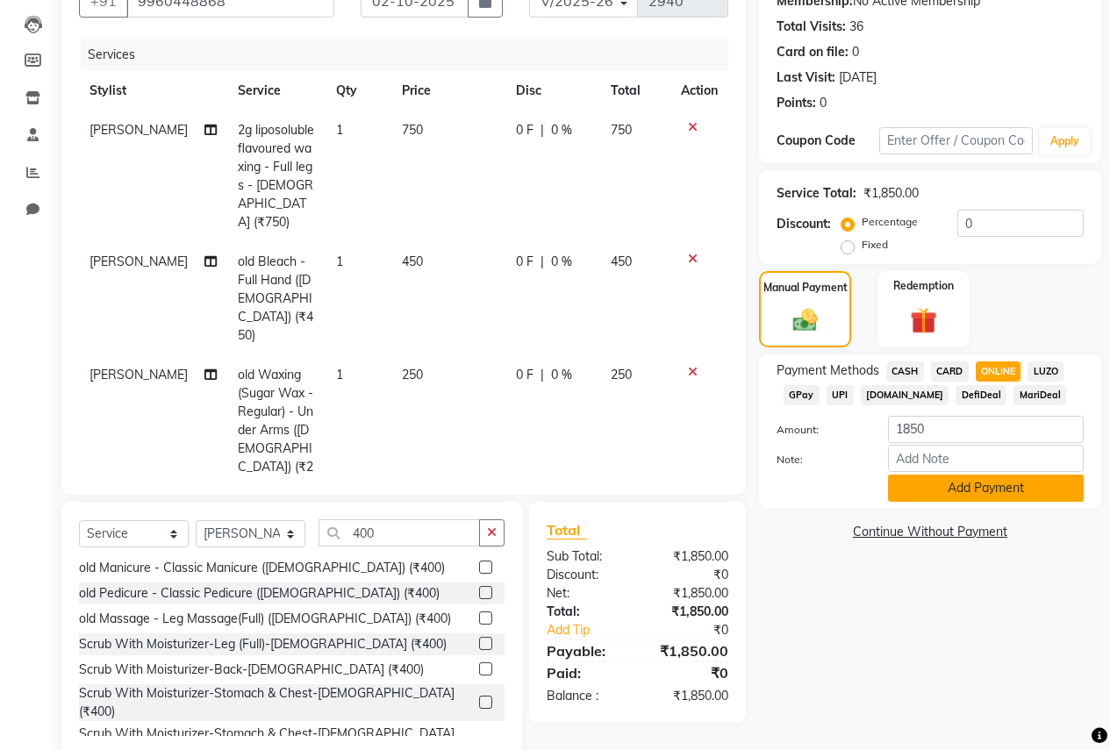
click at [980, 481] on button "Add Payment" at bounding box center [986, 488] width 196 height 27
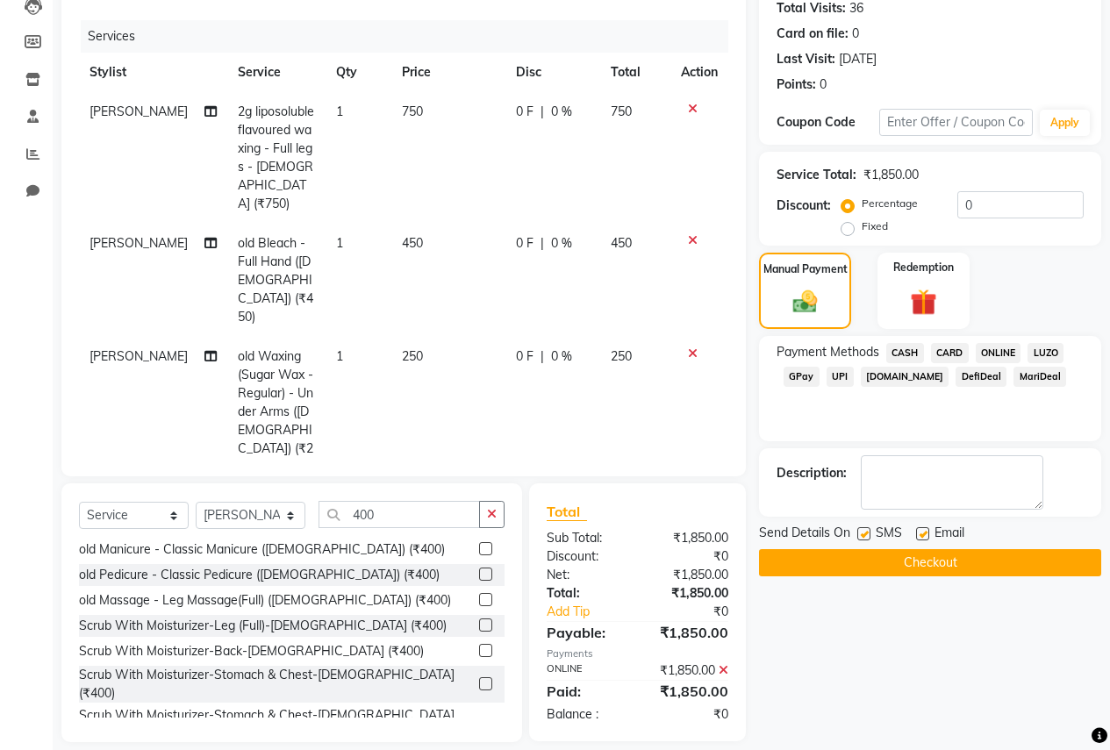
scroll to position [216, 0]
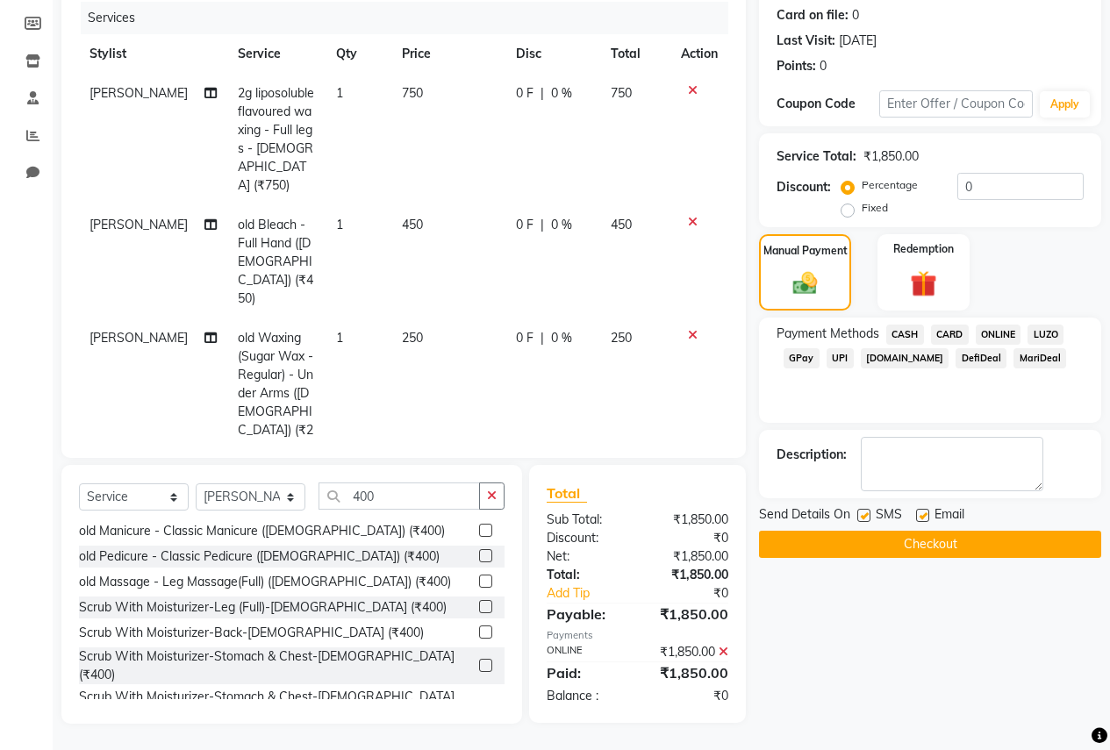
click at [967, 546] on button "Checkout" at bounding box center [930, 544] width 342 height 27
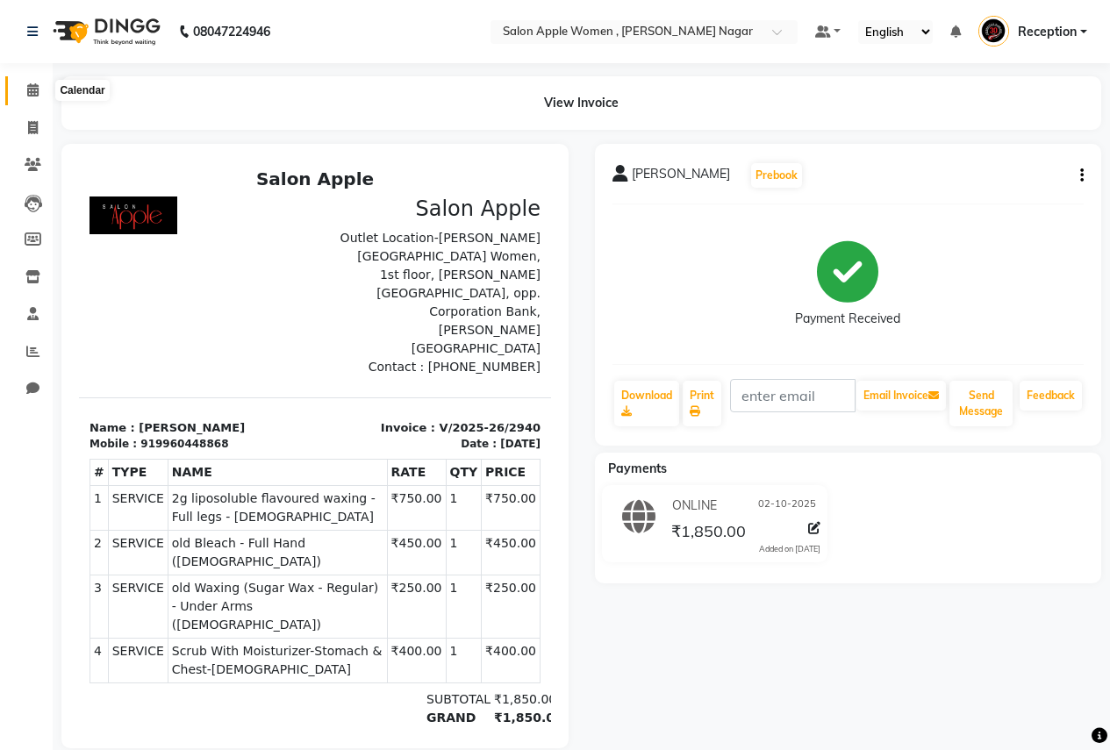
drag, startPoint x: 26, startPoint y: 89, endPoint x: 43, endPoint y: 97, distance: 18.8
click at [27, 89] on icon at bounding box center [32, 89] width 11 height 13
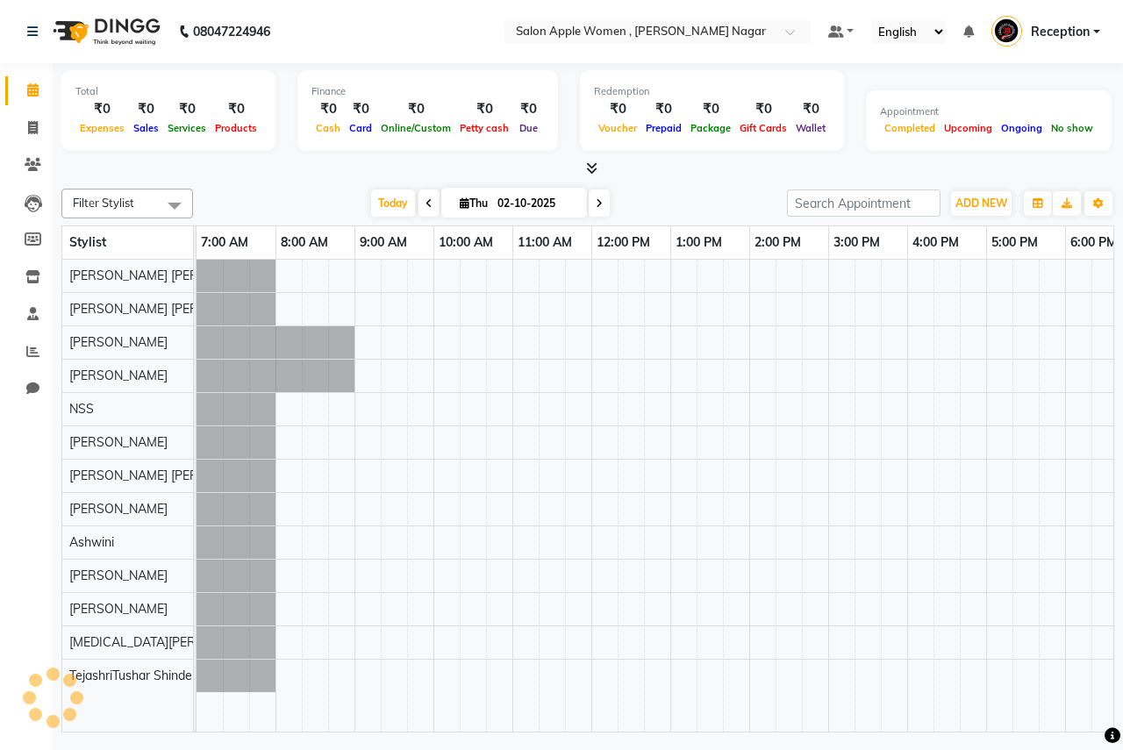
scroll to position [0, 347]
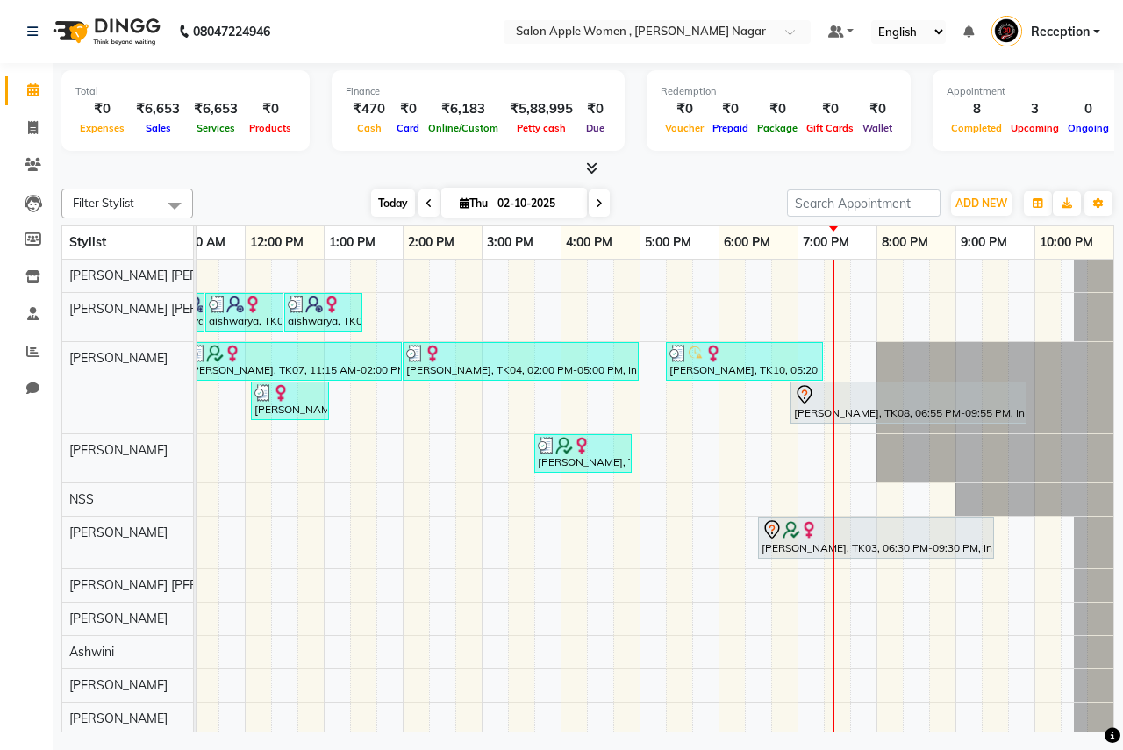
click at [392, 211] on span "Today" at bounding box center [393, 202] width 44 height 27
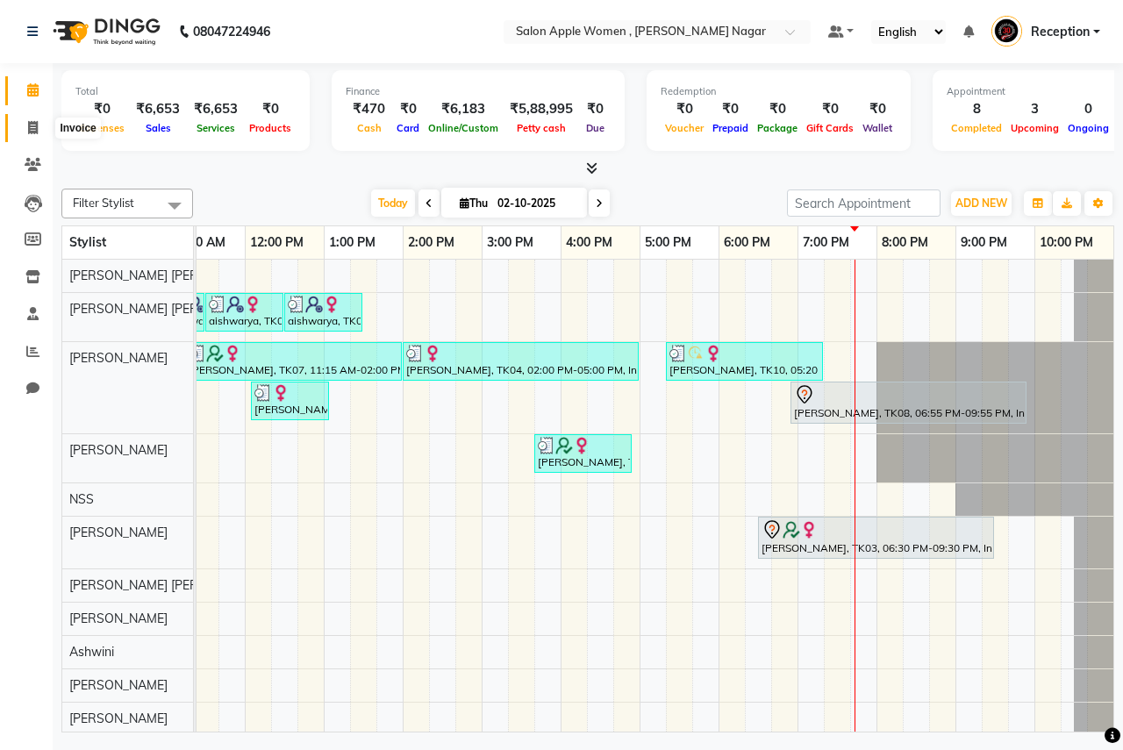
click at [33, 121] on icon at bounding box center [33, 127] width 10 height 13
select select "96"
select select "service"
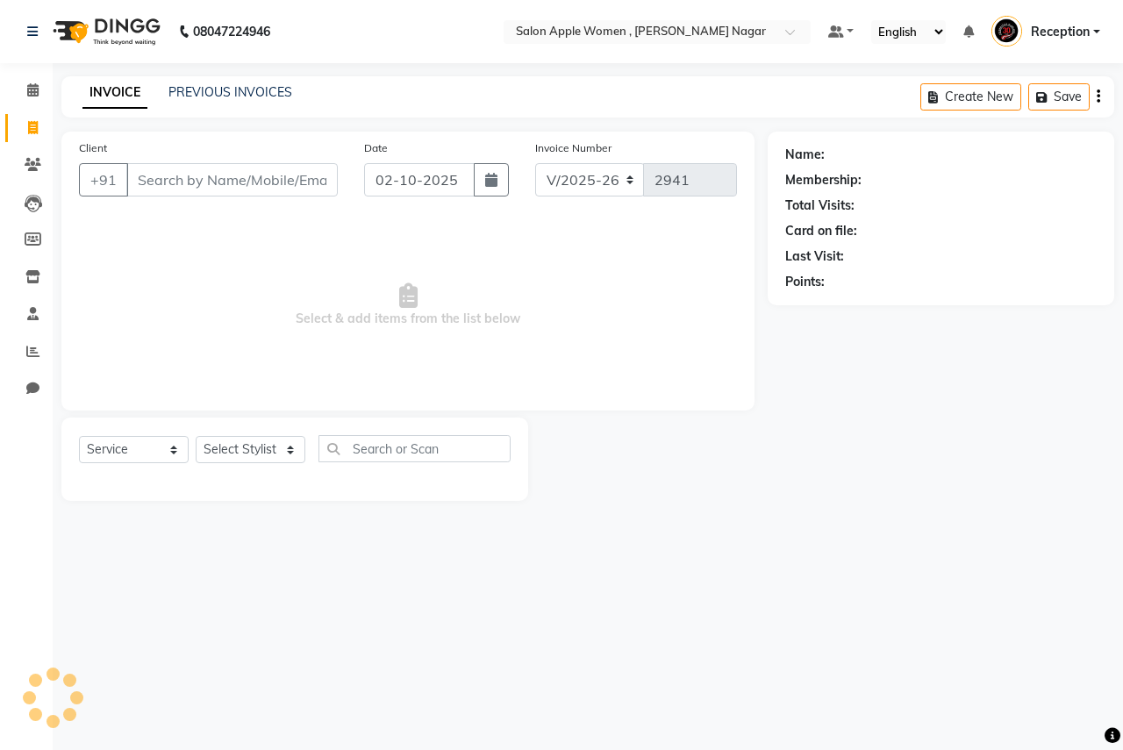
drag, startPoint x: 221, startPoint y: 186, endPoint x: 208, endPoint y: 156, distance: 32.6
click at [227, 189] on input "Client" at bounding box center [231, 179] width 211 height 33
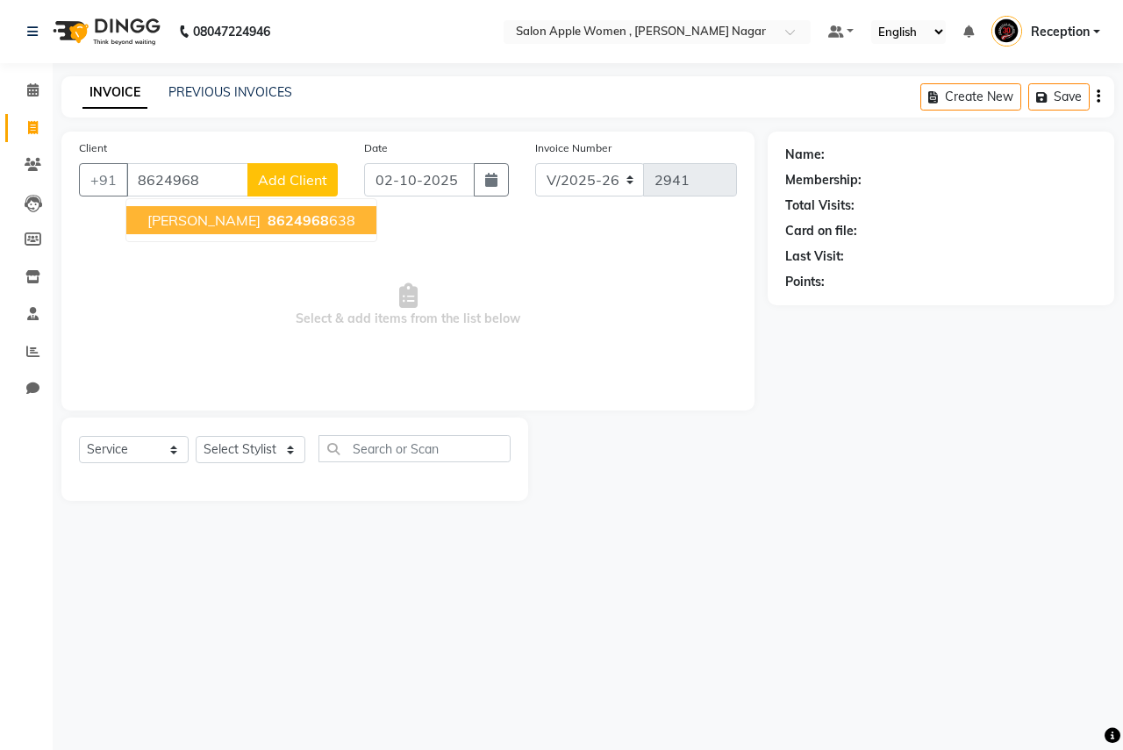
drag, startPoint x: 226, startPoint y: 223, endPoint x: 237, endPoint y: 231, distance: 13.2
click at [268, 223] on span "8624968" at bounding box center [298, 220] width 61 height 18
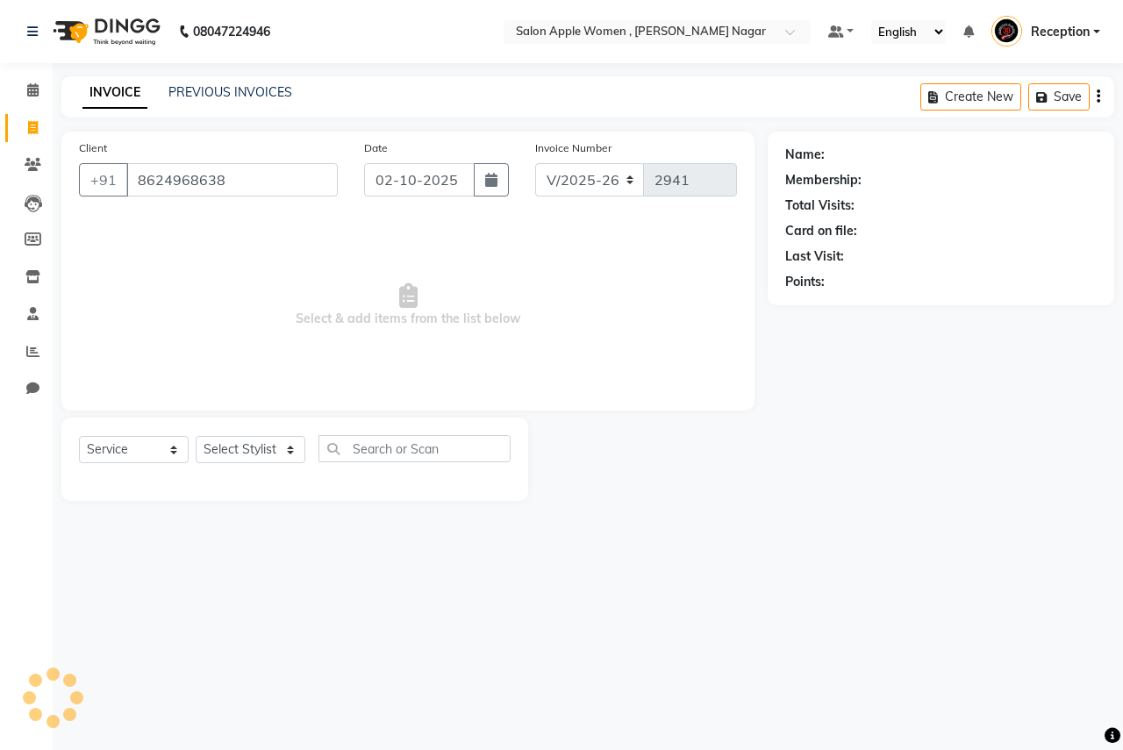
type input "8624968638"
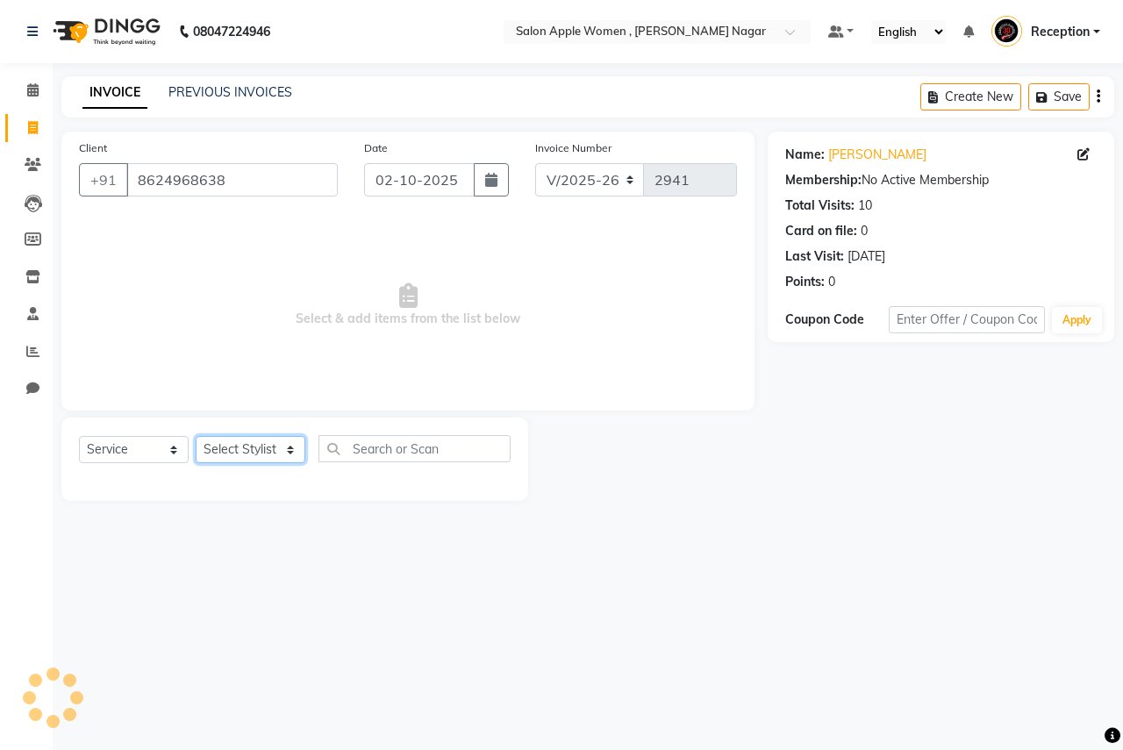
click at [288, 447] on select "Select Stylist [PERSON_NAME] [PERSON_NAME] [PERSON_NAME] [PERSON_NAME] Jyoti Ra…" at bounding box center [251, 449] width 110 height 27
select select "57562"
click at [196, 436] on select "Select Stylist [PERSON_NAME] [PERSON_NAME] [PERSON_NAME] [PERSON_NAME] Jyoti Ra…" at bounding box center [251, 449] width 110 height 27
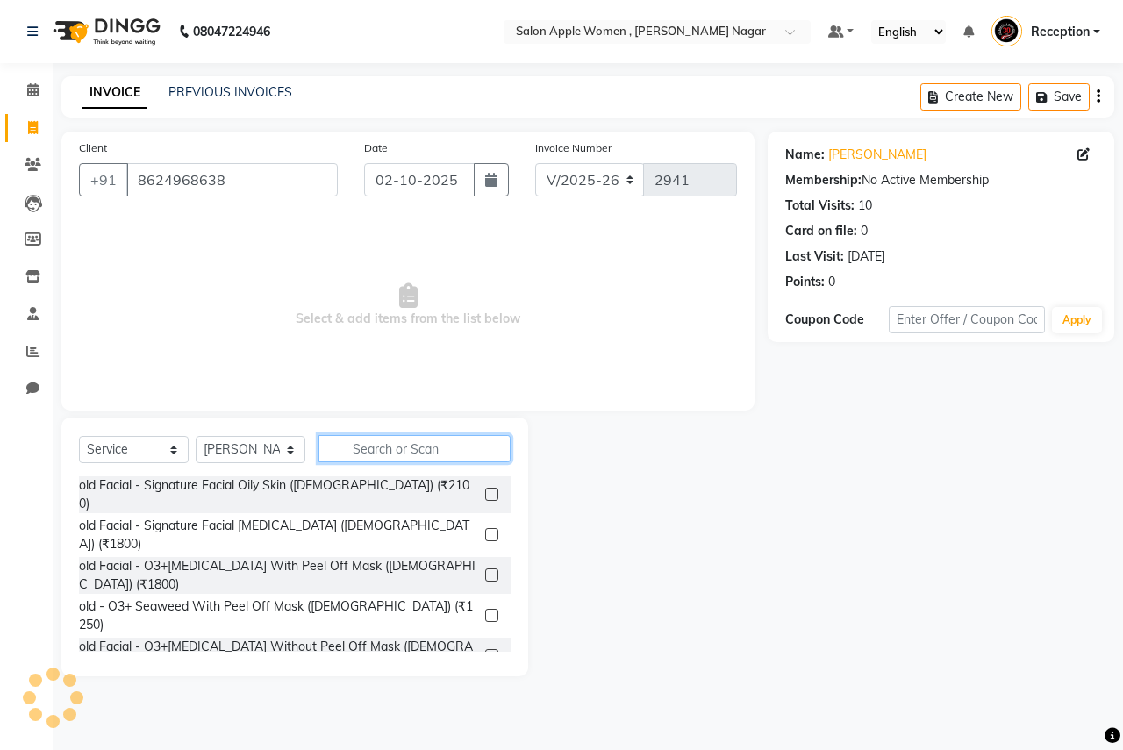
click at [410, 449] on input "text" at bounding box center [414, 448] width 192 height 27
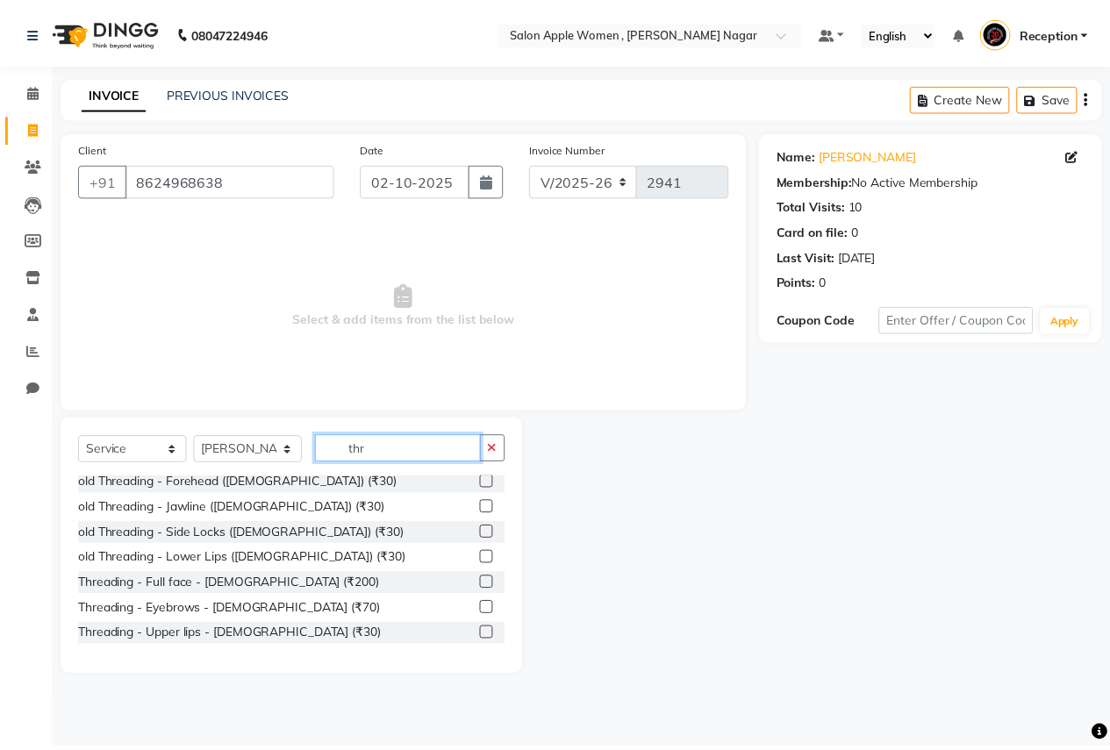
scroll to position [232, 0]
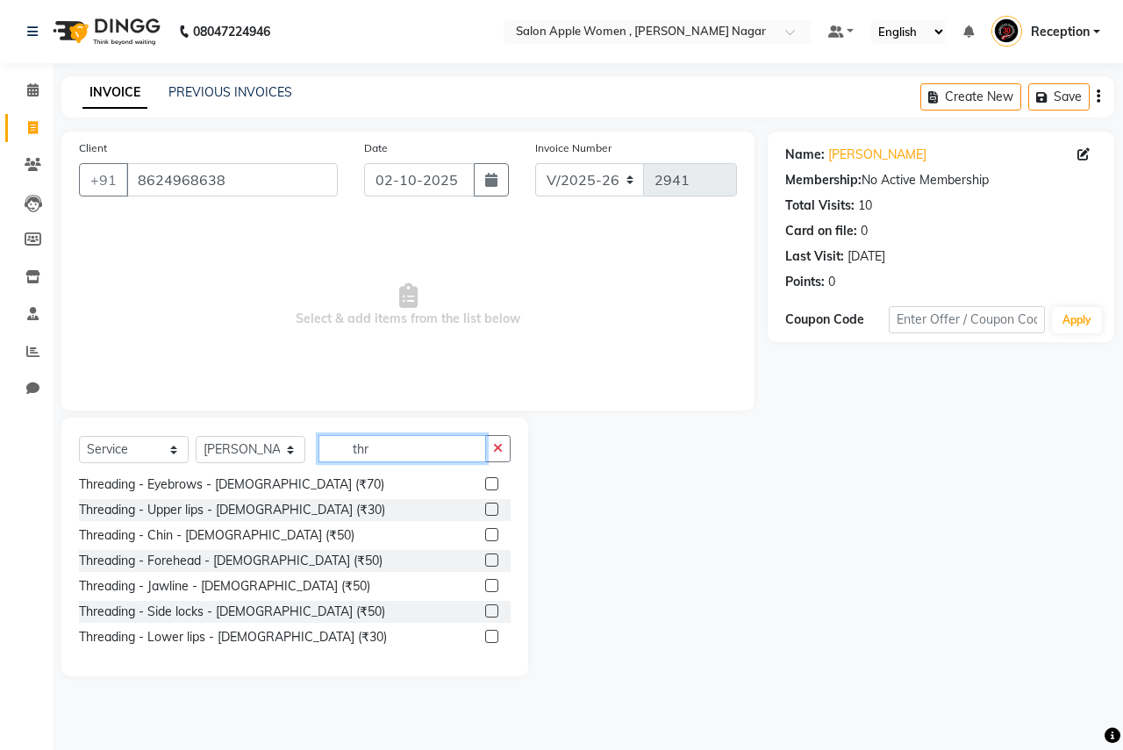
type input "thr"
click at [485, 482] on label at bounding box center [491, 483] width 13 height 13
click at [485, 482] on input "checkbox" at bounding box center [490, 484] width 11 height 11
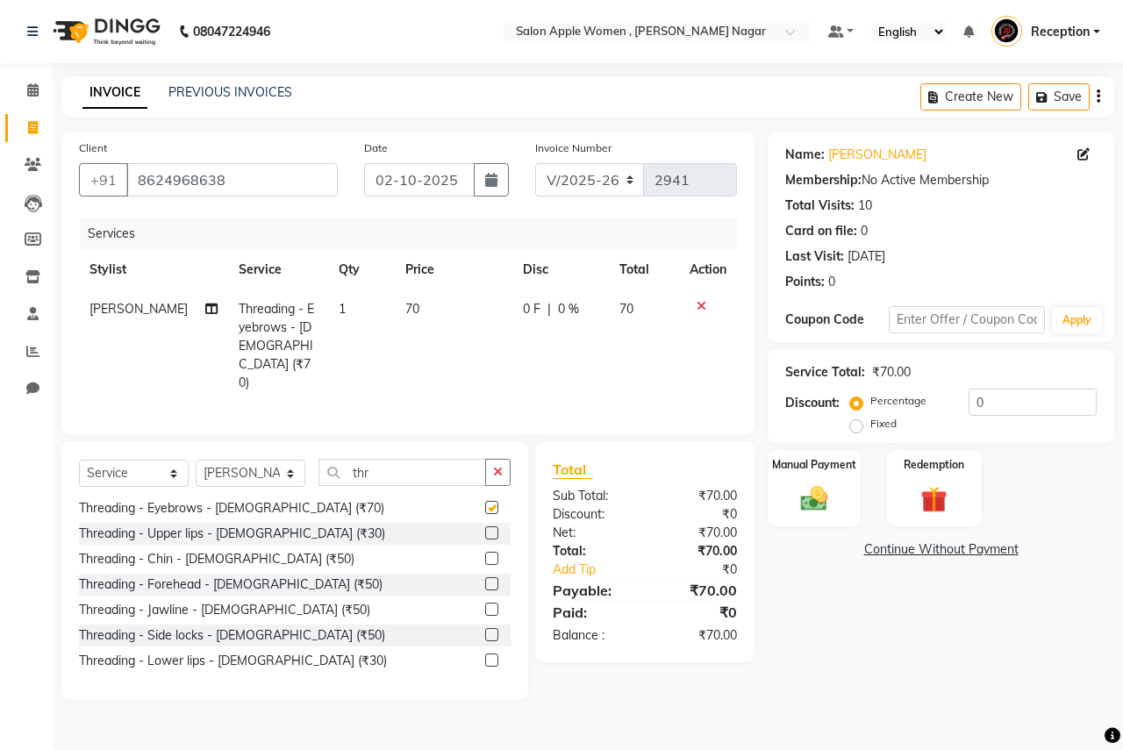
checkbox input "false"
click at [485, 526] on label at bounding box center [491, 532] width 13 height 13
click at [485, 528] on input "checkbox" at bounding box center [490, 533] width 11 height 11
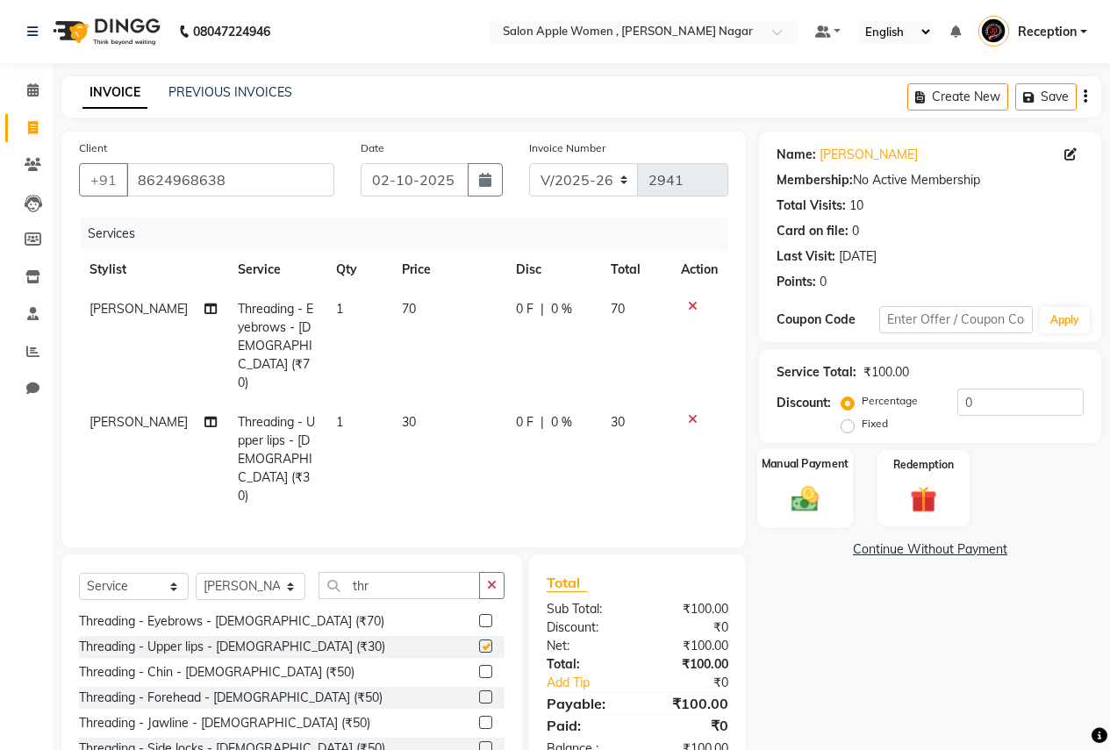
checkbox input "false"
click at [806, 499] on img at bounding box center [804, 498] width 45 height 32
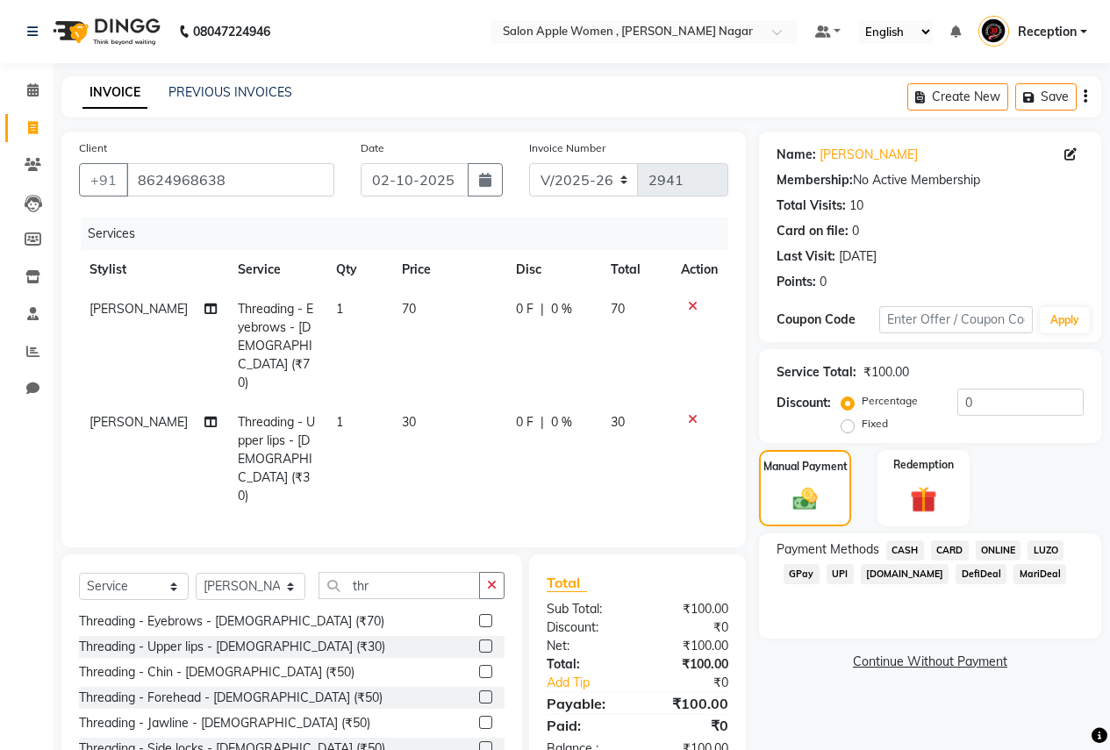
click at [996, 548] on span "ONLINE" at bounding box center [998, 550] width 46 height 20
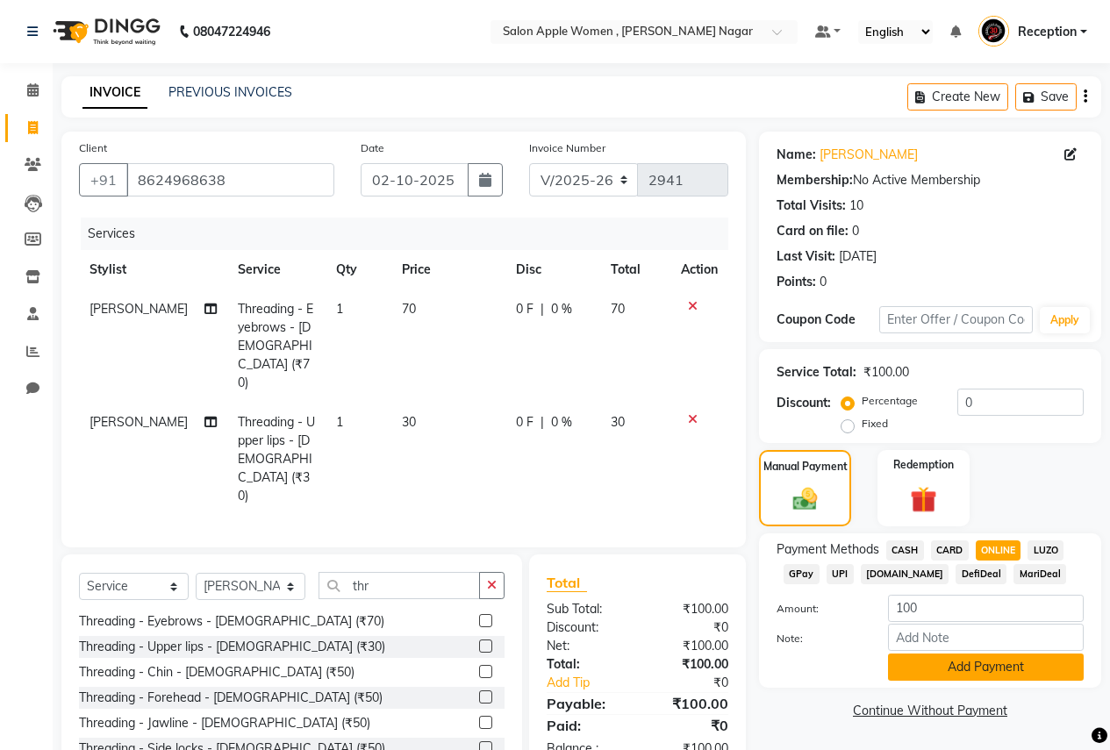
click at [968, 668] on button "Add Payment" at bounding box center [986, 667] width 196 height 27
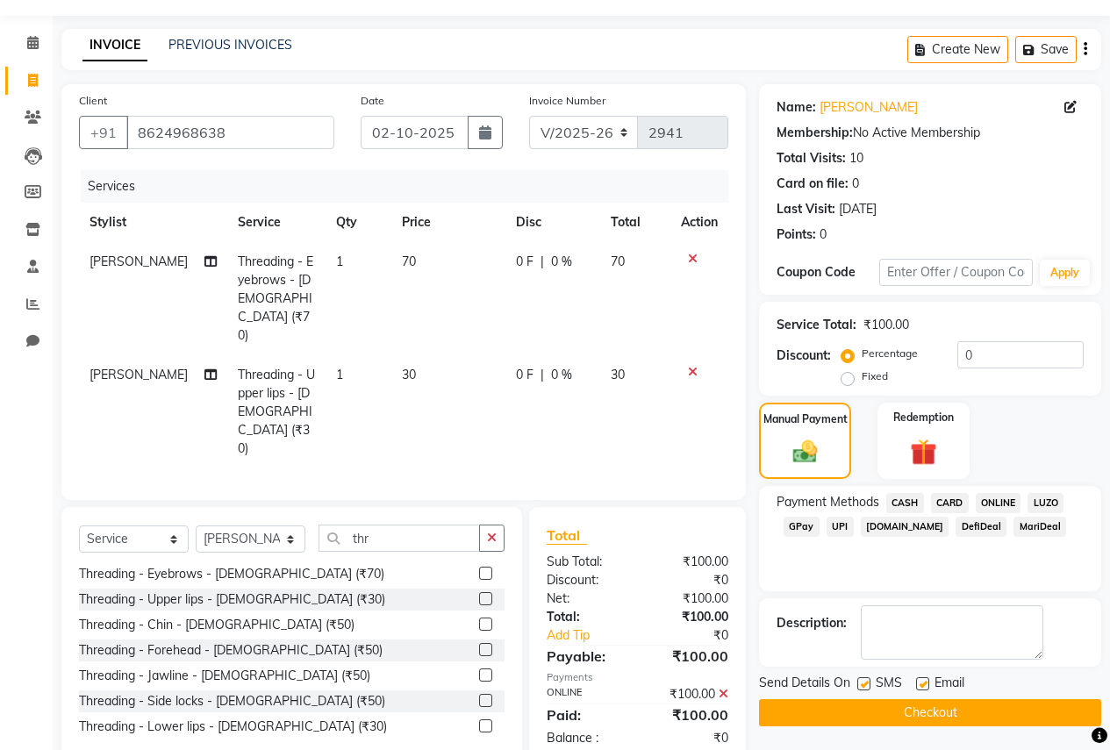
scroll to position [50, 0]
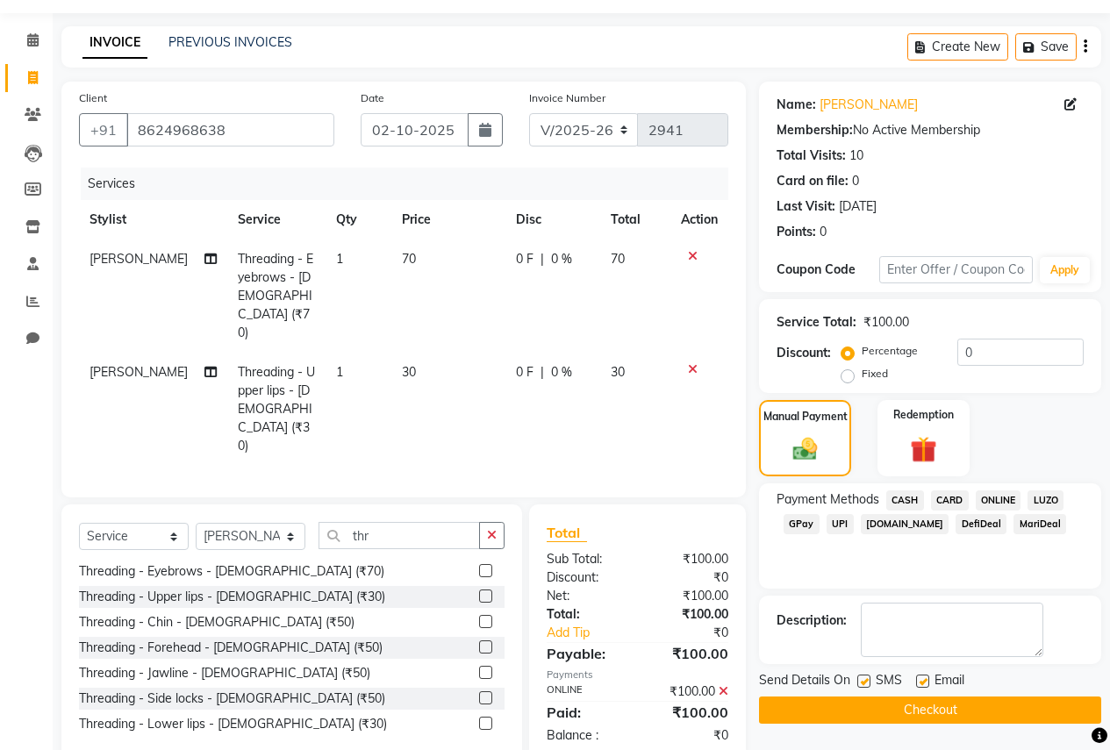
click at [951, 704] on button "Checkout" at bounding box center [930, 710] width 342 height 27
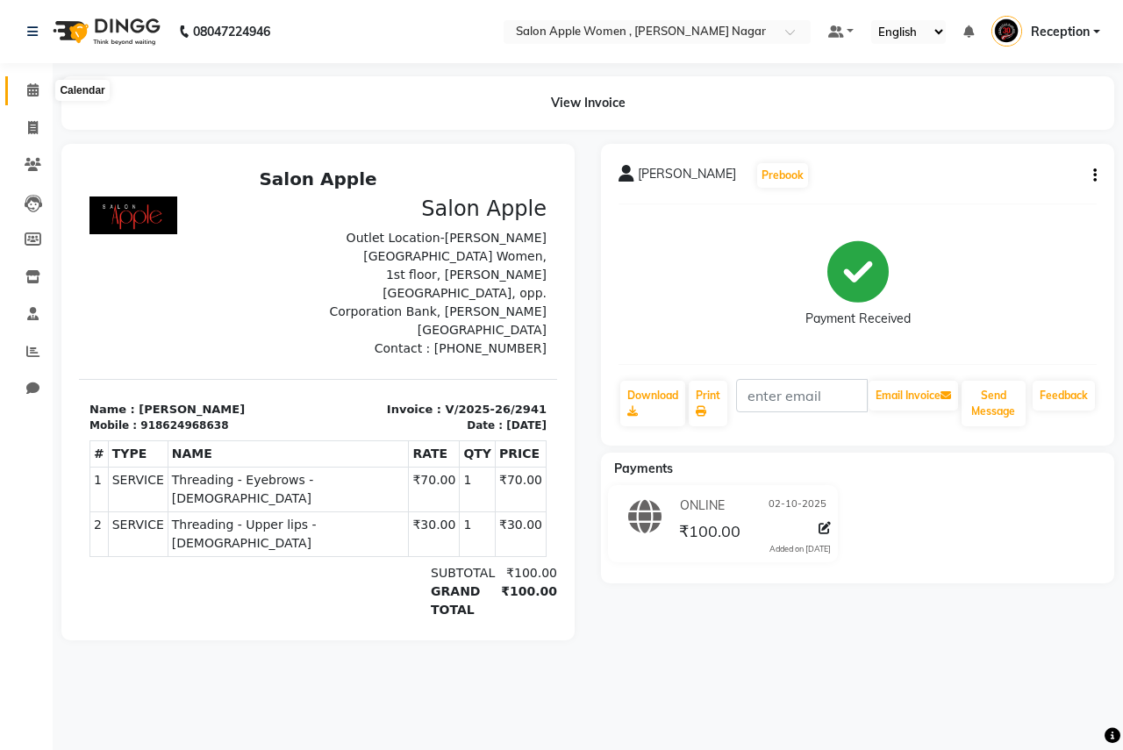
drag, startPoint x: 35, startPoint y: 91, endPoint x: 59, endPoint y: 88, distance: 23.9
click at [35, 91] on icon at bounding box center [32, 89] width 11 height 13
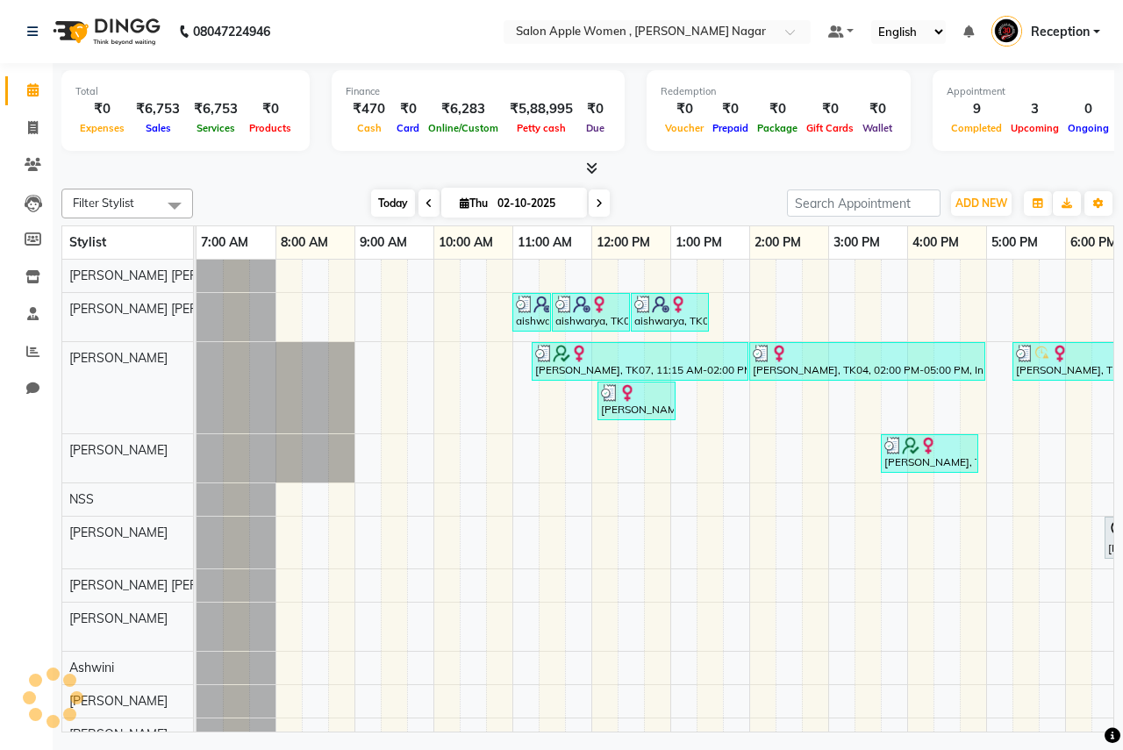
click at [392, 198] on span "Today" at bounding box center [393, 202] width 44 height 27
drag, startPoint x: 41, startPoint y: 133, endPoint x: 61, endPoint y: 131, distance: 19.5
click at [41, 133] on span at bounding box center [33, 128] width 31 height 20
select select "service"
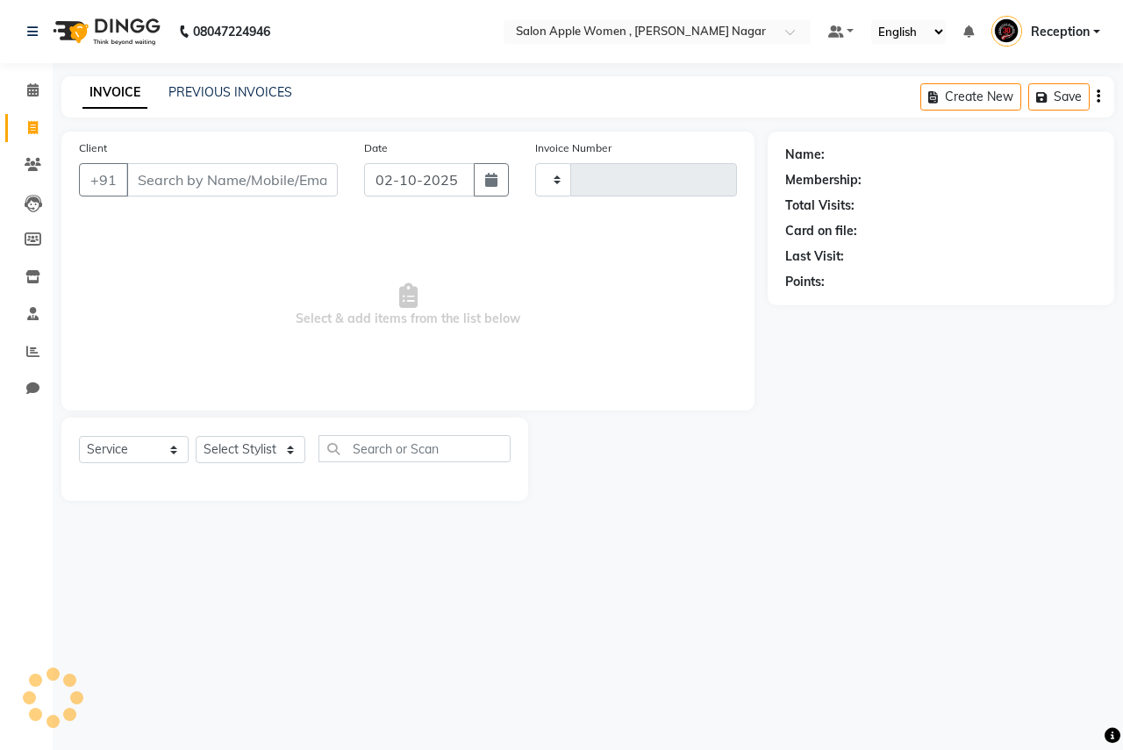
type input "2942"
select select "96"
click at [311, 188] on input "Client" at bounding box center [231, 179] width 211 height 33
click at [311, 179] on input "Client" at bounding box center [231, 179] width 211 height 33
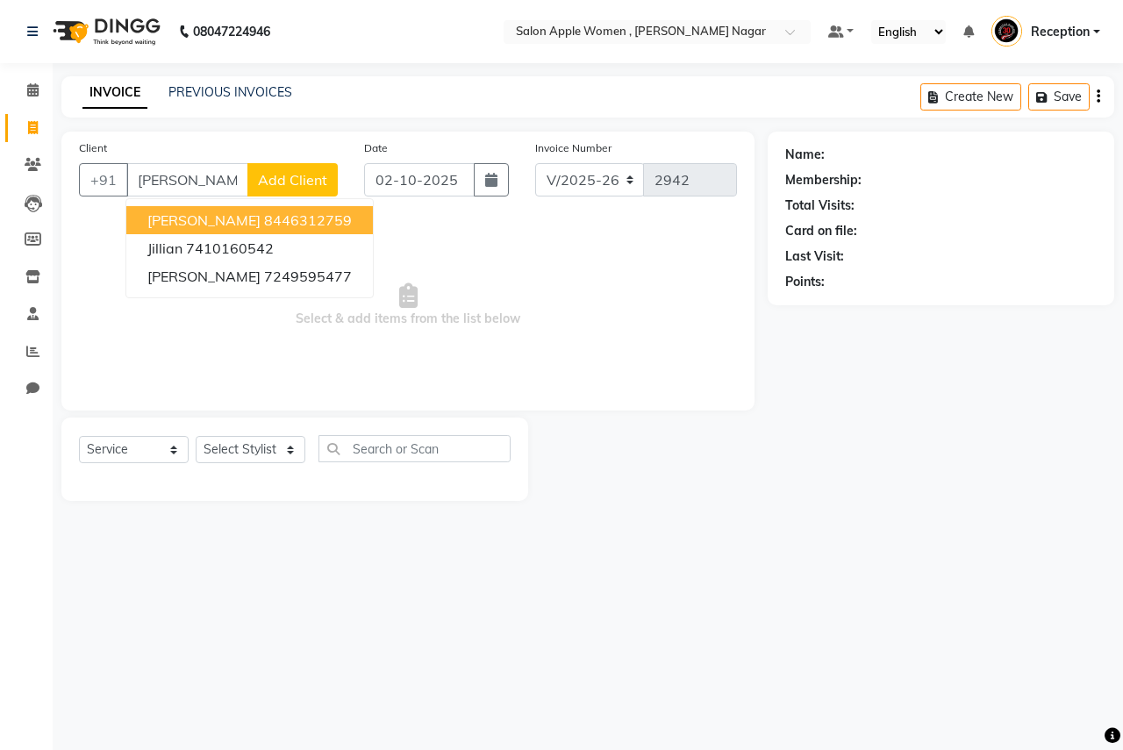
click at [293, 225] on ngb-highlight "8446312759" at bounding box center [308, 220] width 88 height 18
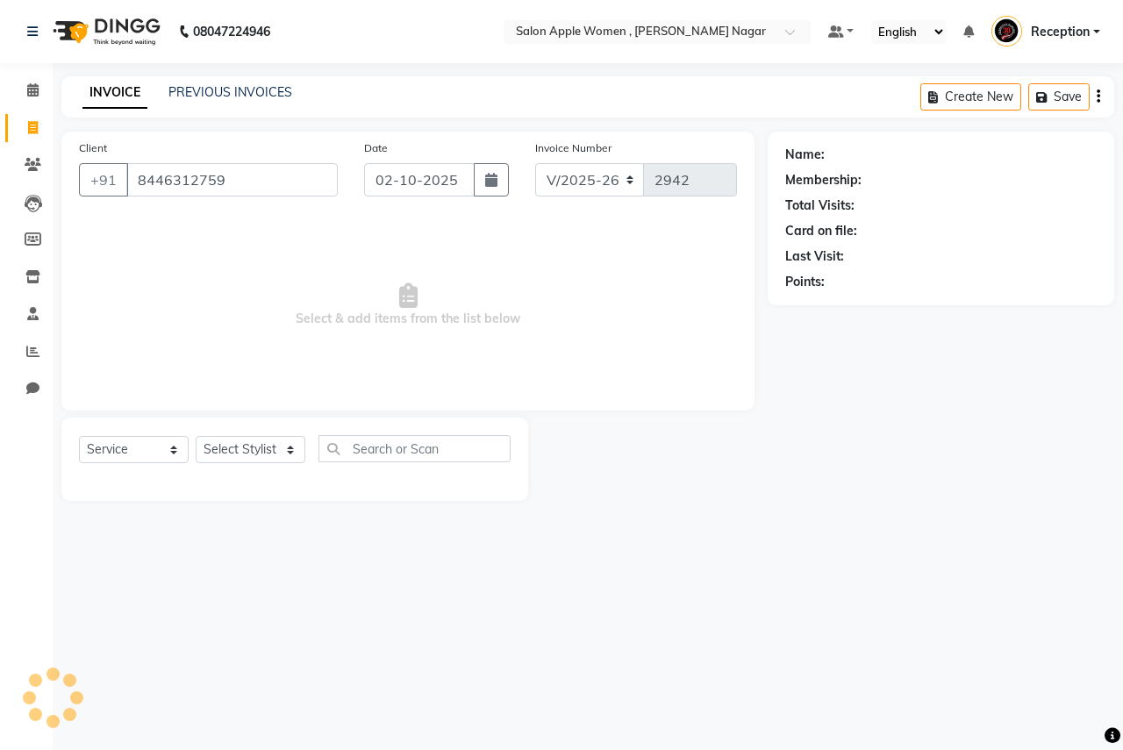
type input "8446312759"
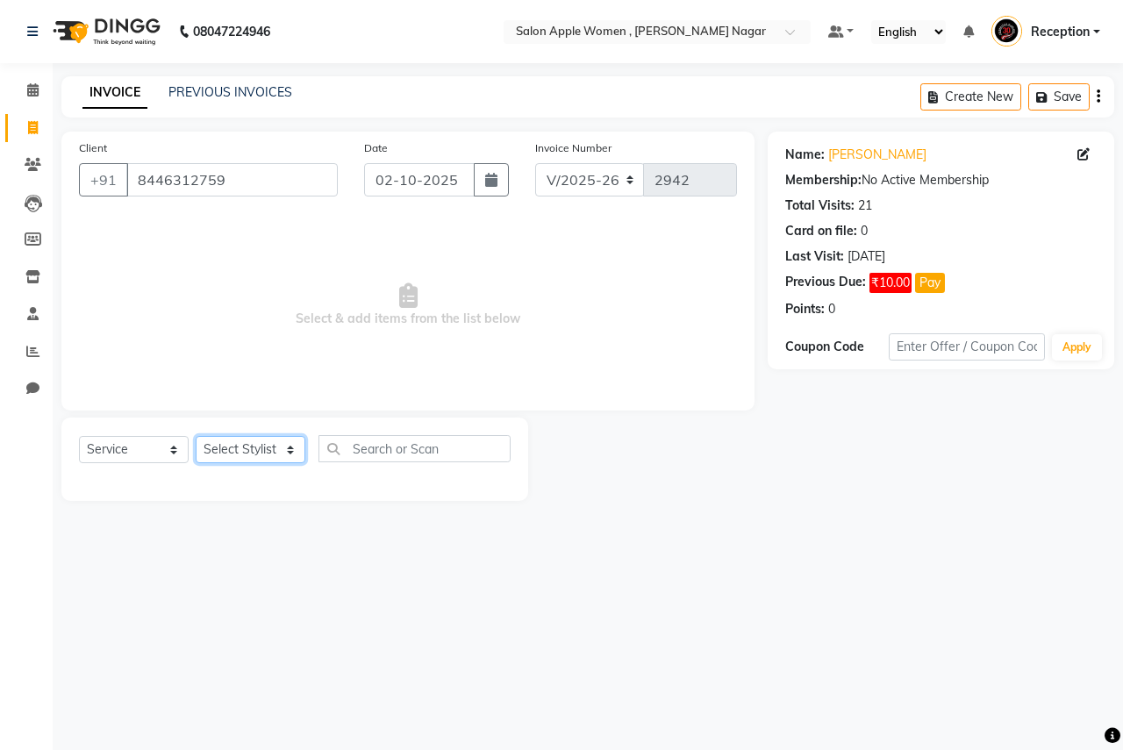
click at [281, 442] on select "Select Stylist [PERSON_NAME] [PERSON_NAME] [PERSON_NAME] [PERSON_NAME] Jyoti Ra…" at bounding box center [251, 449] width 110 height 27
select select "57561"
click at [196, 436] on select "Select Stylist [PERSON_NAME] [PERSON_NAME] [PERSON_NAME] [PERSON_NAME] Jyoti Ra…" at bounding box center [251, 449] width 110 height 27
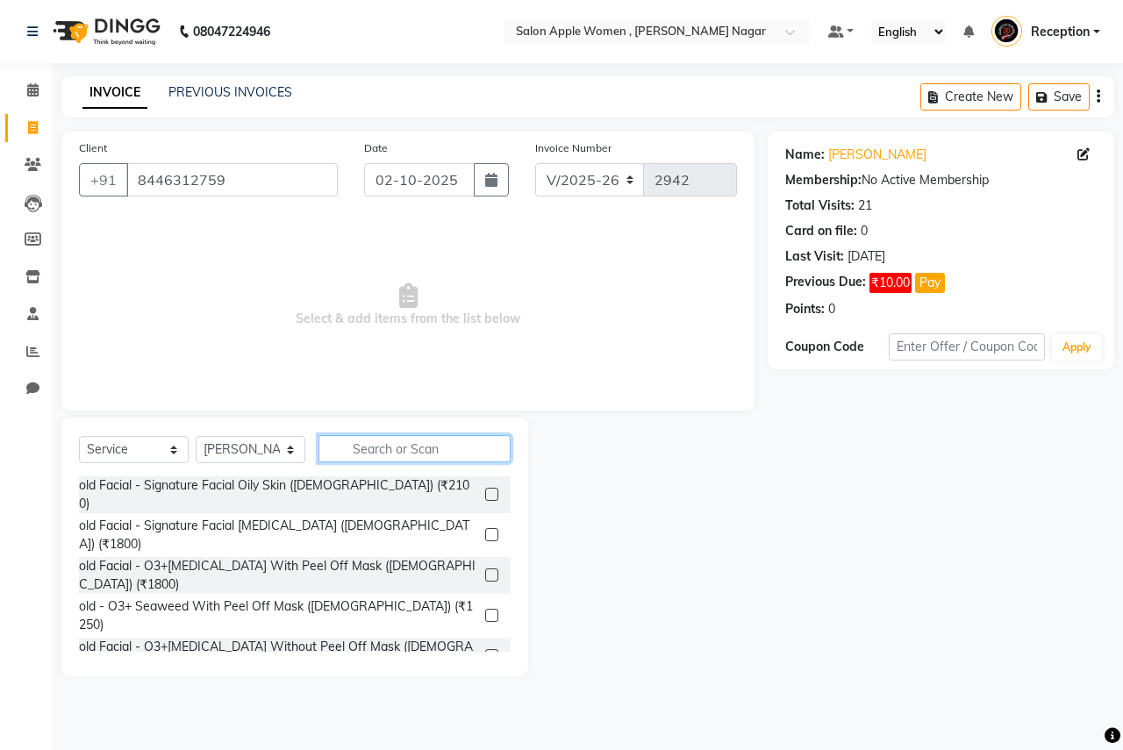
click at [444, 440] on input "text" at bounding box center [414, 448] width 192 height 27
click at [162, 447] on select "Select Service Product Membership Package Voucher Prepaid Gift Card" at bounding box center [134, 449] width 110 height 27
click at [79, 436] on select "Select Service Product Membership Package Voucher Prepaid Gift Card" at bounding box center [134, 449] width 110 height 27
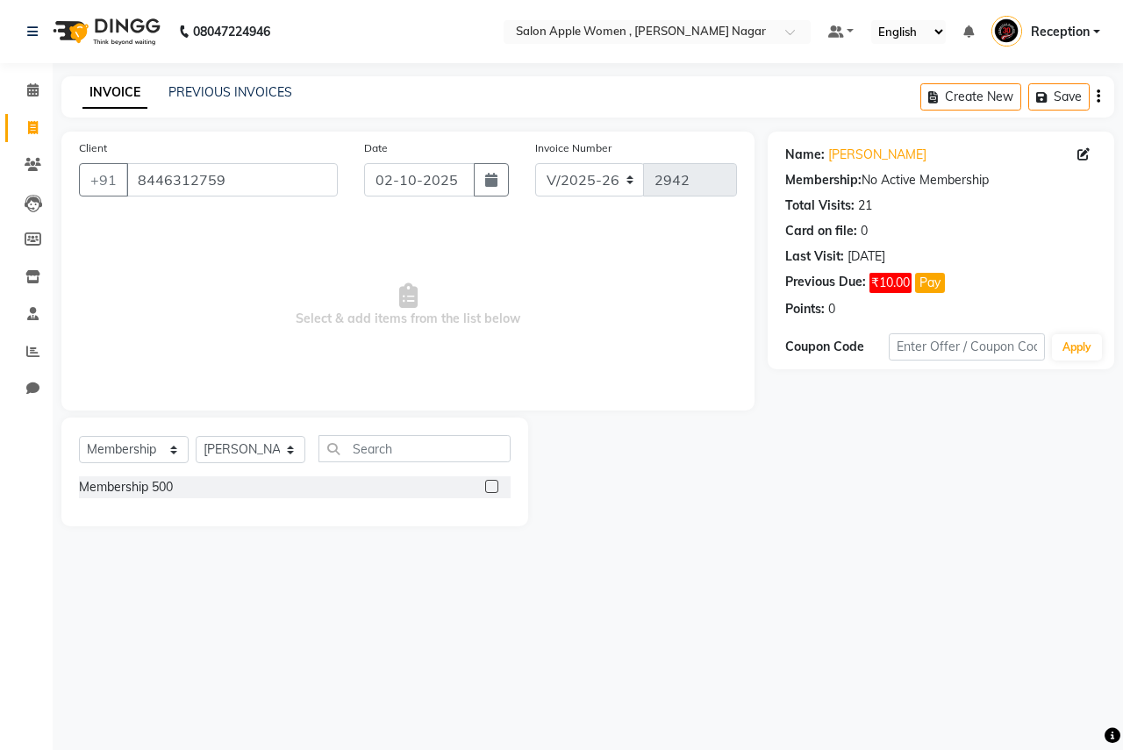
click at [491, 478] on div at bounding box center [497, 487] width 25 height 22
click at [491, 482] on label at bounding box center [491, 486] width 13 height 13
click at [491, 482] on input "checkbox" at bounding box center [490, 487] width 11 height 11
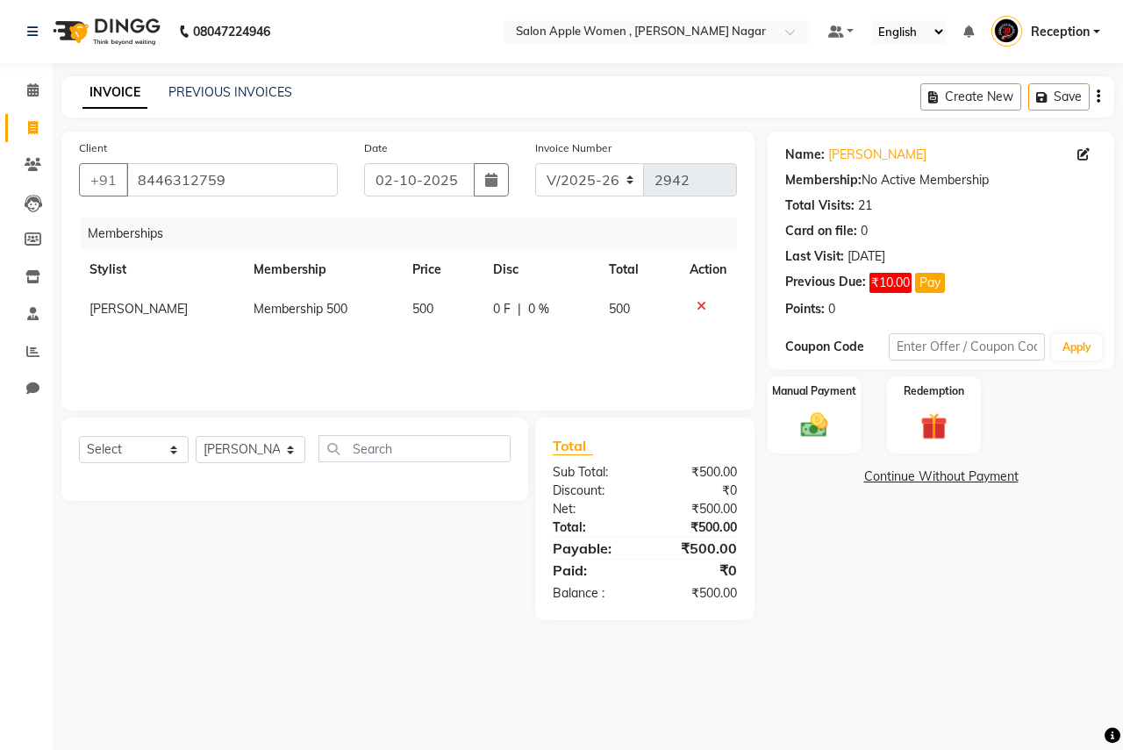
select select "select"
click at [824, 424] on img at bounding box center [814, 426] width 46 height 32
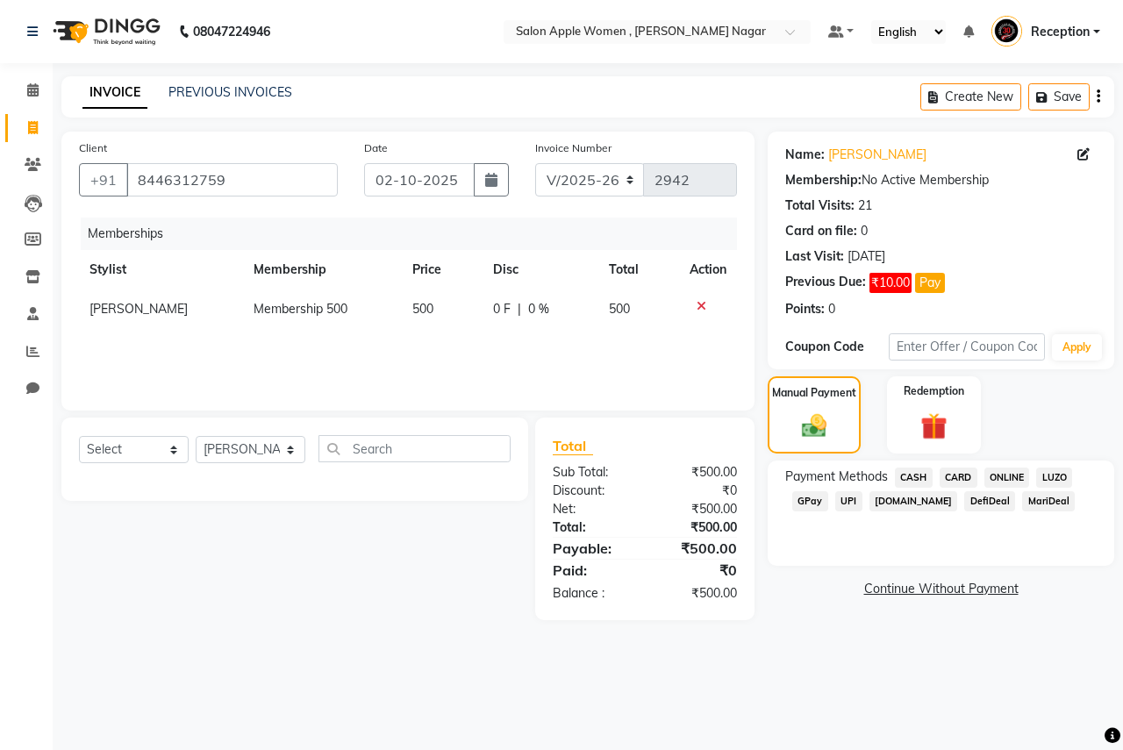
click at [909, 481] on span "CASH" at bounding box center [914, 478] width 38 height 20
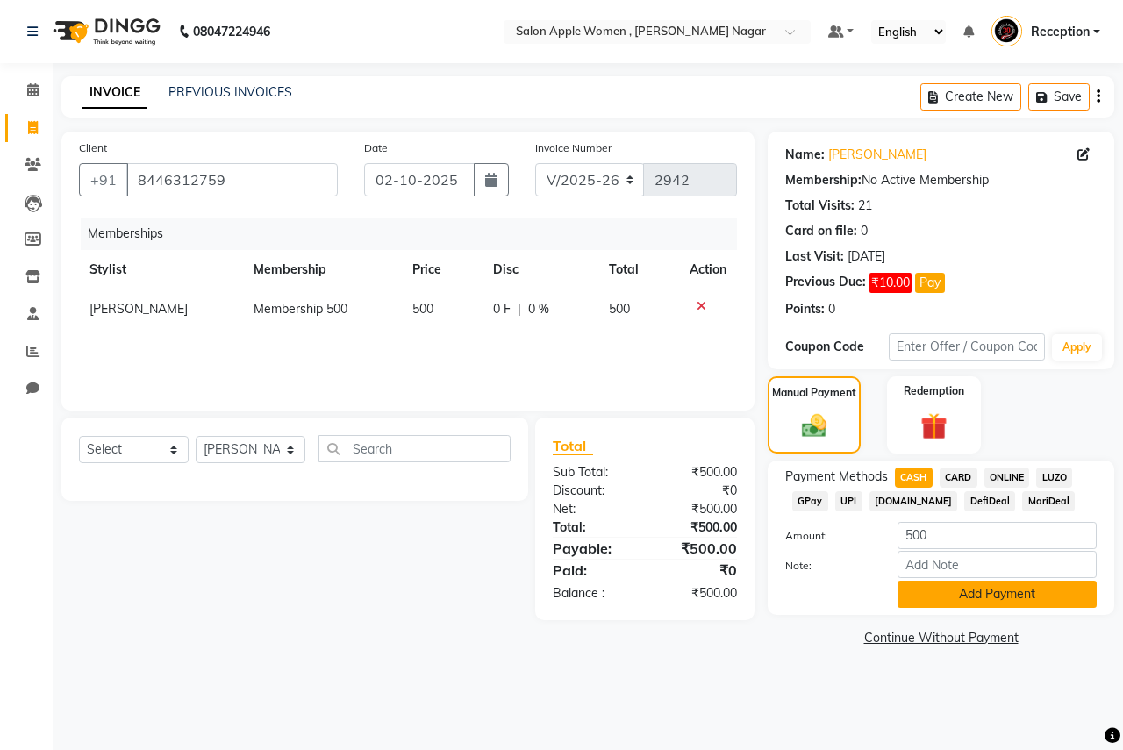
click at [921, 589] on button "Add Payment" at bounding box center [996, 594] width 199 height 27
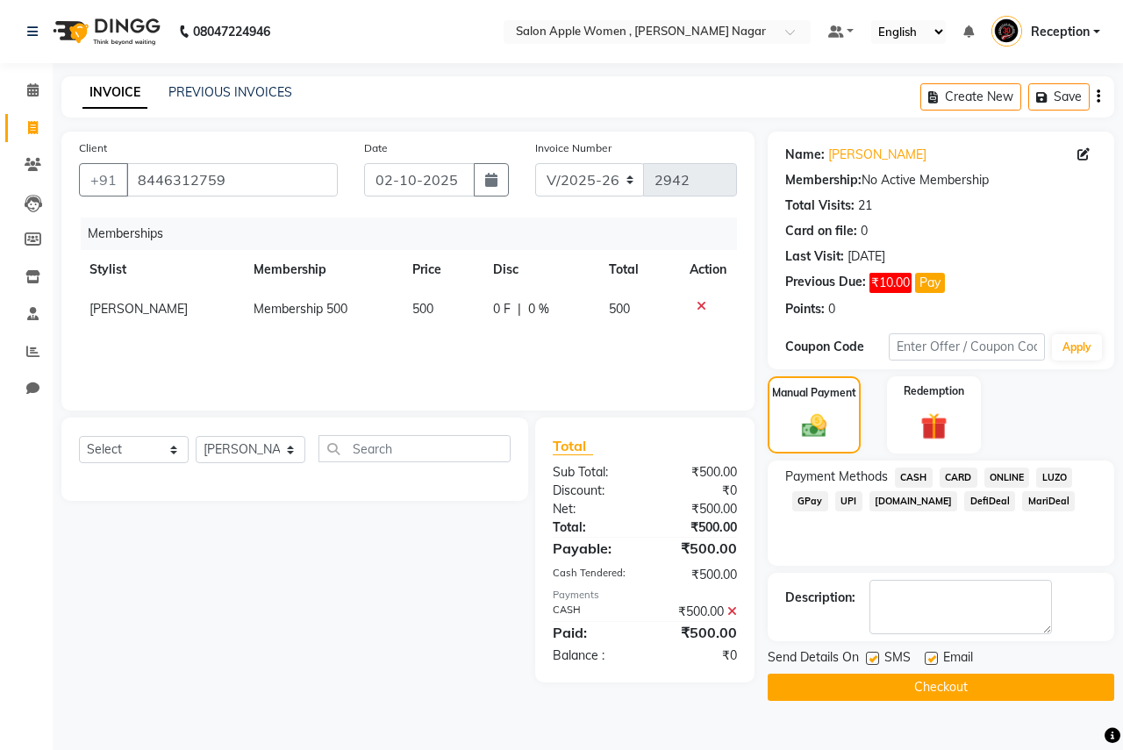
click at [901, 688] on button "Checkout" at bounding box center [941, 687] width 347 height 27
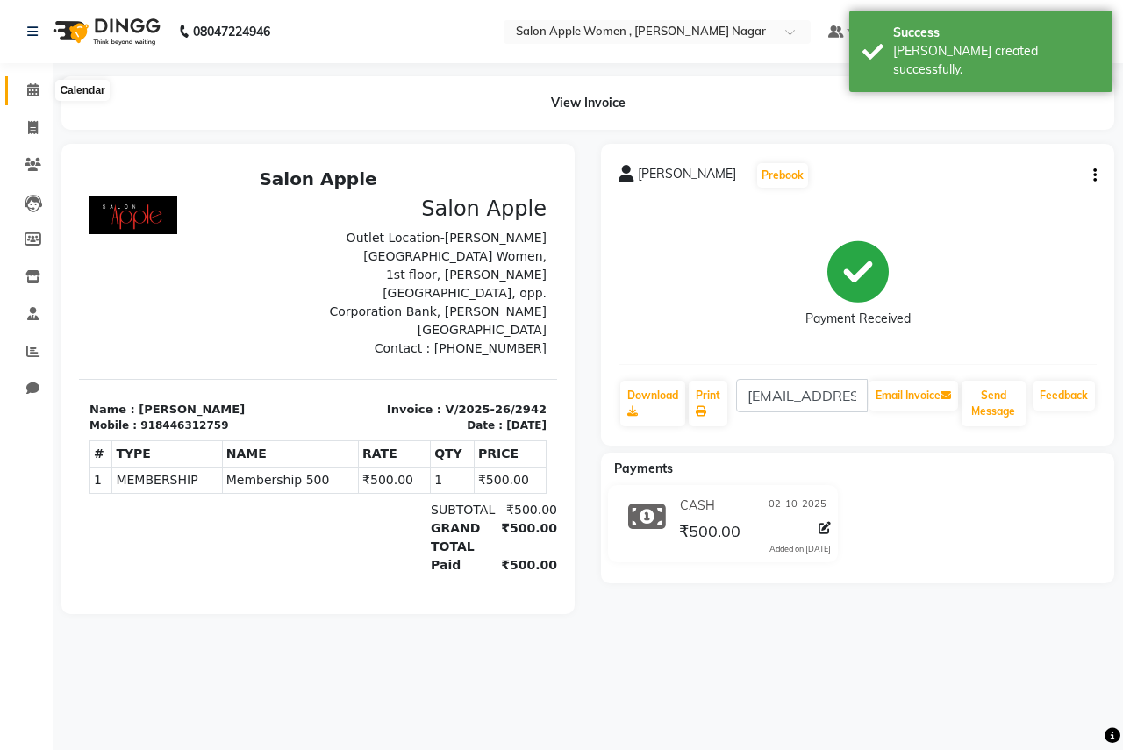
click at [27, 88] on icon at bounding box center [32, 89] width 11 height 13
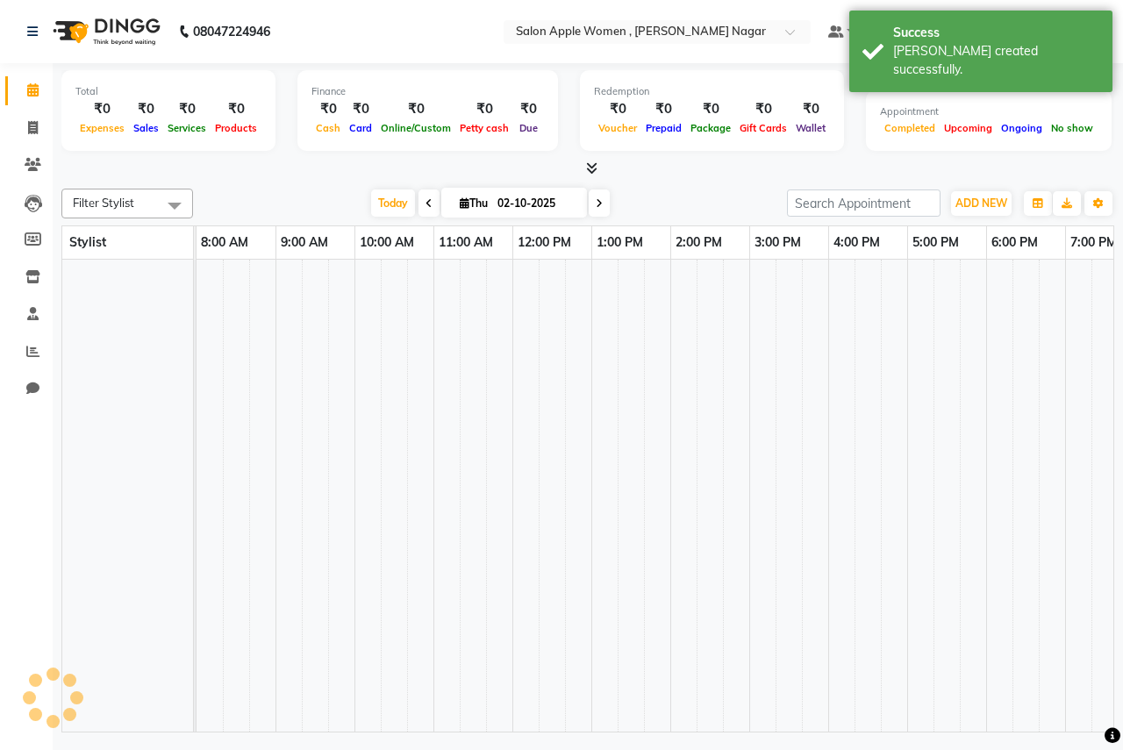
scroll to position [0, 347]
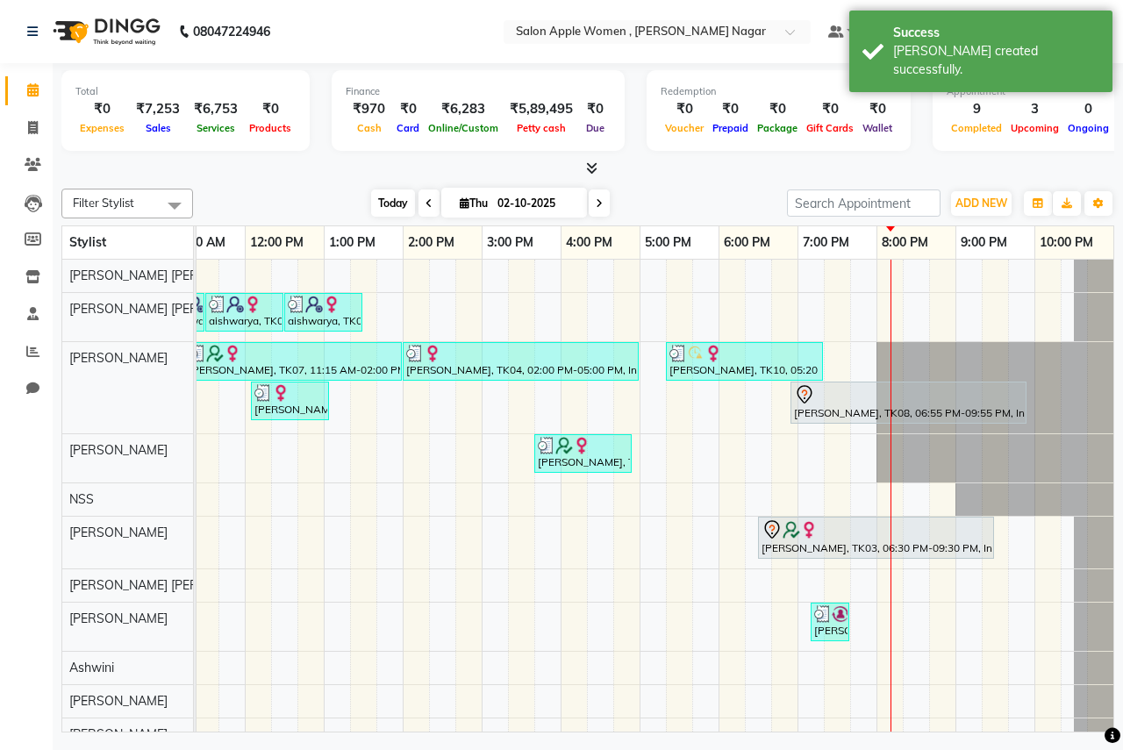
click at [375, 200] on span "Today" at bounding box center [393, 202] width 44 height 27
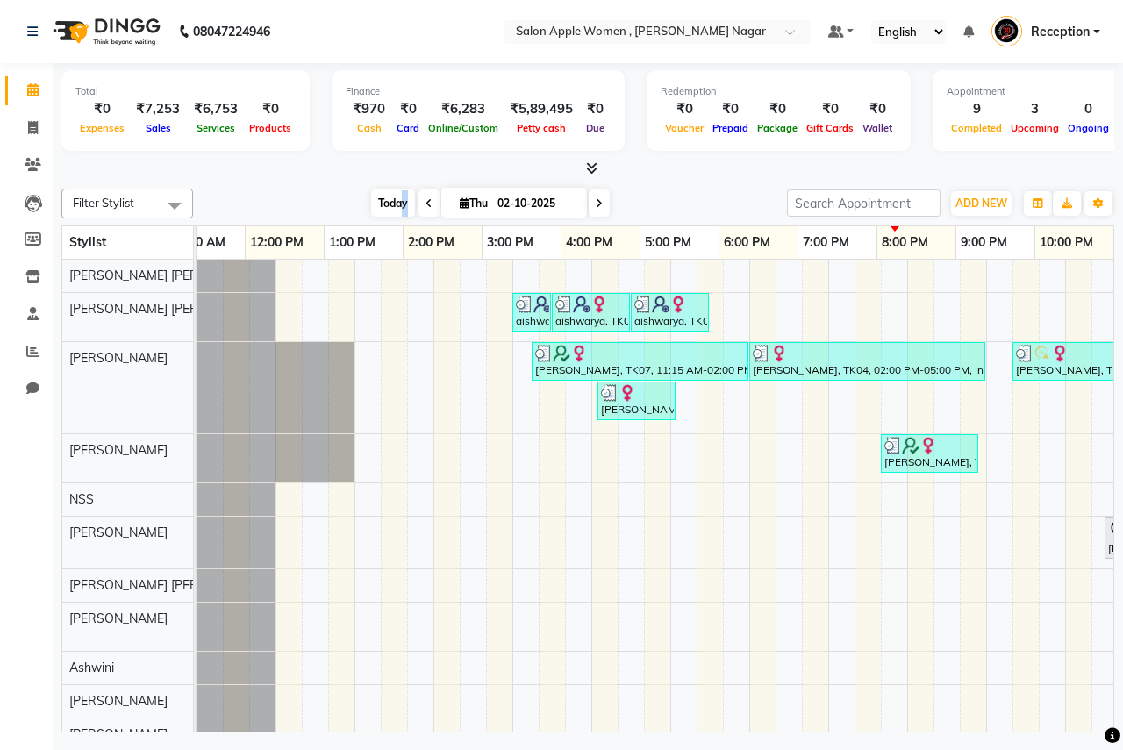
click at [403, 206] on span "Today" at bounding box center [393, 202] width 44 height 27
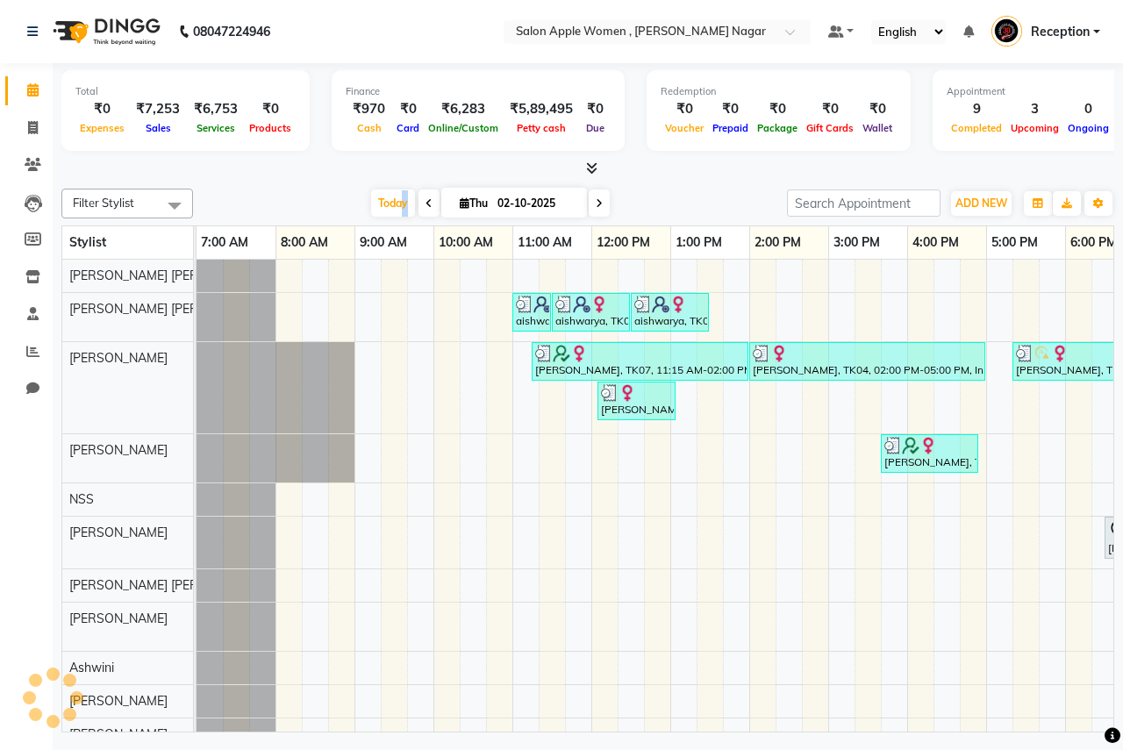
scroll to position [0, 347]
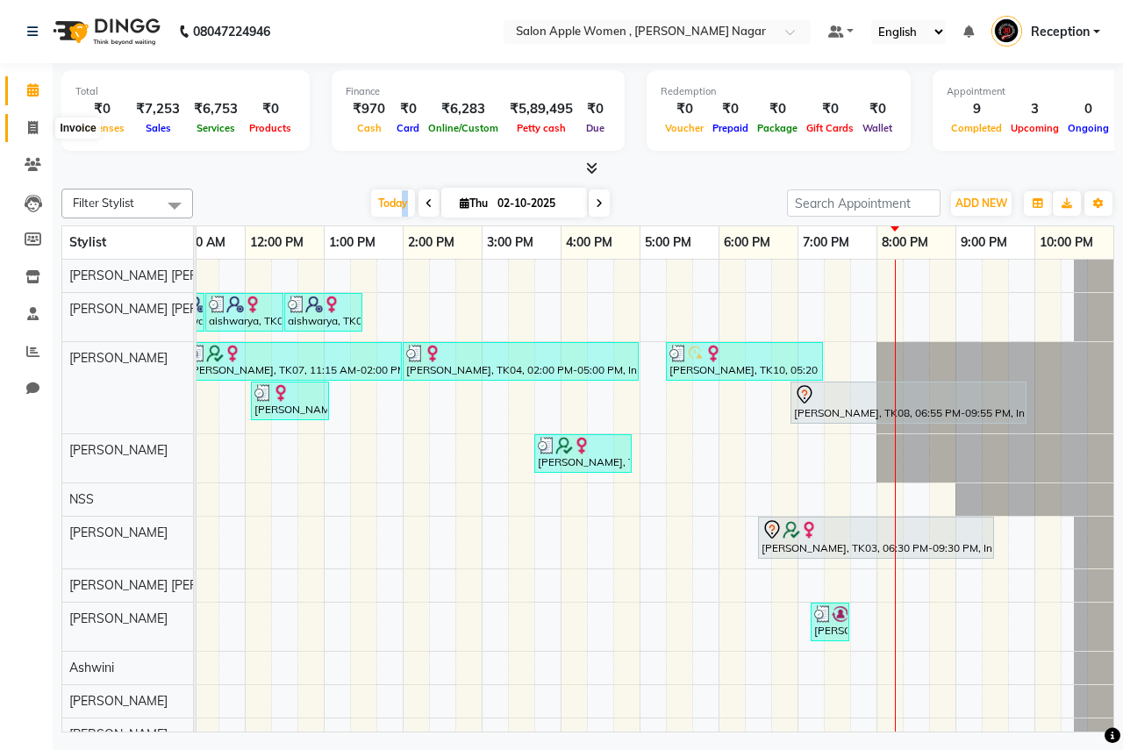
click at [29, 132] on icon at bounding box center [33, 127] width 10 height 13
select select "service"
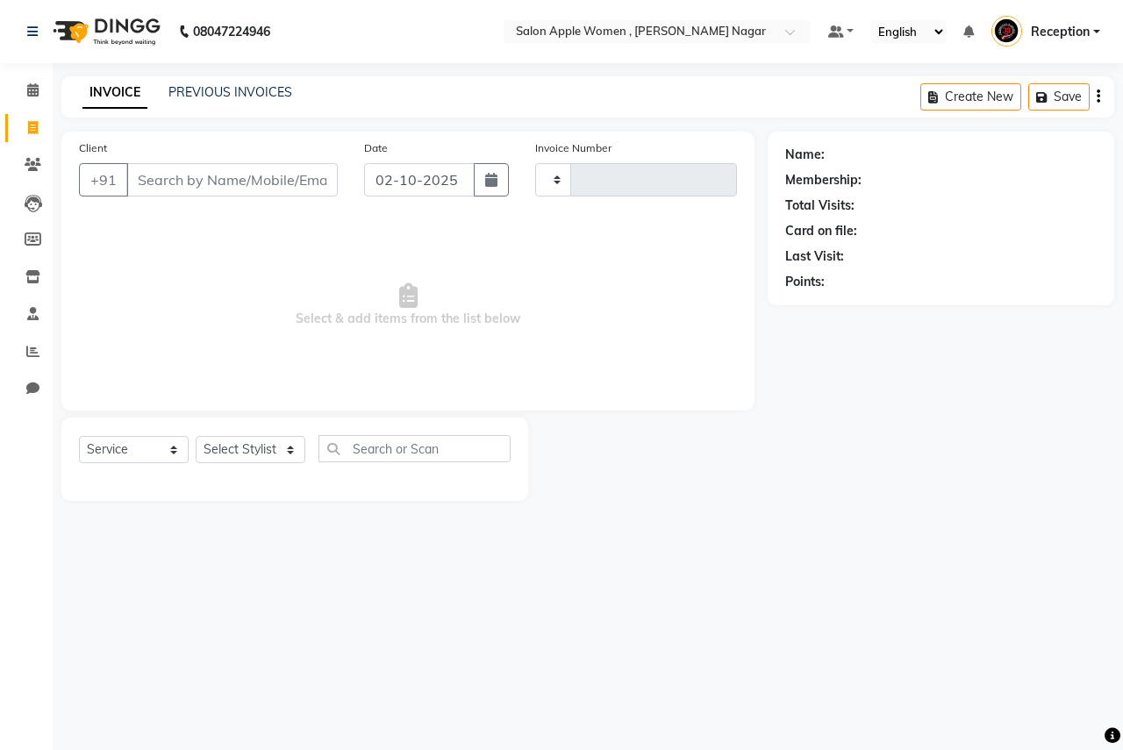
type input "2943"
select select "96"
click at [295, 190] on input "Client" at bounding box center [231, 179] width 211 height 33
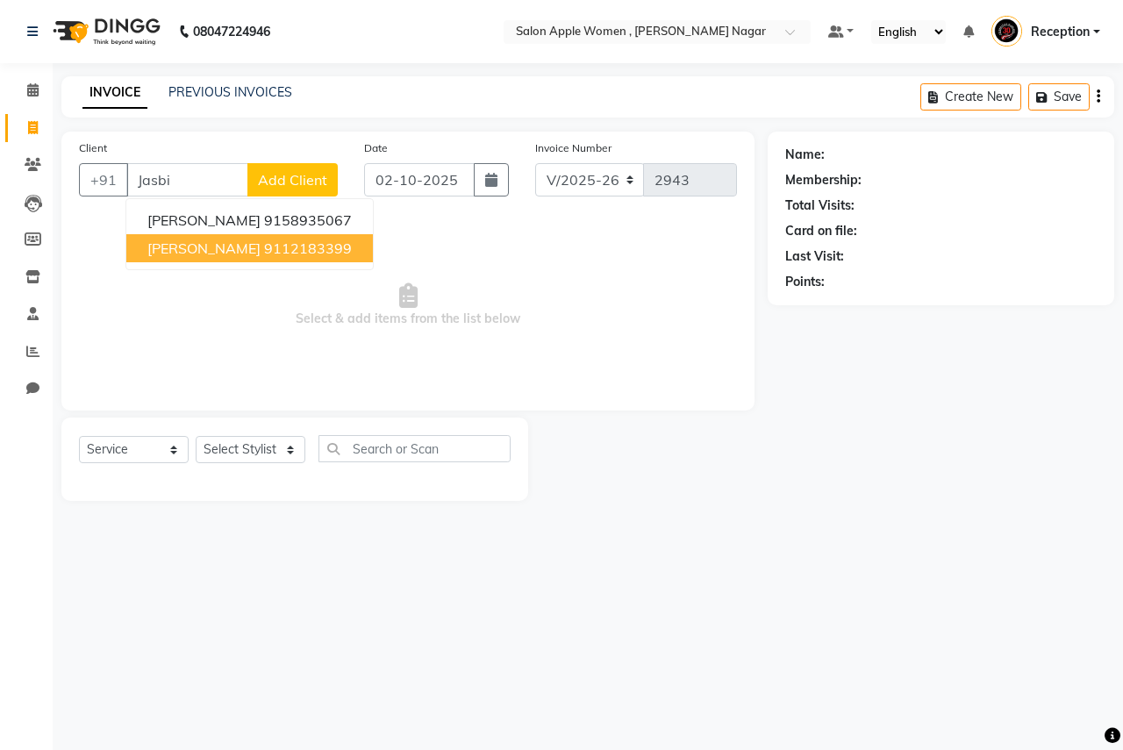
click at [276, 251] on ngb-highlight "9112183399" at bounding box center [308, 248] width 88 height 18
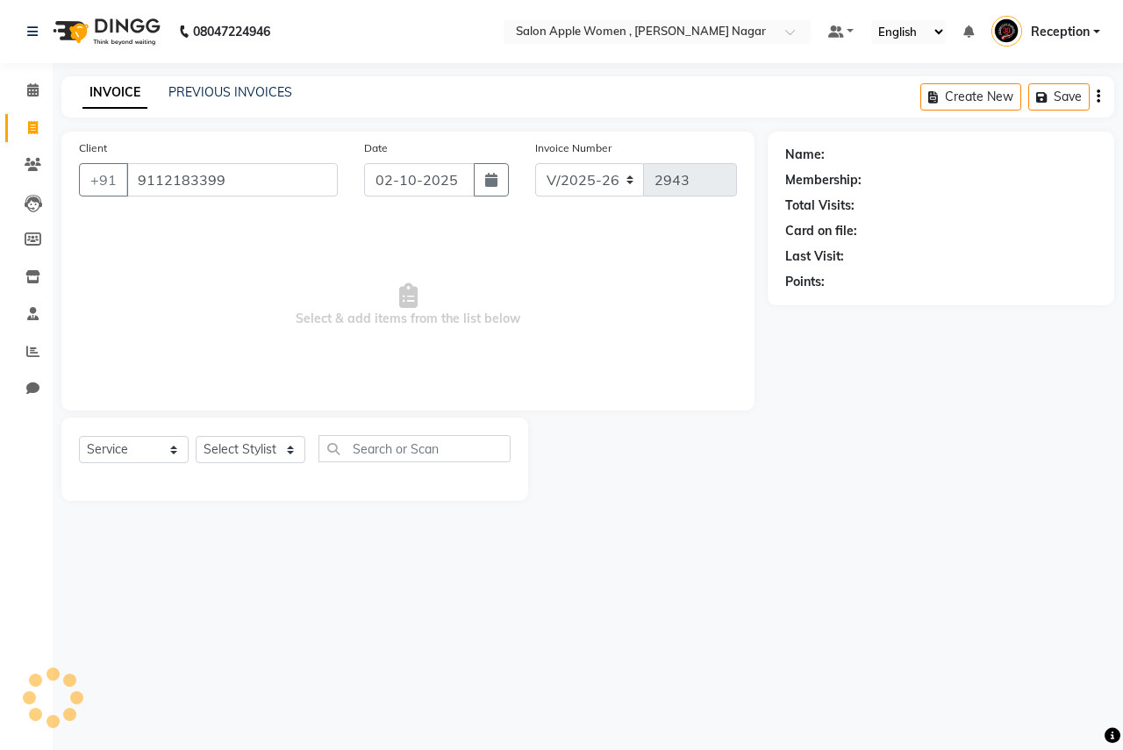
type input "9112183399"
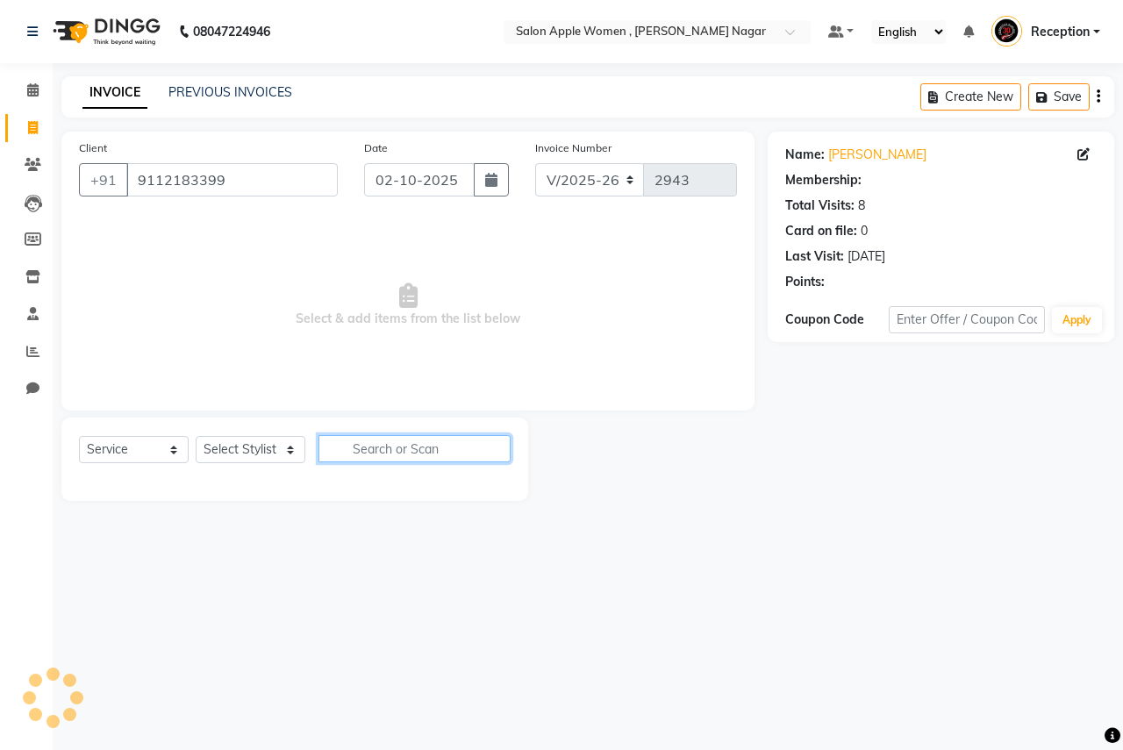
click at [393, 454] on input "text" at bounding box center [414, 448] width 192 height 27
click at [377, 445] on input "text" at bounding box center [414, 448] width 192 height 27
type input "thr"
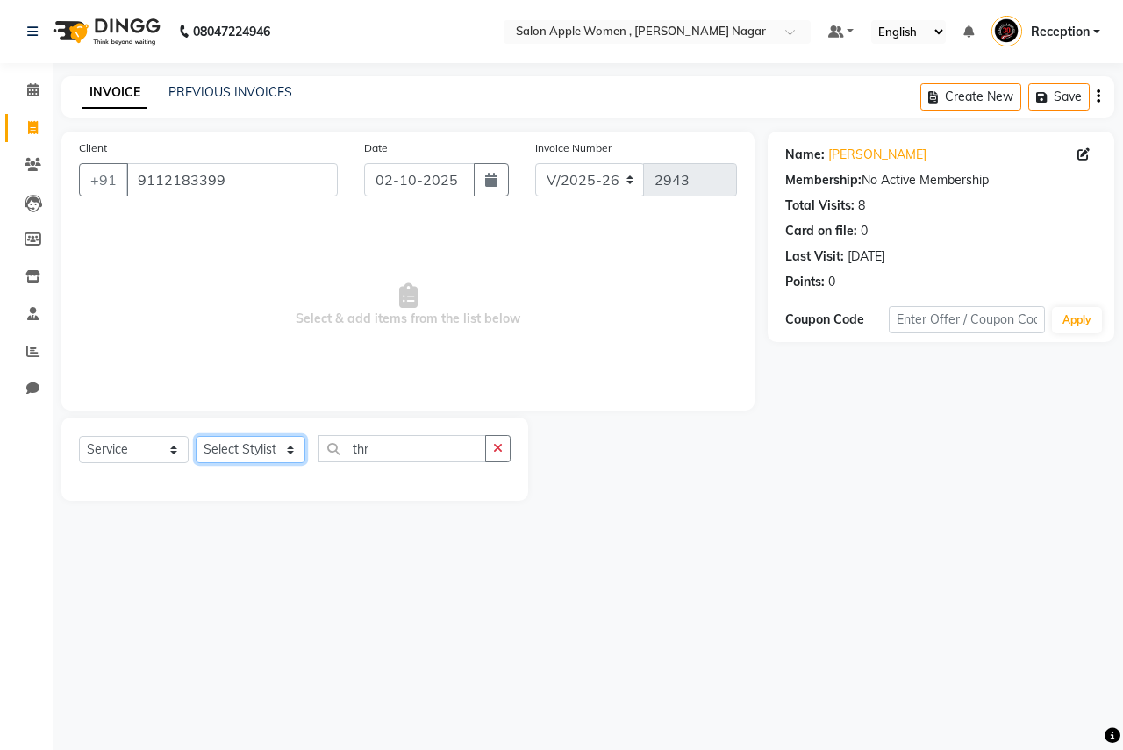
click at [277, 446] on select "Select Stylist [PERSON_NAME] [PERSON_NAME] [PERSON_NAME] [PERSON_NAME] Jyoti Ra…" at bounding box center [251, 449] width 110 height 27
select select "57562"
click at [196, 436] on select "Select Stylist [PERSON_NAME] [PERSON_NAME] [PERSON_NAME] [PERSON_NAME] Jyoti Ra…" at bounding box center [251, 449] width 110 height 27
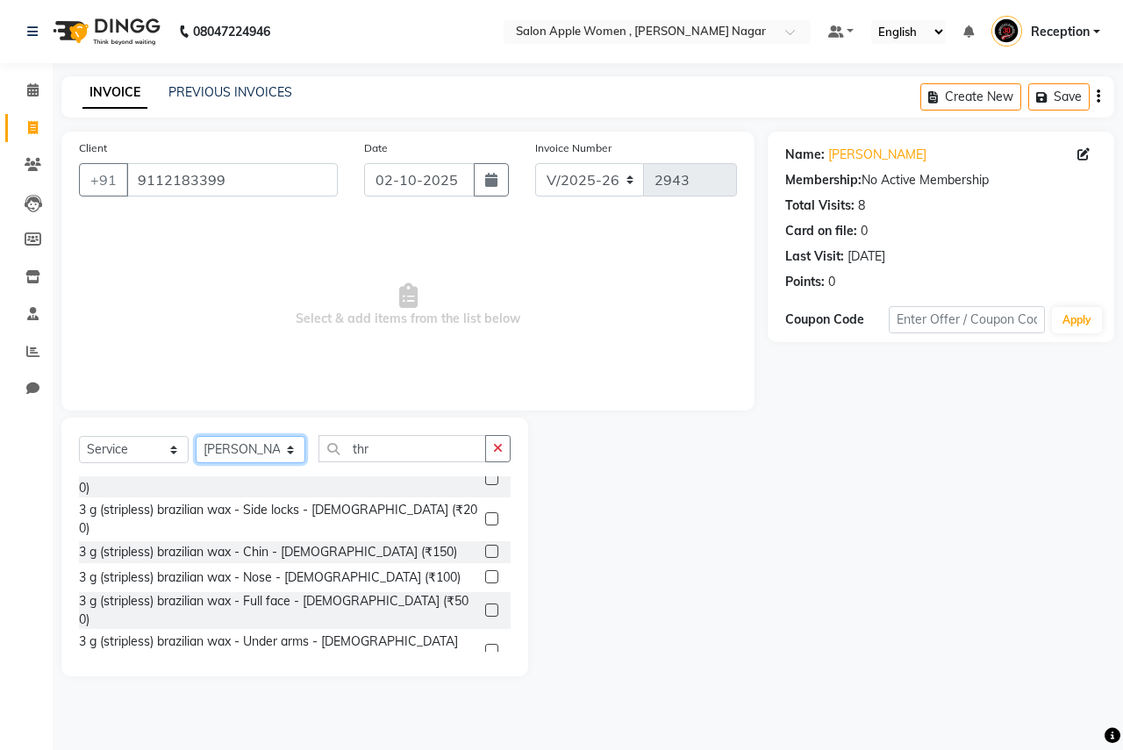
scroll to position [7456, 0]
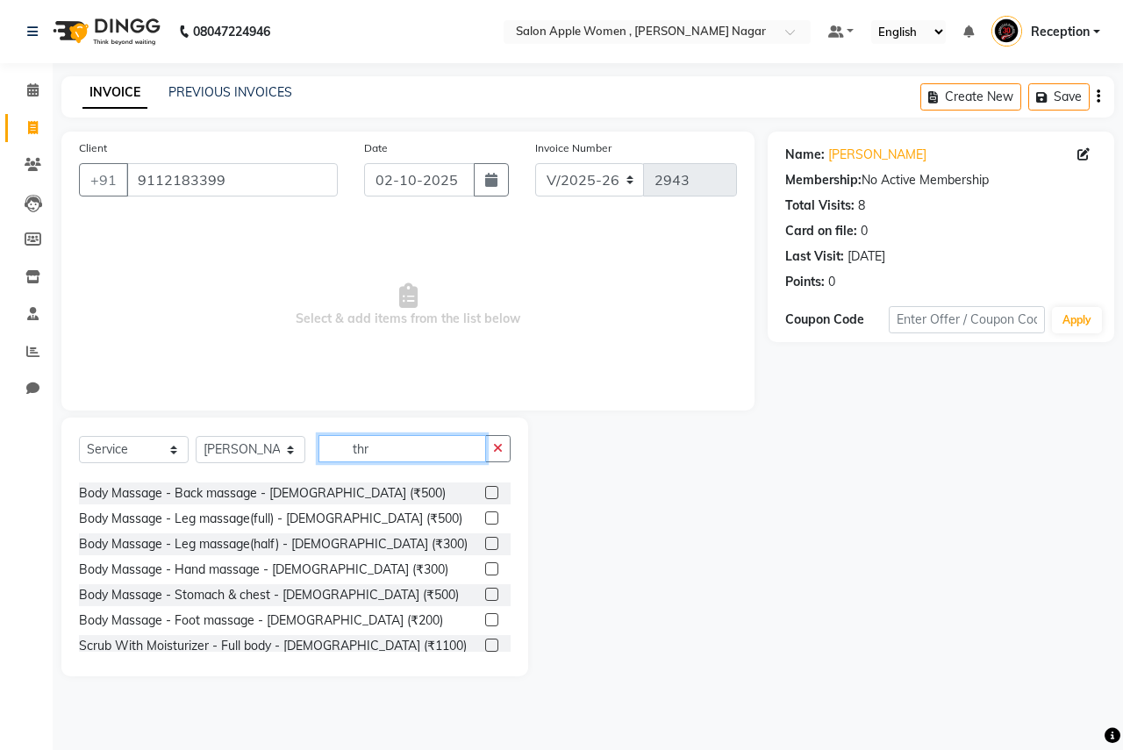
click at [424, 448] on input "thr" at bounding box center [402, 448] width 168 height 27
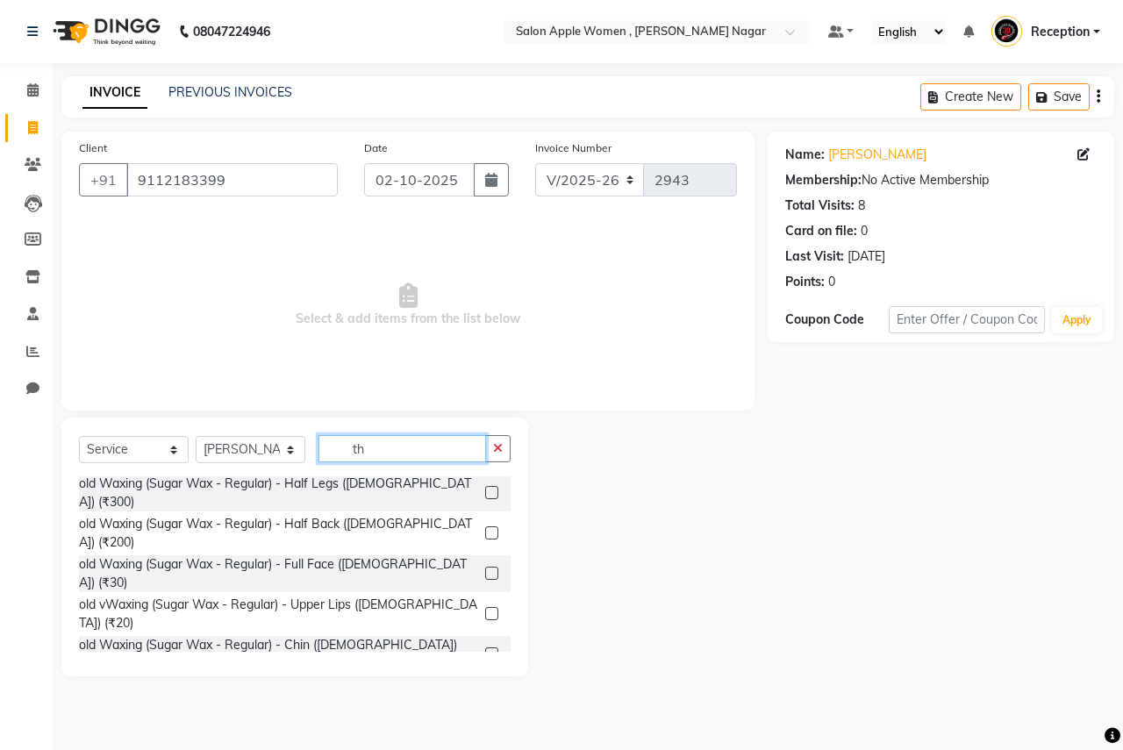
type input "t"
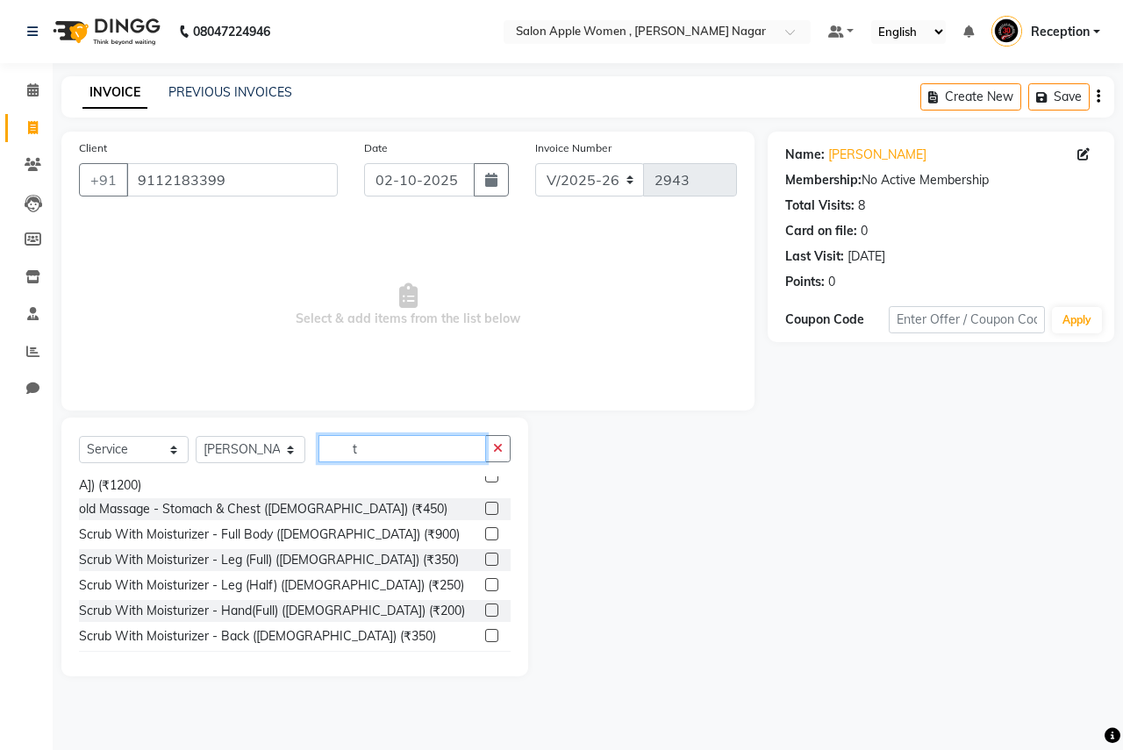
scroll to position [1126, 0]
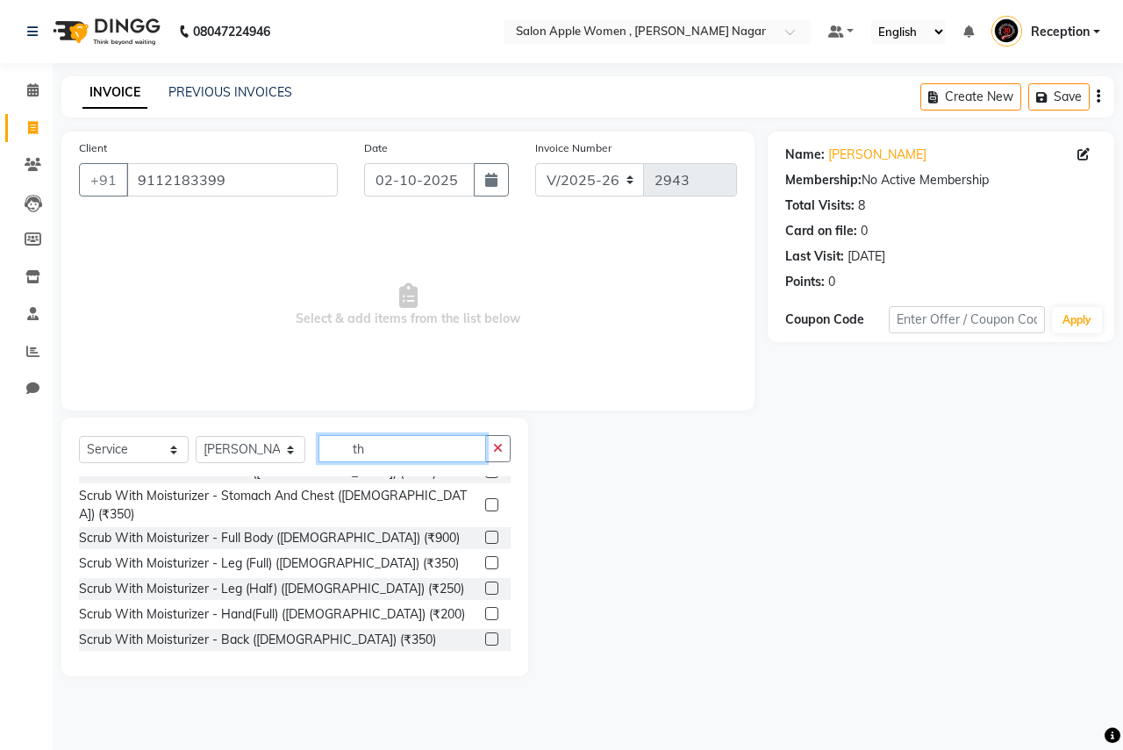
type input "thr"
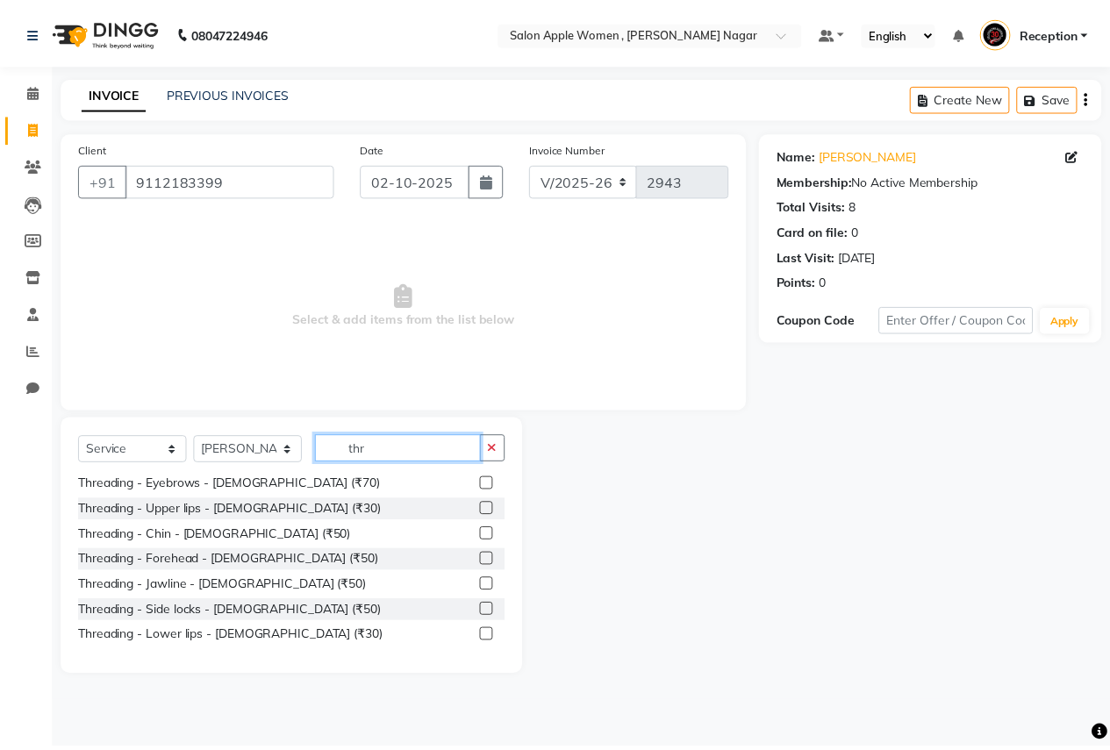
scroll to position [232, 0]
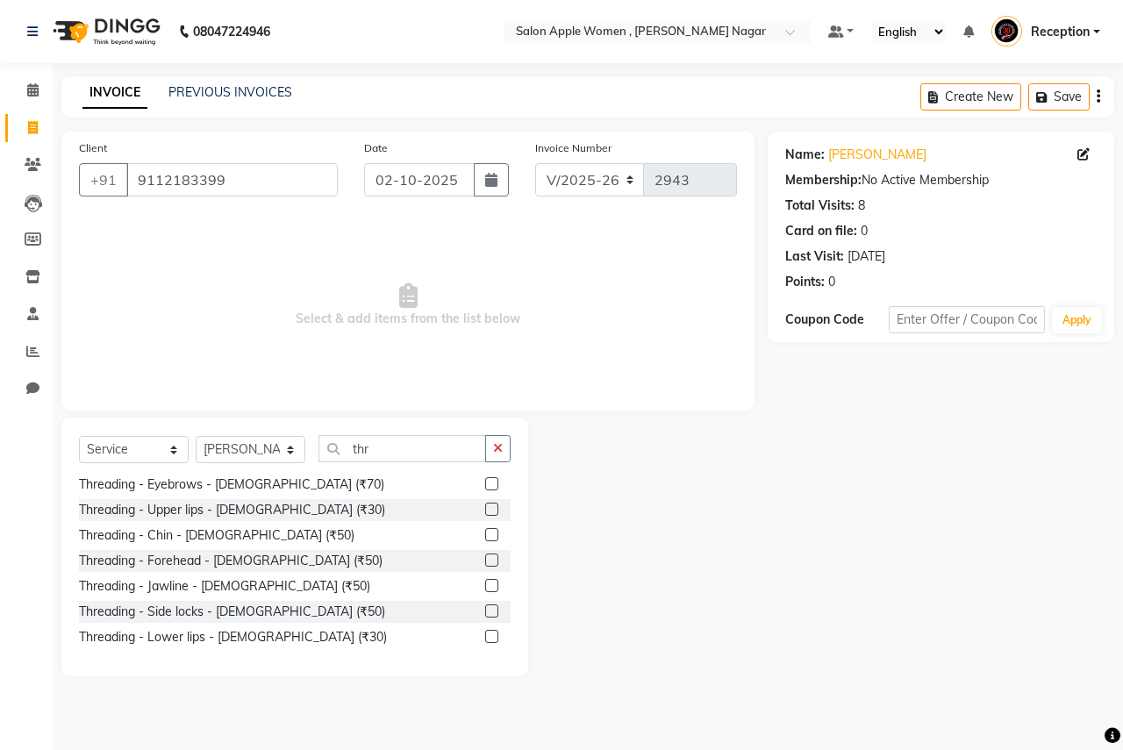
click at [485, 489] on label at bounding box center [491, 483] width 13 height 13
click at [485, 489] on input "checkbox" at bounding box center [490, 484] width 11 height 11
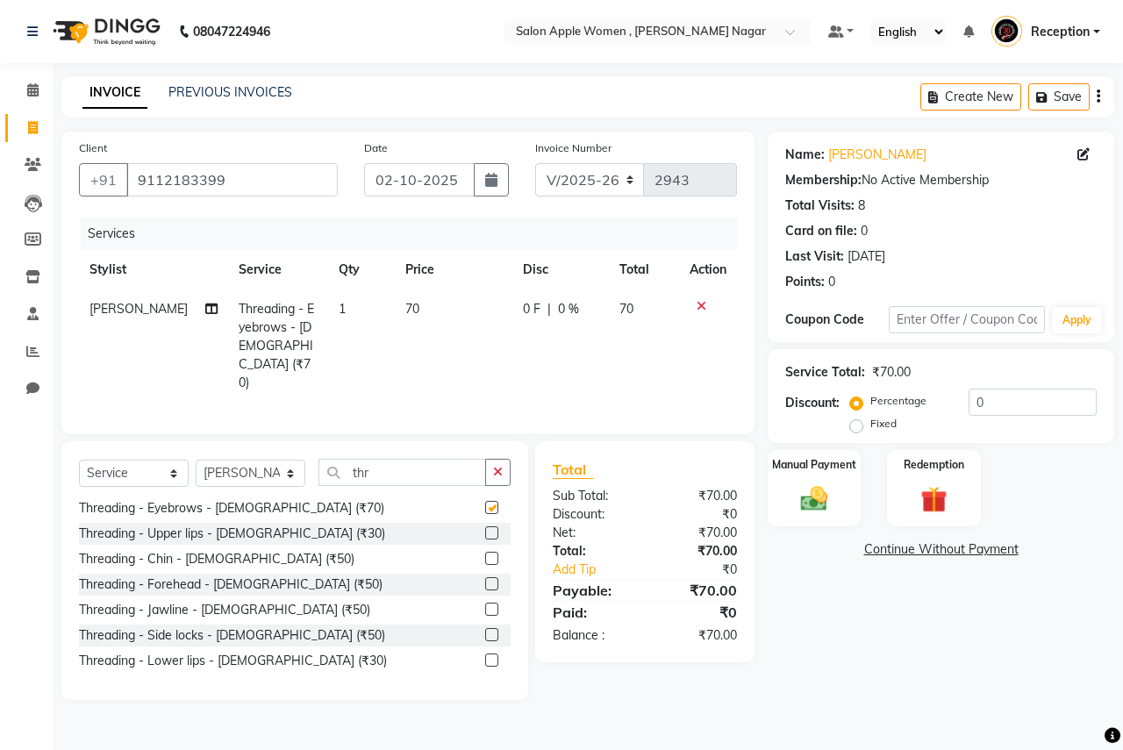
checkbox input "false"
click at [485, 552] on label at bounding box center [491, 558] width 13 height 13
click at [485, 554] on input "checkbox" at bounding box center [490, 559] width 11 height 11
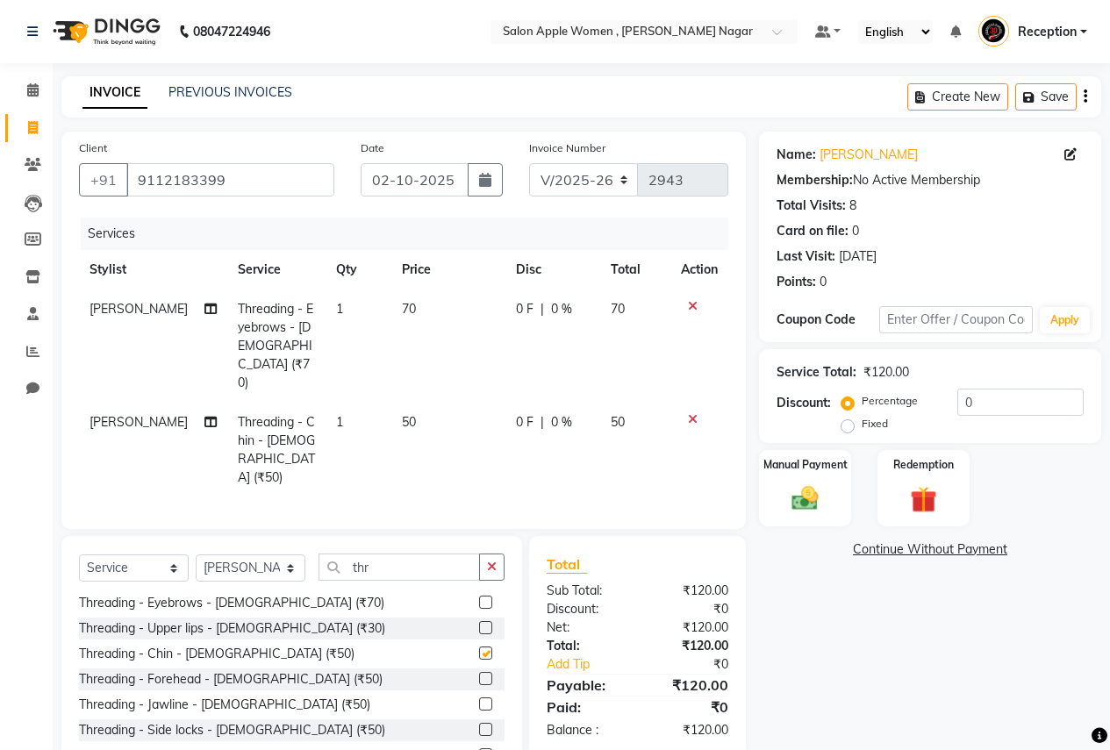
checkbox input "false"
click at [789, 478] on div "Manual Payment" at bounding box center [805, 488] width 96 height 80
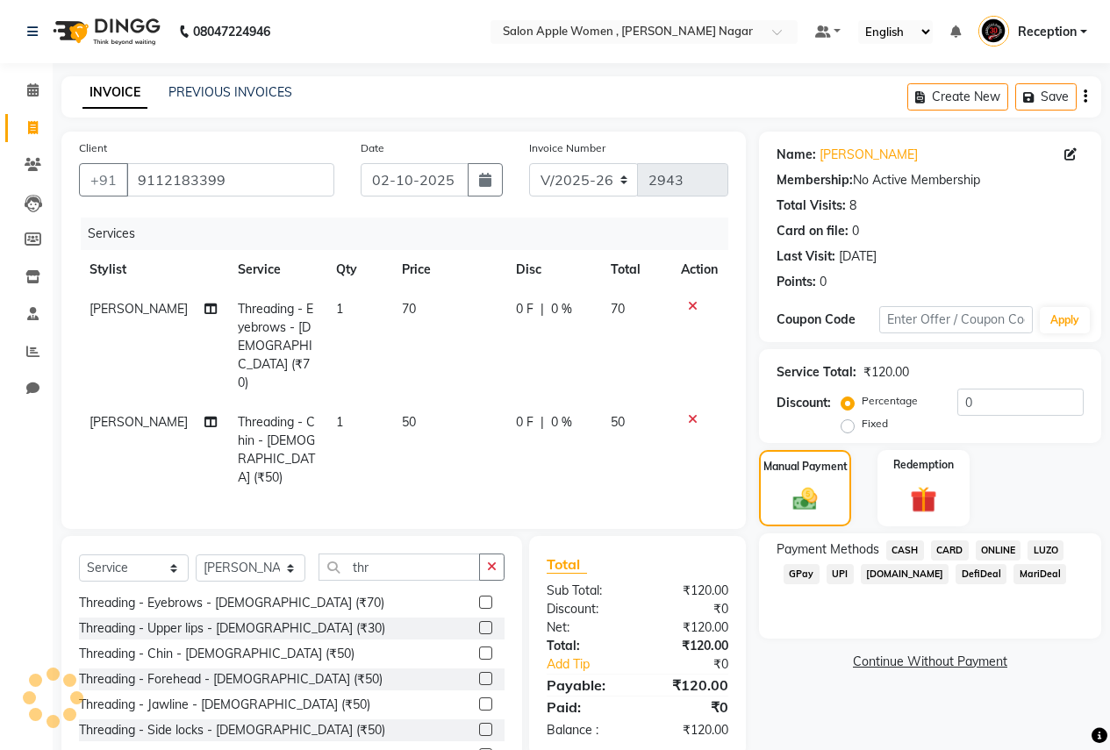
click at [985, 544] on span "ONLINE" at bounding box center [998, 550] width 46 height 20
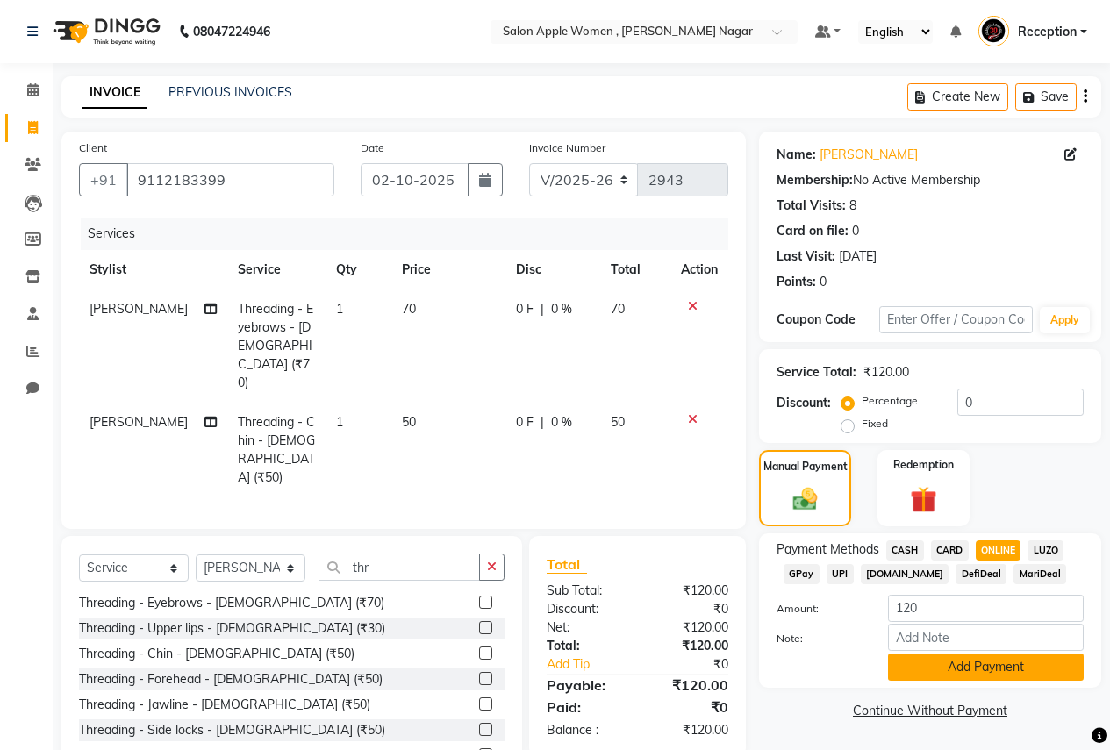
click at [952, 672] on button "Add Payment" at bounding box center [986, 667] width 196 height 27
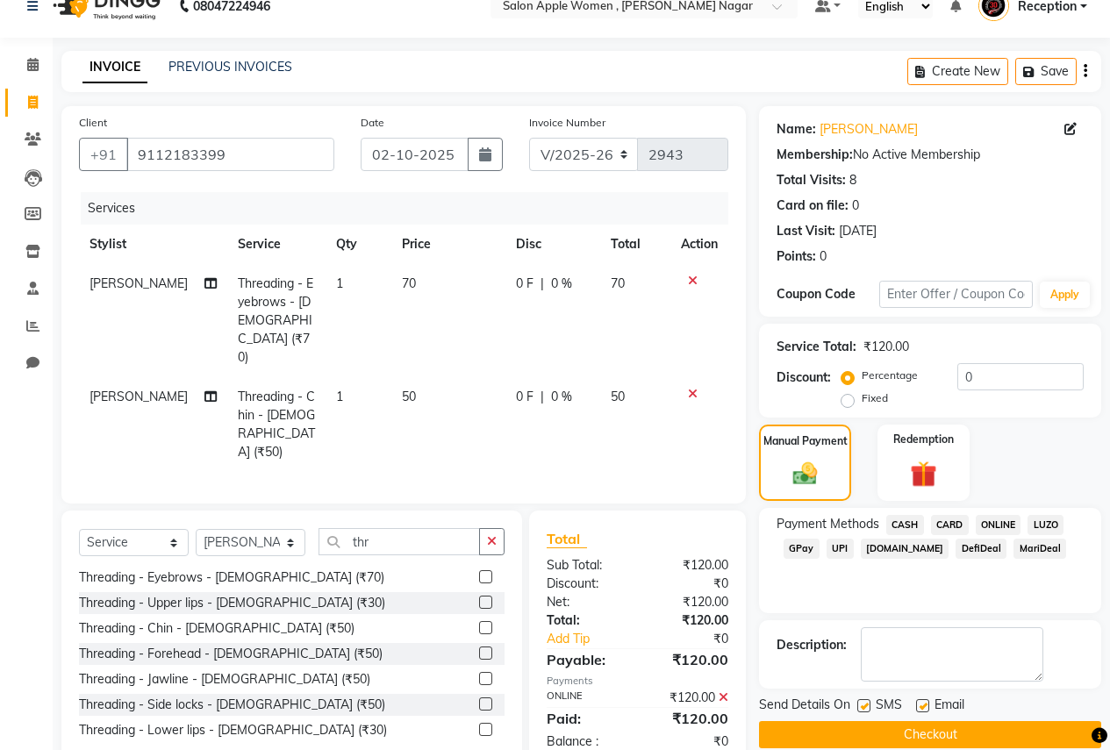
scroll to position [50, 0]
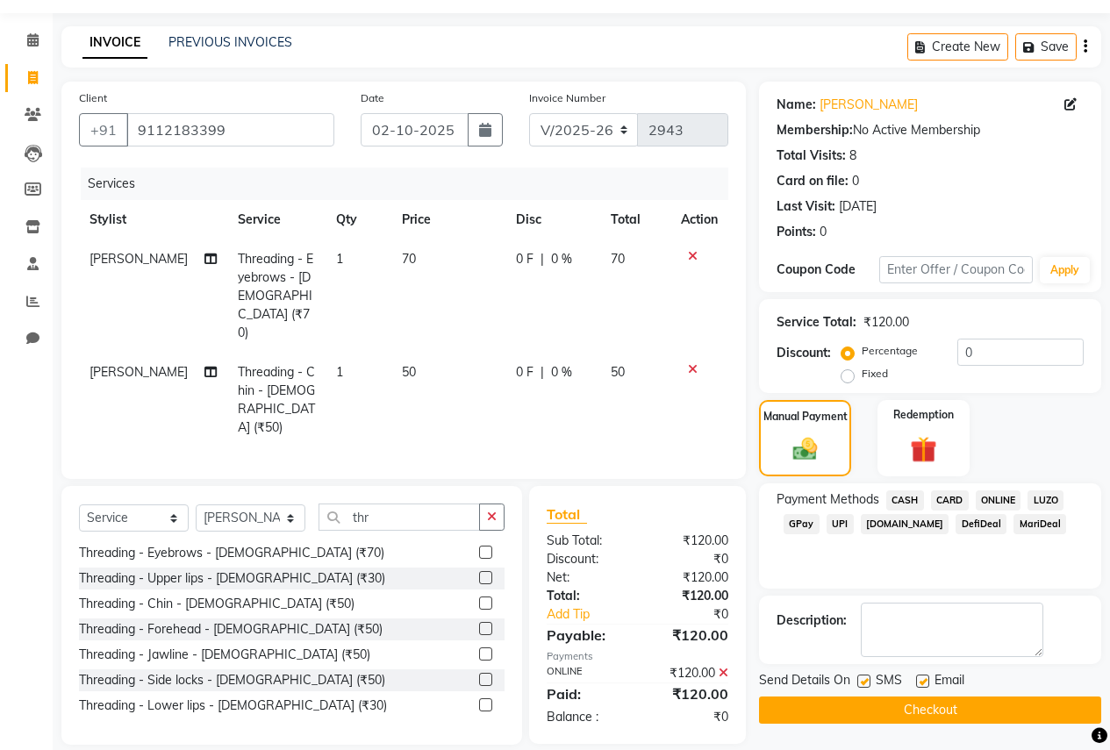
click at [913, 698] on button "Checkout" at bounding box center [930, 710] width 342 height 27
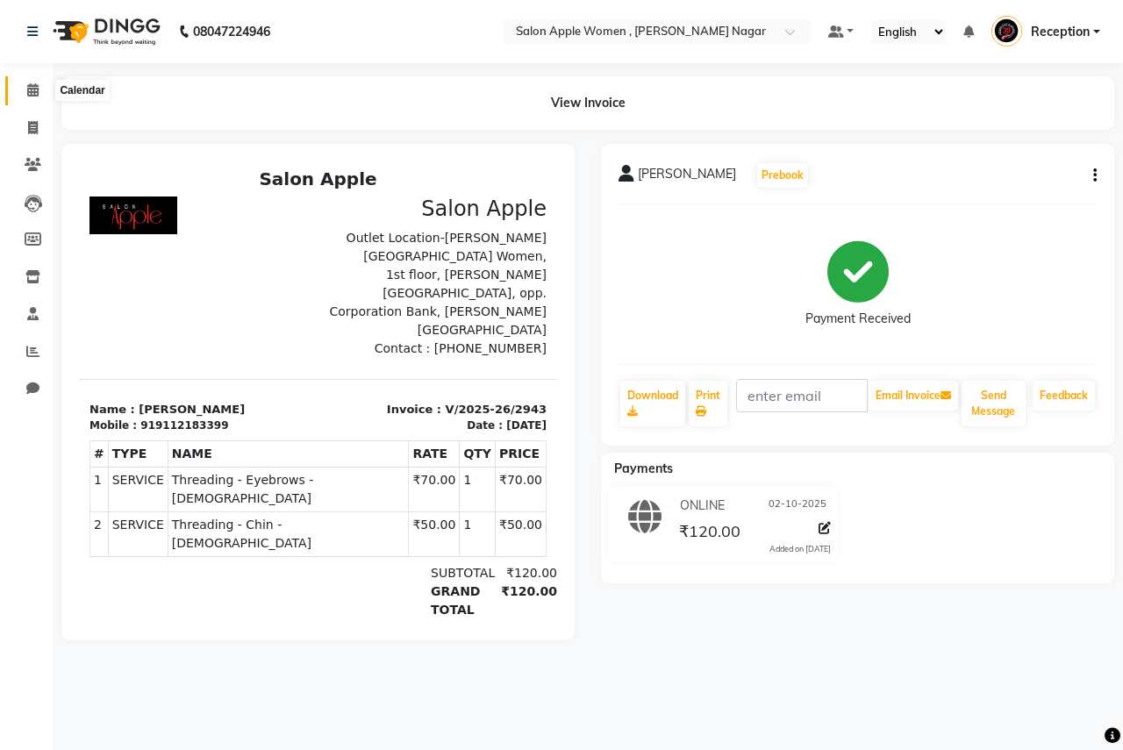
click at [31, 89] on icon at bounding box center [32, 89] width 11 height 13
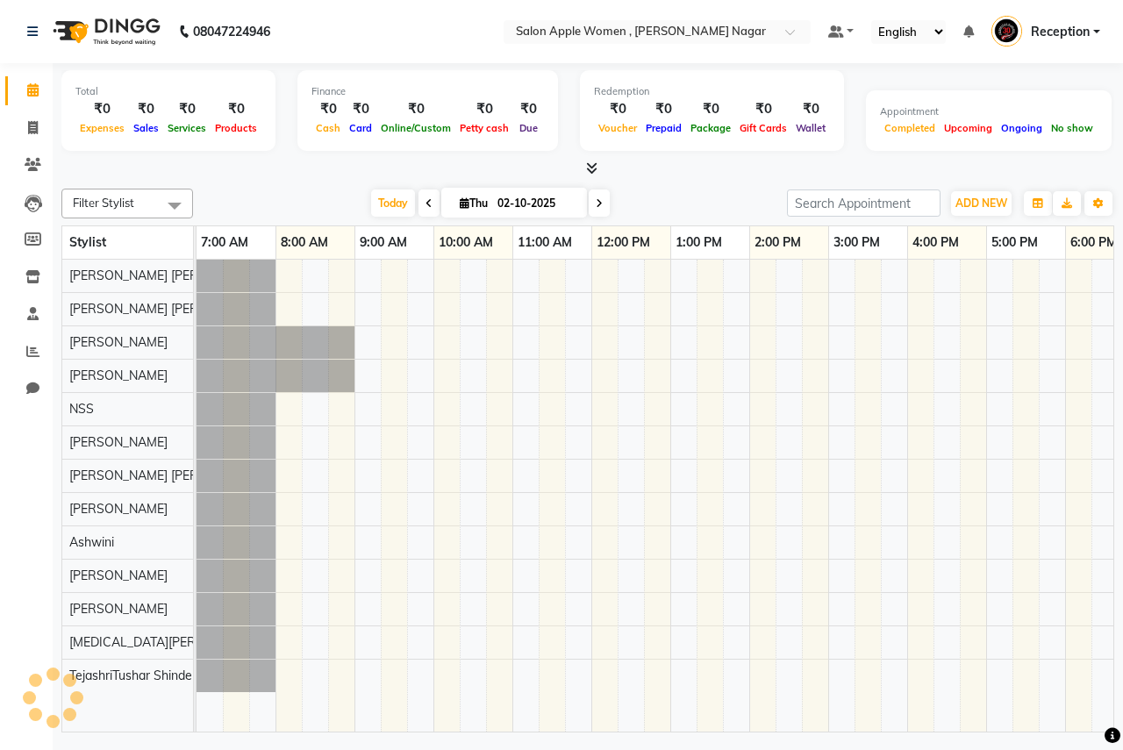
scroll to position [0, 347]
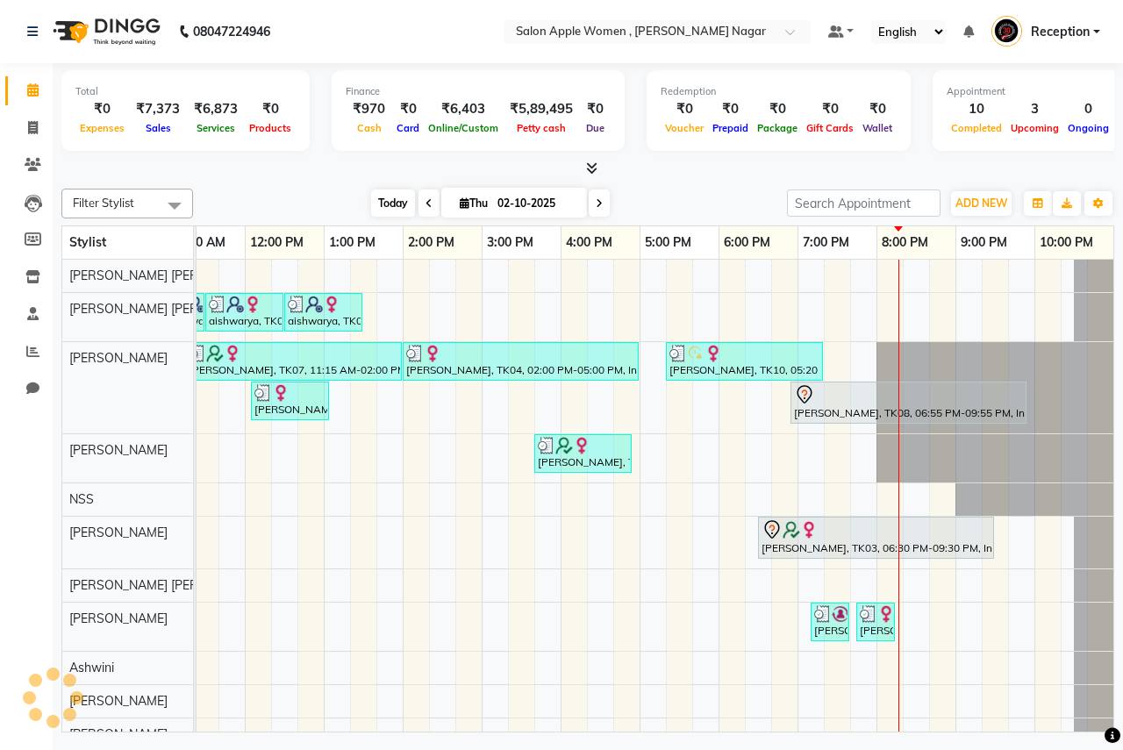
click at [396, 203] on span "Today" at bounding box center [393, 202] width 44 height 27
click at [39, 129] on span at bounding box center [33, 128] width 31 height 20
select select "service"
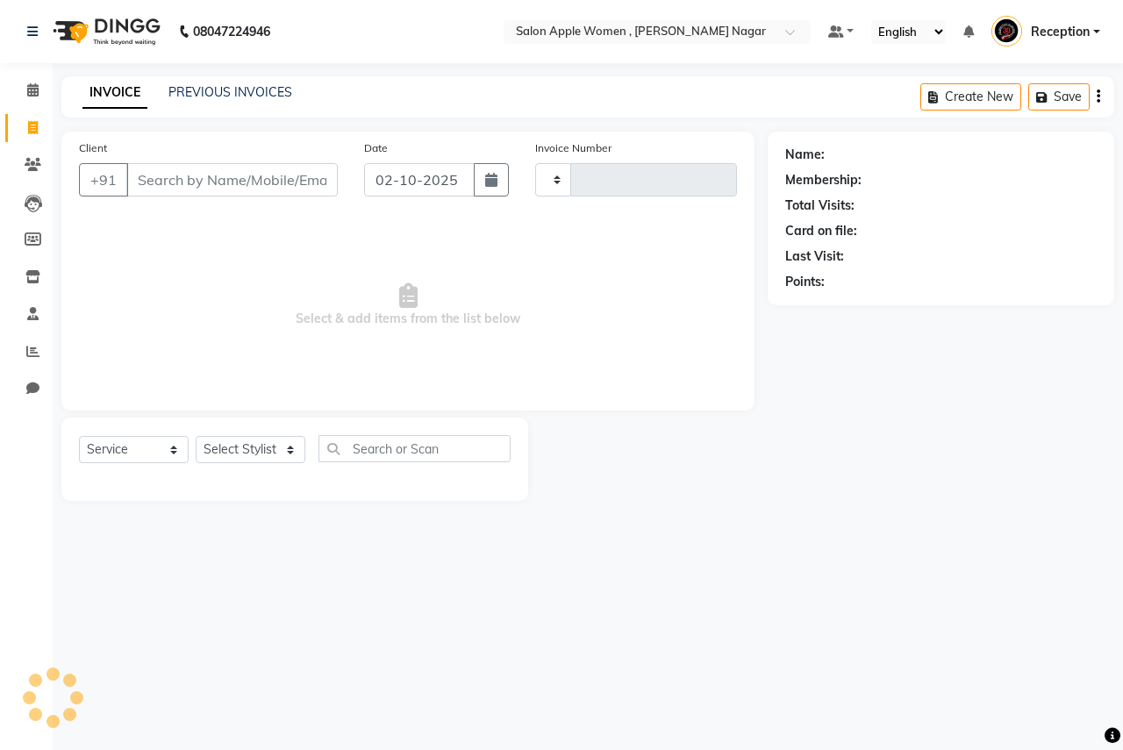
type input "2944"
select select "96"
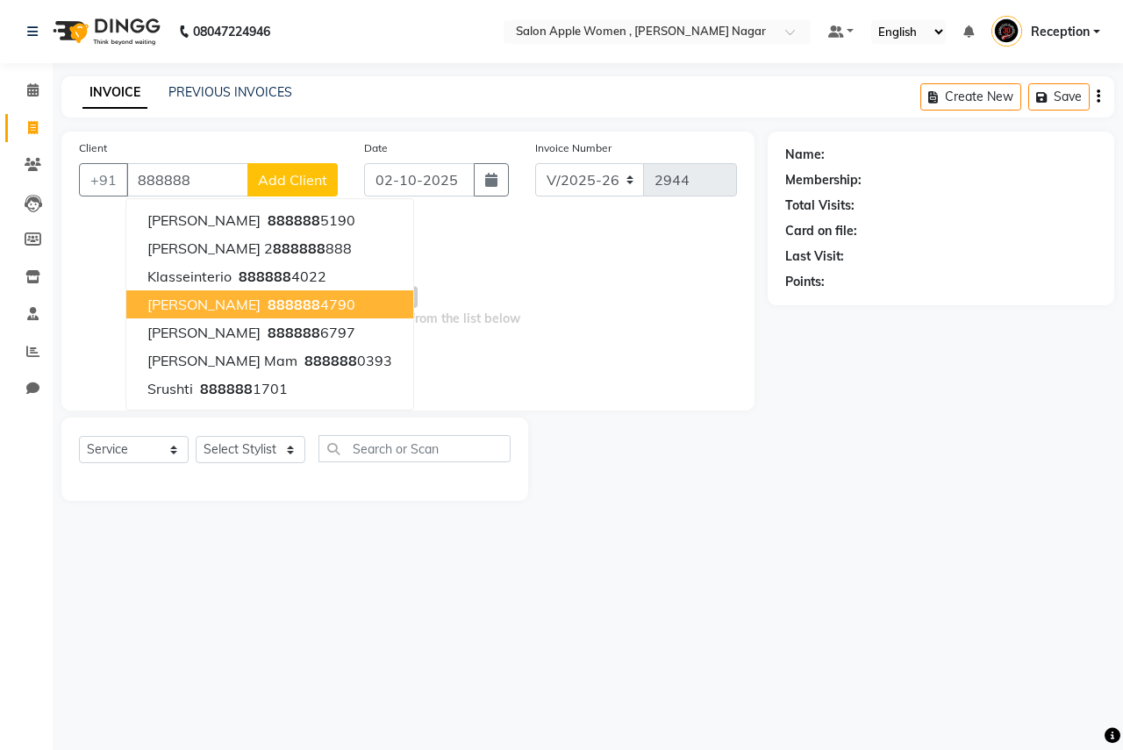
click at [328, 311] on ngb-highlight "888888 4790" at bounding box center [309, 305] width 91 height 18
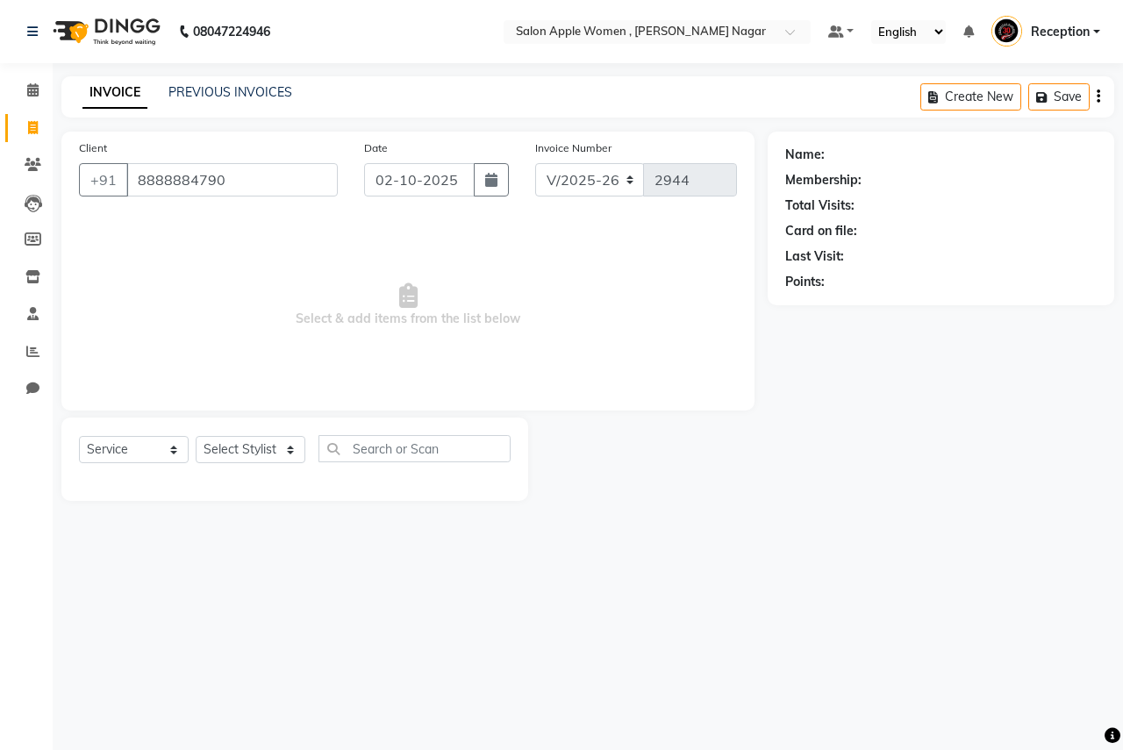
type input "8888884790"
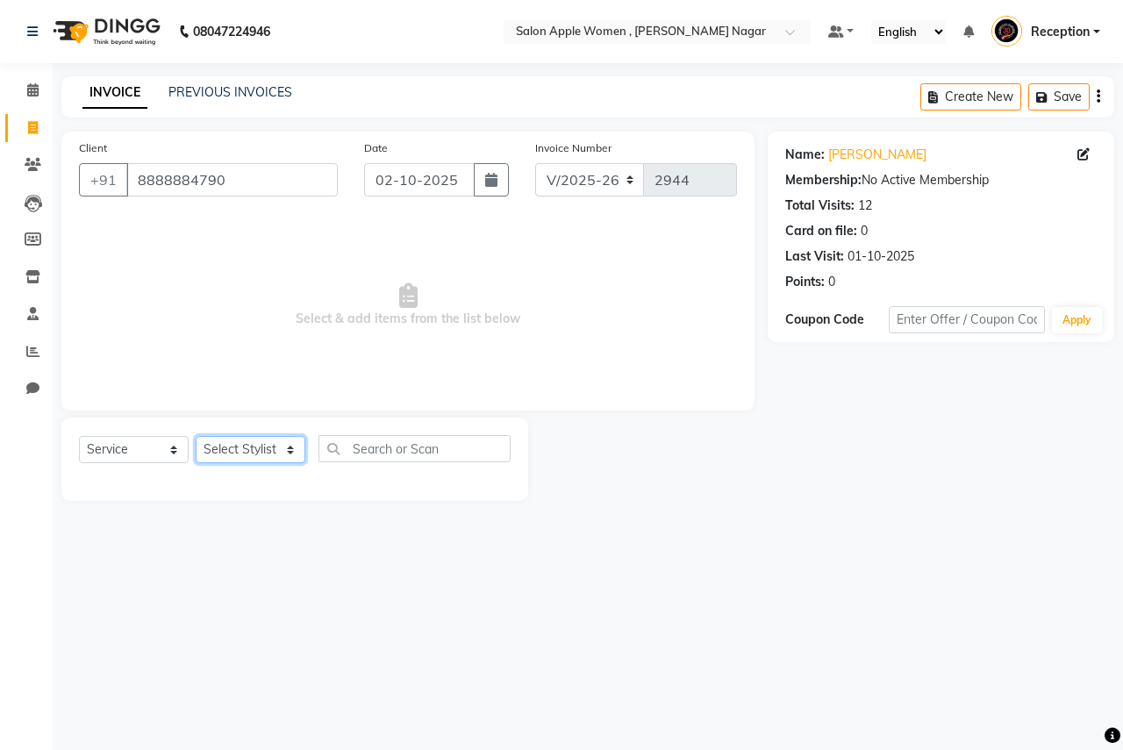
click at [278, 439] on select "Select Stylist [PERSON_NAME] [PERSON_NAME] [PERSON_NAME] [PERSON_NAME] Jyoti Ra…" at bounding box center [251, 449] width 110 height 27
select select "3151"
click at [196, 436] on select "Select Stylist [PERSON_NAME] [PERSON_NAME] [PERSON_NAME] [PERSON_NAME] Jyoti Ra…" at bounding box center [251, 449] width 110 height 27
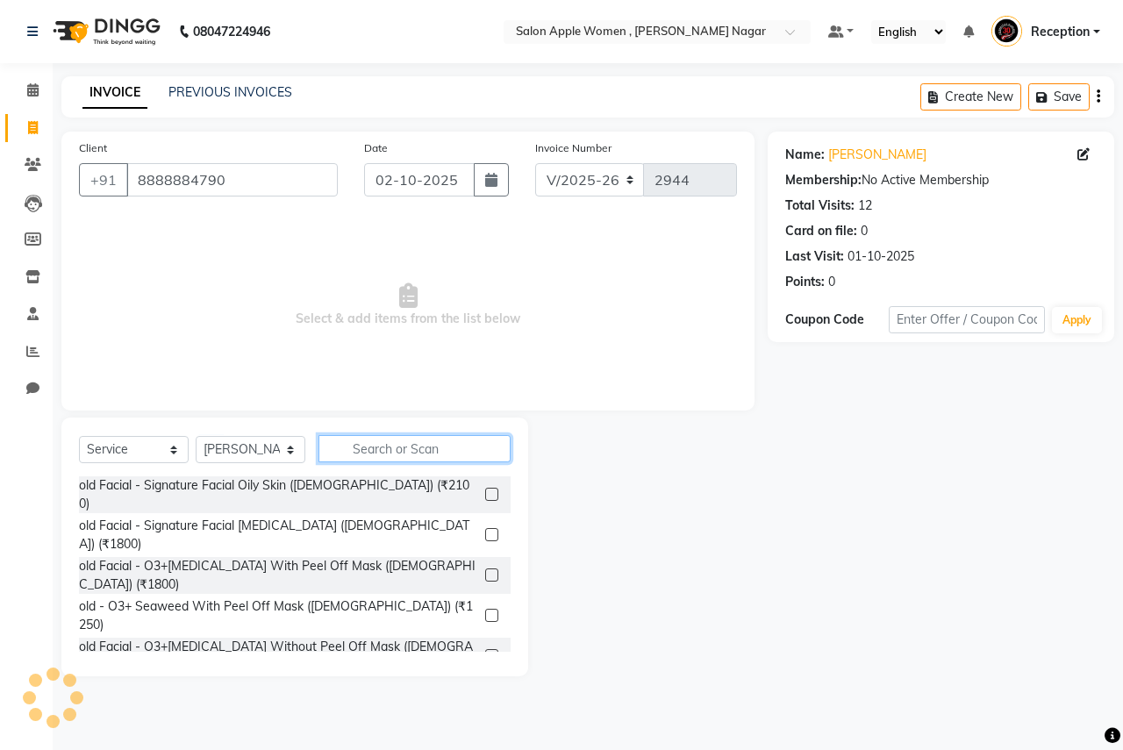
click at [427, 456] on input "text" at bounding box center [414, 448] width 192 height 27
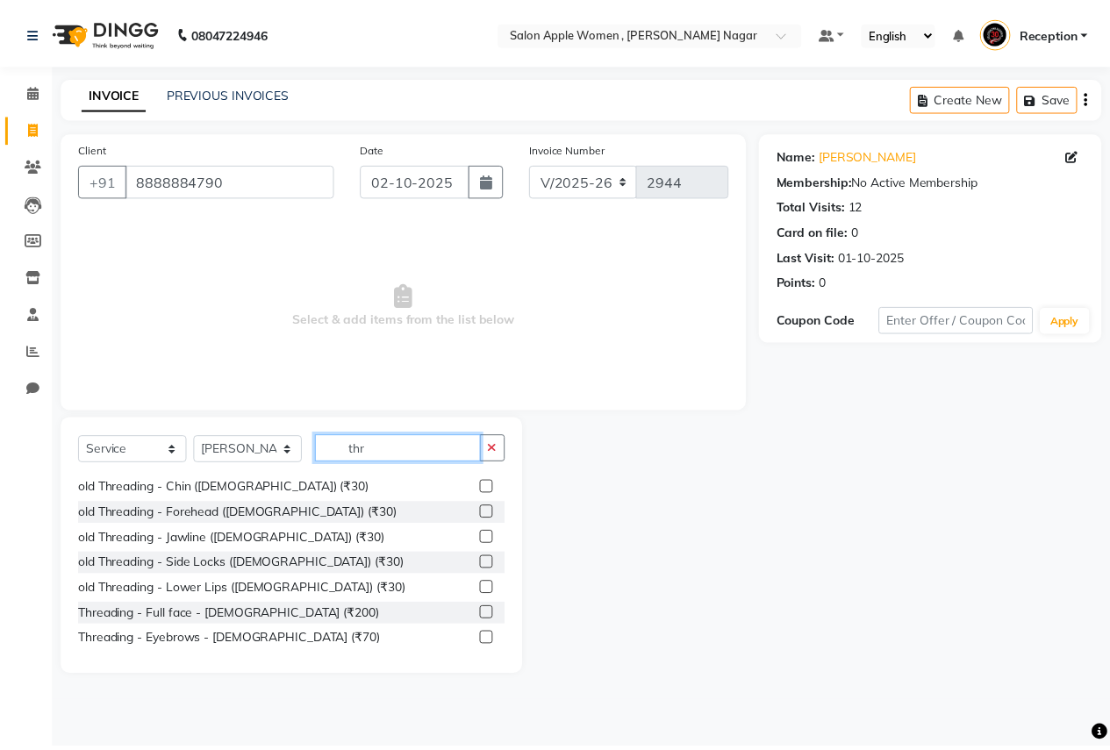
scroll to position [232, 0]
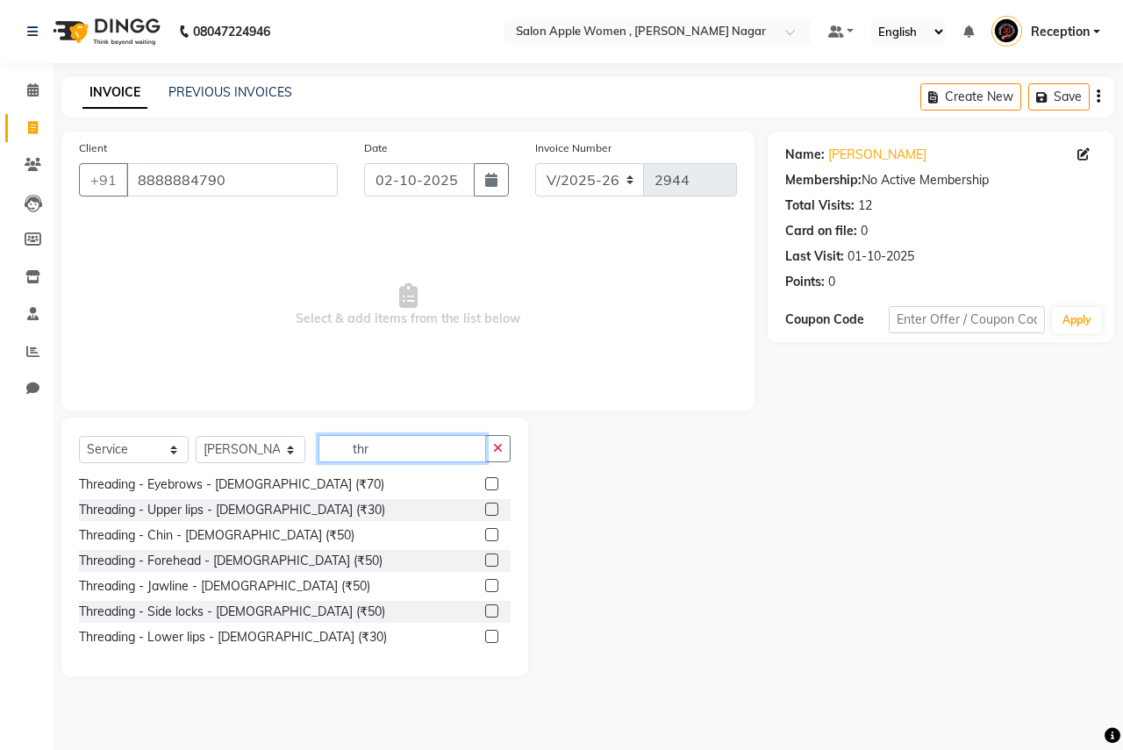
type input "thr"
click at [485, 481] on label at bounding box center [491, 483] width 13 height 13
click at [485, 481] on input "checkbox" at bounding box center [490, 484] width 11 height 11
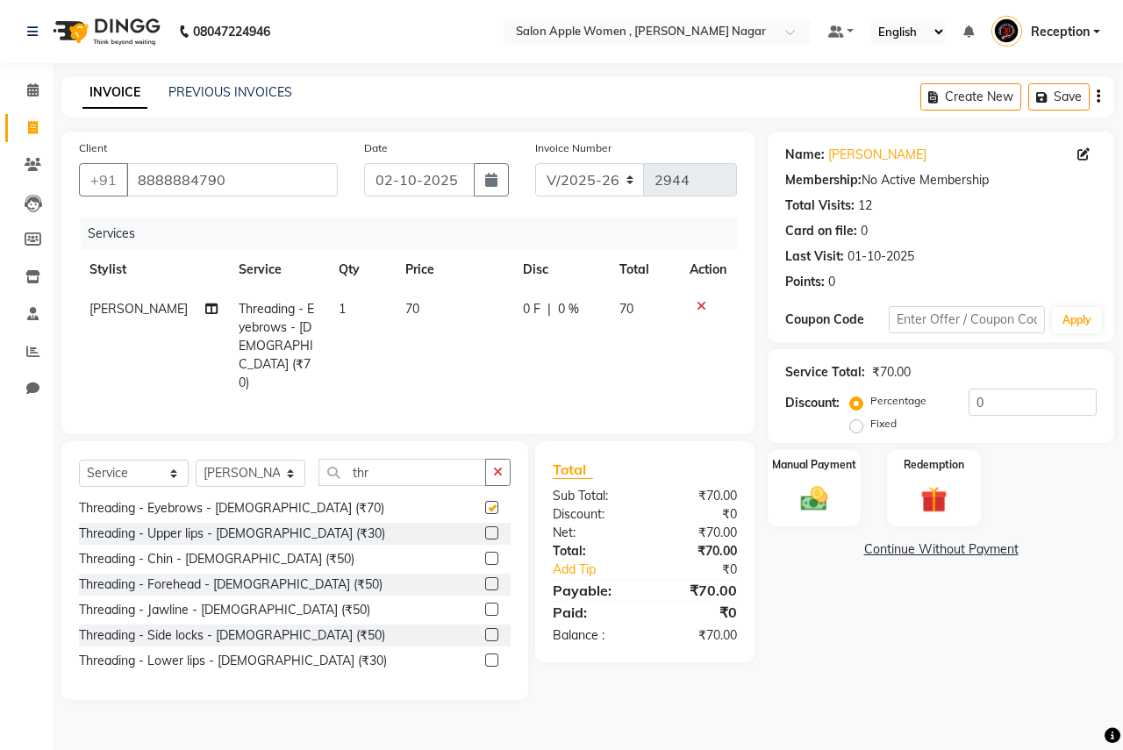
checkbox input "false"
click at [840, 496] on div "Manual Payment" at bounding box center [814, 488] width 97 height 81
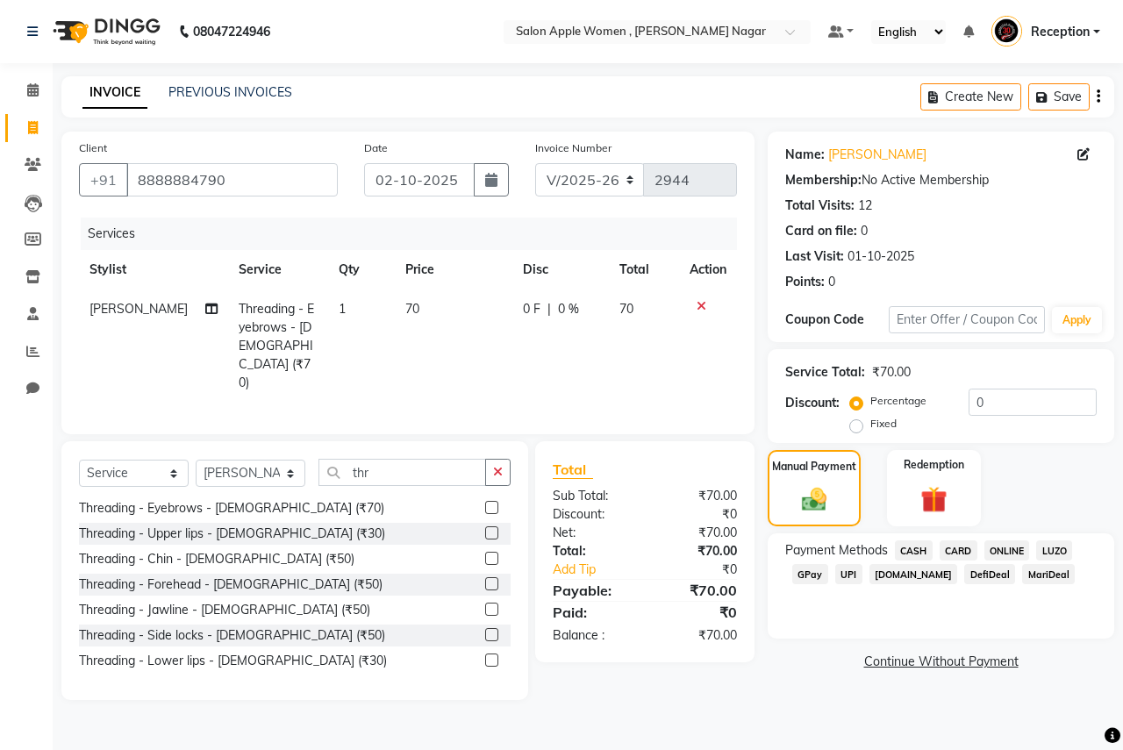
click at [920, 546] on span "CASH" at bounding box center [914, 550] width 38 height 20
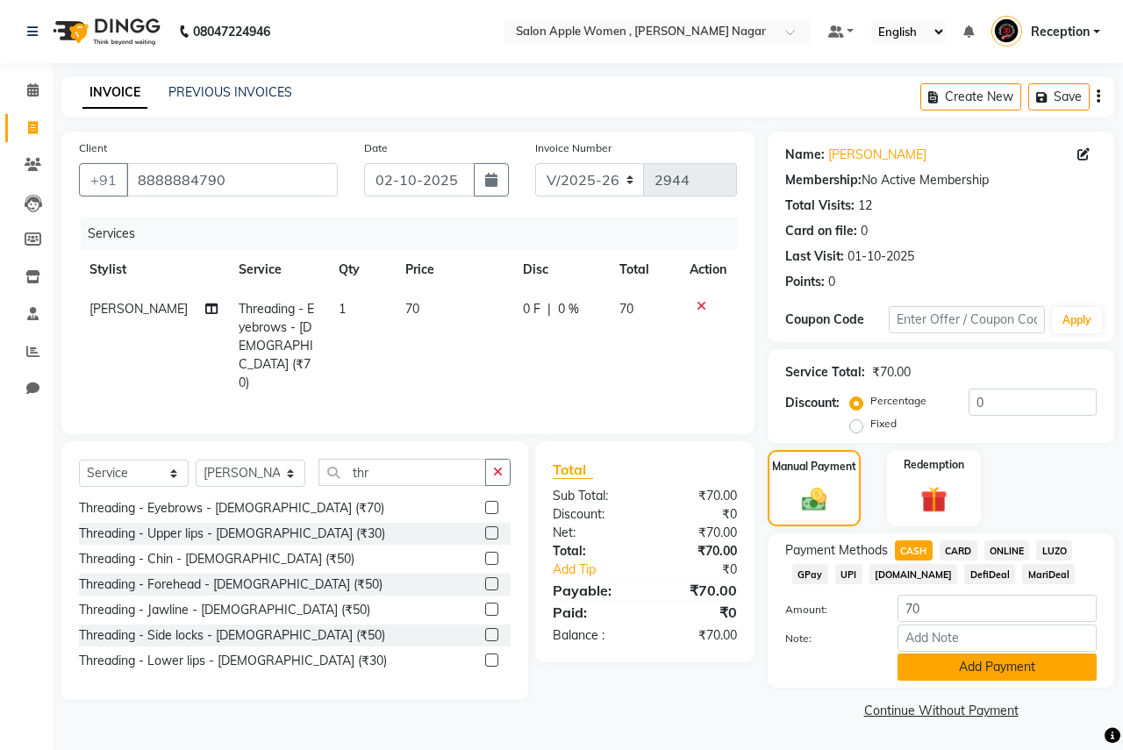
click at [916, 665] on button "Add Payment" at bounding box center [996, 667] width 199 height 27
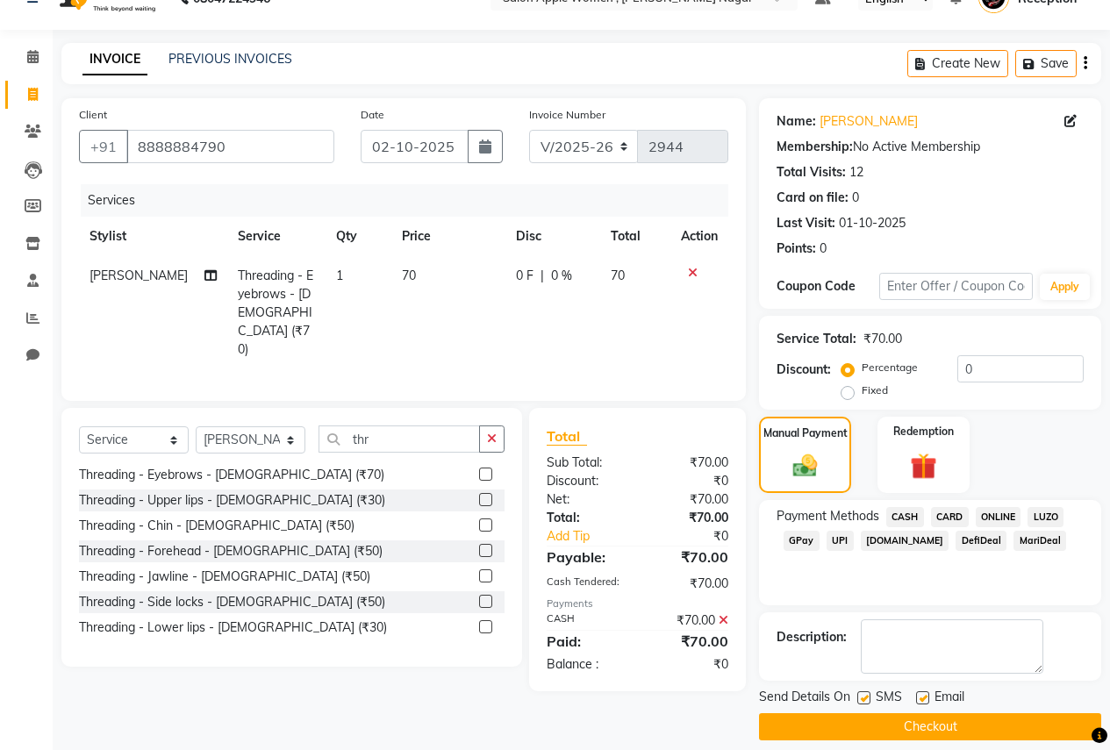
scroll to position [50, 0]
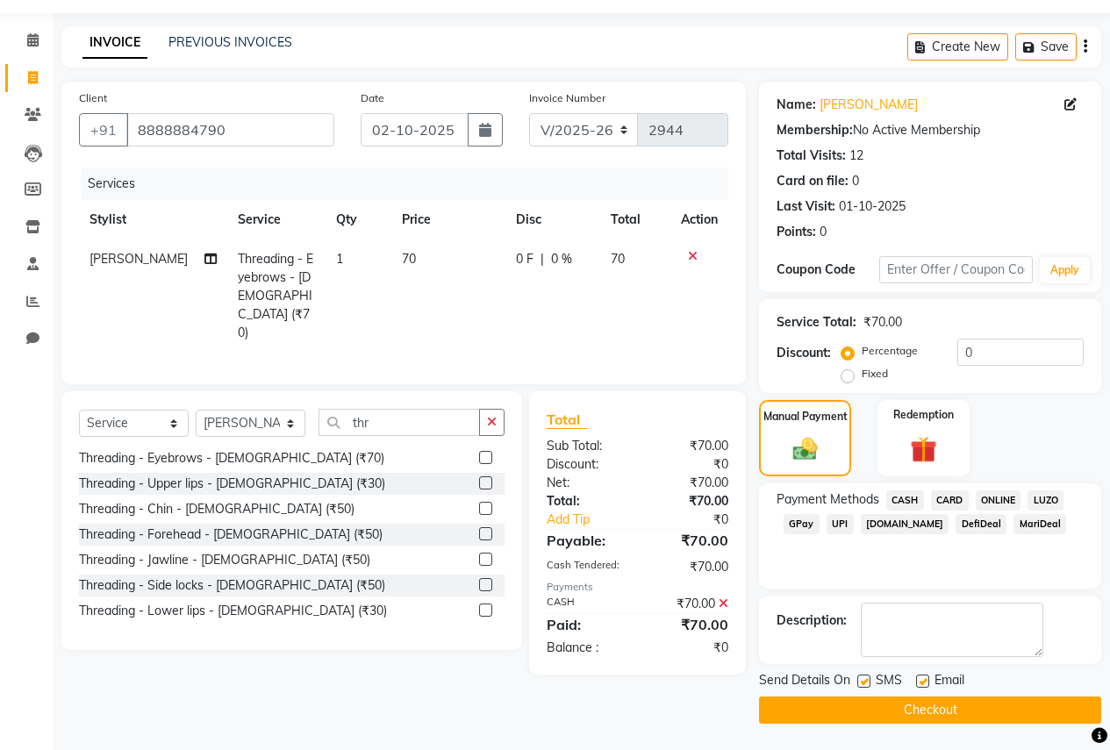
click at [888, 704] on button "Checkout" at bounding box center [930, 710] width 342 height 27
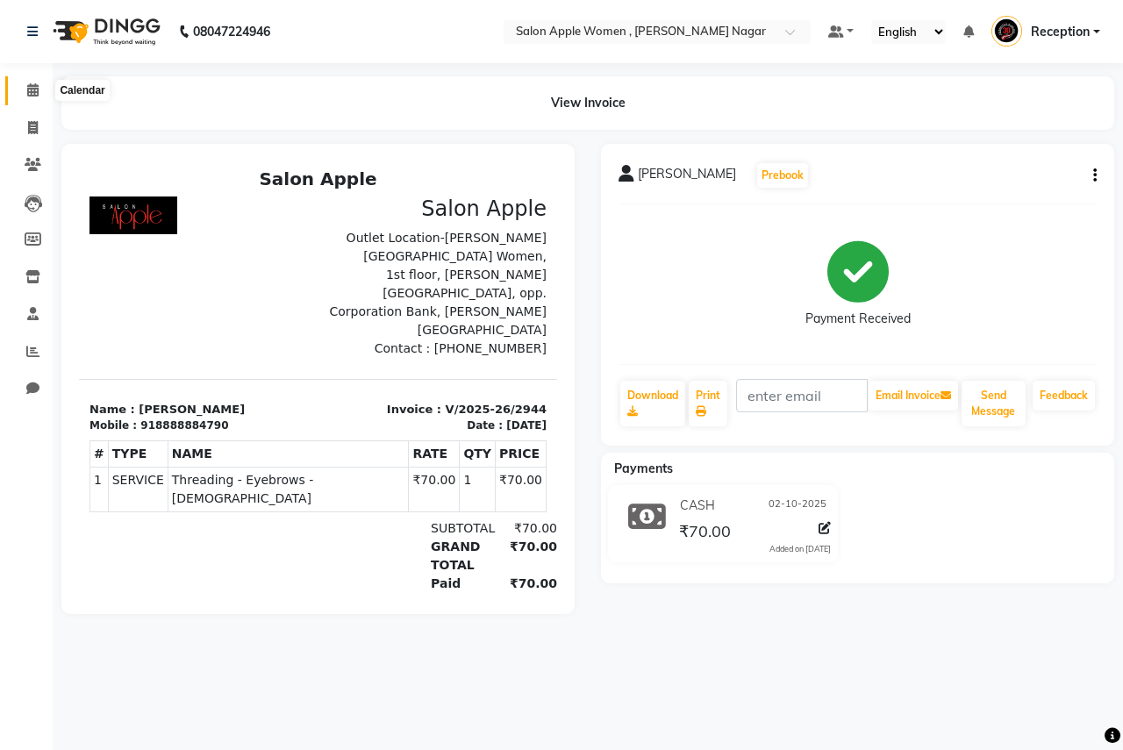
drag, startPoint x: 32, startPoint y: 84, endPoint x: 115, endPoint y: 99, distance: 84.7
click at [32, 84] on icon at bounding box center [32, 89] width 11 height 13
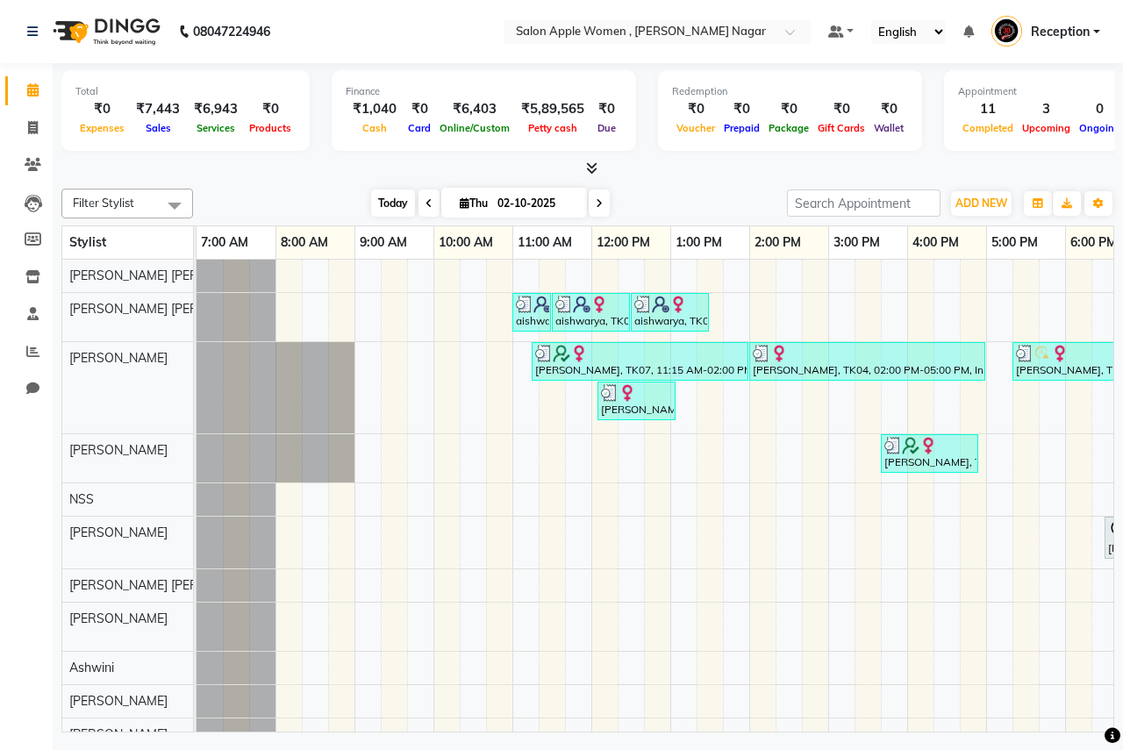
click at [378, 211] on span "Today" at bounding box center [393, 202] width 44 height 27
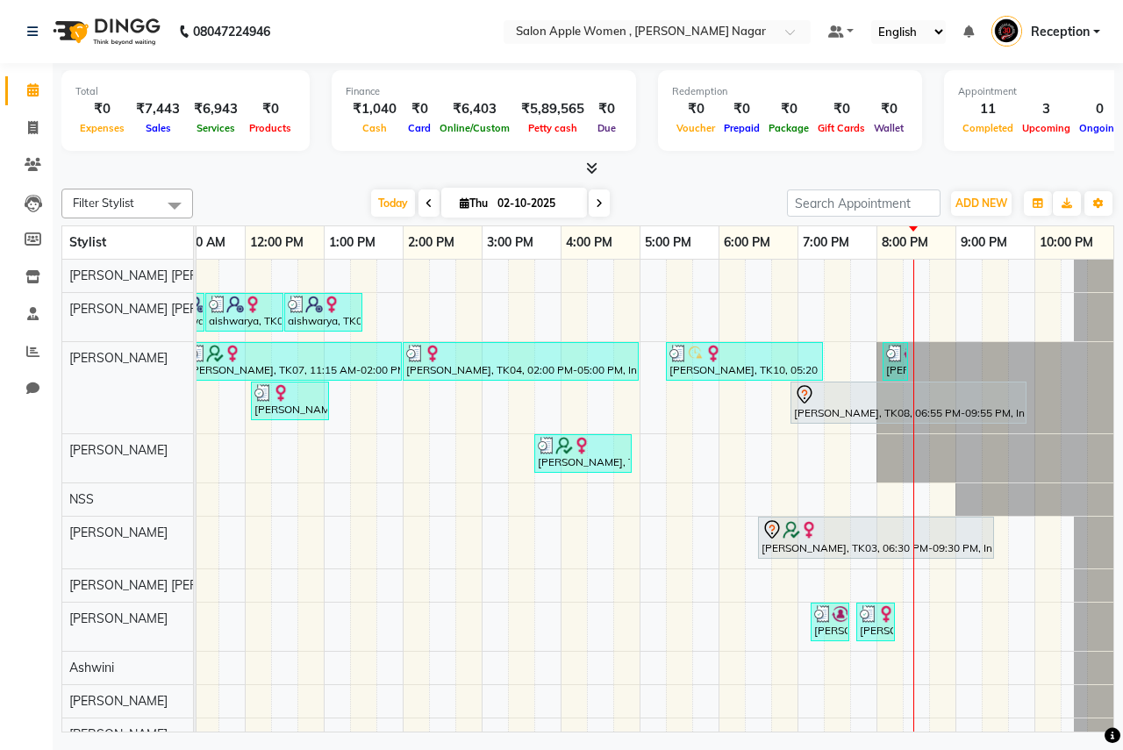
click at [596, 196] on span at bounding box center [599, 202] width 21 height 27
type input "03-10-2025"
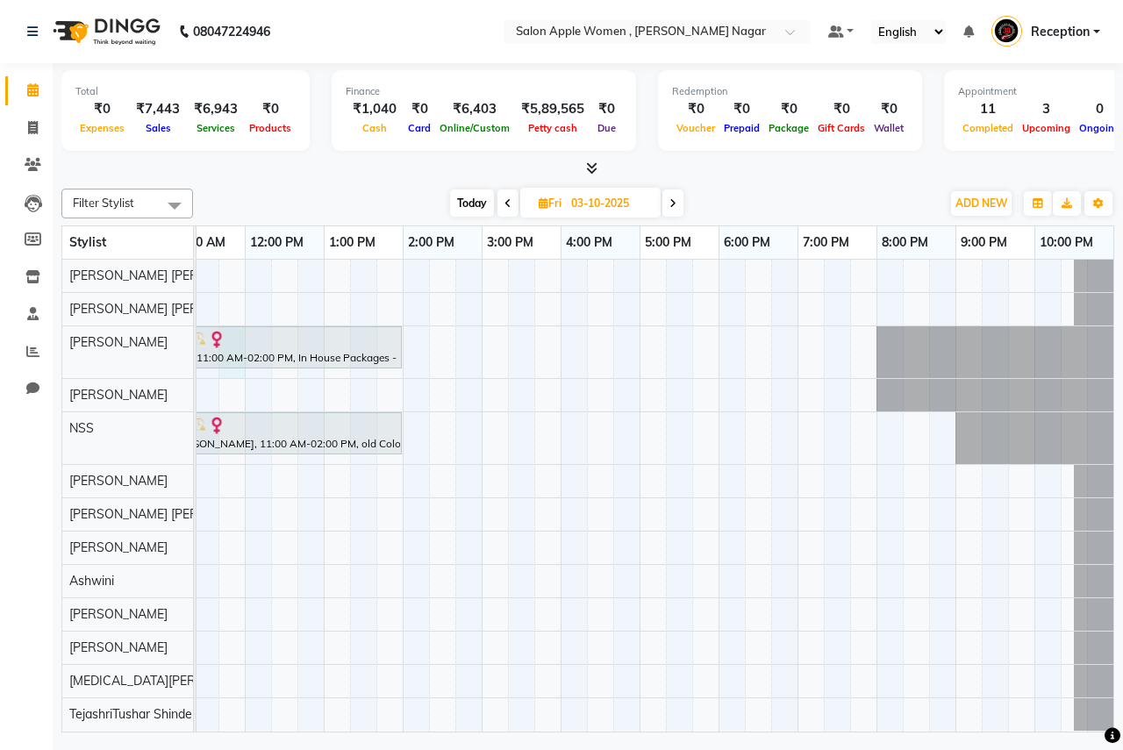
click at [229, 372] on div "rupa, 11:00 AM-02:00 PM, In House Packages - [DEMOGRAPHIC_DATA] beauty package …" at bounding box center [481, 496] width 1263 height 472
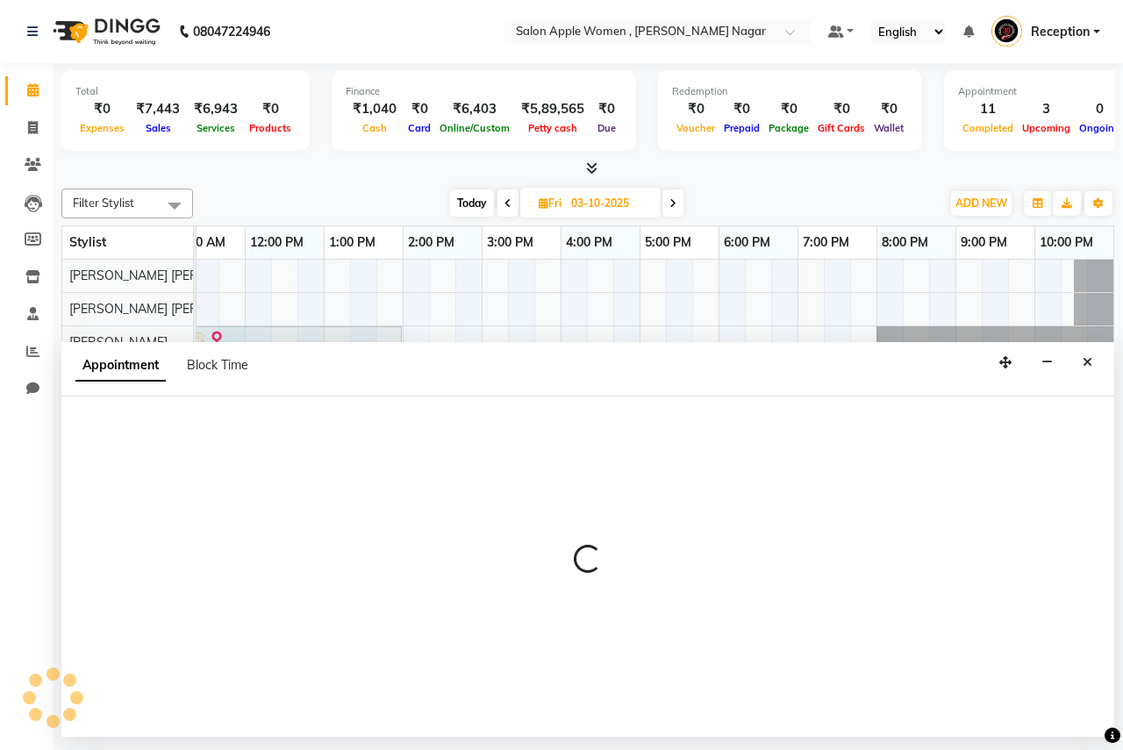
select select "3151"
select select "705"
select select "tentative"
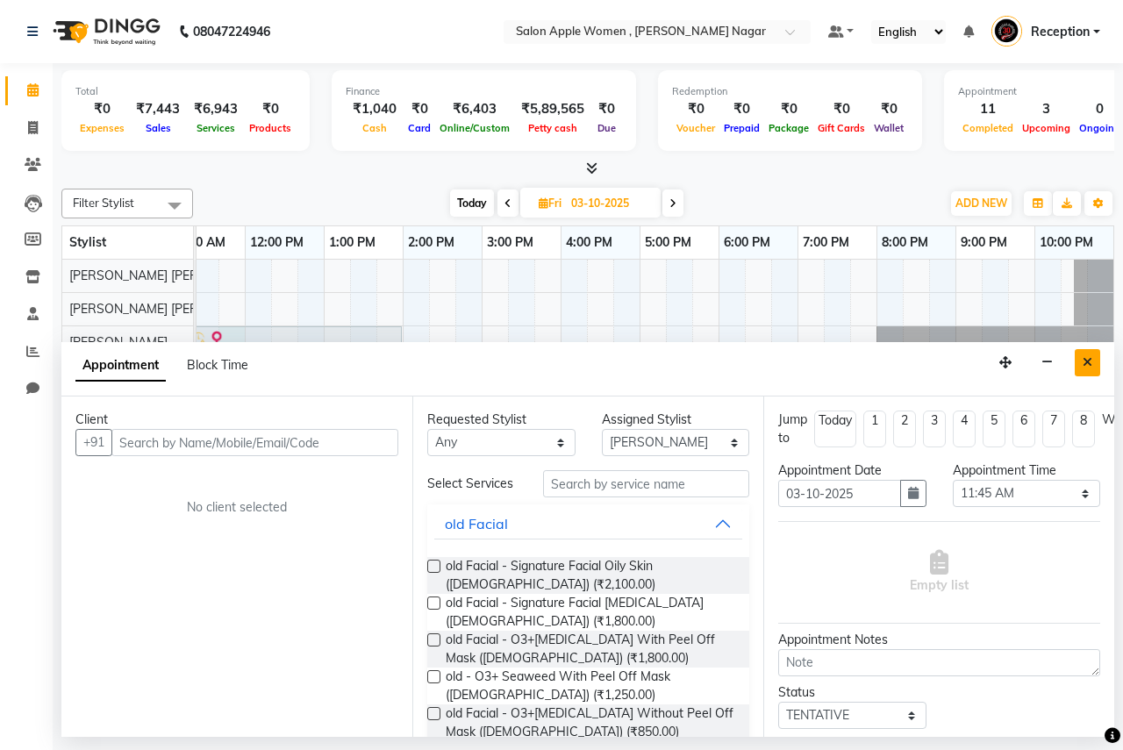
click at [1087, 364] on icon "Close" at bounding box center [1088, 362] width 10 height 12
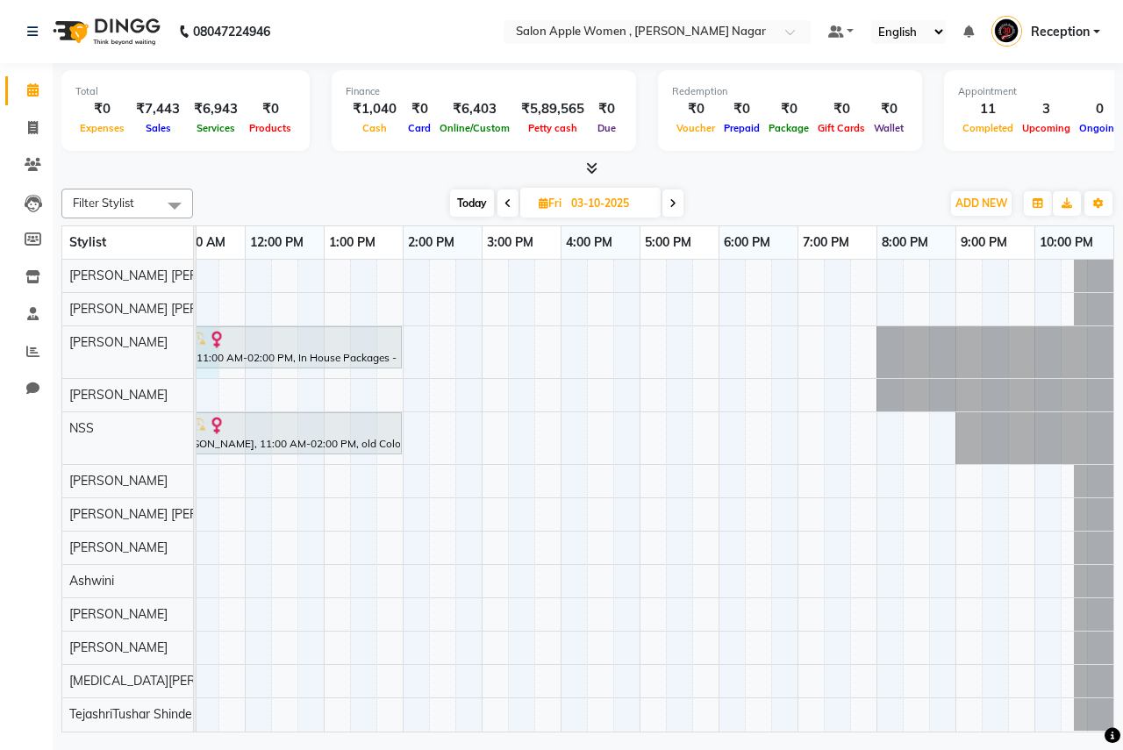
click at [203, 374] on div "rupa, 11:00 AM-02:00 PM, In House Packages - [DEMOGRAPHIC_DATA] beauty package …" at bounding box center [481, 496] width 1263 height 472
select select "3151"
select select "675"
select select "tentative"
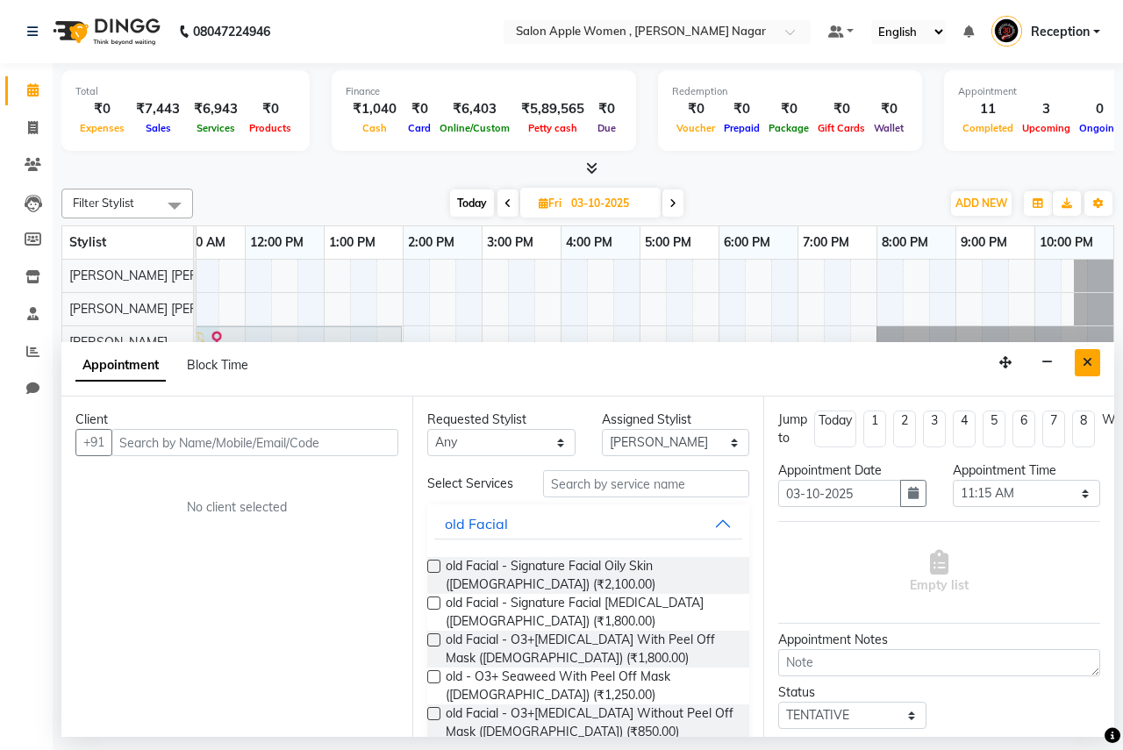
click at [1085, 361] on icon "Close" at bounding box center [1088, 362] width 10 height 12
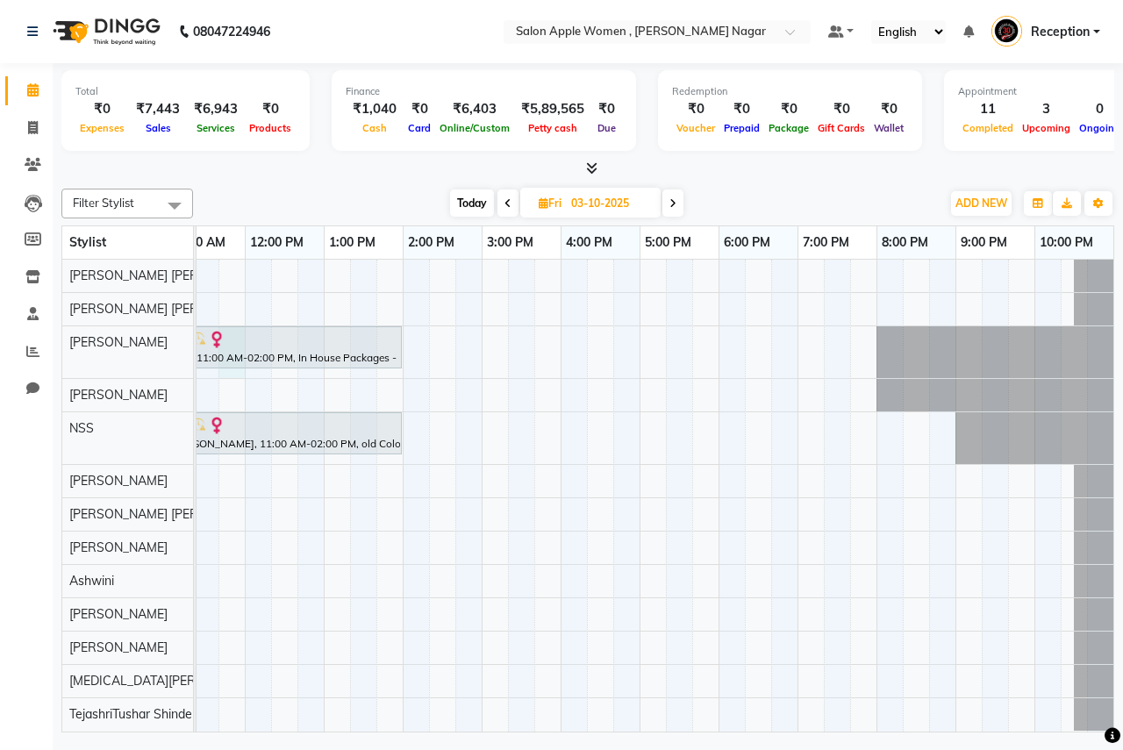
click at [234, 371] on div "rupa, 11:00 AM-02:00 PM, In House Packages - [DEMOGRAPHIC_DATA] beauty package …" at bounding box center [481, 496] width 1263 height 472
select select "3151"
select select "705"
select select "tentative"
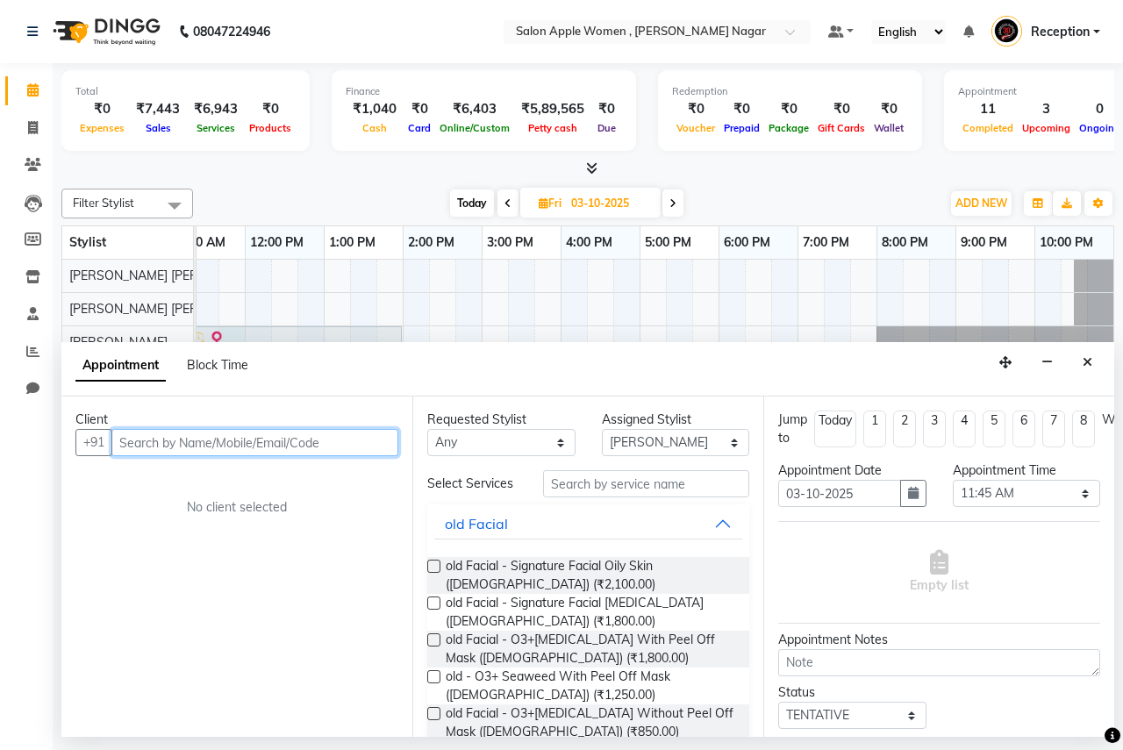
click at [139, 444] on input "text" at bounding box center [254, 442] width 287 height 27
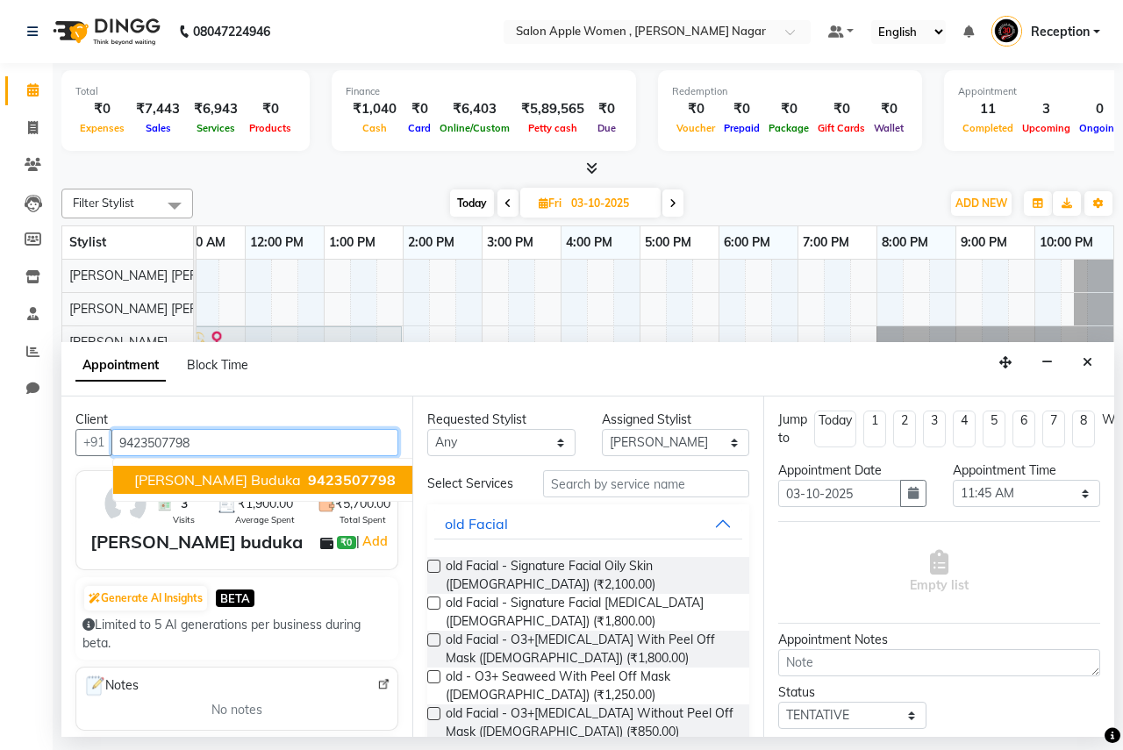
click at [168, 487] on span "[PERSON_NAME] buduka" at bounding box center [217, 480] width 167 height 18
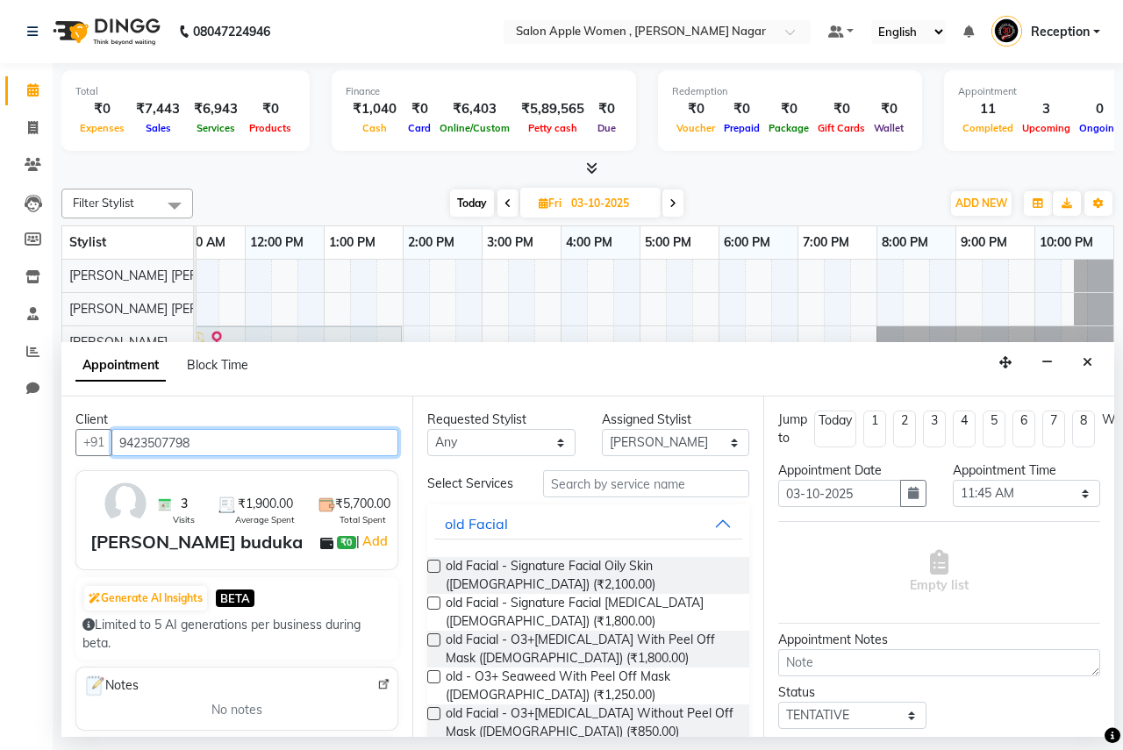
type input "9423507798"
click at [434, 568] on label at bounding box center [433, 566] width 13 height 13
click at [434, 568] on input "checkbox" at bounding box center [432, 567] width 11 height 11
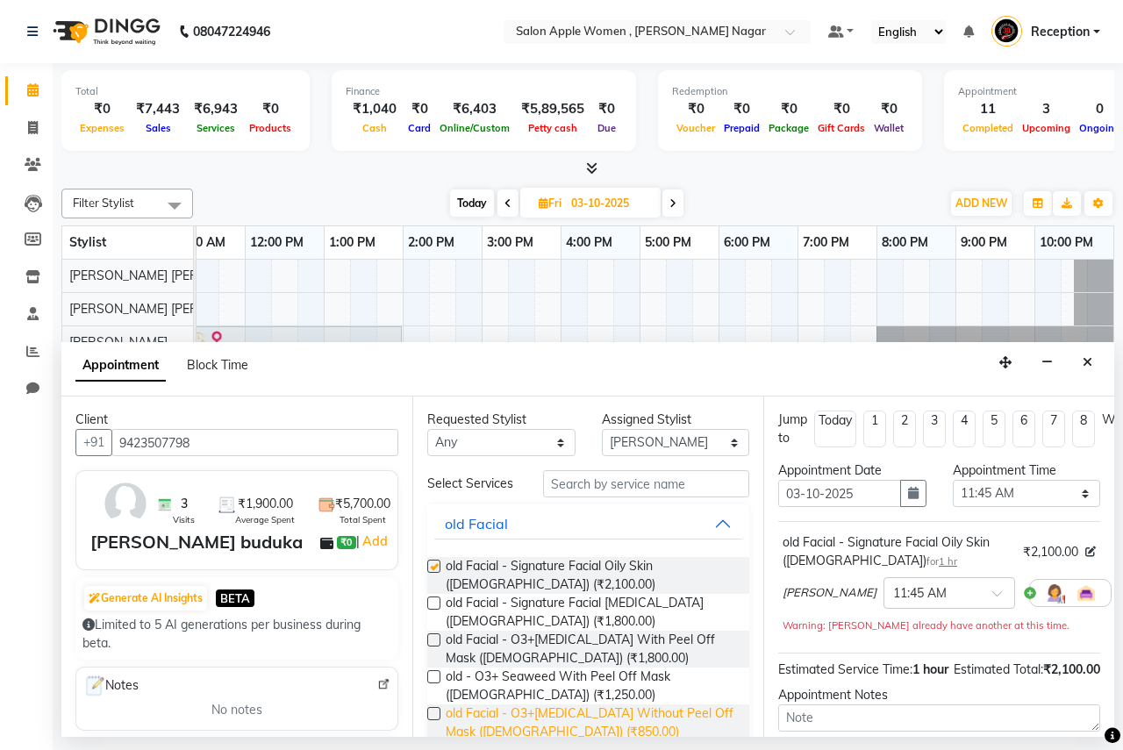
checkbox input "false"
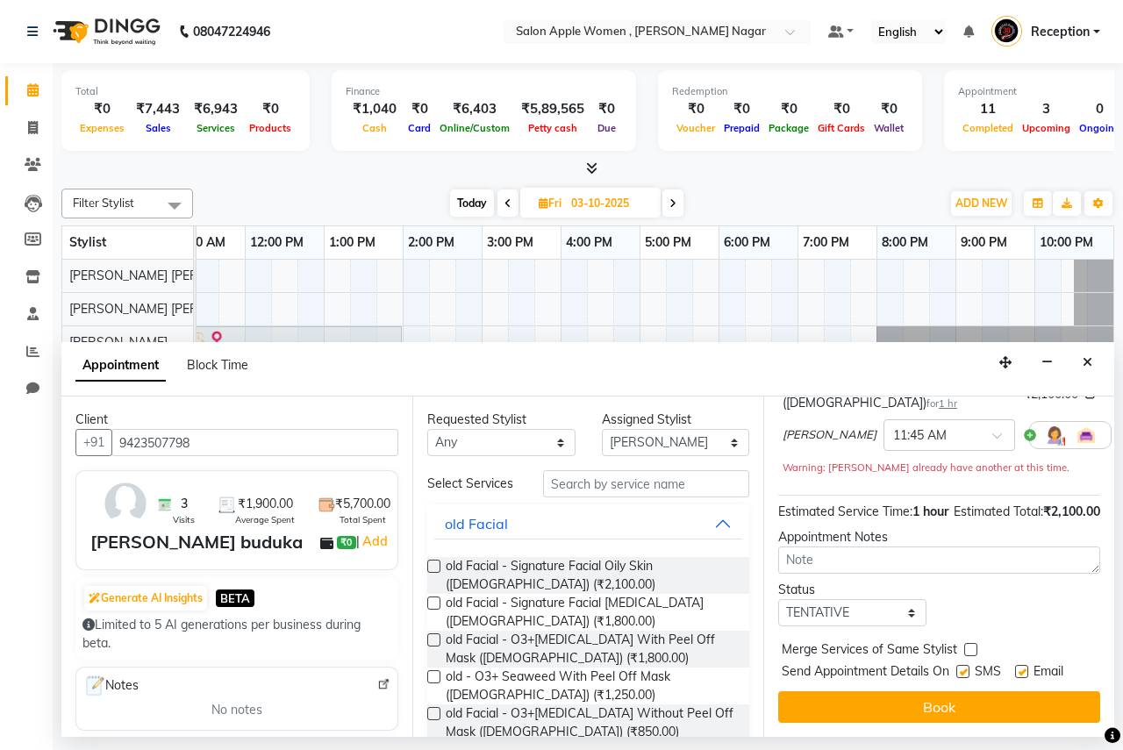
scroll to position [210, 0]
click at [914, 691] on button "Book" at bounding box center [939, 707] width 322 height 32
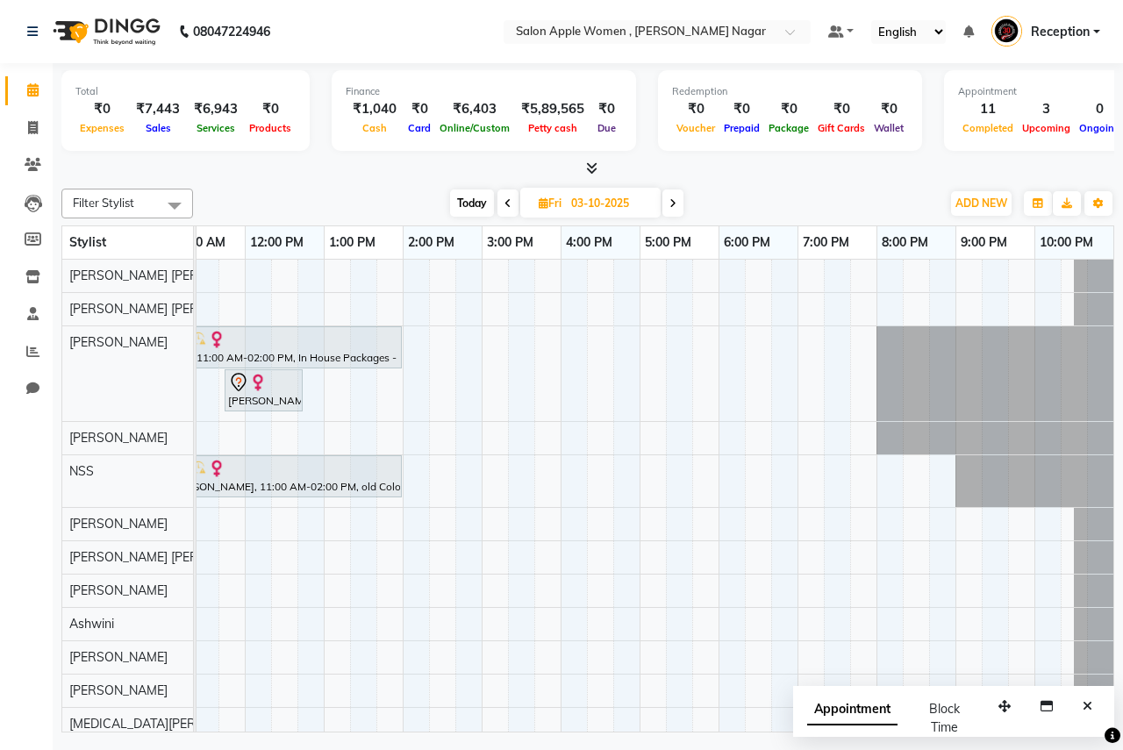
click at [504, 202] on icon at bounding box center [507, 203] width 7 height 11
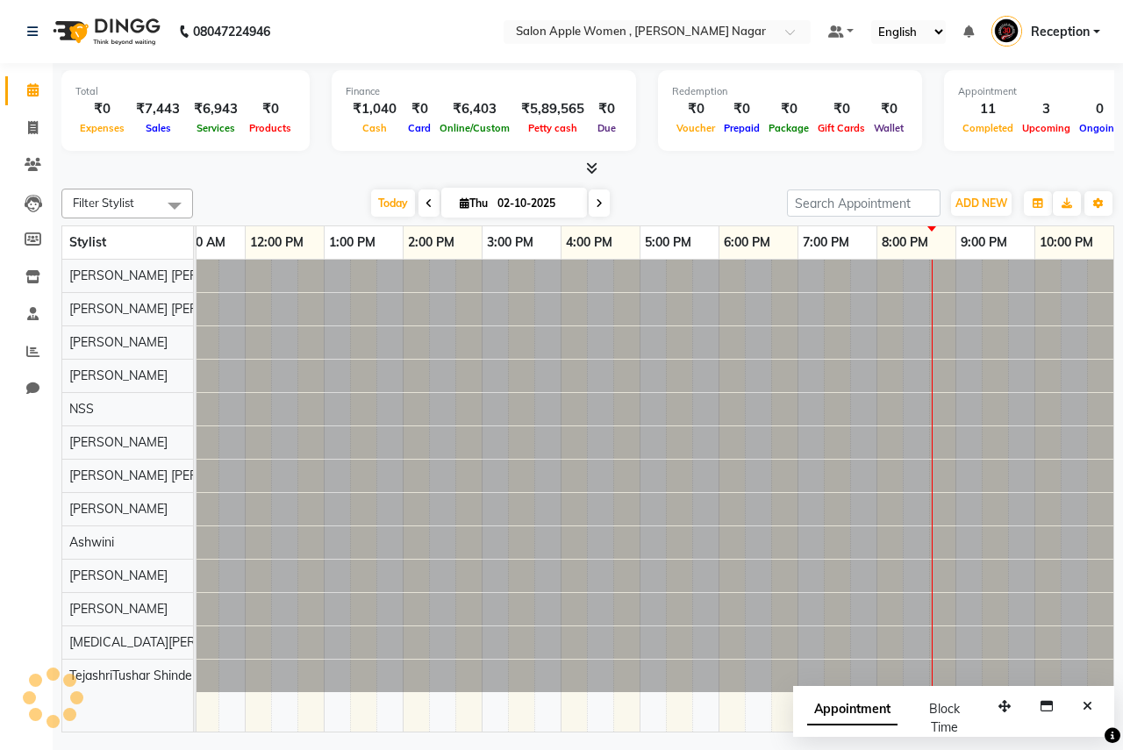
scroll to position [0, 347]
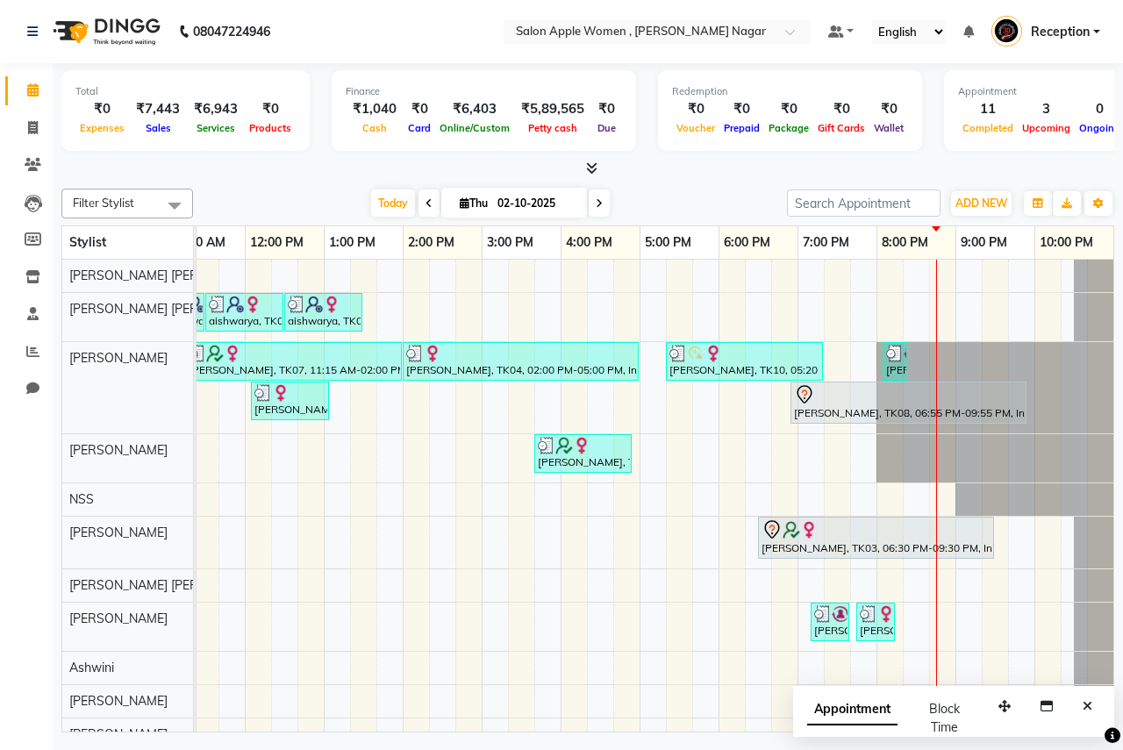
click at [596, 203] on icon at bounding box center [599, 203] width 7 height 11
type input "03-10-2025"
